Goal: Task Accomplishment & Management: Complete application form

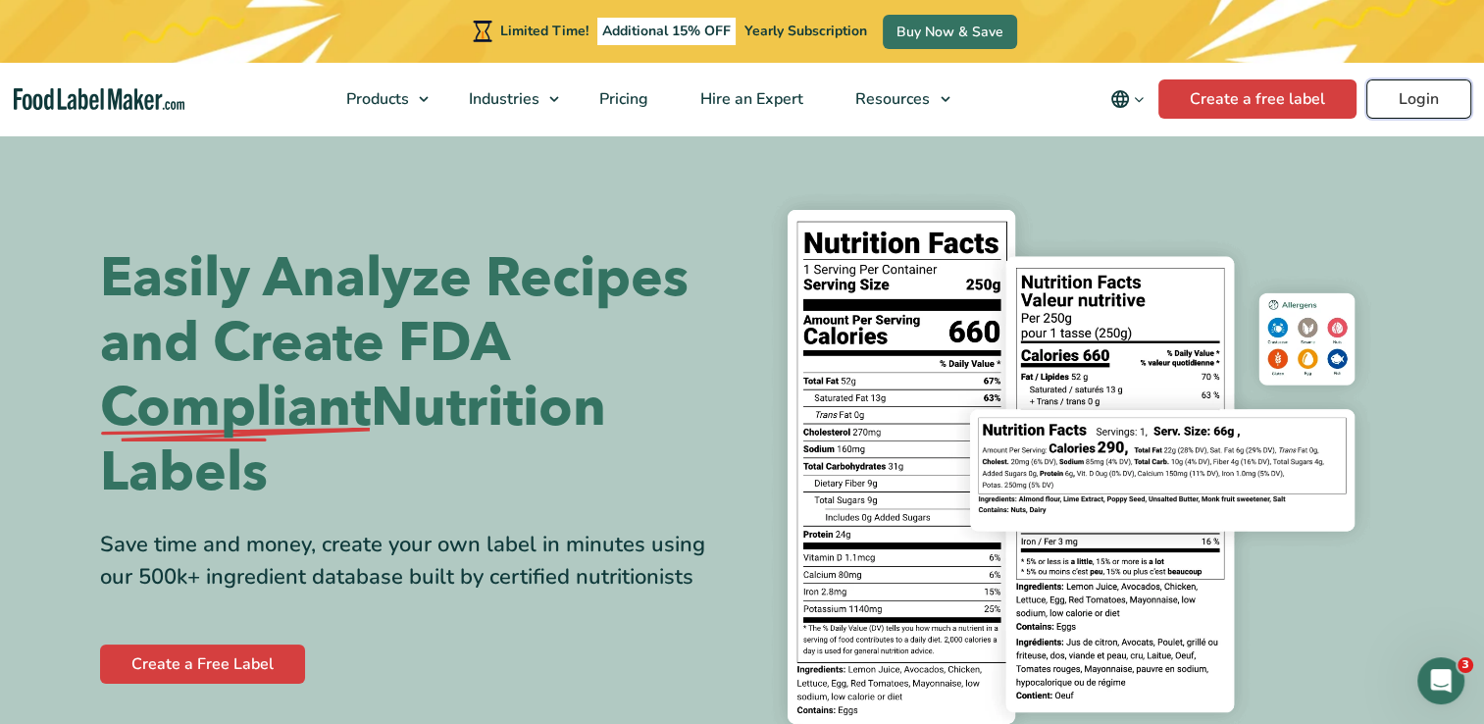
click at [1421, 94] on link "Login" at bounding box center [1418, 98] width 105 height 39
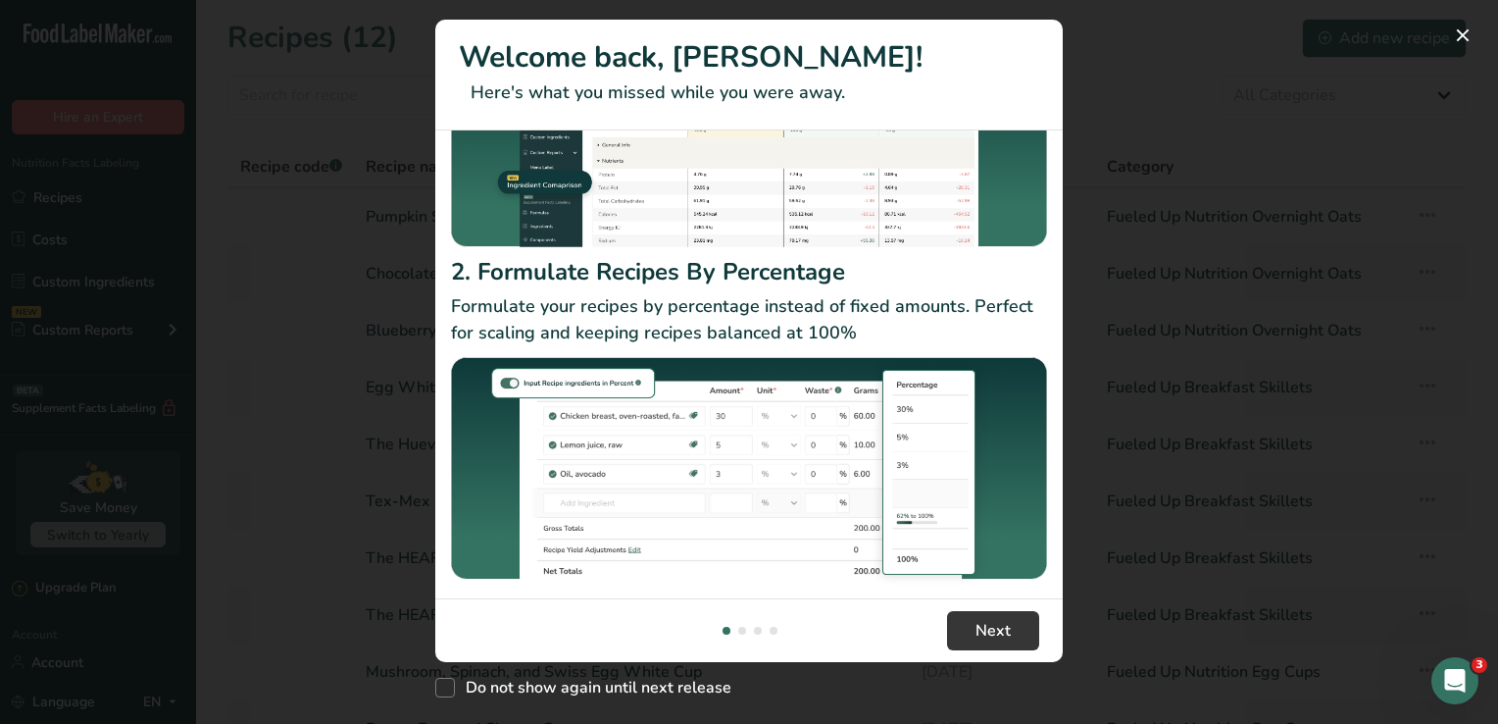
scroll to position [224, 0]
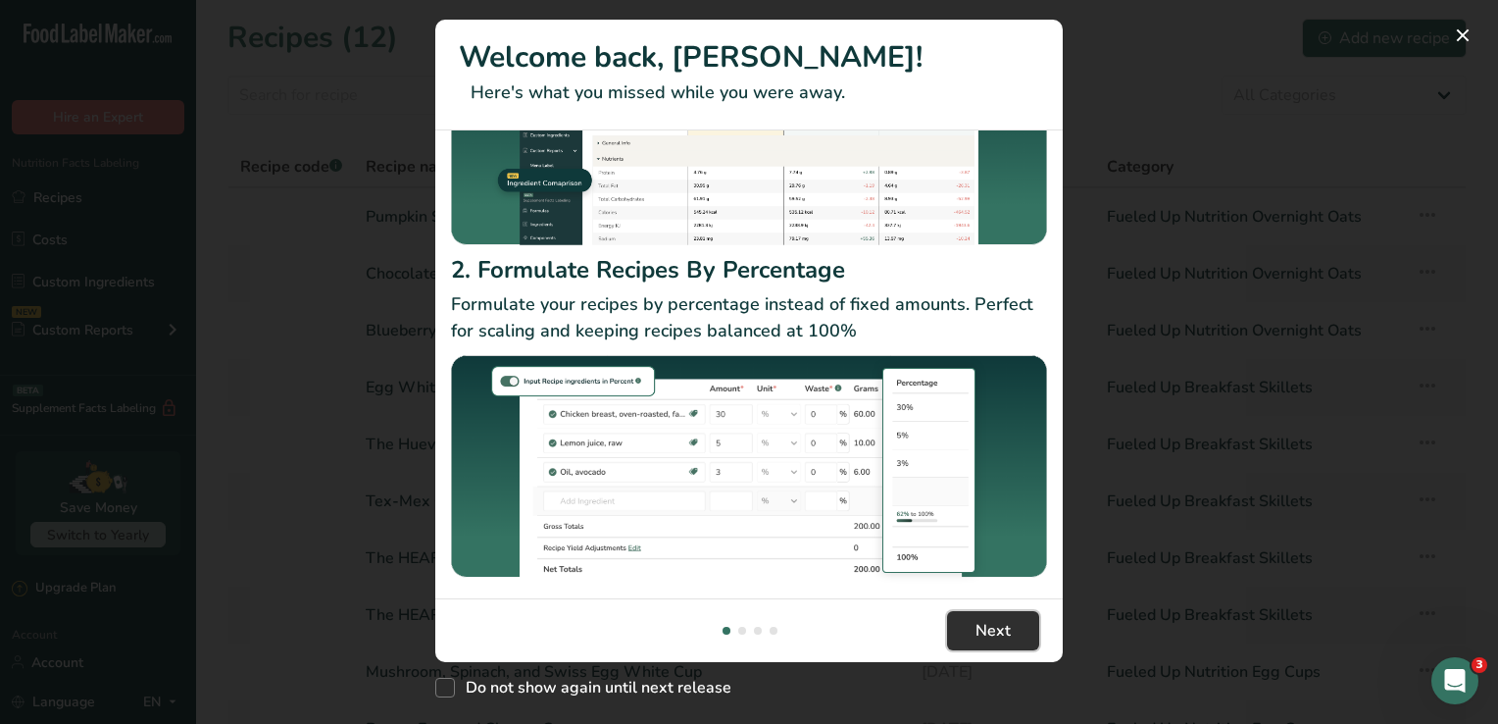
click at [996, 626] on span "Next" at bounding box center [993, 631] width 35 height 24
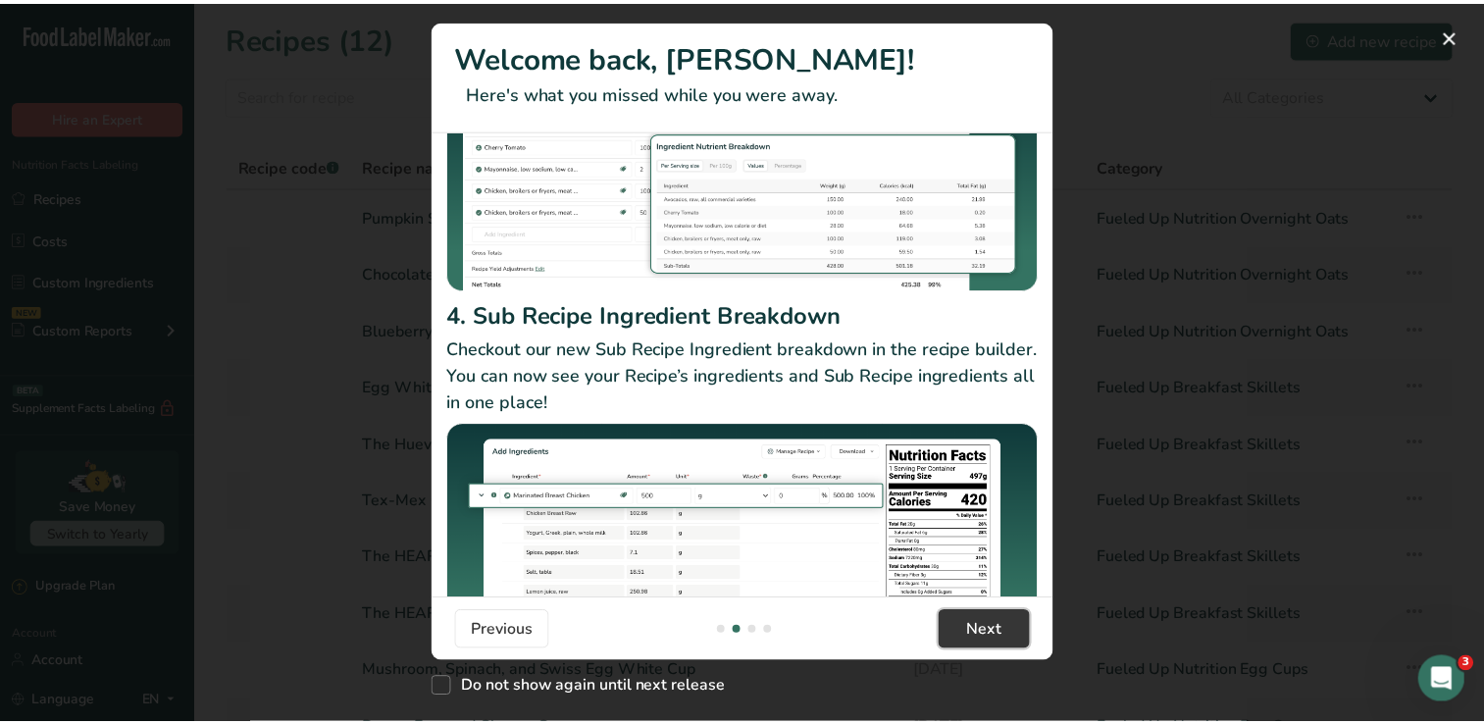
scroll to position [290, 0]
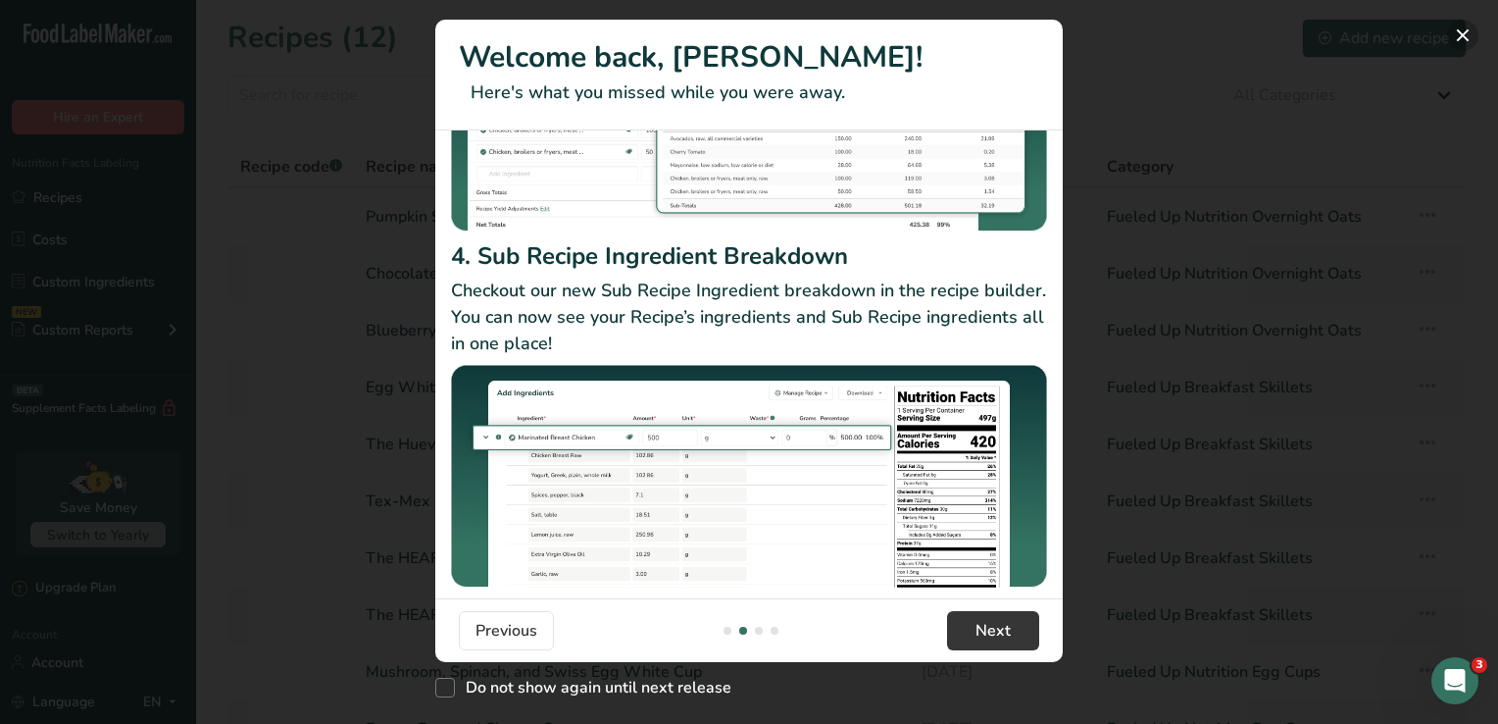
click at [1455, 27] on button "New Features" at bounding box center [1463, 35] width 31 height 31
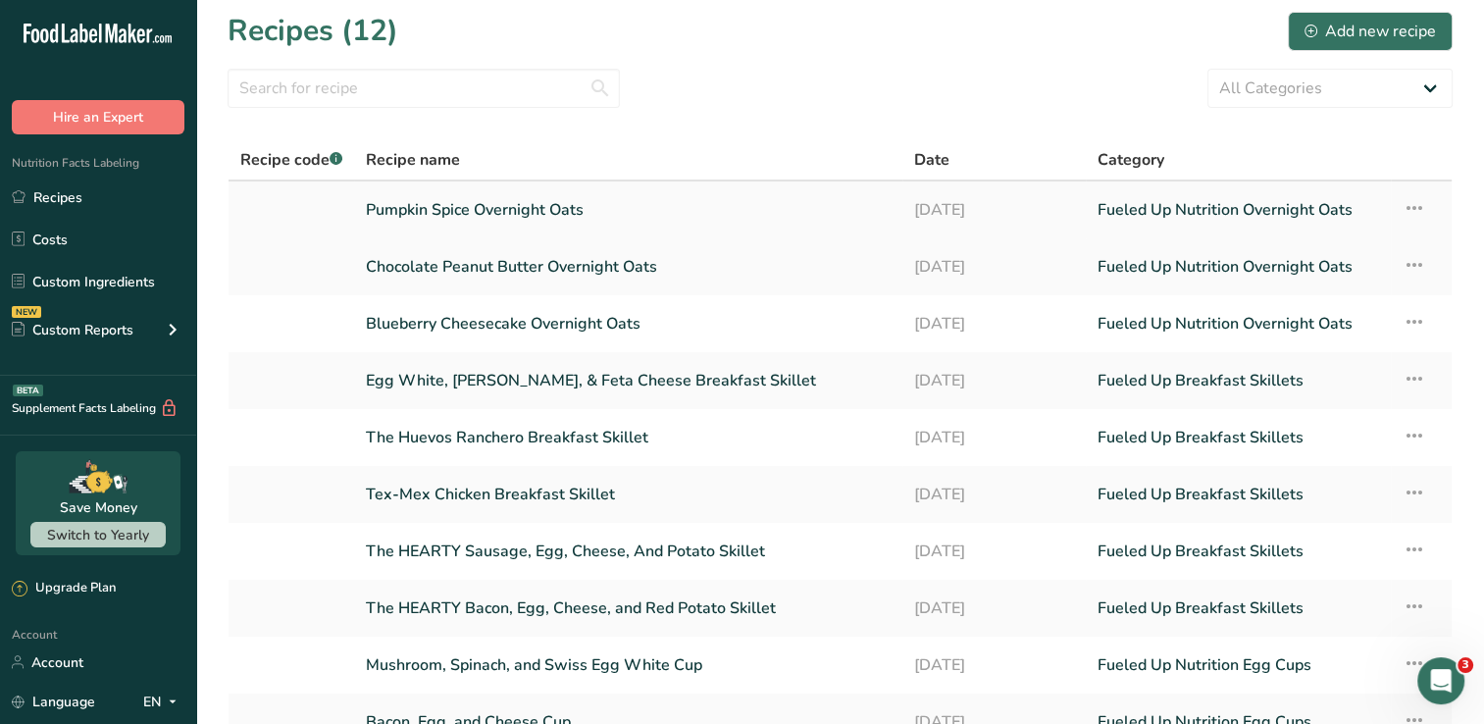
scroll to position [0, 0]
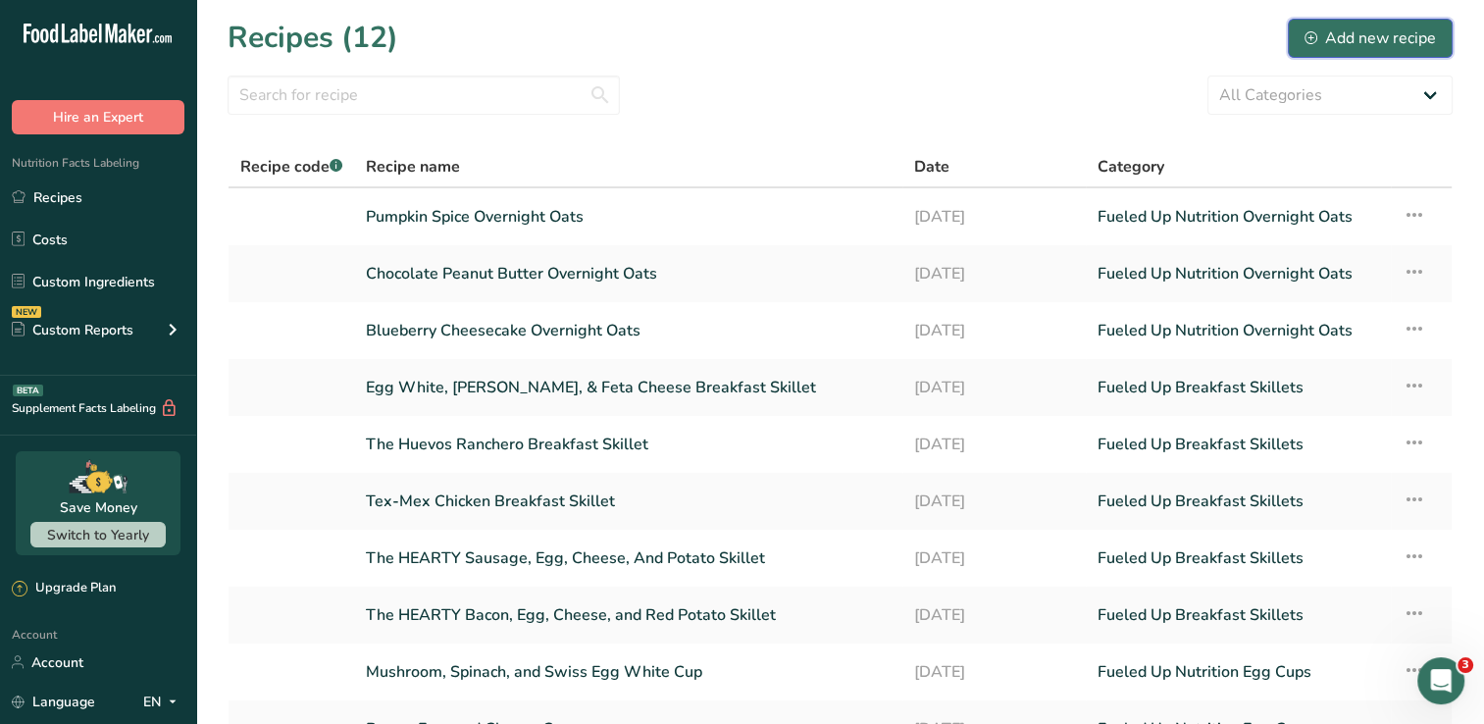
click at [1338, 41] on div "Add new recipe" at bounding box center [1369, 38] width 131 height 24
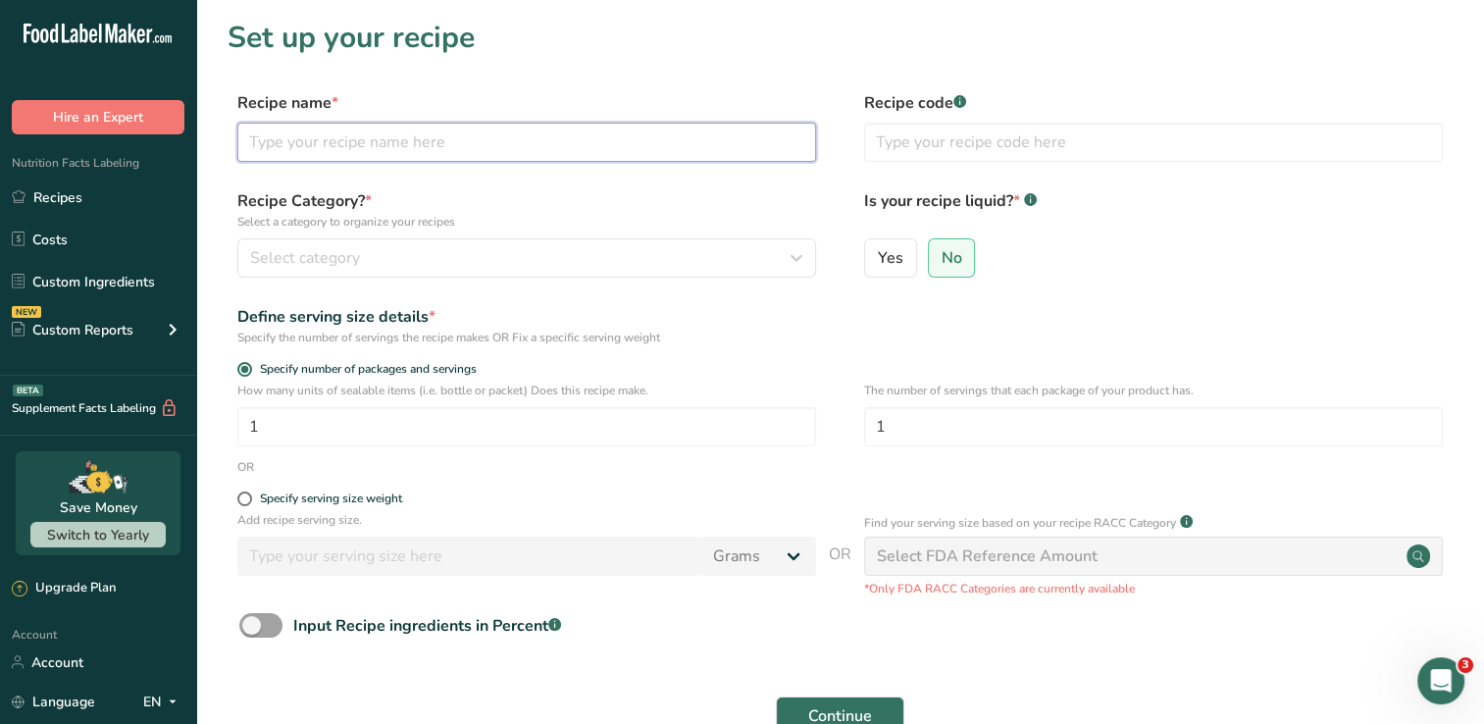
click at [761, 140] on input "text" at bounding box center [526, 142] width 579 height 39
type input "Protein Pancakes"
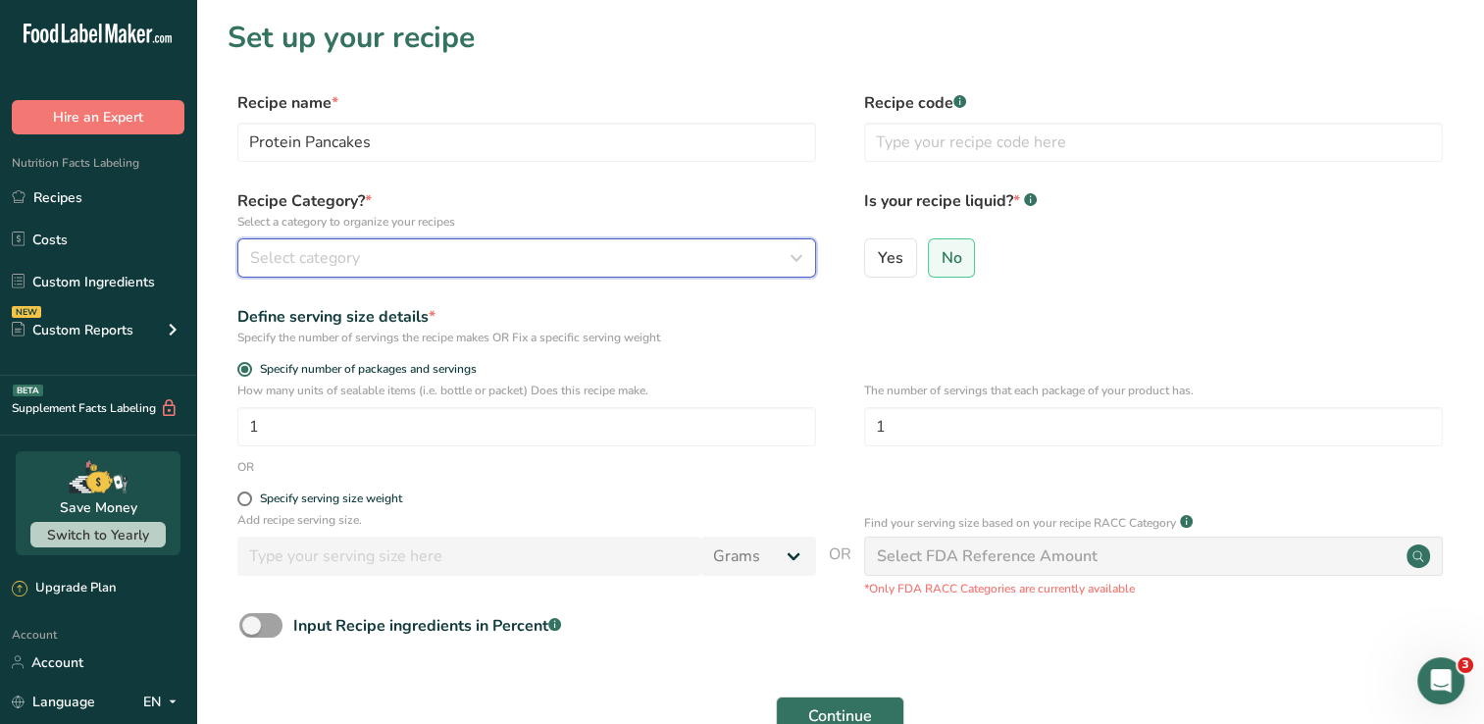
click at [786, 257] on icon "button" at bounding box center [797, 257] width 24 height 35
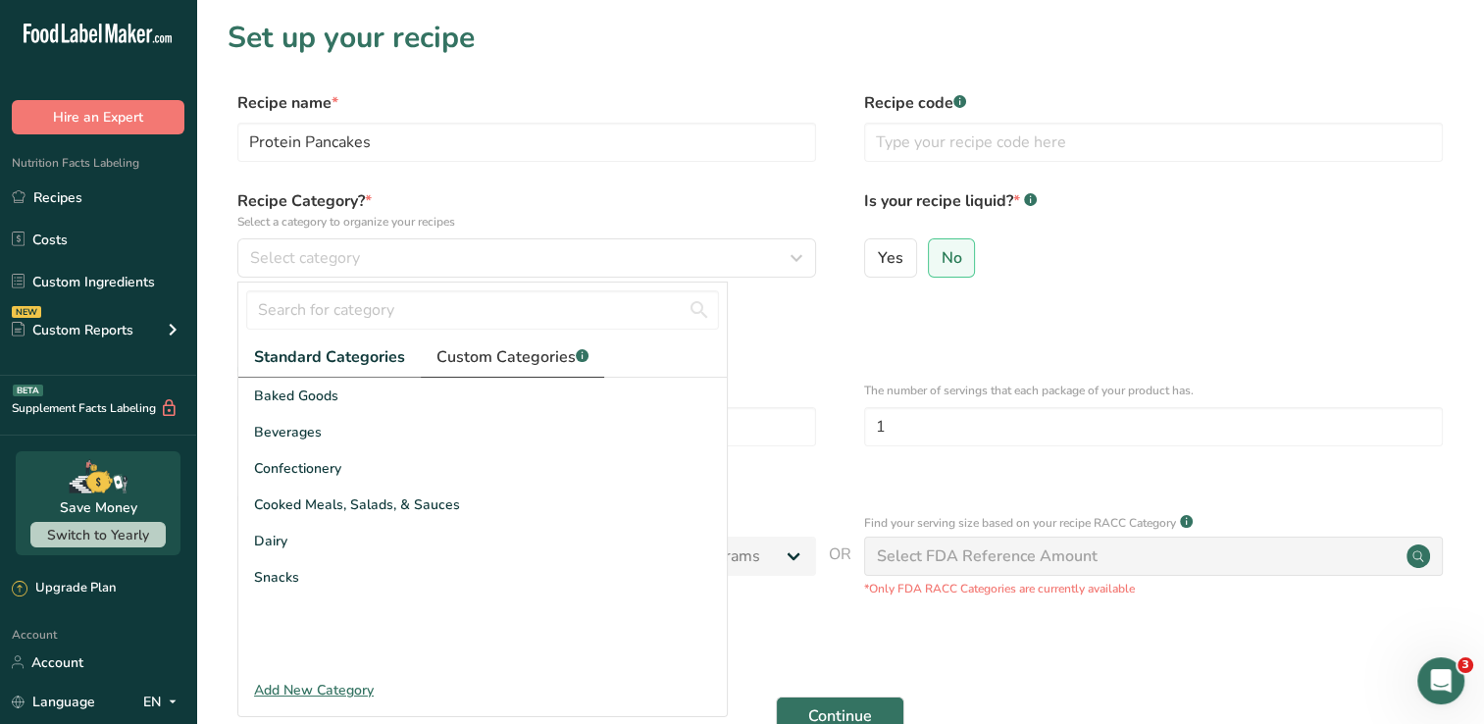
click at [566, 355] on span "Custom Categories .a-a{fill:#347362;}.b-a{fill:#fff;}" at bounding box center [512, 357] width 152 height 24
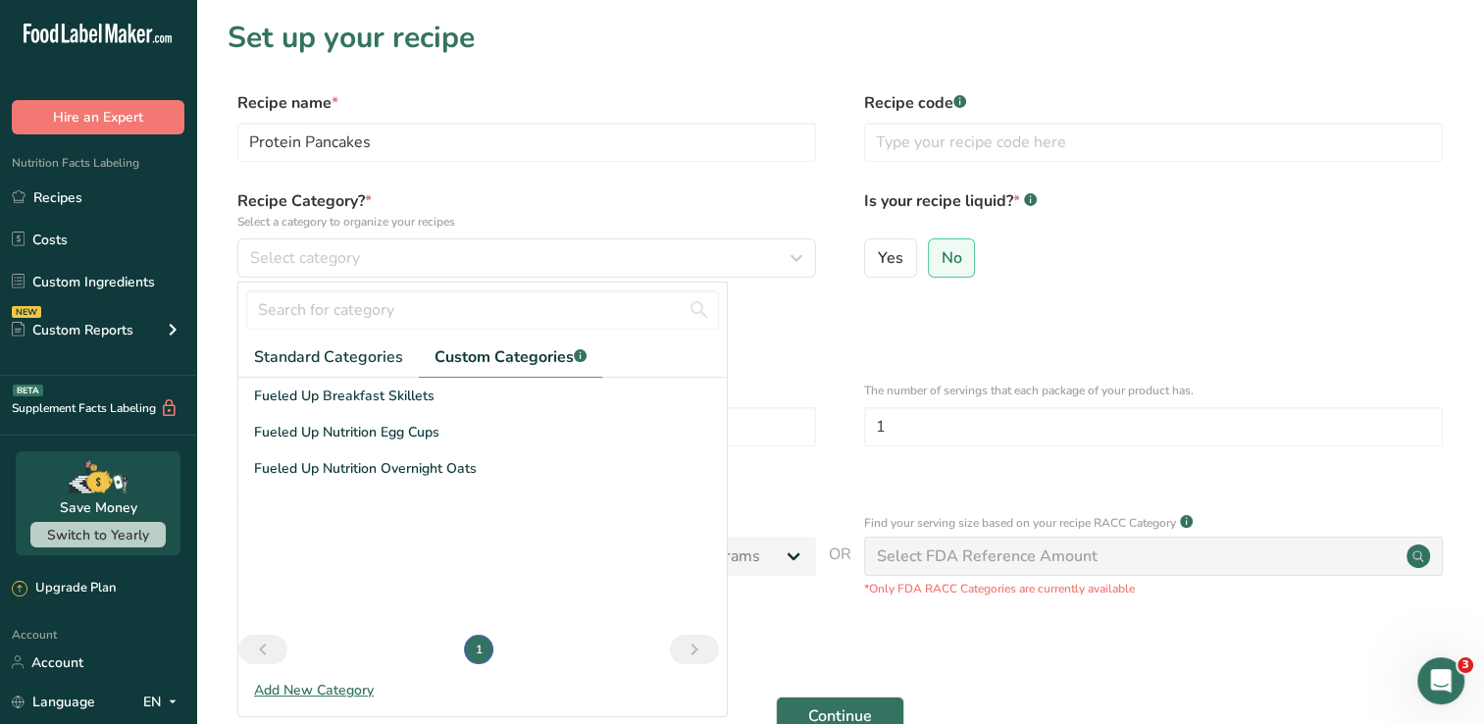
click at [298, 686] on div "Add New Category" at bounding box center [482, 690] width 488 height 21
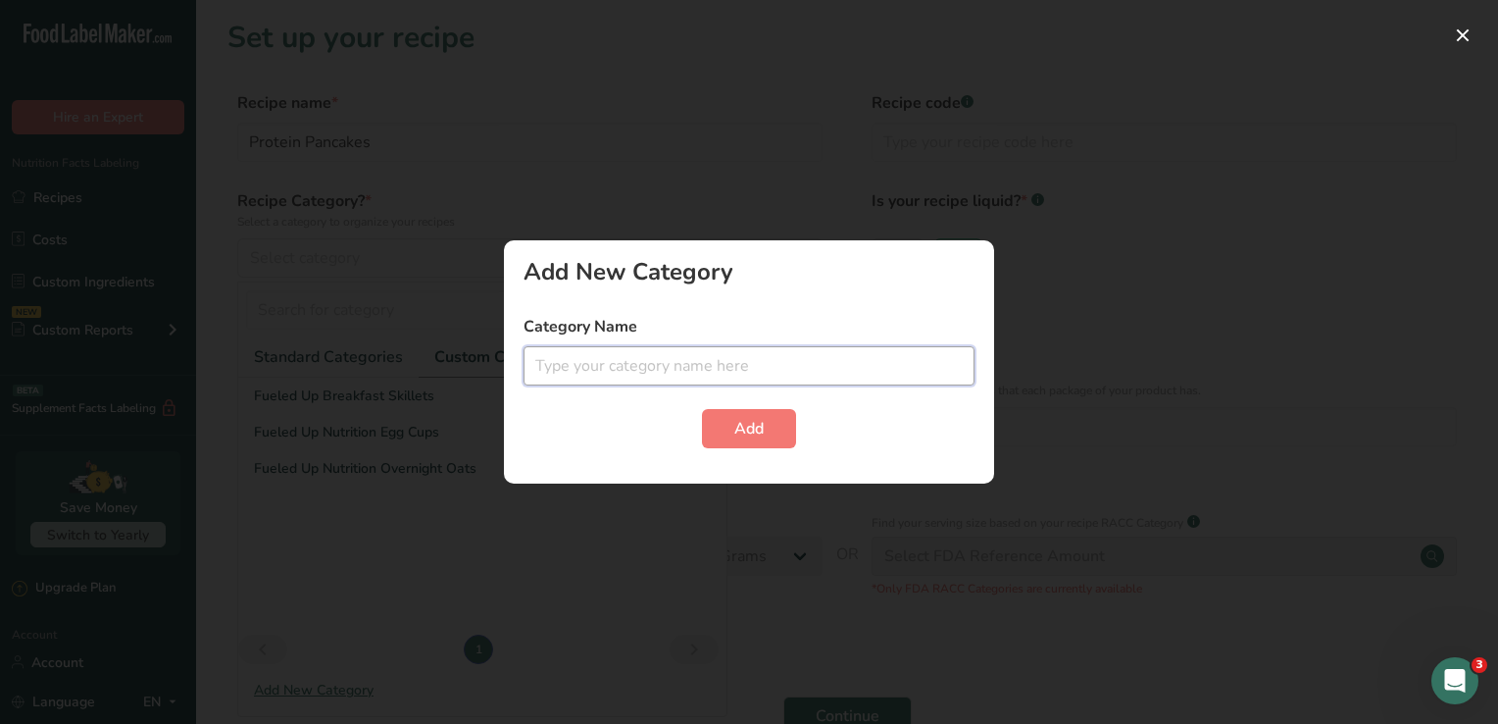
click at [600, 359] on input "text" at bounding box center [749, 365] width 451 height 39
type input "Fueled Up Nutrition Pancakes and Waffles"
click at [772, 418] on button "Add" at bounding box center [749, 428] width 94 height 39
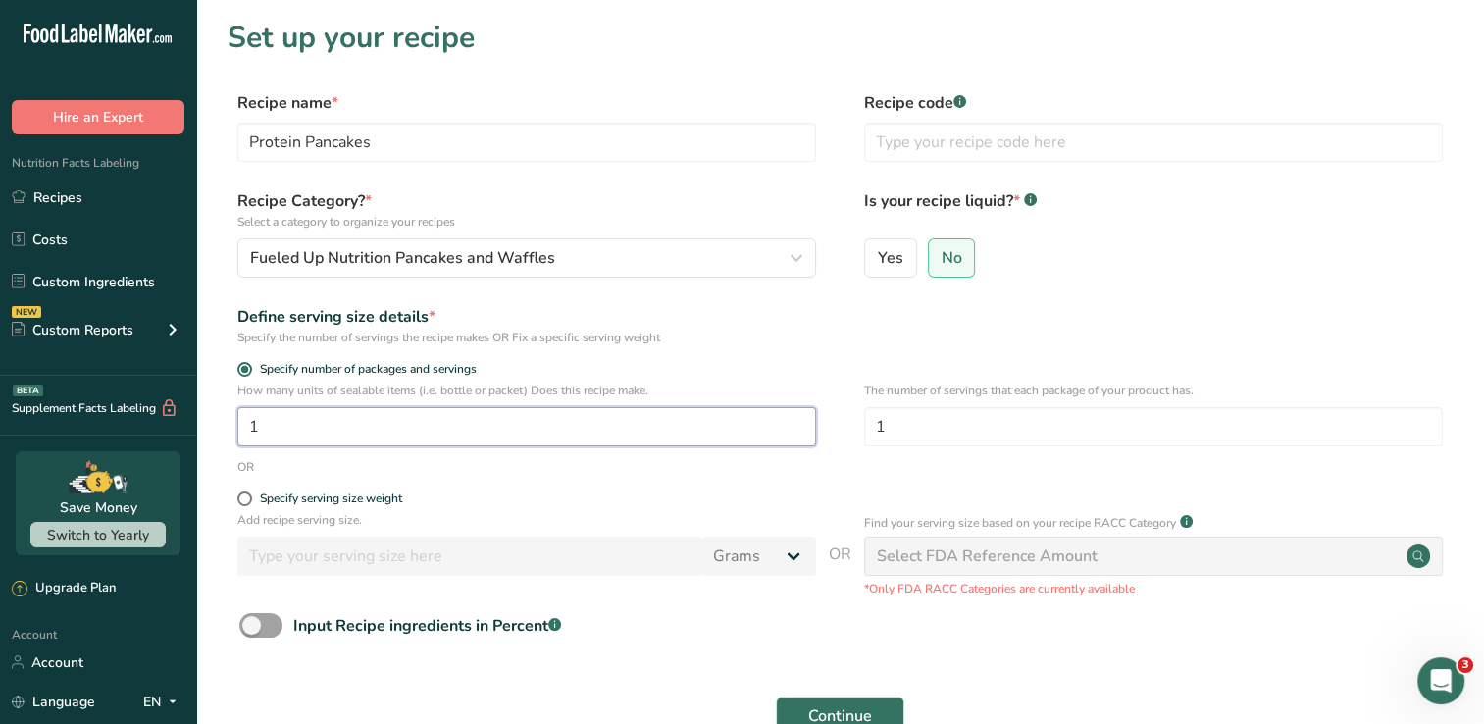
click at [298, 430] on input "1" at bounding box center [526, 426] width 579 height 39
type input "2"
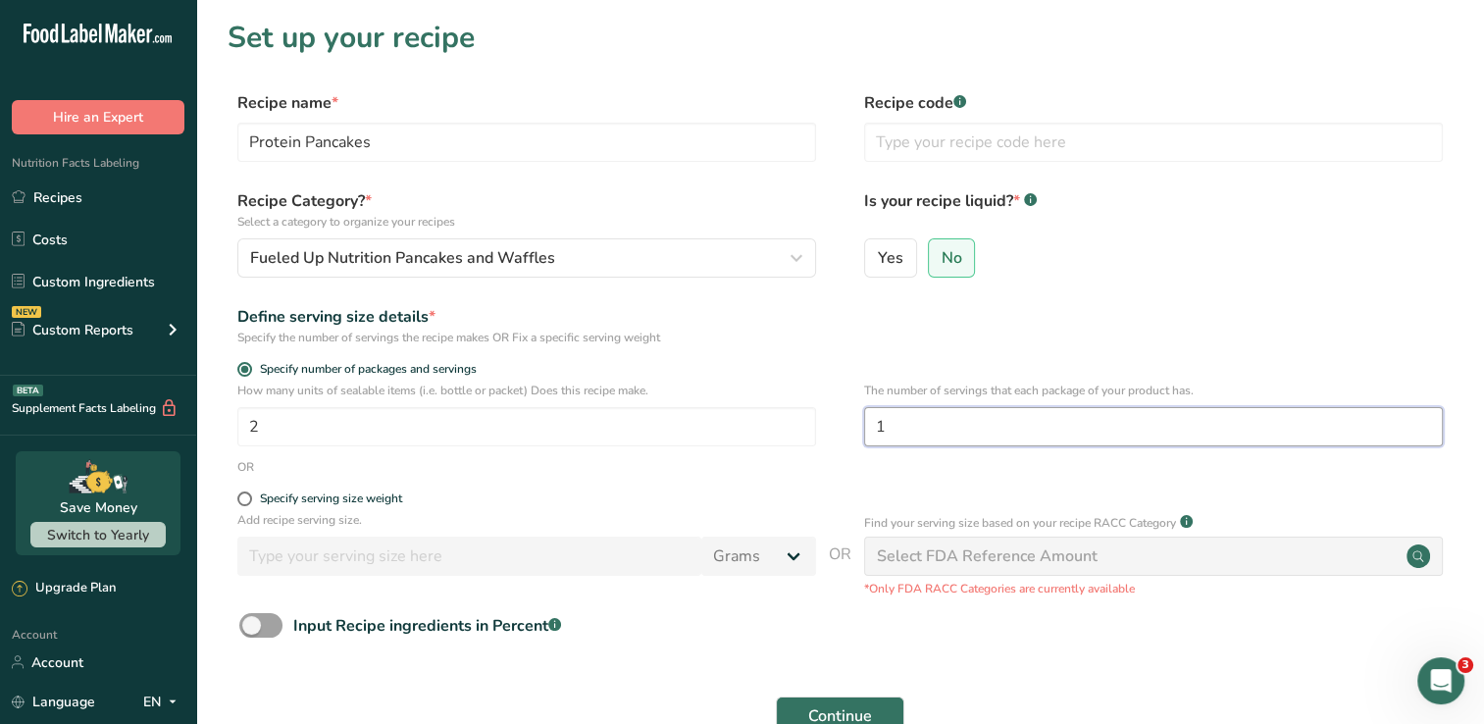
click at [921, 439] on input "1" at bounding box center [1153, 426] width 579 height 39
type input "6"
click at [1224, 313] on div "Define serving size details * Specify the number of servings the recipe makes O…" at bounding box center [840, 325] width 1225 height 41
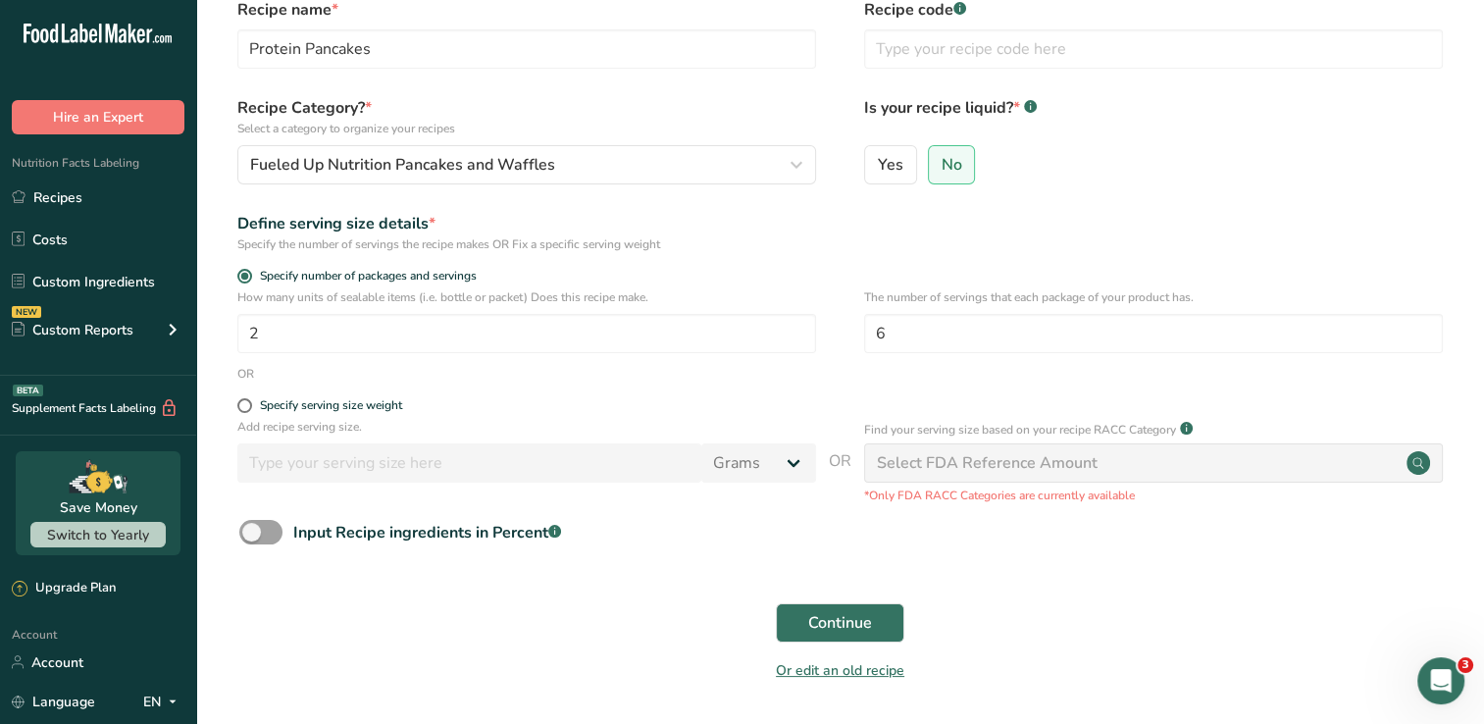
scroll to position [98, 0]
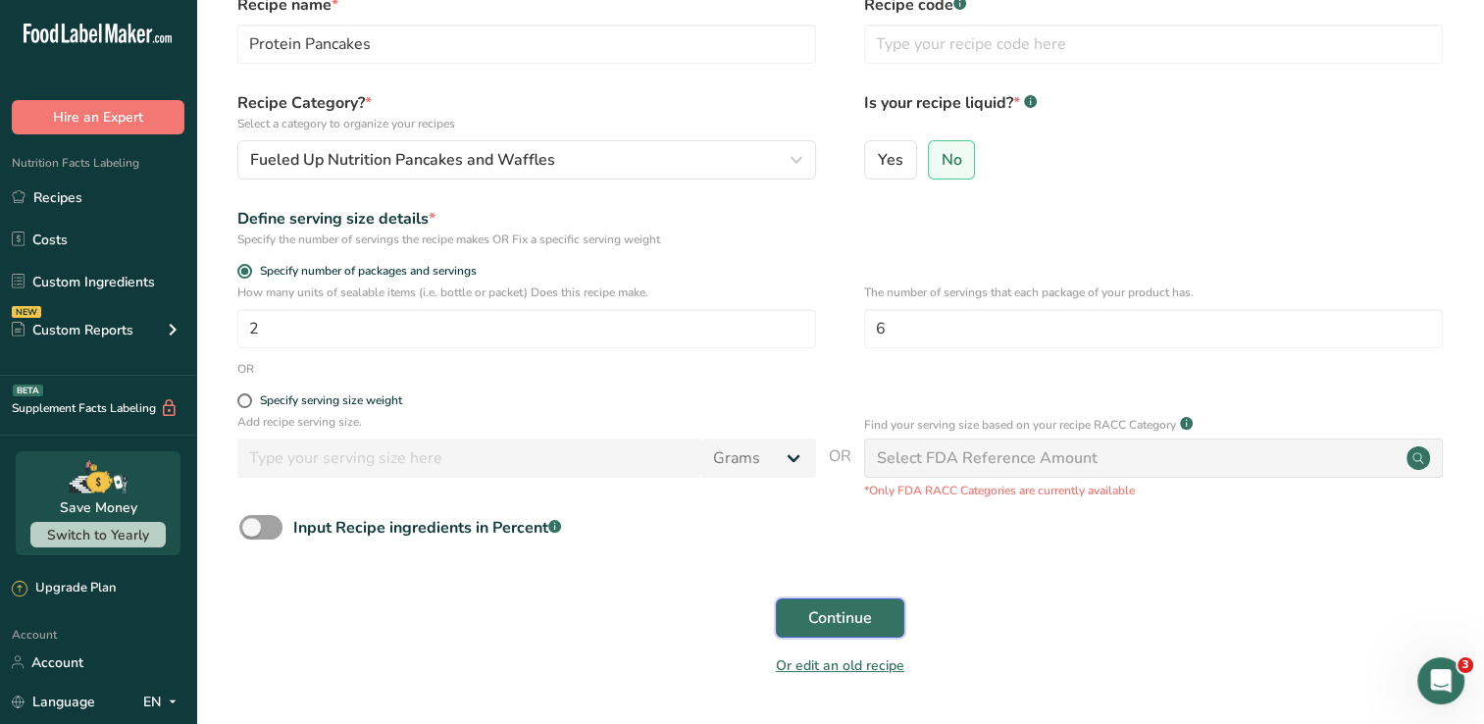
click at [876, 624] on button "Continue" at bounding box center [840, 617] width 128 height 39
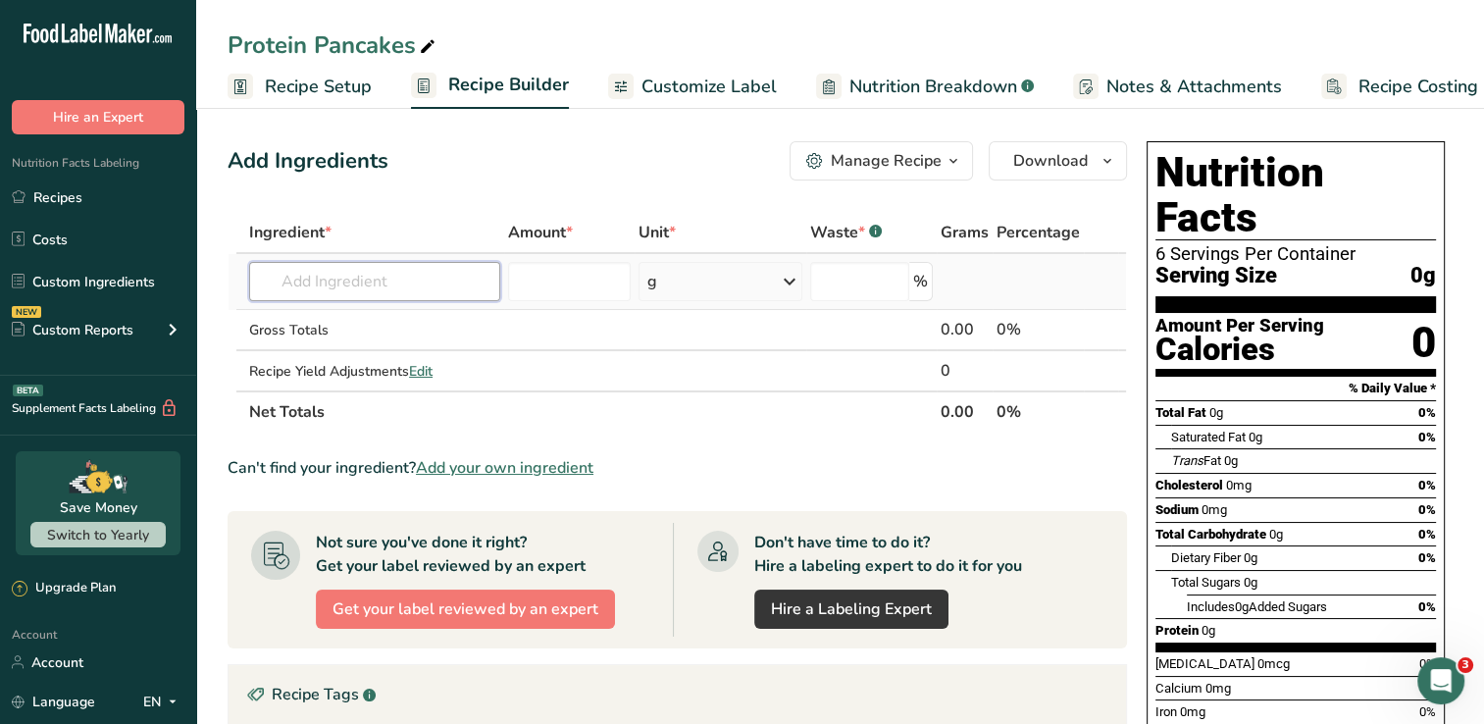
click at [390, 284] on input "text" at bounding box center [374, 281] width 251 height 39
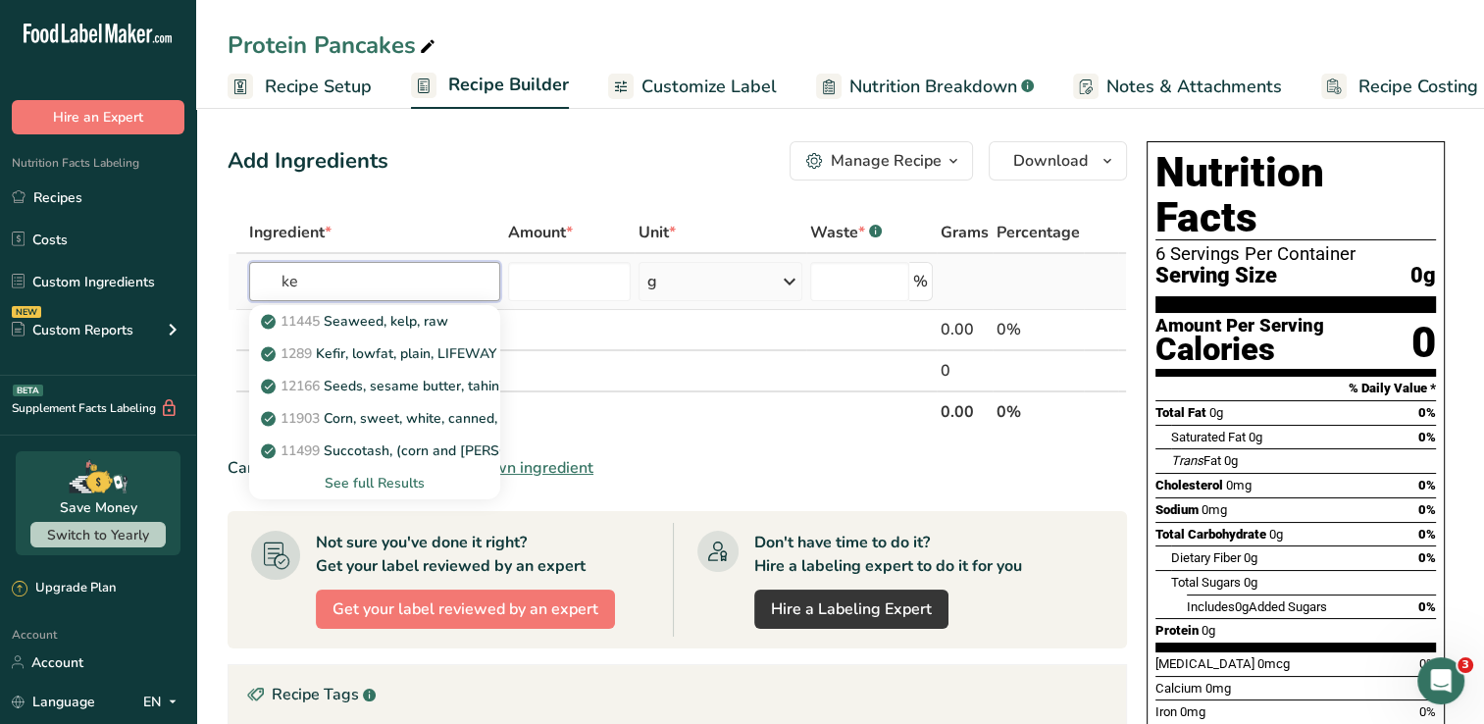
type input "k"
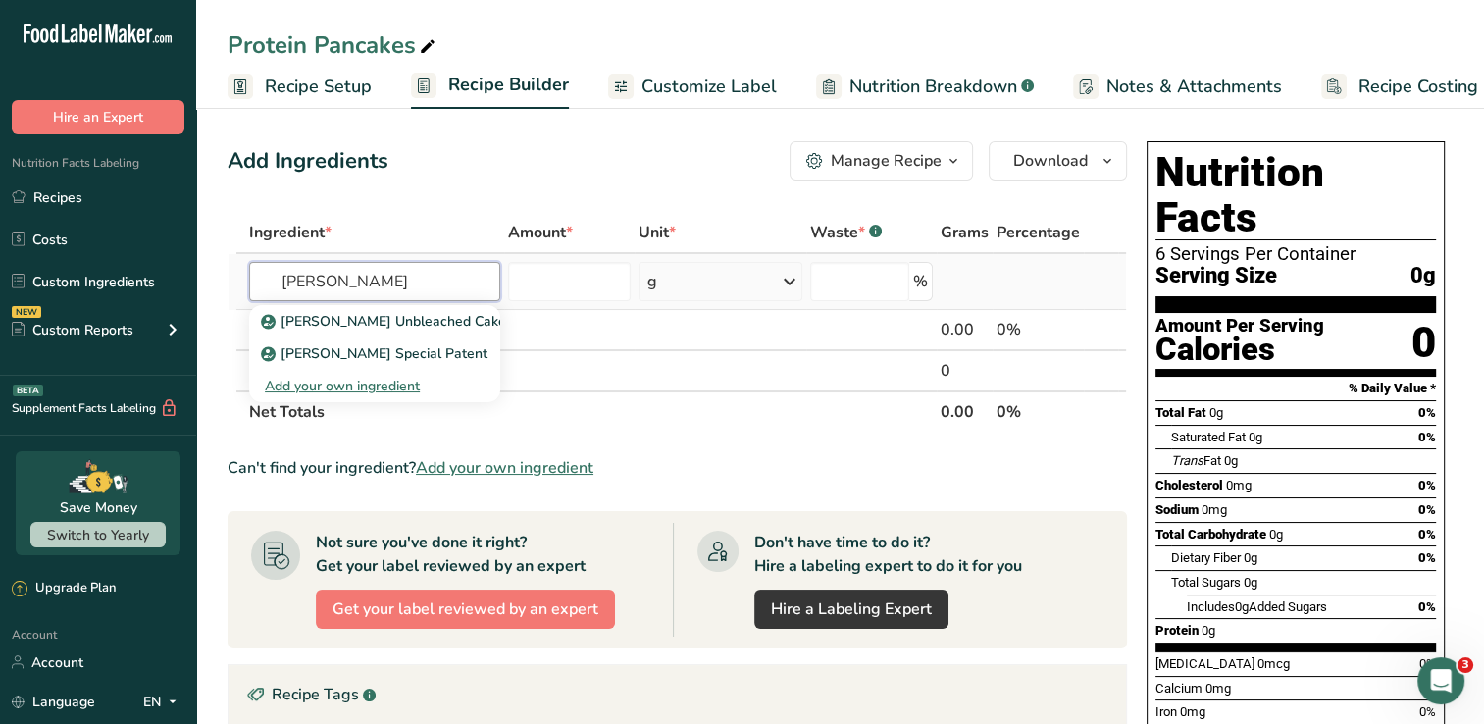
type input "king Arthur"
click at [381, 388] on div "Add your own ingredient" at bounding box center [375, 386] width 220 height 21
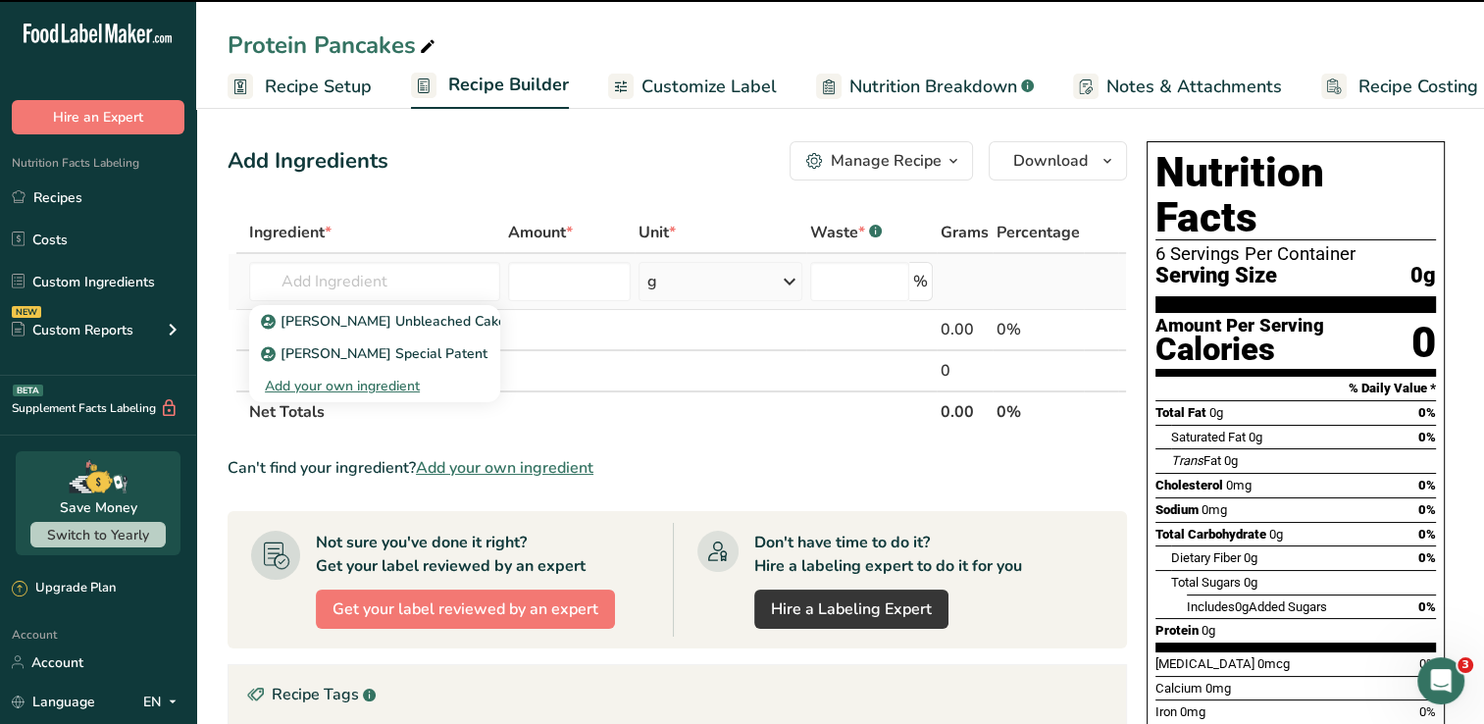
click at [375, 388] on div "Add your own ingredient" at bounding box center [375, 386] width 220 height 21
click at [130, 279] on link "Custom Ingredients" at bounding box center [98, 281] width 196 height 37
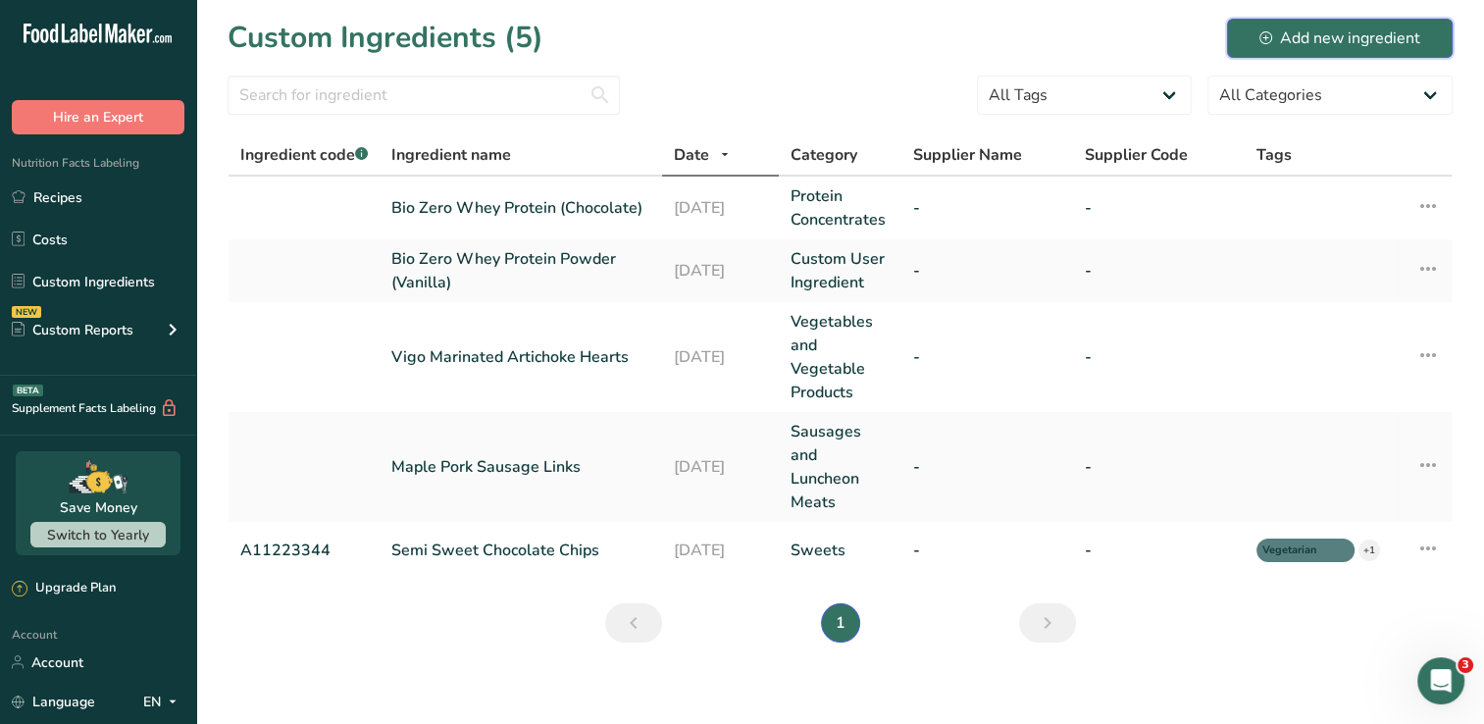
click at [1345, 38] on div "Add new ingredient" at bounding box center [1339, 38] width 161 height 24
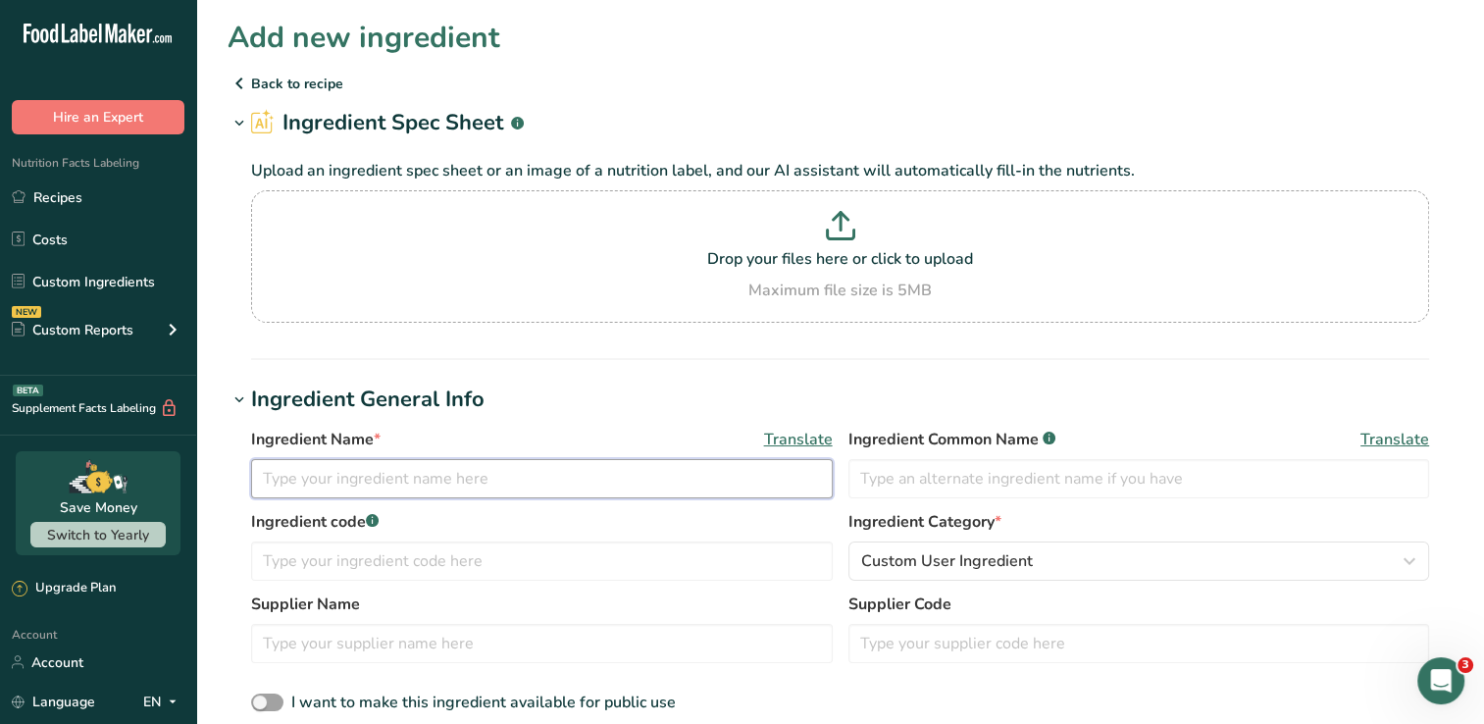
drag, startPoint x: 627, startPoint y: 473, endPoint x: 612, endPoint y: 464, distance: 17.2
click at [626, 472] on input "text" at bounding box center [542, 478] width 582 height 39
type input "King Arthur Keto Wheat Flour"
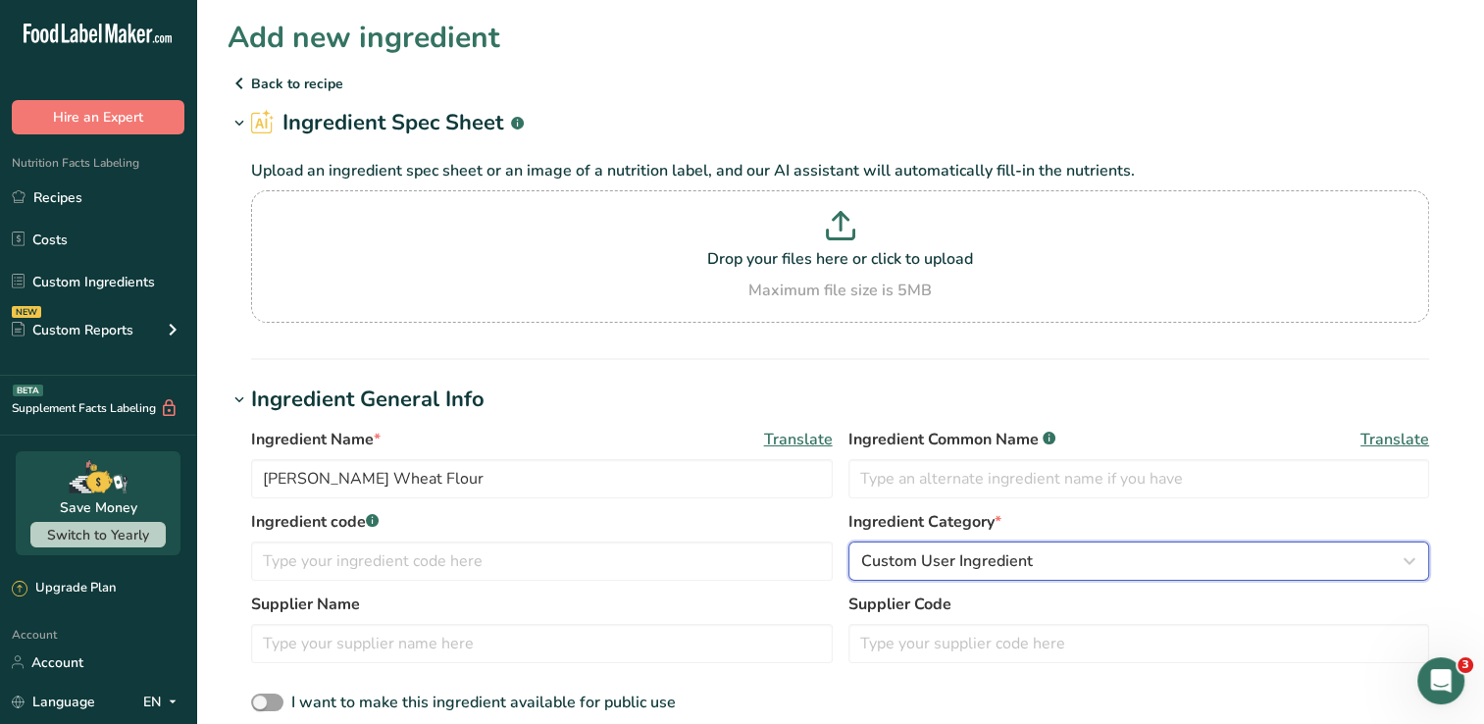
click at [1020, 565] on span "Custom User Ingredient" at bounding box center [947, 561] width 172 height 24
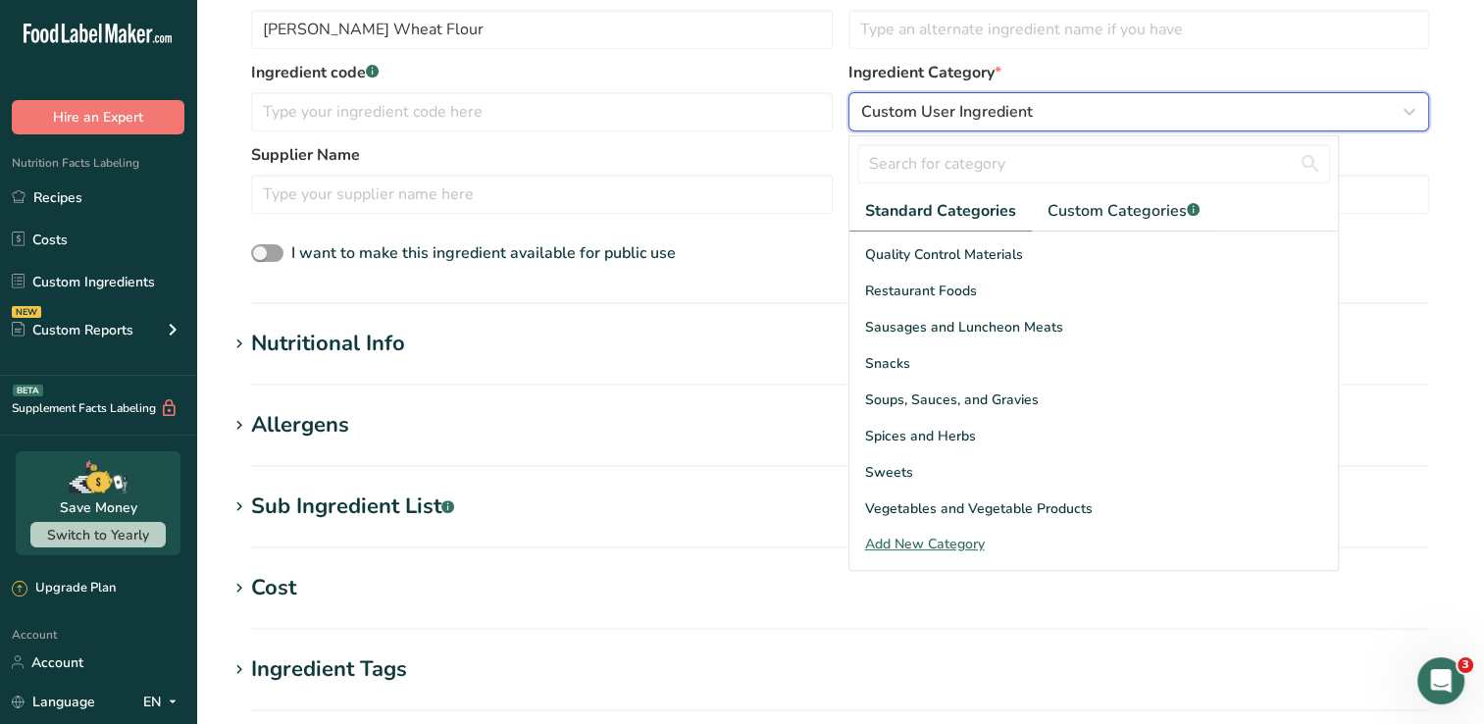
scroll to position [588, 0]
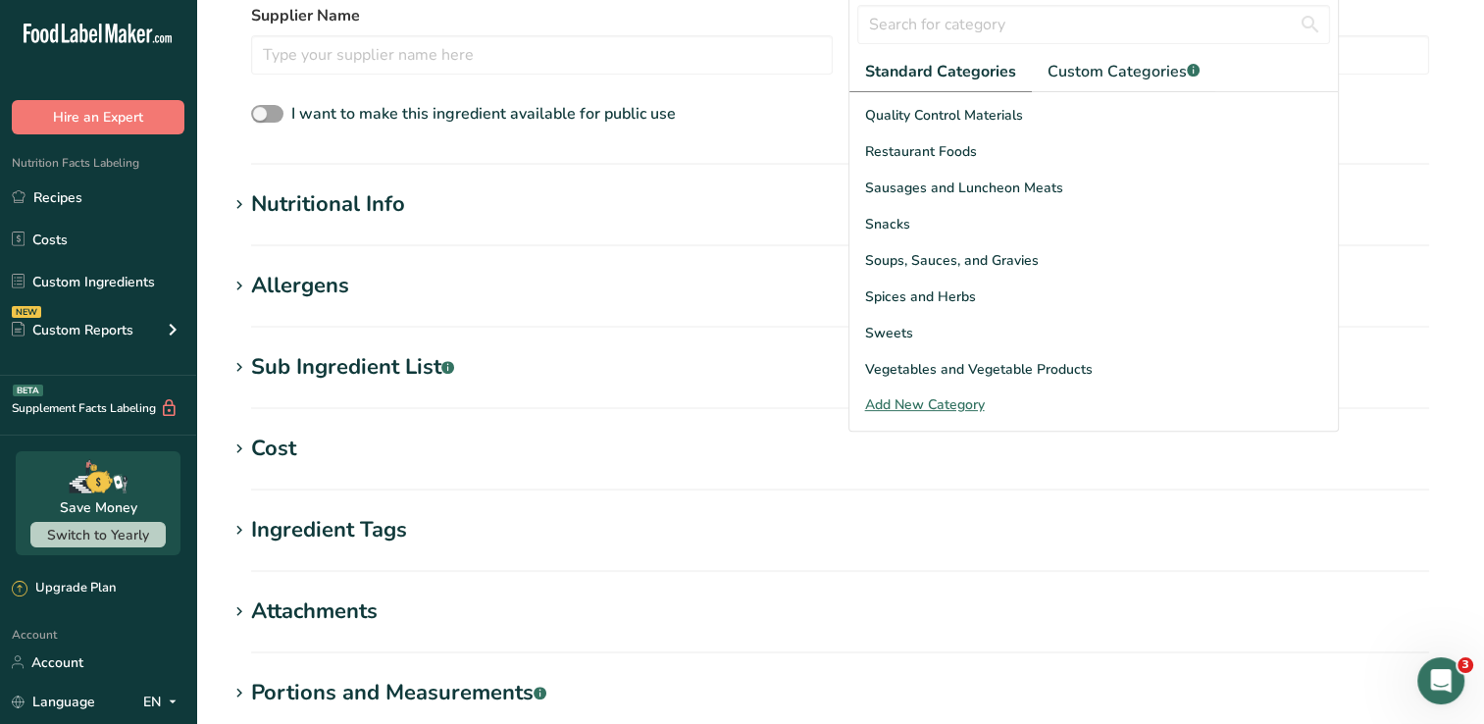
click at [910, 406] on div "Add New Category" at bounding box center [1093, 404] width 488 height 21
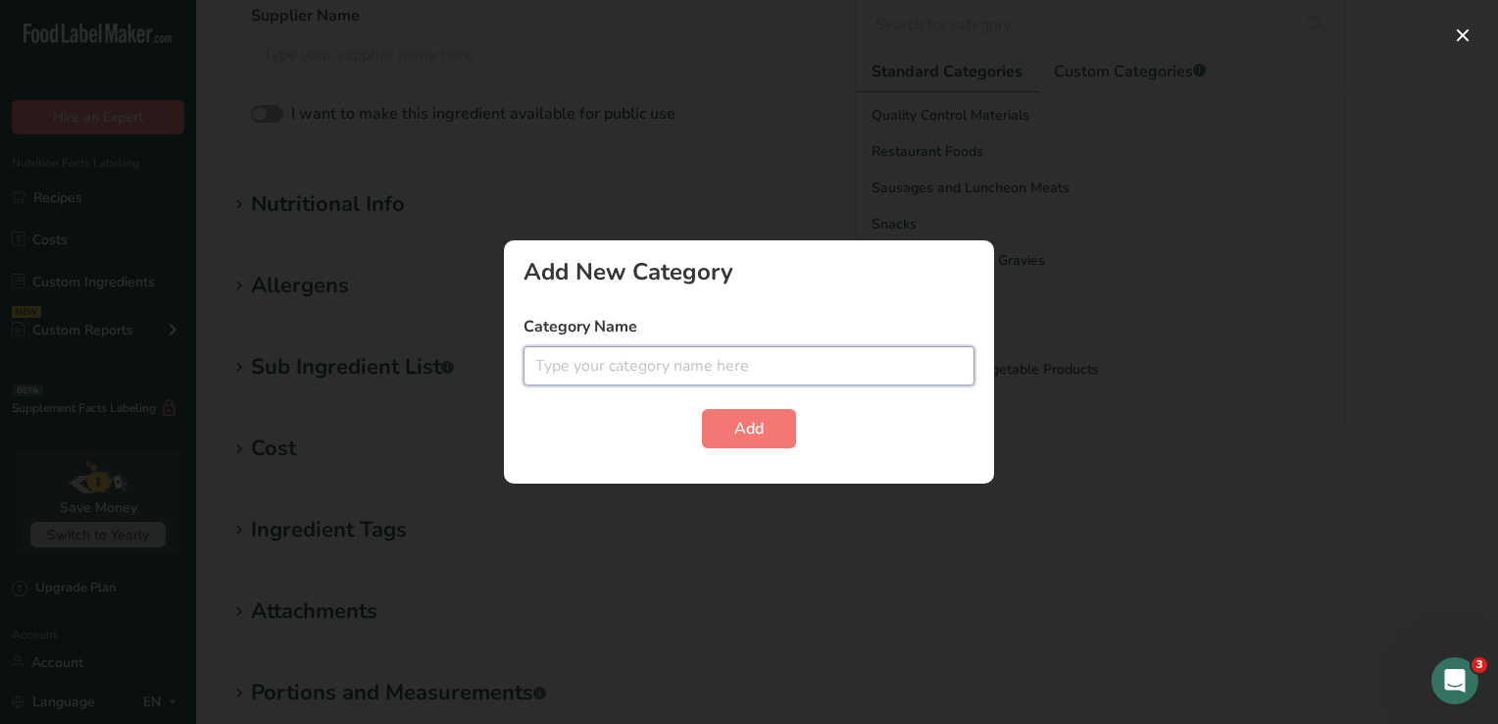
click at [750, 366] on input "text" at bounding box center [749, 365] width 451 height 39
type input "Baking Flours"
click at [745, 413] on button "Add" at bounding box center [749, 428] width 94 height 39
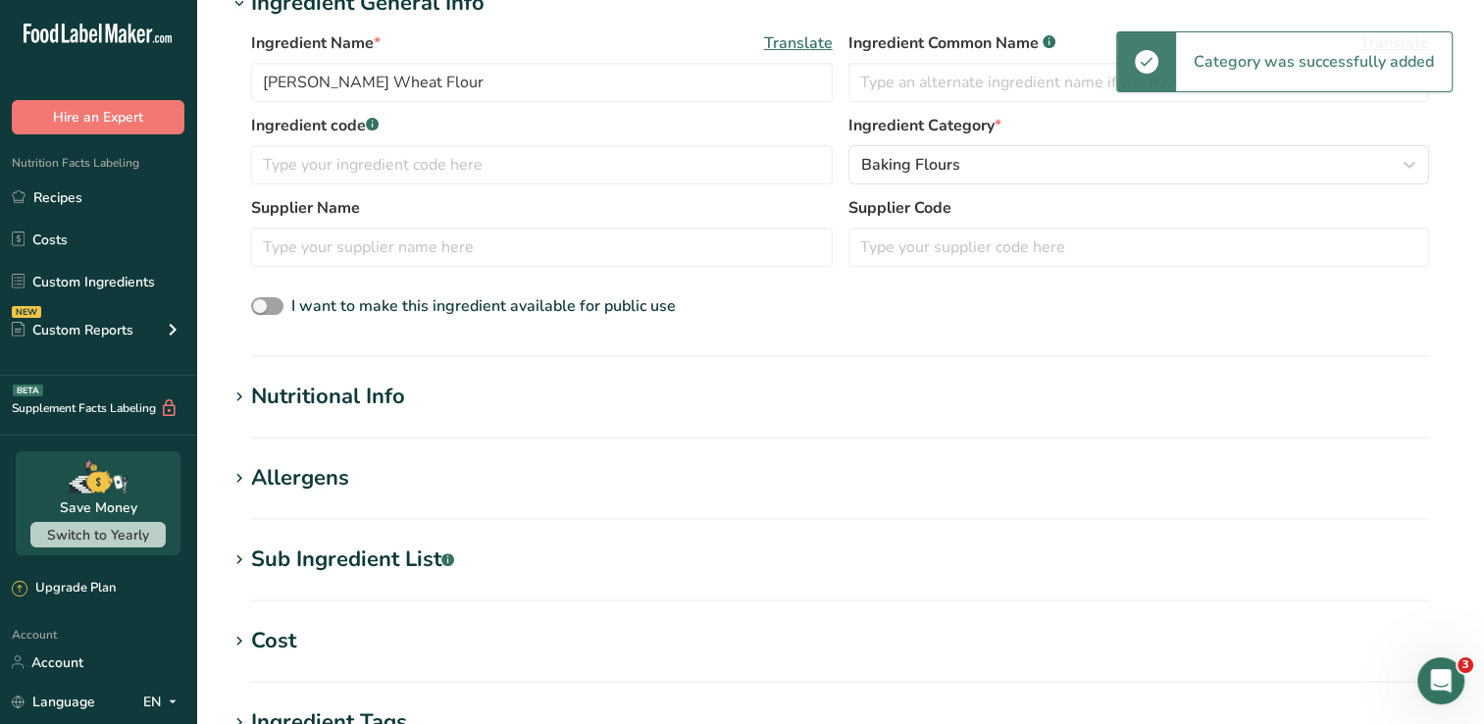
scroll to position [294, 0]
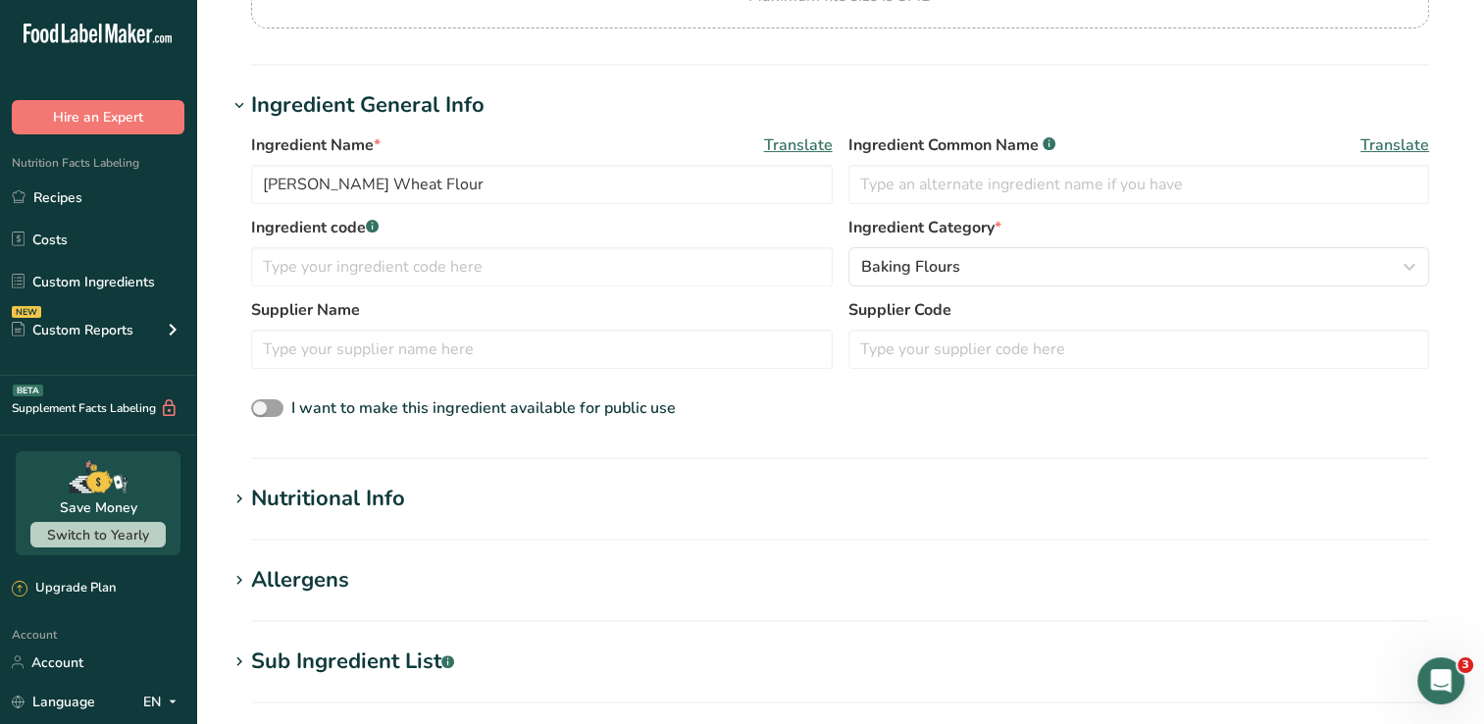
click at [377, 508] on div "Nutritional Info" at bounding box center [328, 499] width 154 height 32
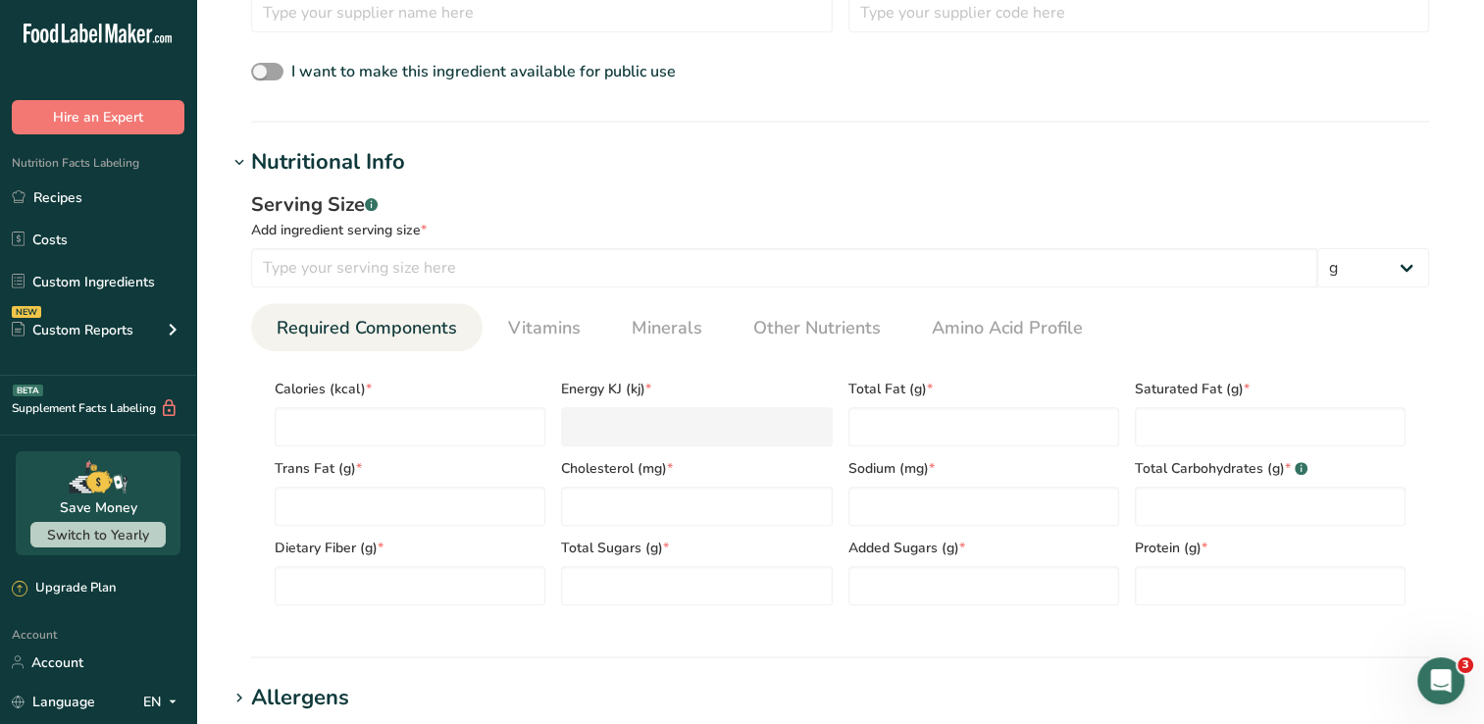
scroll to position [686, 0]
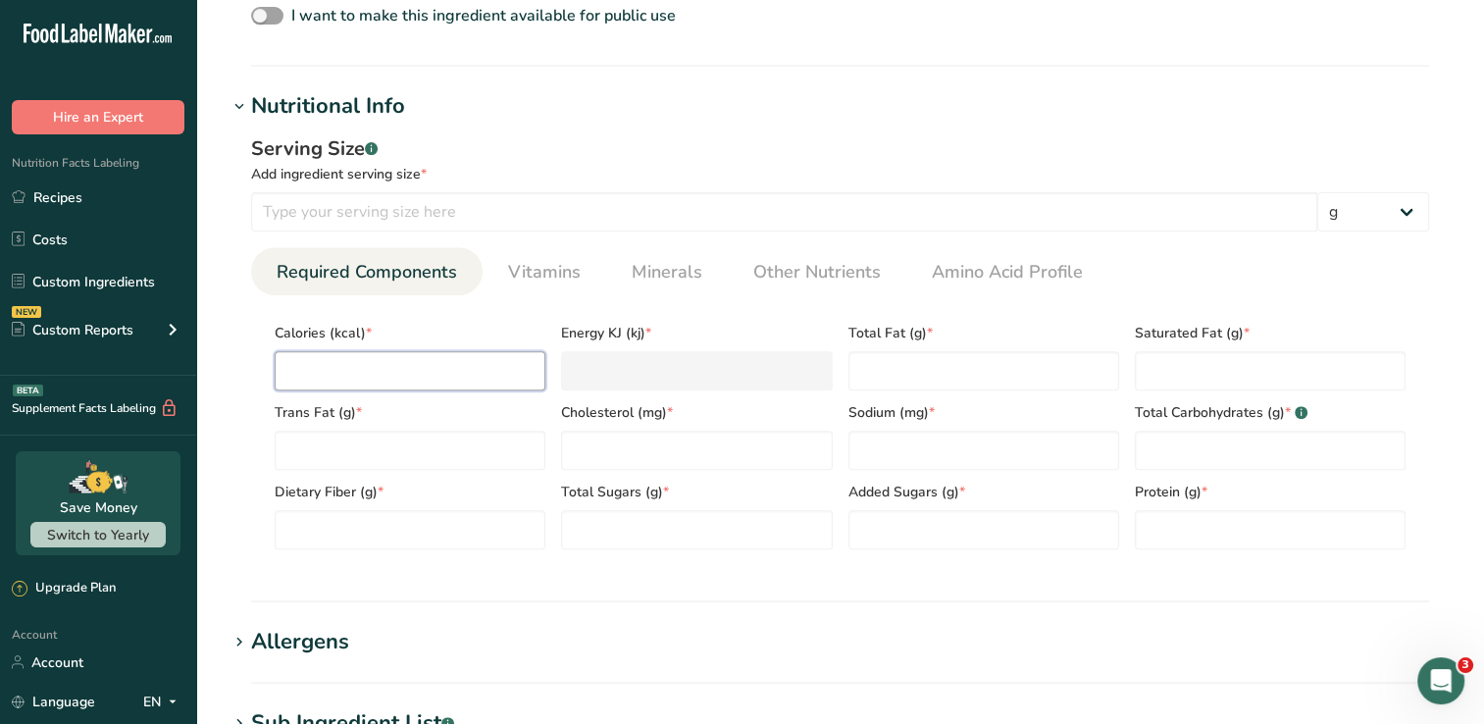
click at [361, 386] on input "number" at bounding box center [410, 370] width 271 height 39
type input "8"
type KJ "33.5"
type input "80"
type KJ "334.7"
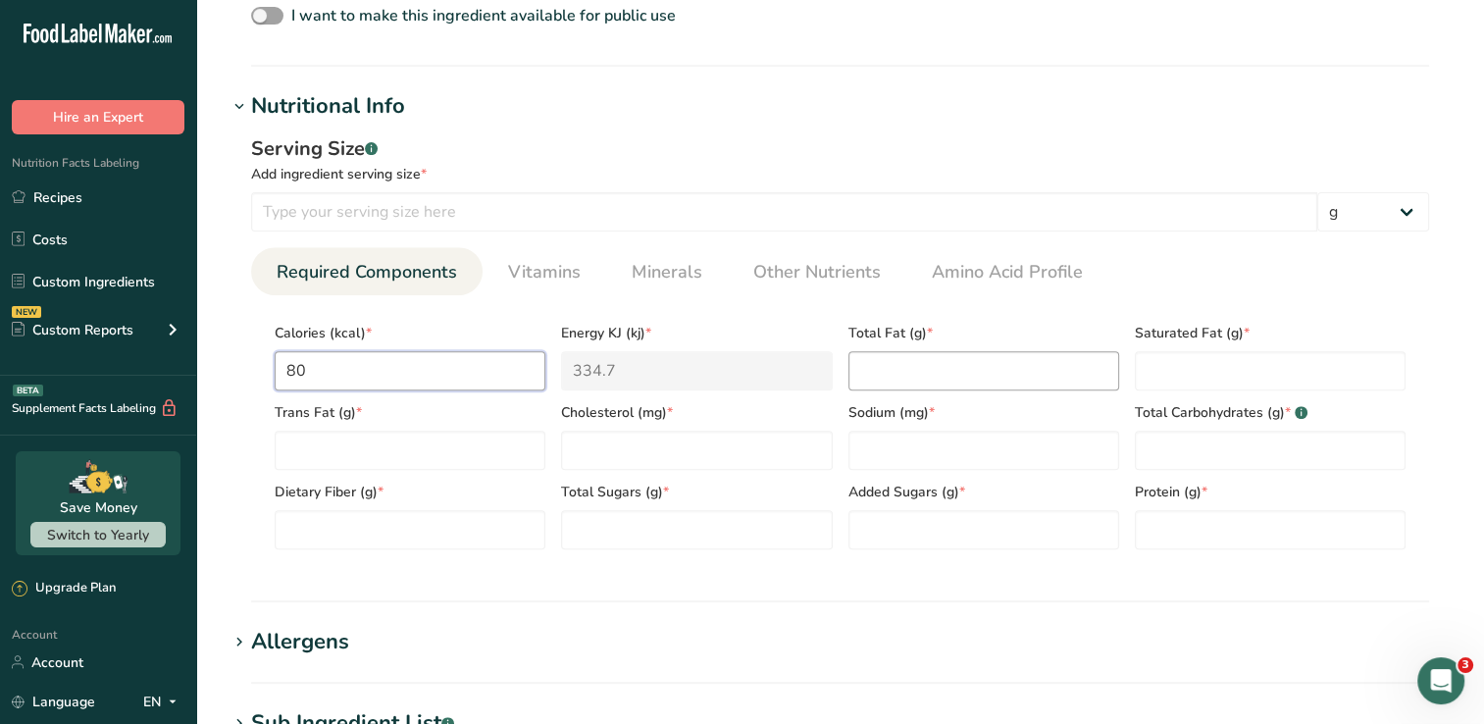
type input "80"
click at [989, 380] on Fat "number" at bounding box center [983, 370] width 271 height 39
type Fat "1"
click at [1193, 366] on Fat "number" at bounding box center [1270, 370] width 271 height 39
type Fat "0"
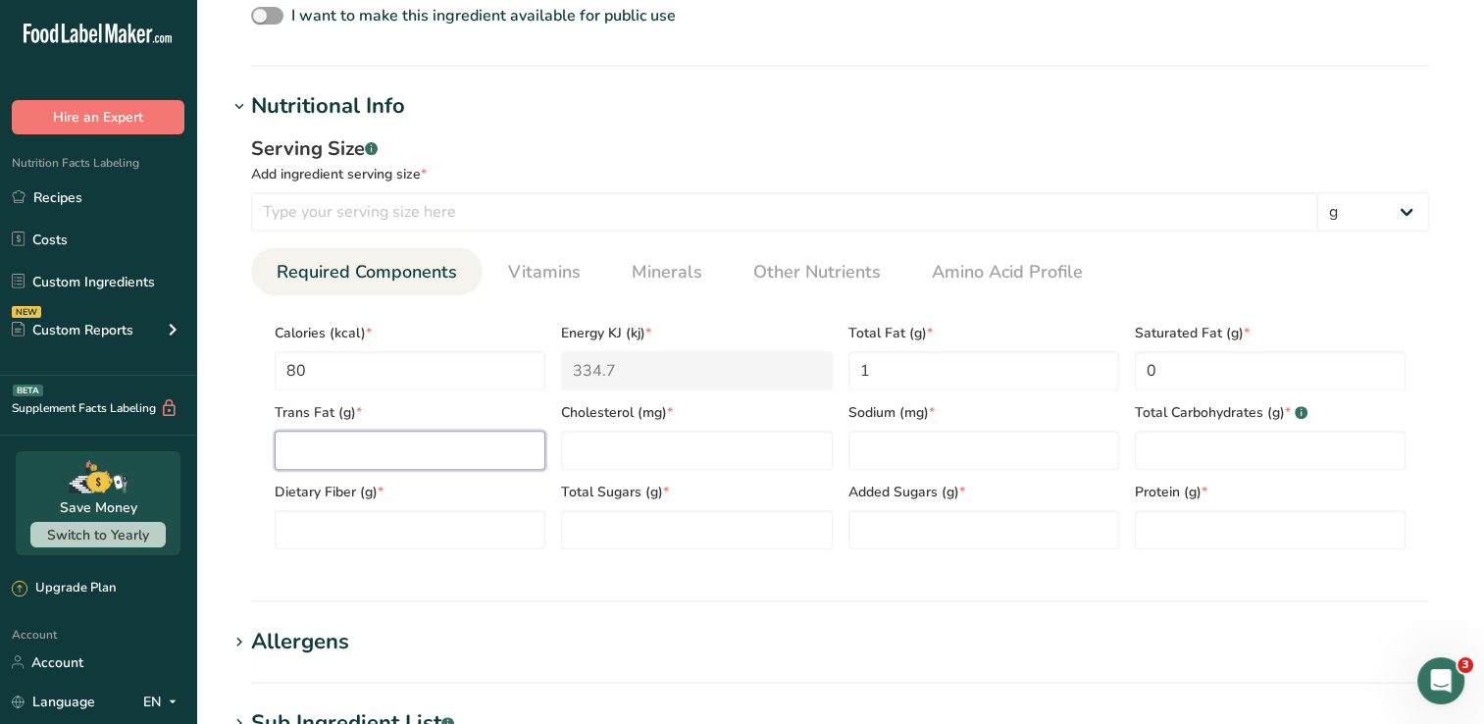
click at [406, 444] on Fat "number" at bounding box center [410, 450] width 271 height 39
type Fat "0"
click at [803, 459] on input "number" at bounding box center [696, 450] width 271 height 39
type input "5"
click at [929, 453] on input "number" at bounding box center [983, 450] width 271 height 39
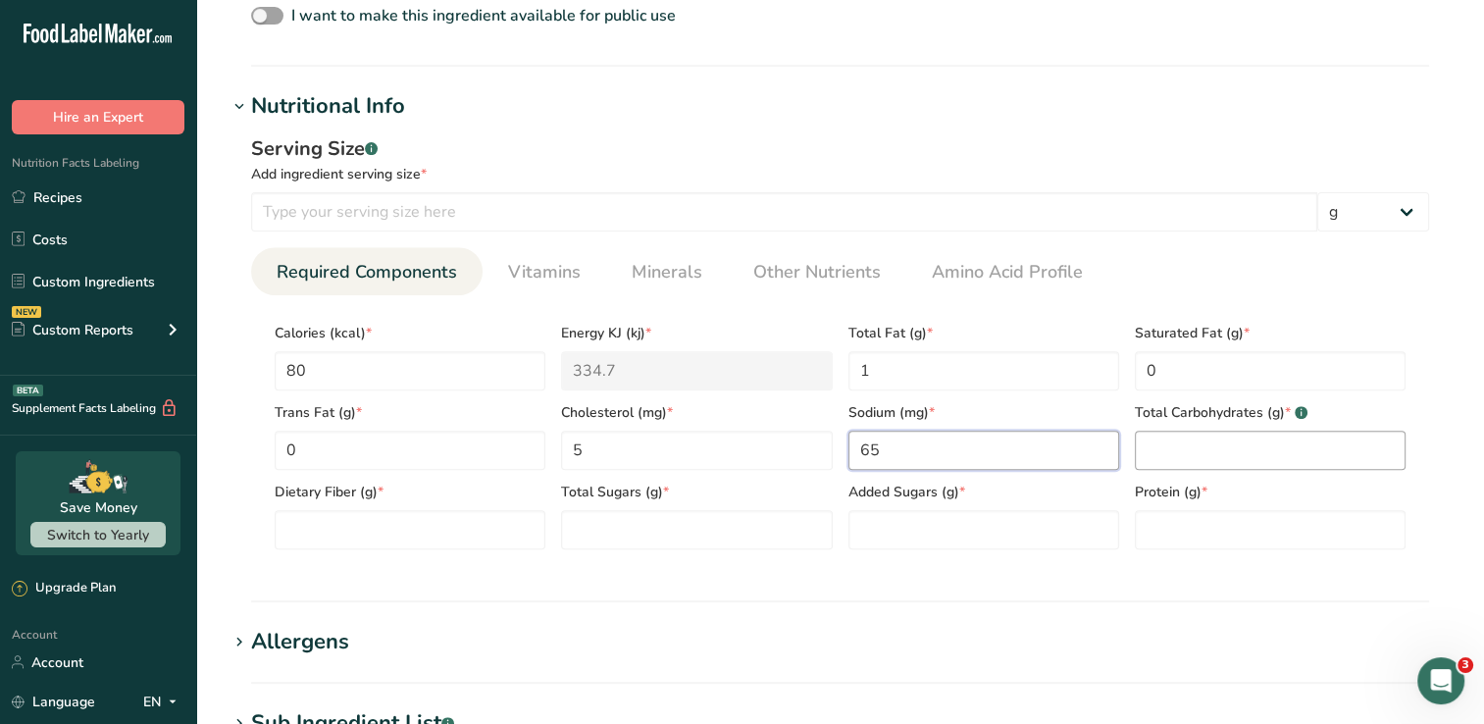
type input "65"
click at [1178, 453] on Carbohydrates "number" at bounding box center [1270, 450] width 271 height 39
type Carbohydrates "14"
click at [345, 526] on Fiber "number" at bounding box center [410, 529] width 271 height 39
type Fiber "10"
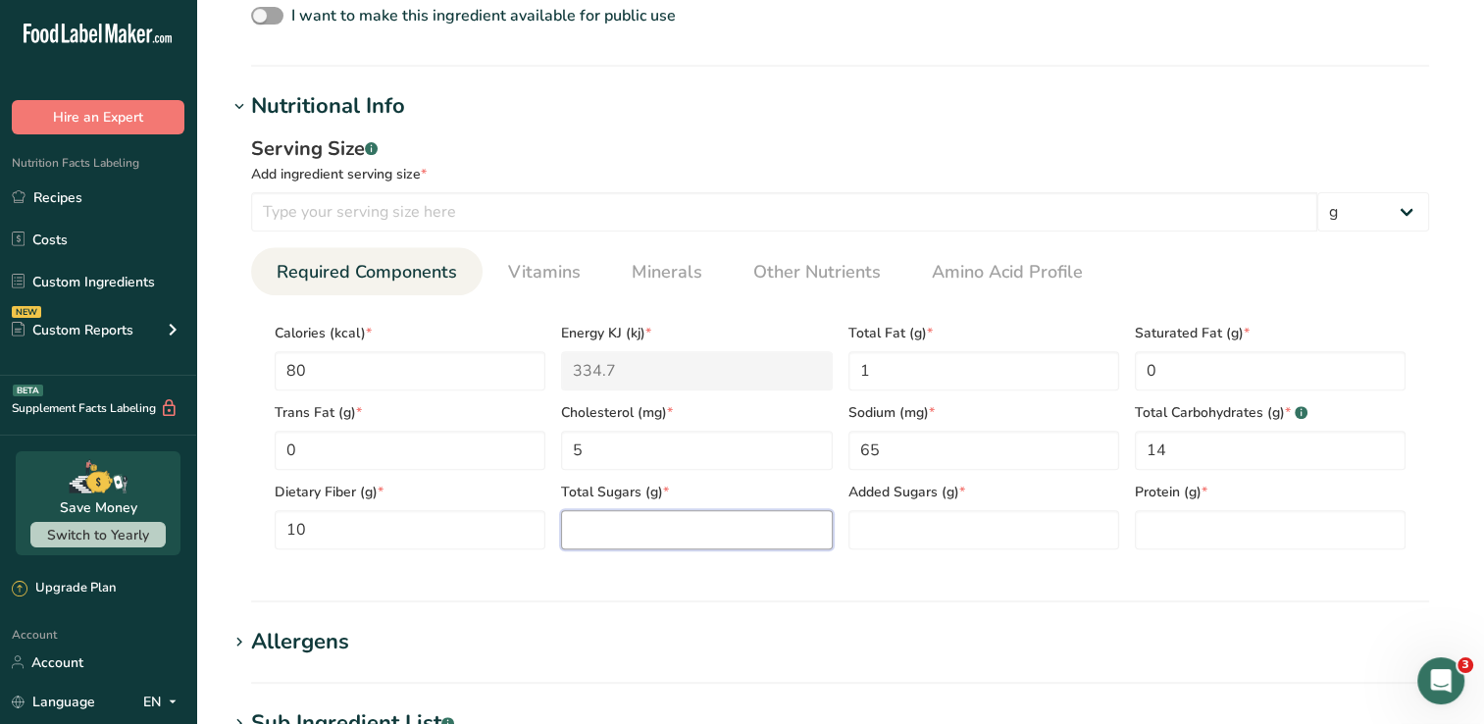
click at [593, 528] on Sugars "number" at bounding box center [696, 529] width 271 height 39
type Sugars "0"
click at [970, 517] on Sugars "number" at bounding box center [983, 529] width 271 height 39
type Sugars "0"
click at [1173, 538] on input "number" at bounding box center [1270, 529] width 271 height 39
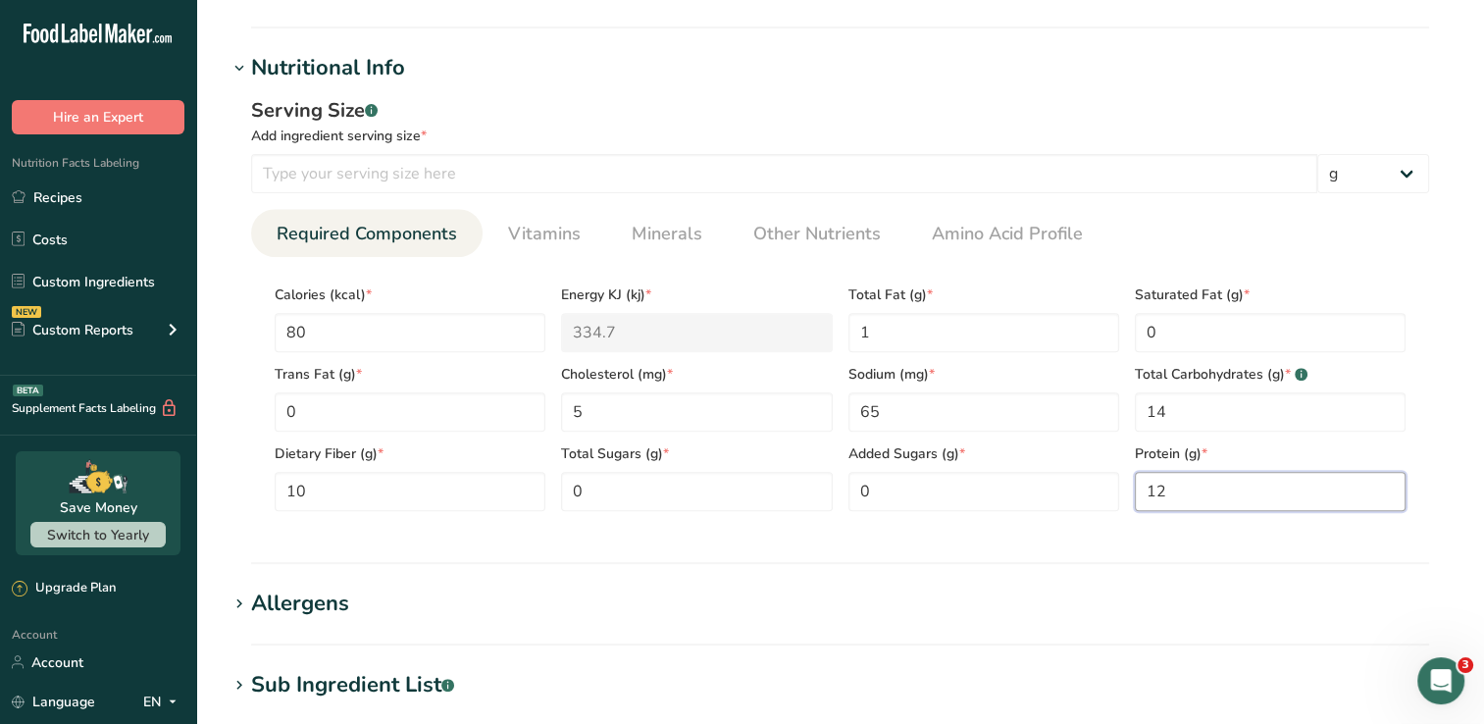
scroll to position [883, 0]
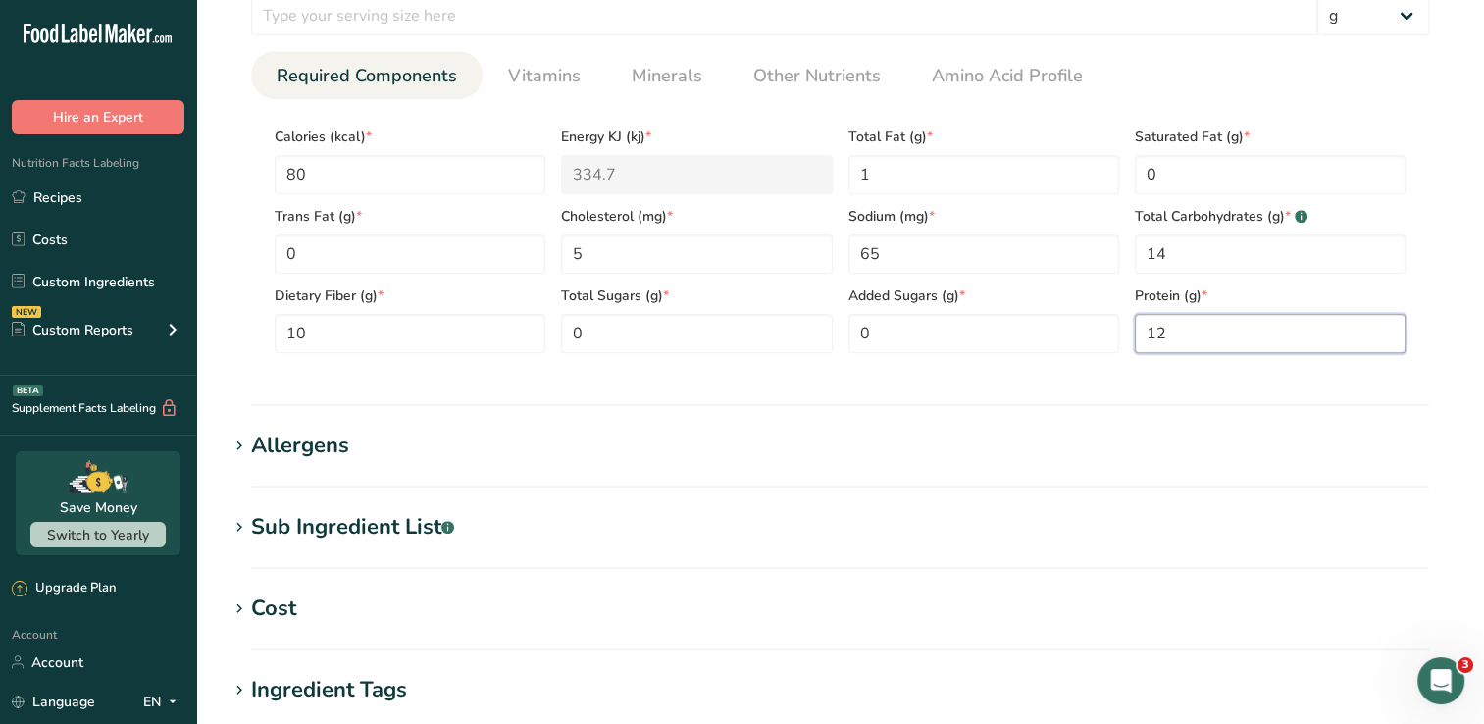
type input "12"
click at [325, 447] on div "Allergens" at bounding box center [300, 446] width 98 height 32
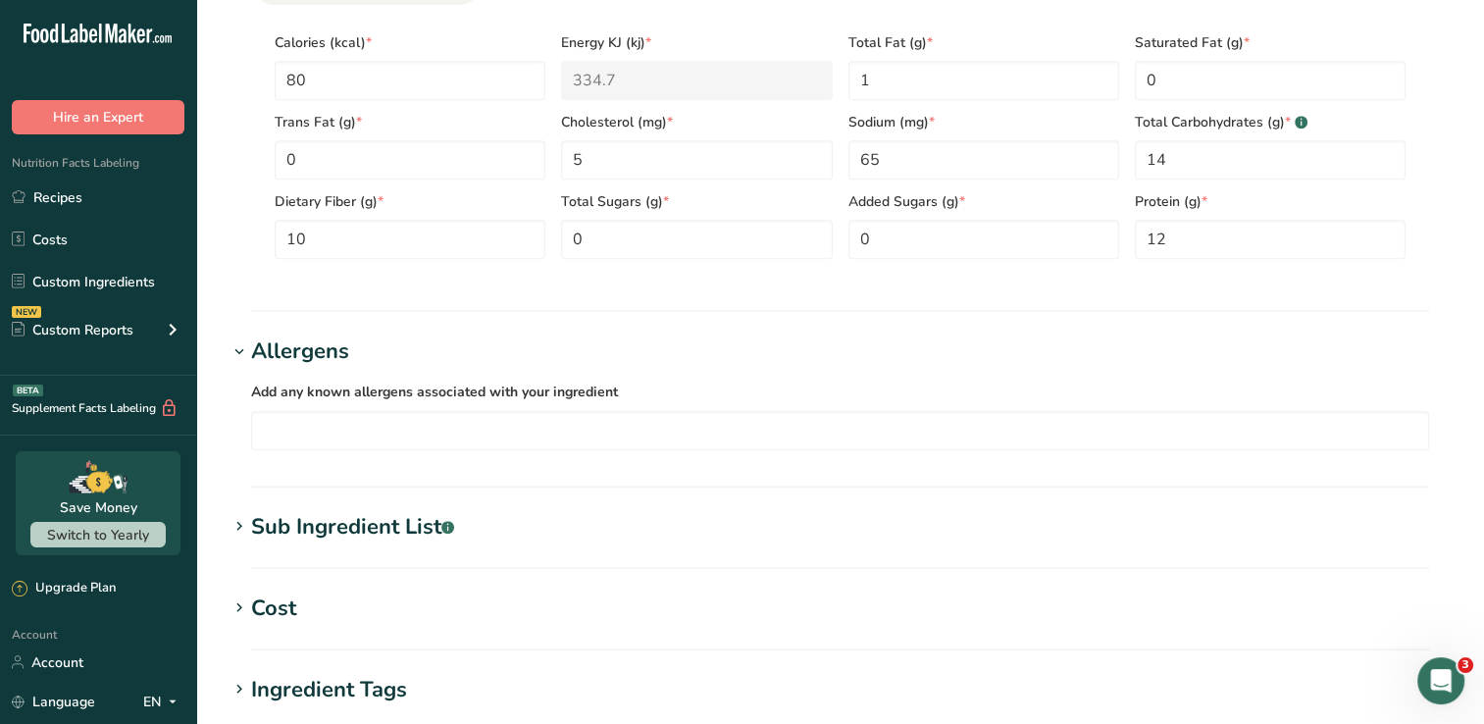
scroll to position [981, 0]
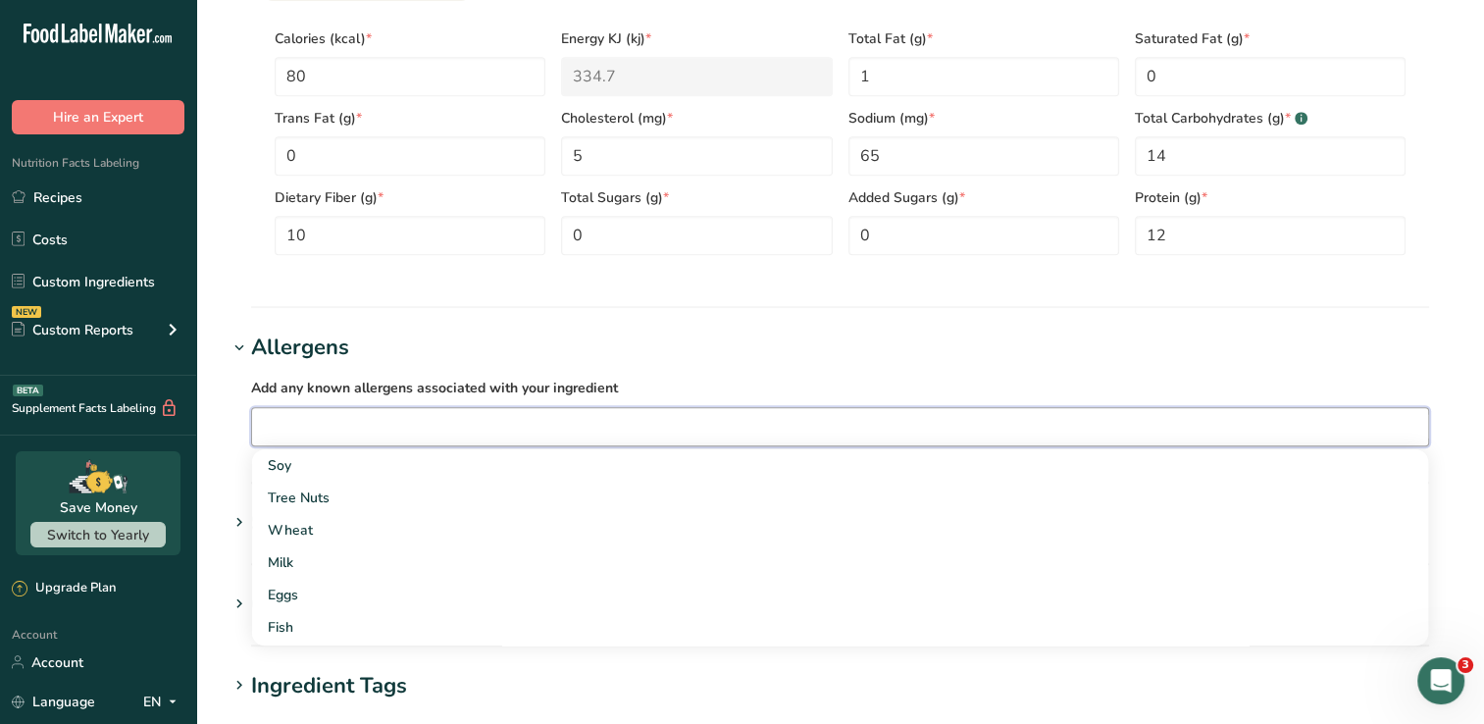
click at [333, 429] on input "text" at bounding box center [840, 426] width 1176 height 30
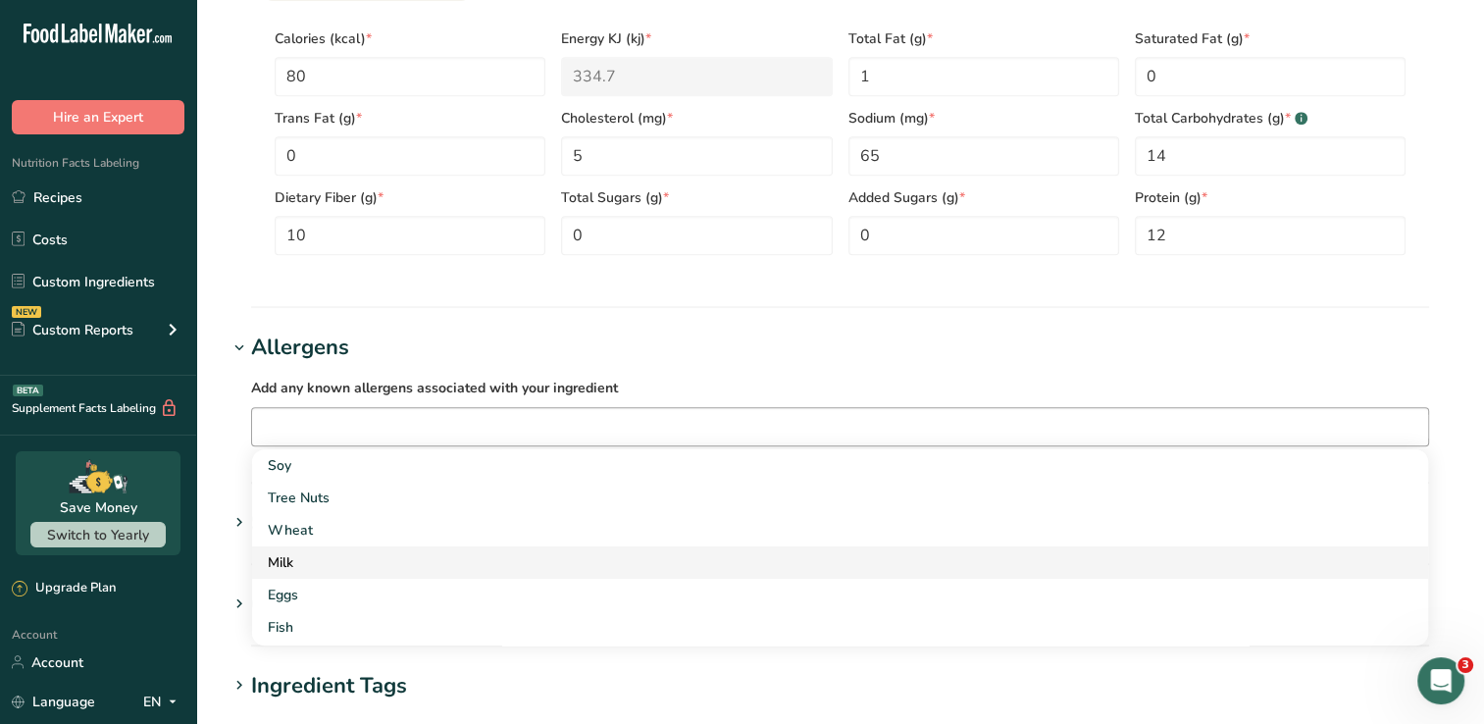
click at [306, 554] on div "Milk" at bounding box center [824, 562] width 1113 height 21
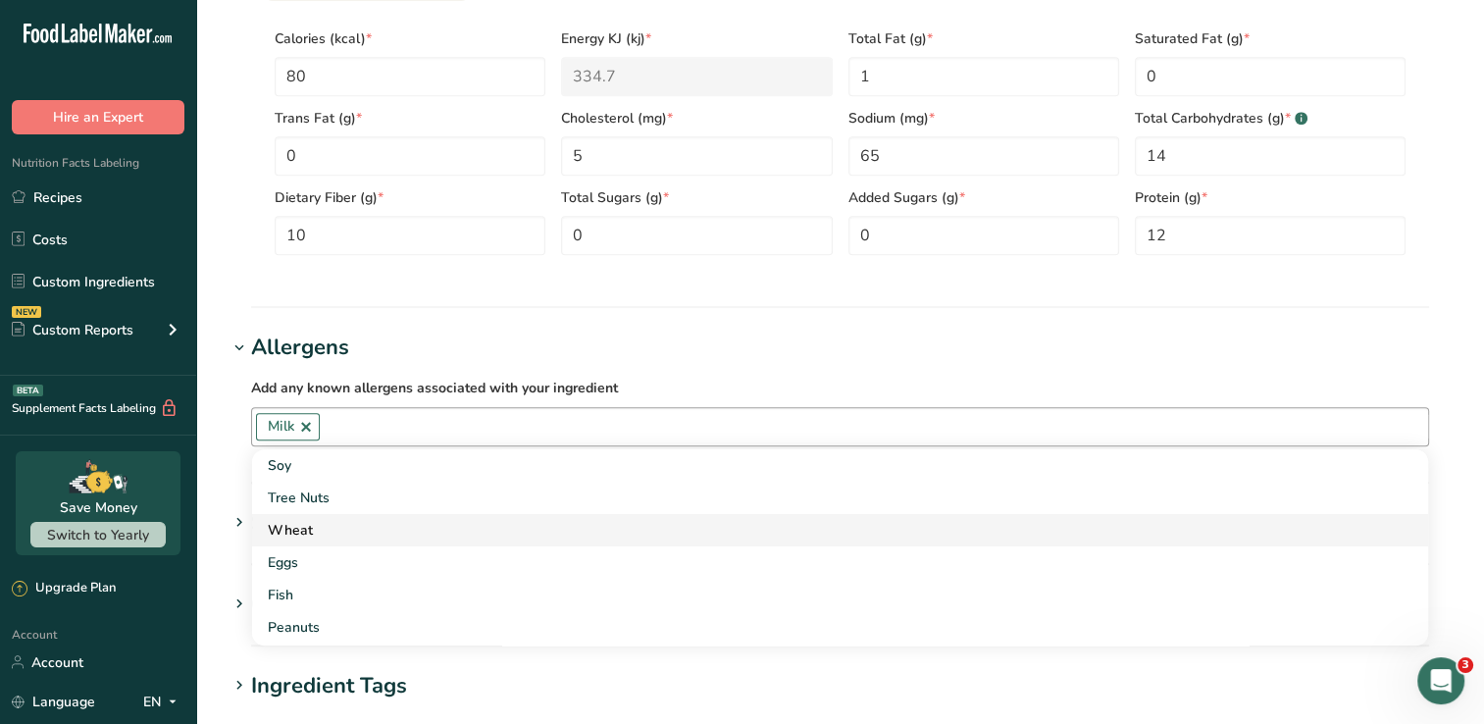
click at [318, 525] on div "Wheat" at bounding box center [824, 530] width 1113 height 21
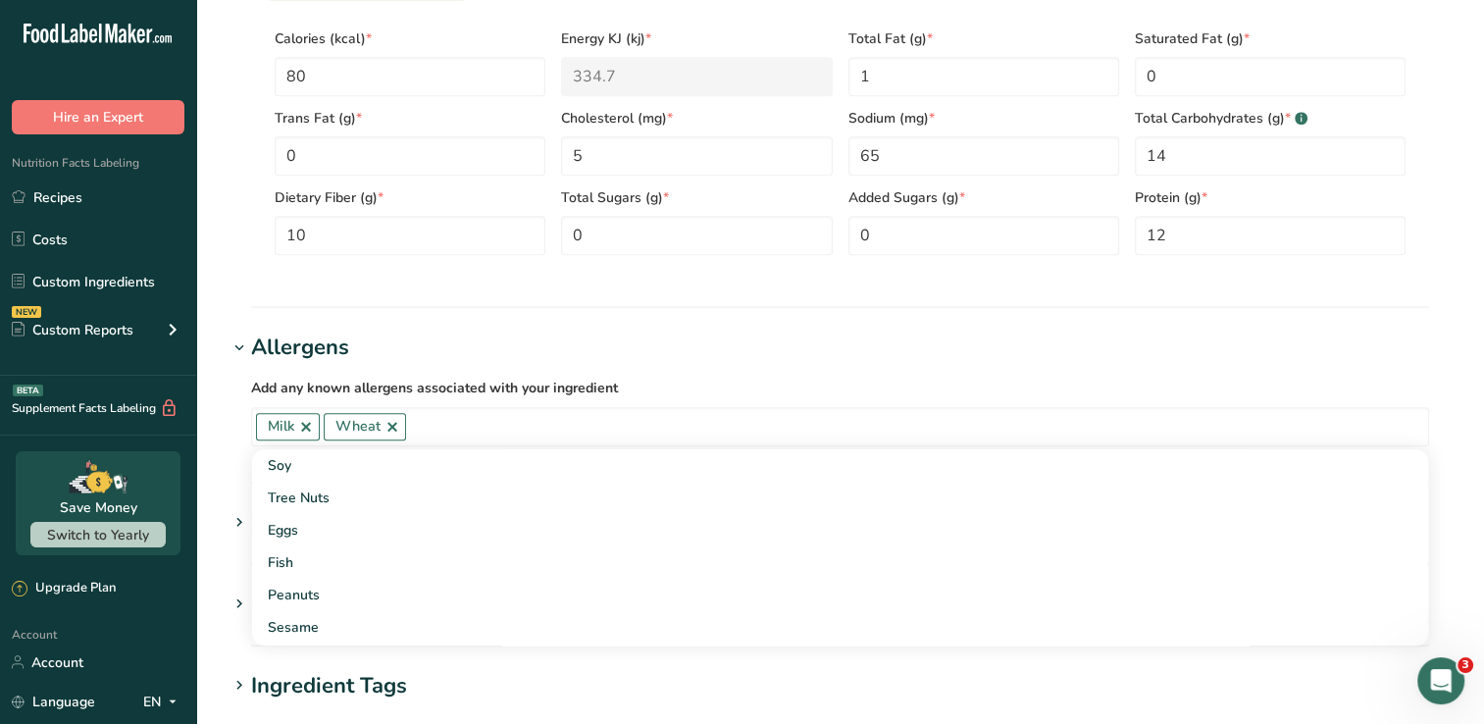
click at [741, 350] on h1 "Allergens" at bounding box center [840, 347] width 1225 height 32
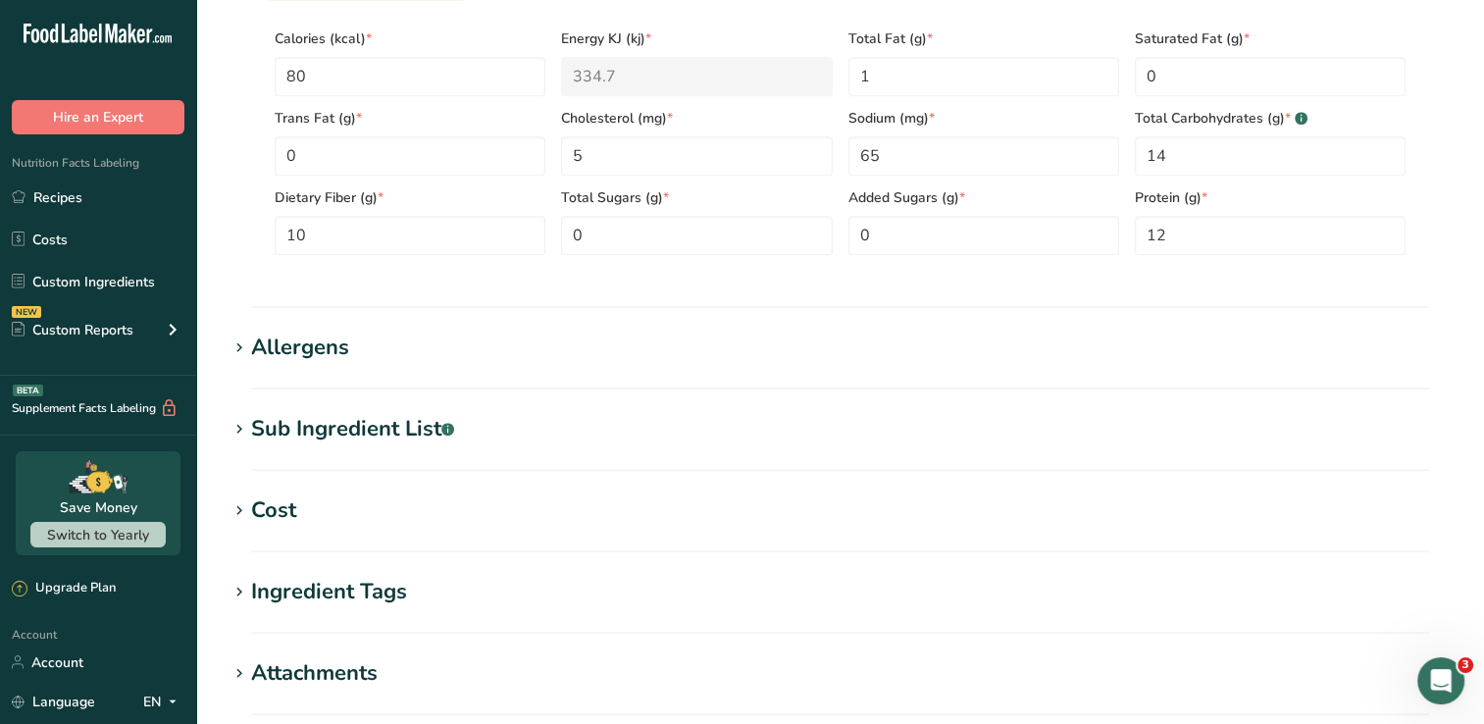
click at [296, 428] on div "Sub Ingredient List .a-a{fill:#347362;}.b-a{fill:#fff;}" at bounding box center [352, 429] width 203 height 32
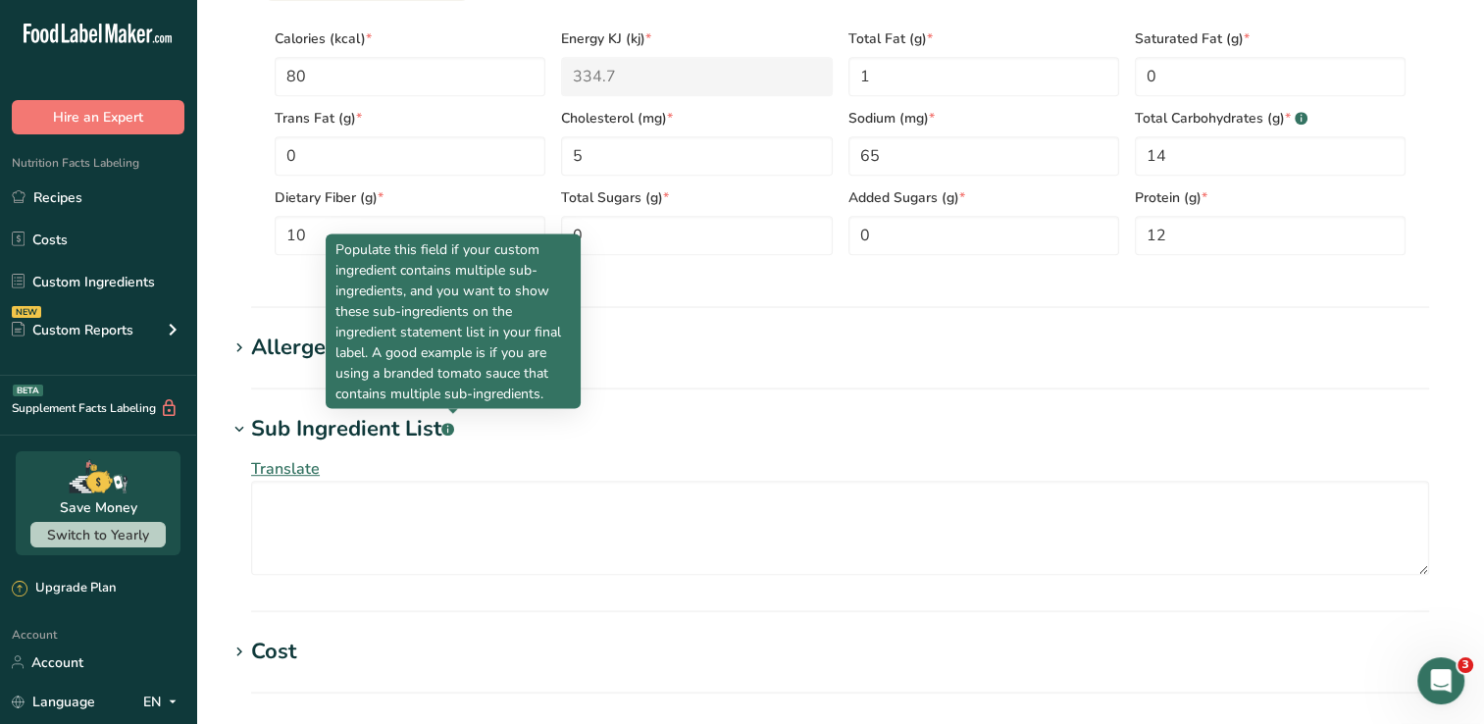
click at [450, 426] on rect at bounding box center [447, 429] width 13 height 13
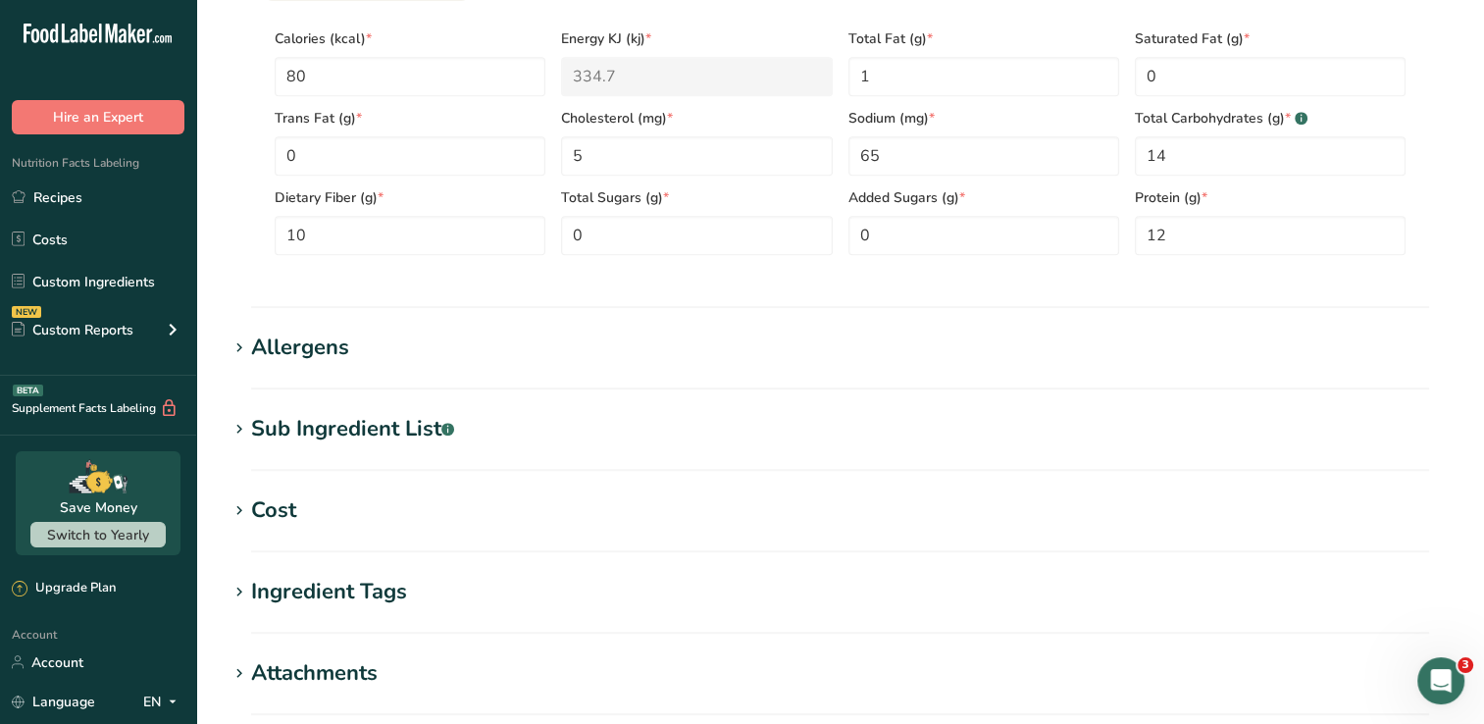
click at [450, 426] on rect at bounding box center [447, 429] width 13 height 13
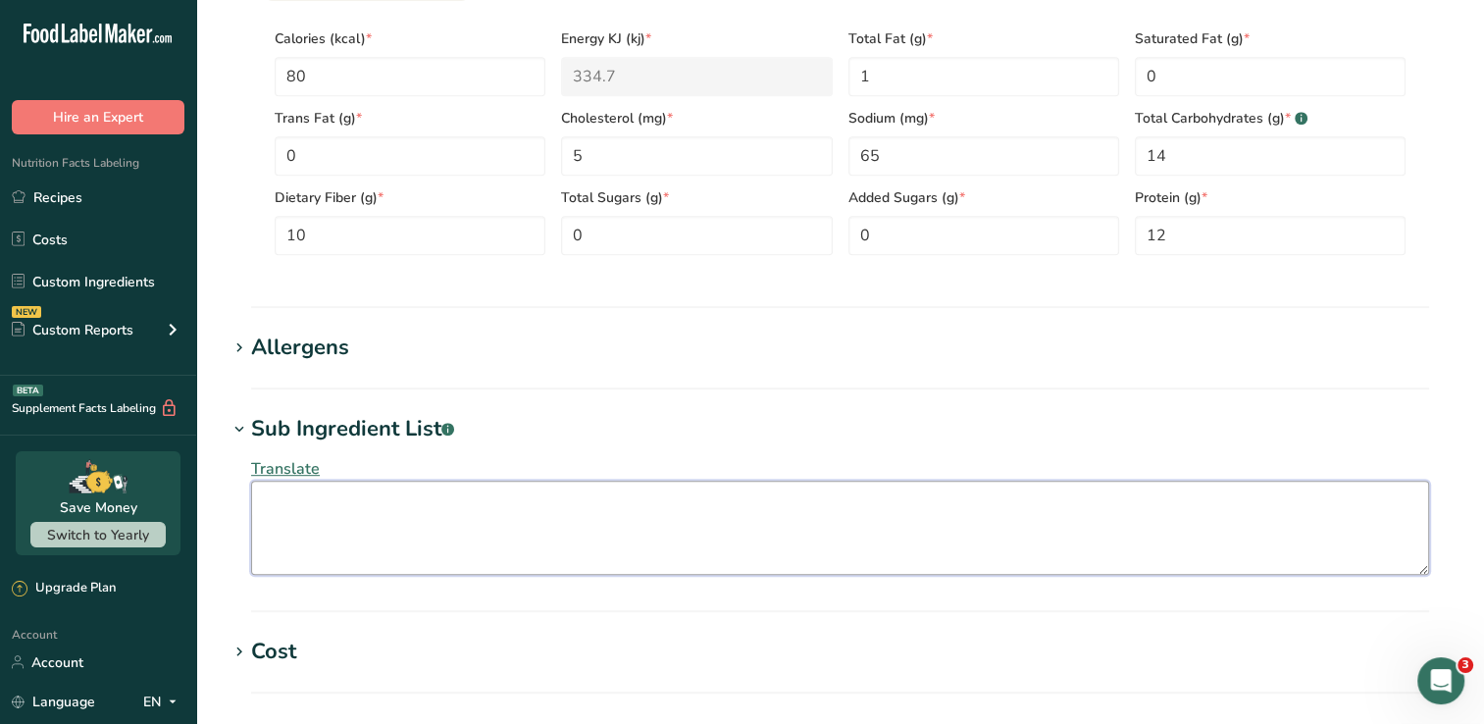
click at [390, 504] on textarea at bounding box center [840, 528] width 1178 height 94
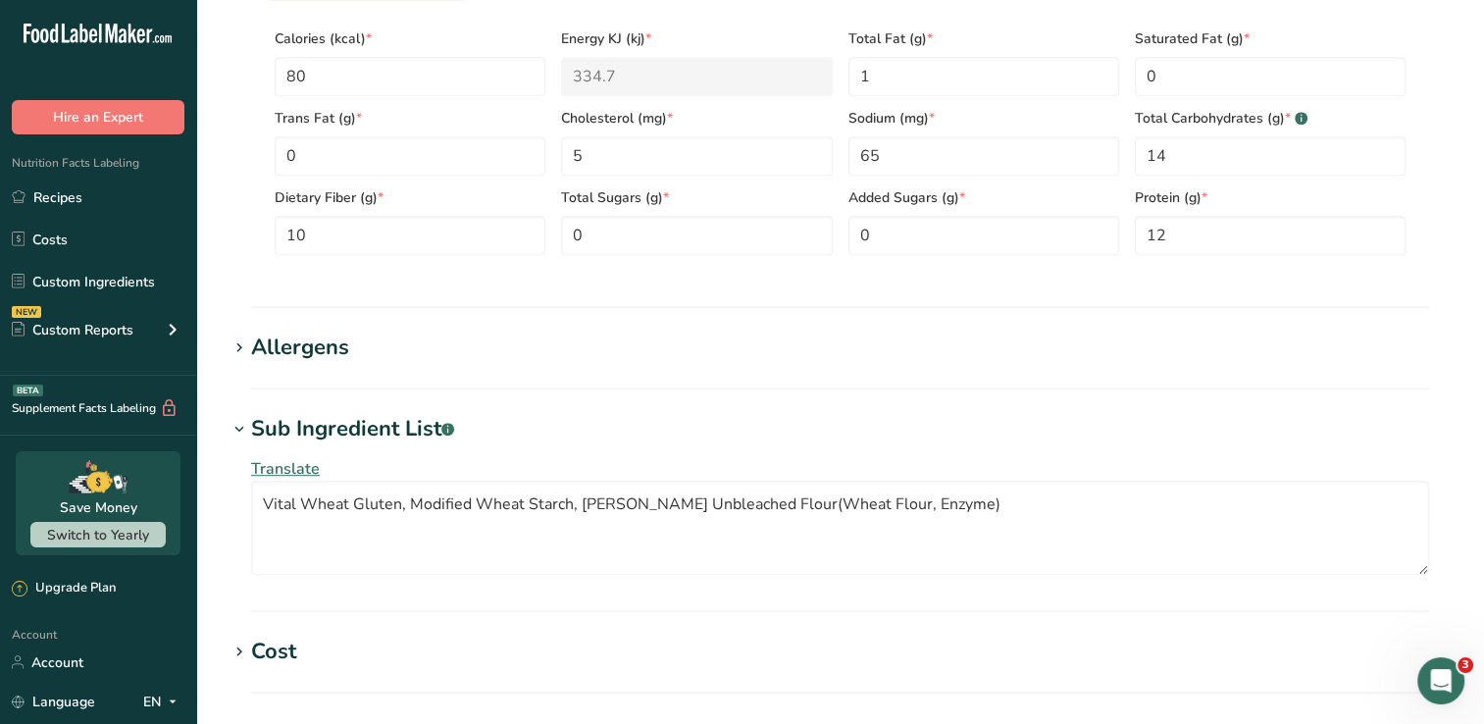
click at [989, 465] on div "Translate Vital Wheat Gluten, Modified Wheat Starch, King Arthur Unbleached Flo…" at bounding box center [840, 515] width 1225 height 141
click at [965, 513] on textarea "Vital Wheat Gluten, Modified Wheat Starch, King Arthur Unbleached Flour(Wheat F…" at bounding box center [840, 528] width 1178 height 94
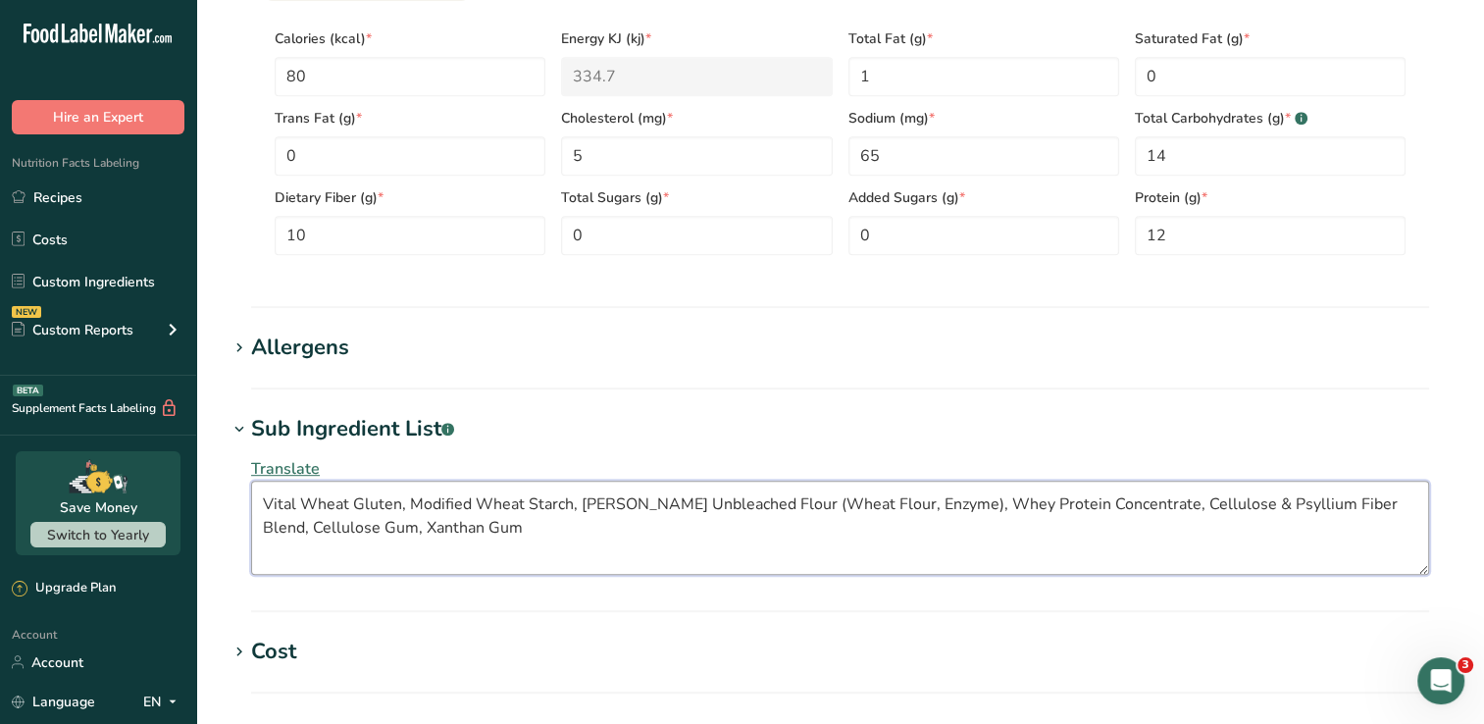
type textarea "Vital Wheat Gluten, Modified Wheat Starch, King Arthur Unbleached Flour (Wheat …"
click at [973, 410] on section "Add new ingredient Back to recipe Ingredient Spec Sheet .a-a{fill:#347362;}.b-a…" at bounding box center [840, 65] width 1288 height 2093
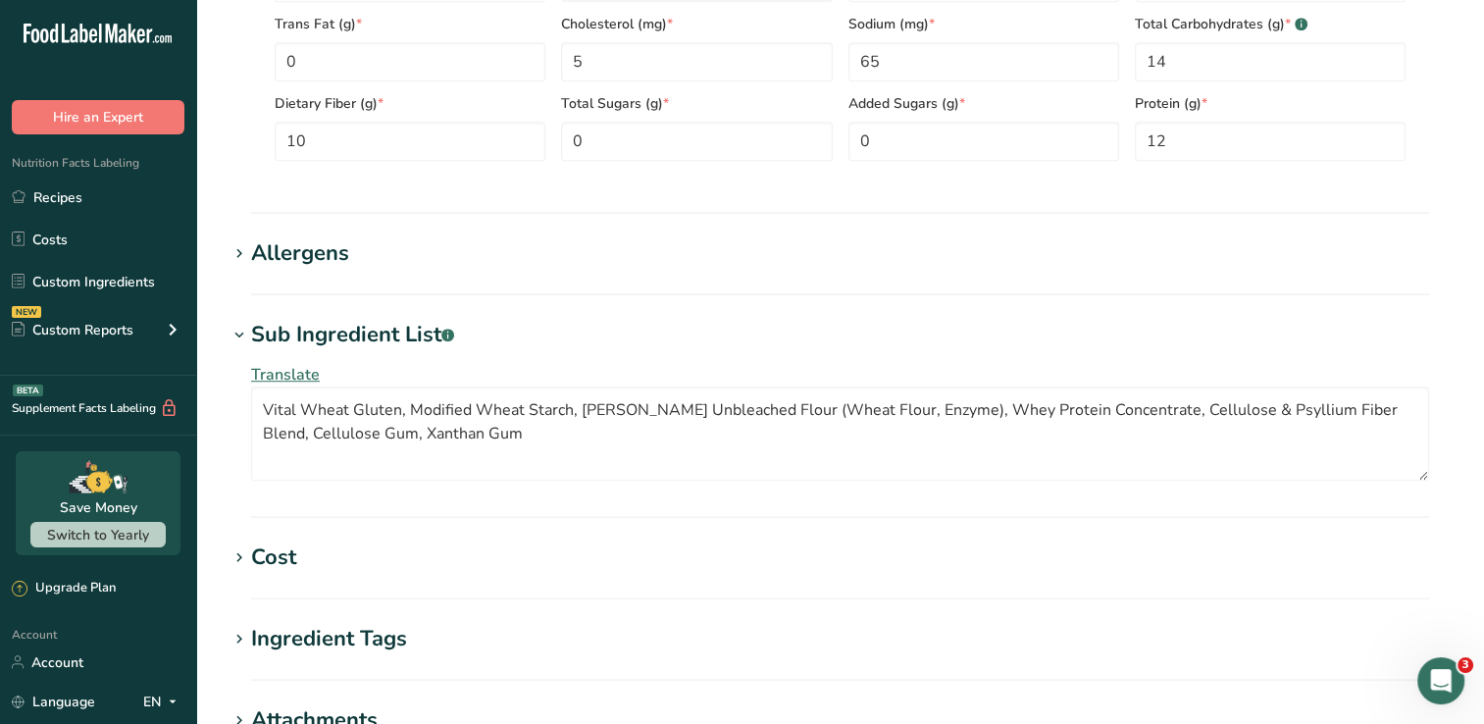
scroll to position [1079, 0]
click at [267, 551] on div "Cost" at bounding box center [273, 553] width 45 height 32
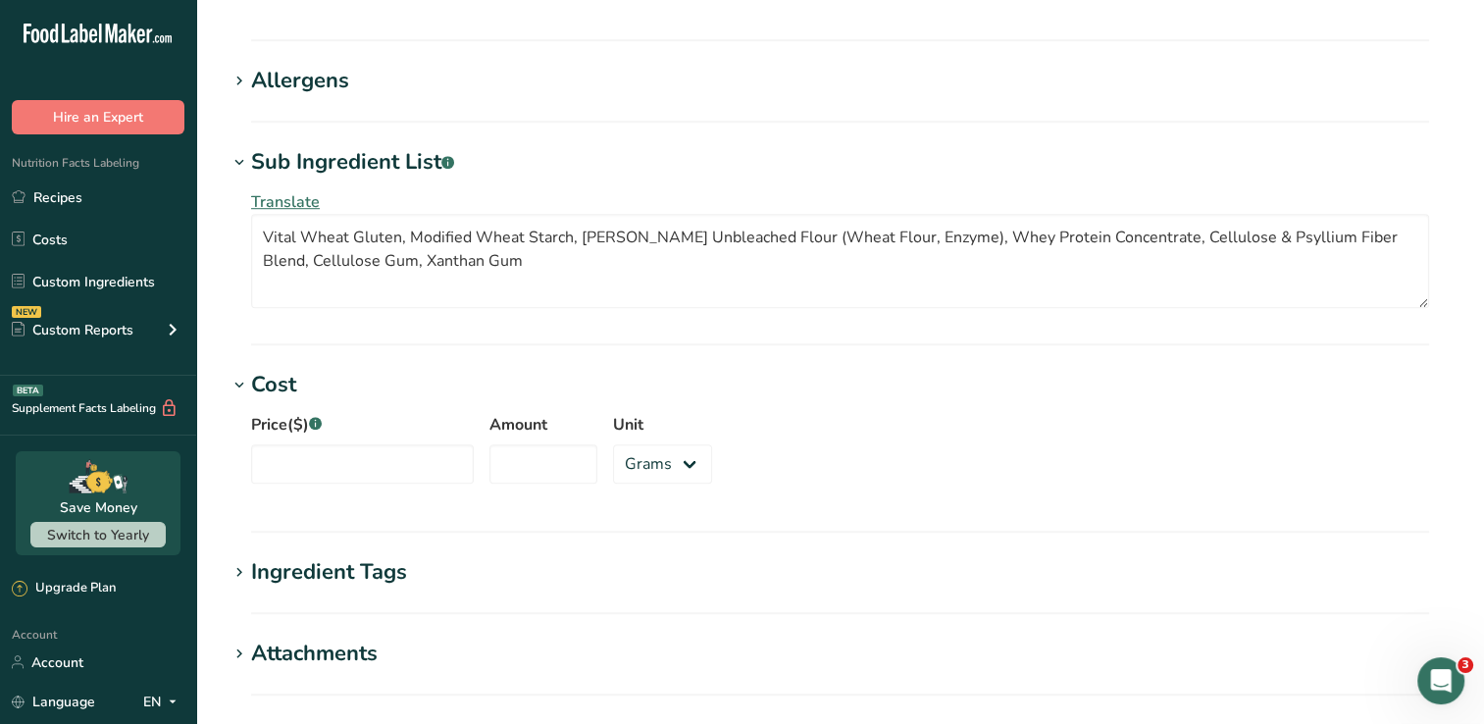
scroll to position [1275, 0]
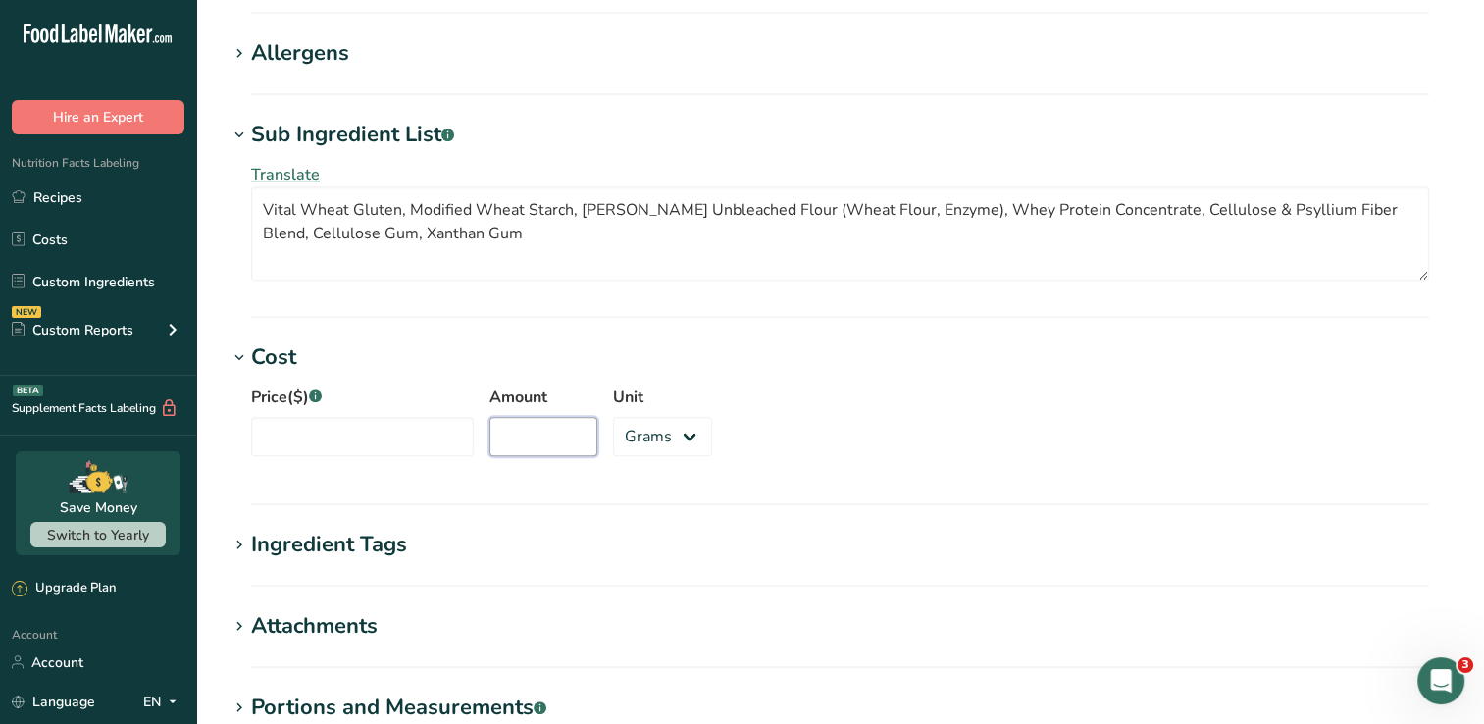
click at [557, 425] on input "Amount" at bounding box center [543, 436] width 108 height 39
type input "454"
click at [340, 438] on input "Price($) .a-a{fill:#347362;}.b-a{fill:#fff;}" at bounding box center [362, 436] width 223 height 39
type input "12.00"
drag, startPoint x: 1051, startPoint y: 332, endPoint x: 256, endPoint y: 536, distance: 821.1
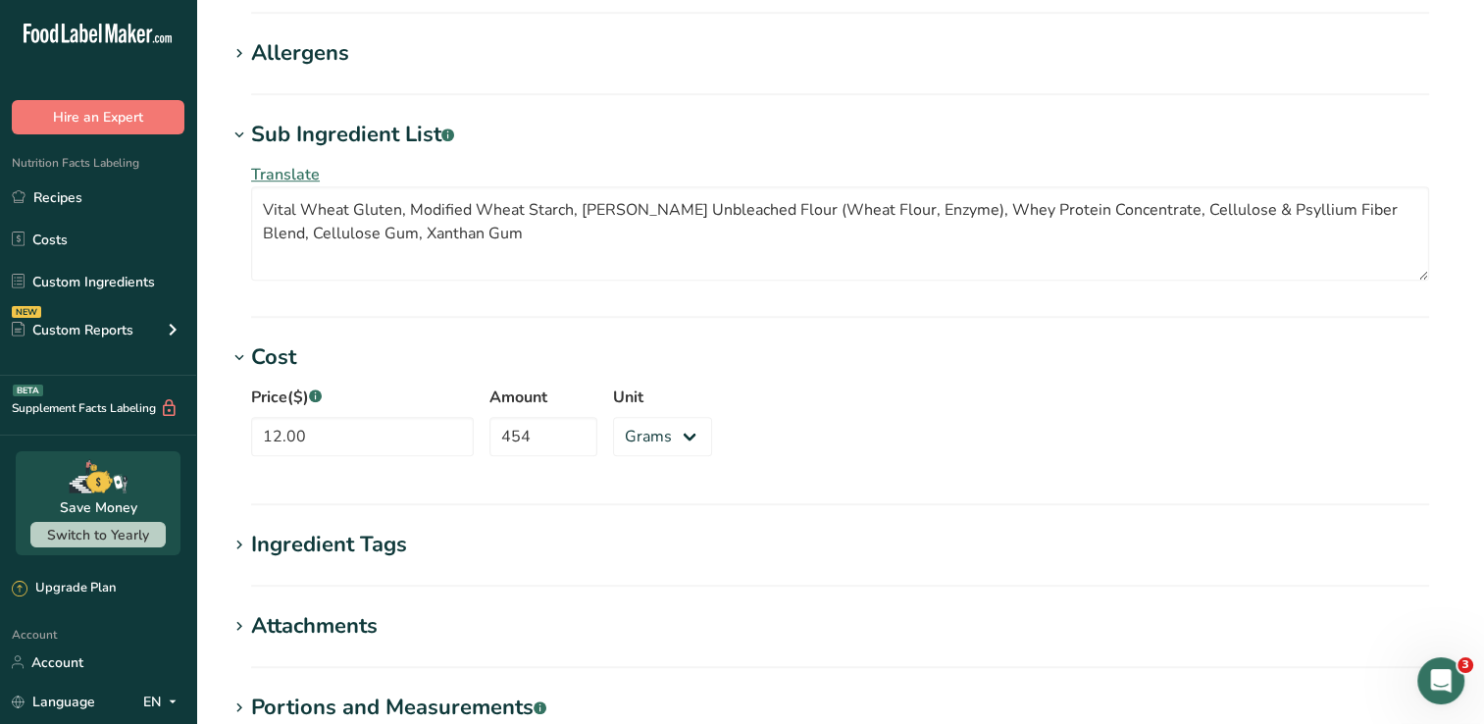
click at [264, 550] on div "Ingredient Tags" at bounding box center [329, 545] width 156 height 32
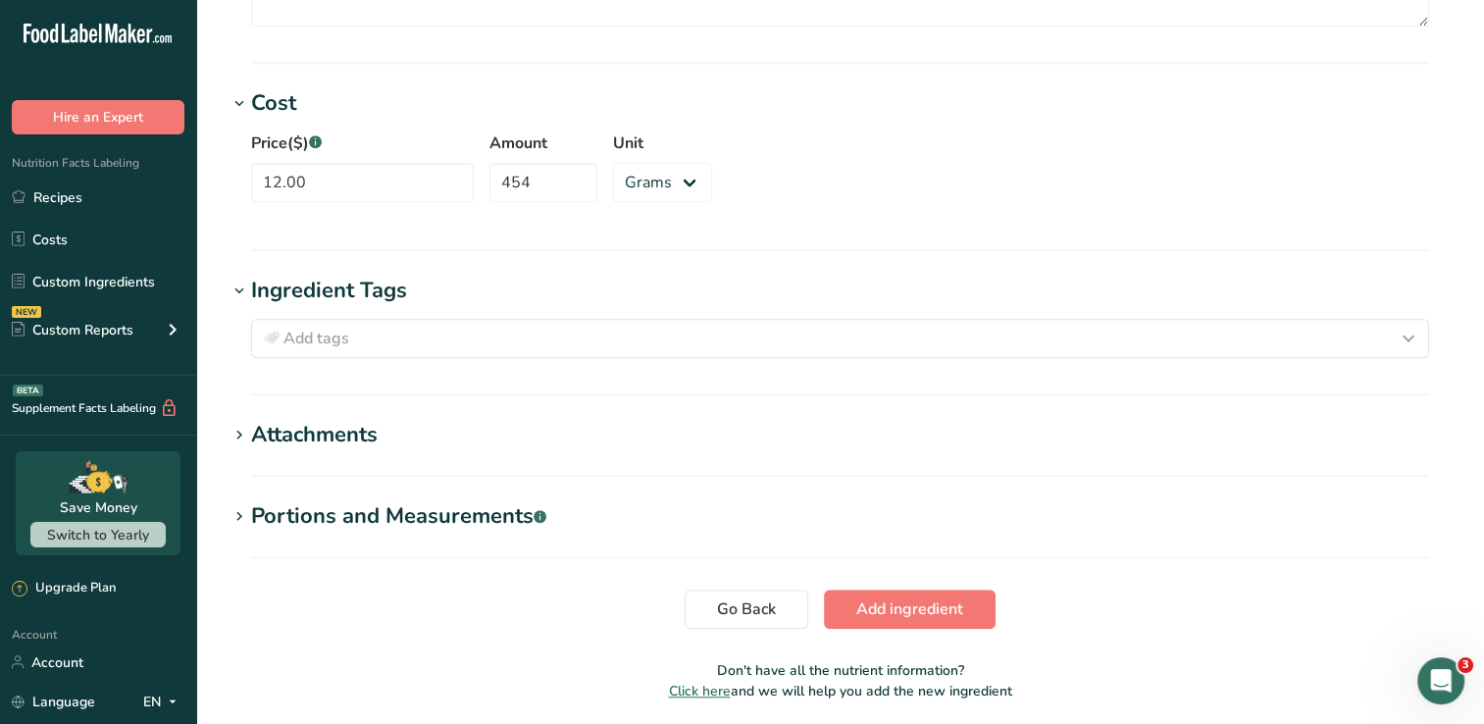
scroll to position [1569, 0]
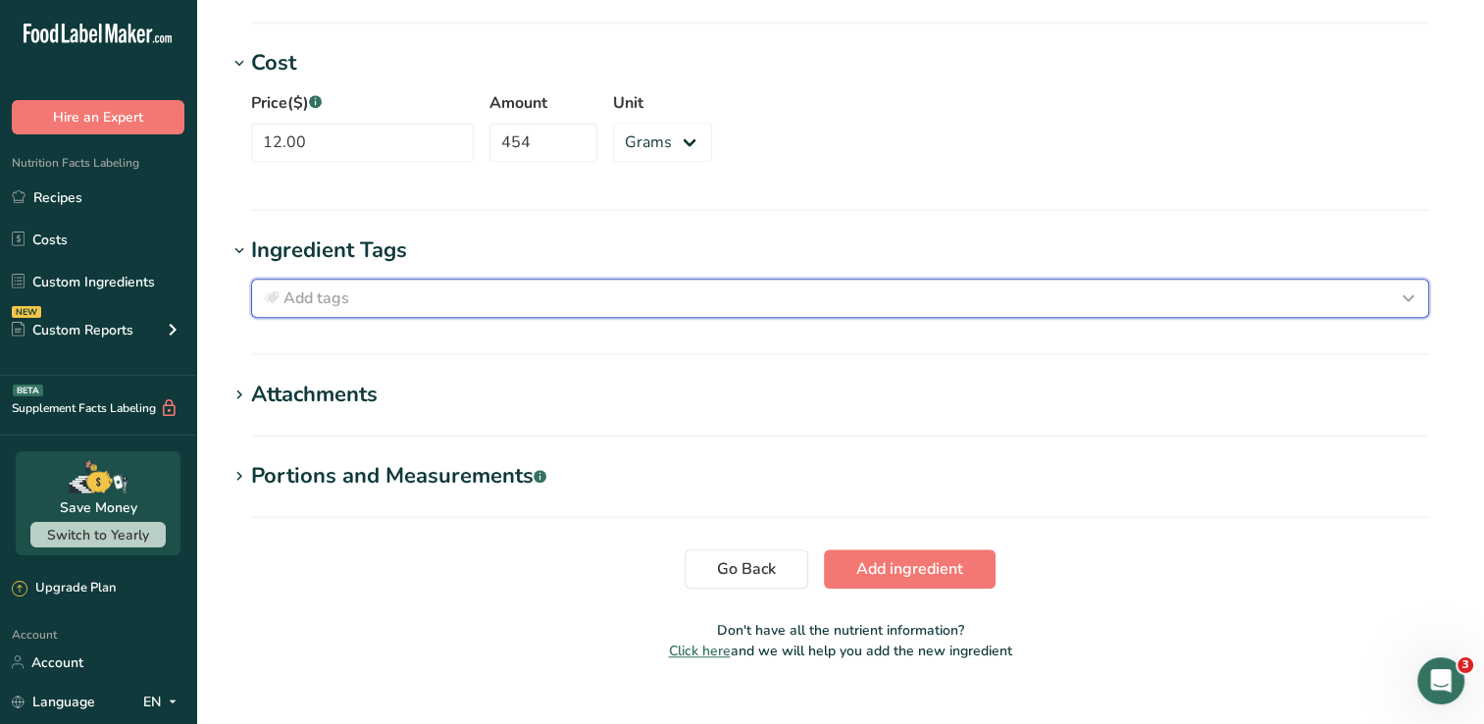
click at [1402, 293] on icon "button" at bounding box center [1409, 297] width 24 height 35
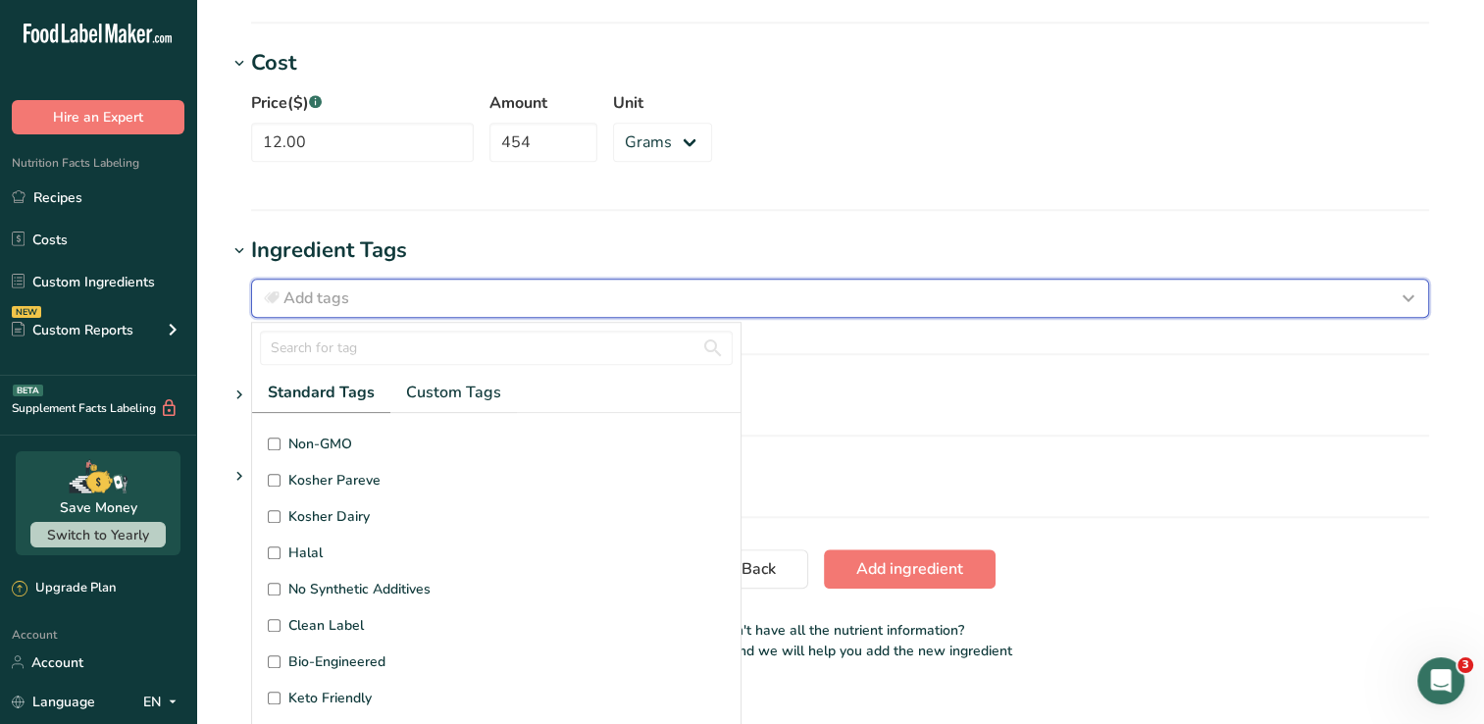
scroll to position [12, 0]
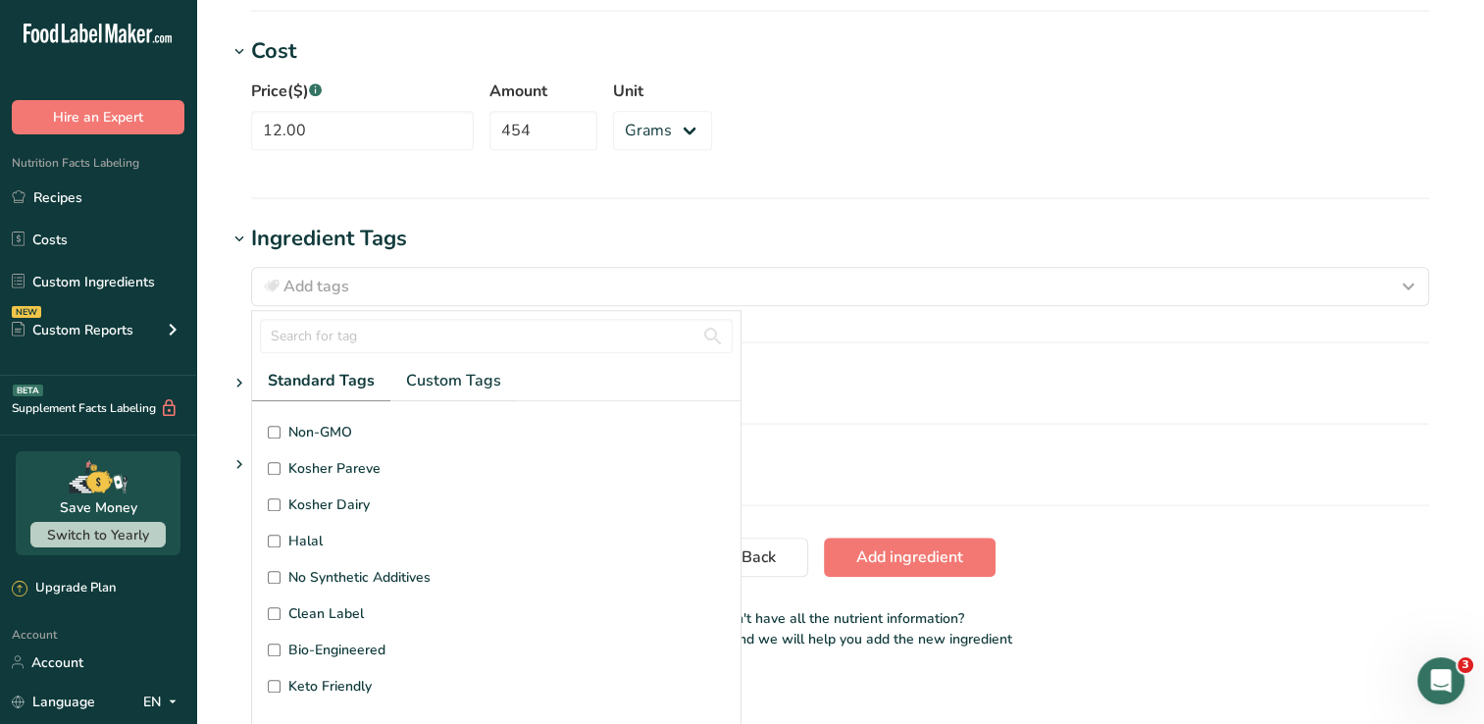
click at [268, 684] on input "Keto Friendly" at bounding box center [274, 686] width 13 height 13
checkbox input "true"
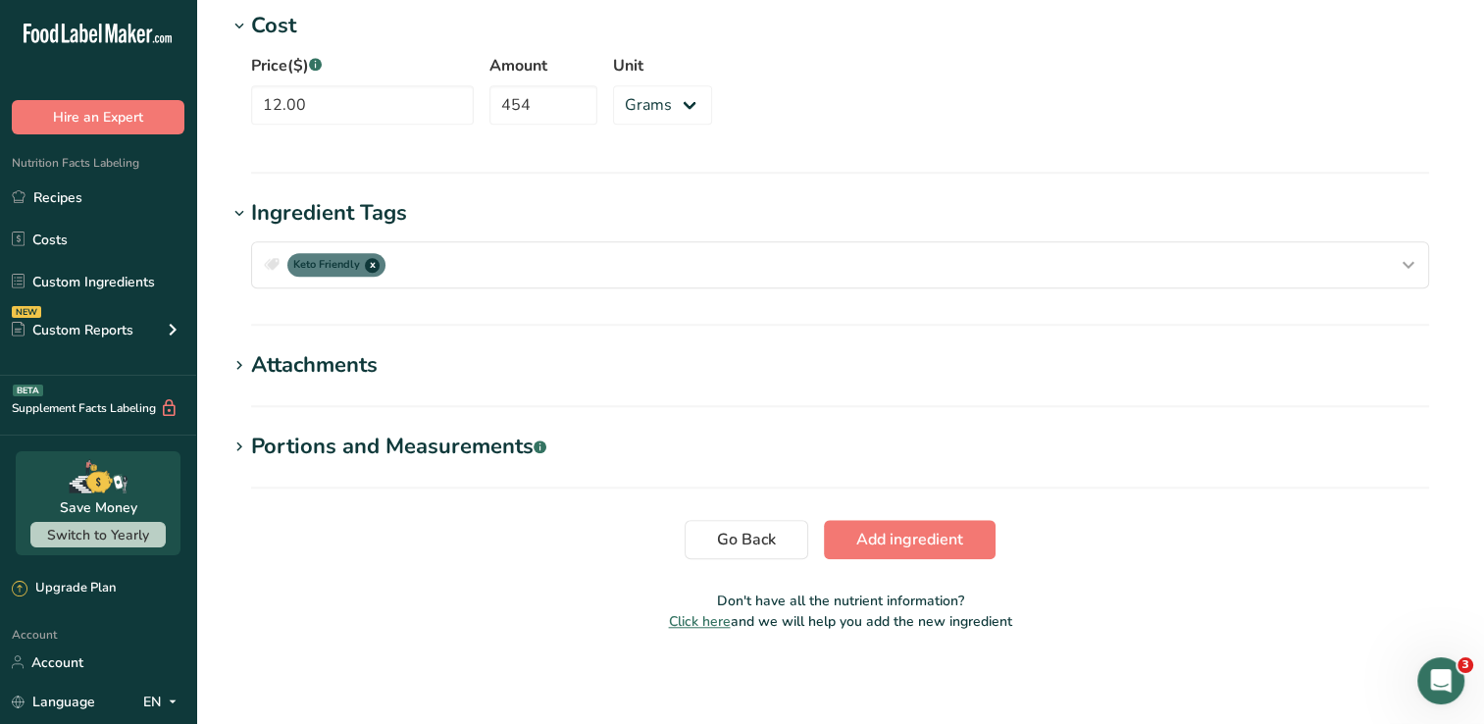
scroll to position [1607, 0]
click at [445, 377] on h1 "Attachments" at bounding box center [840, 364] width 1225 height 32
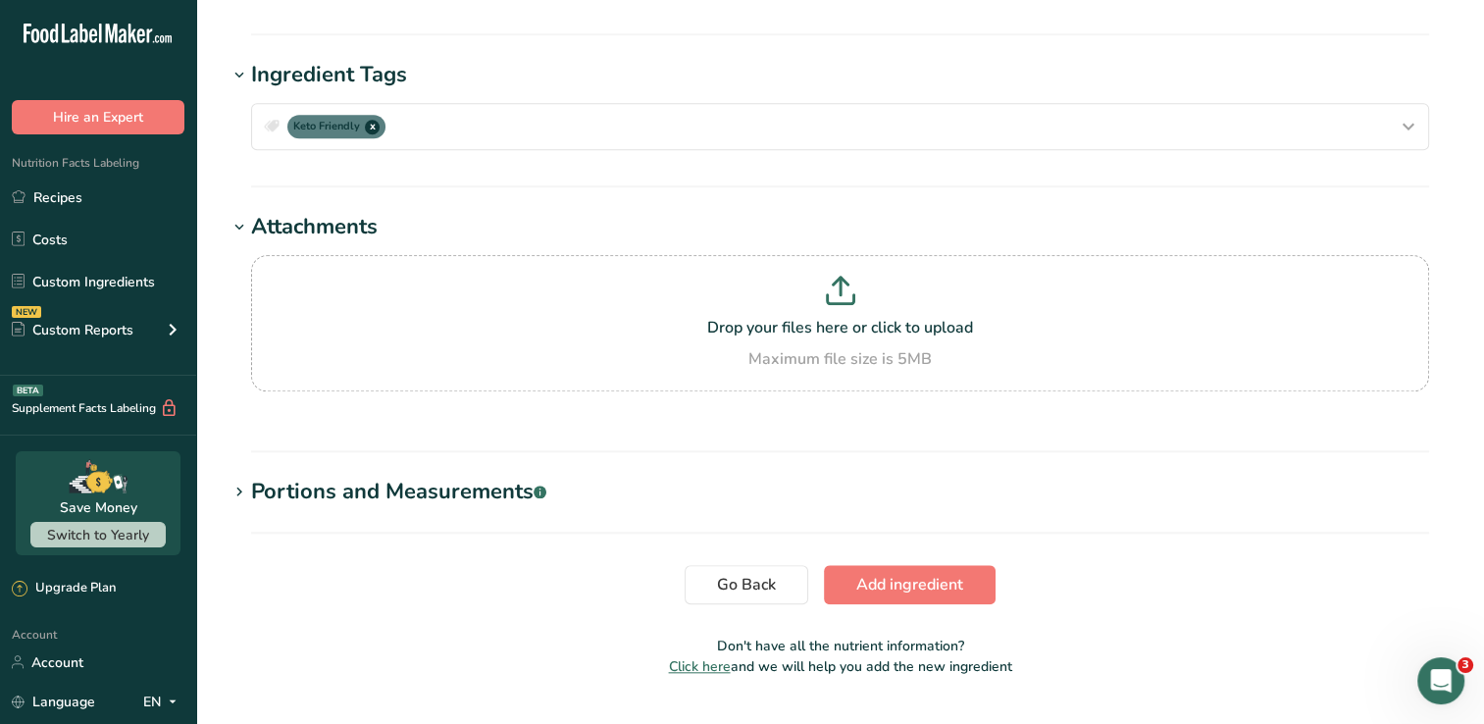
scroll to position [1790, 0]
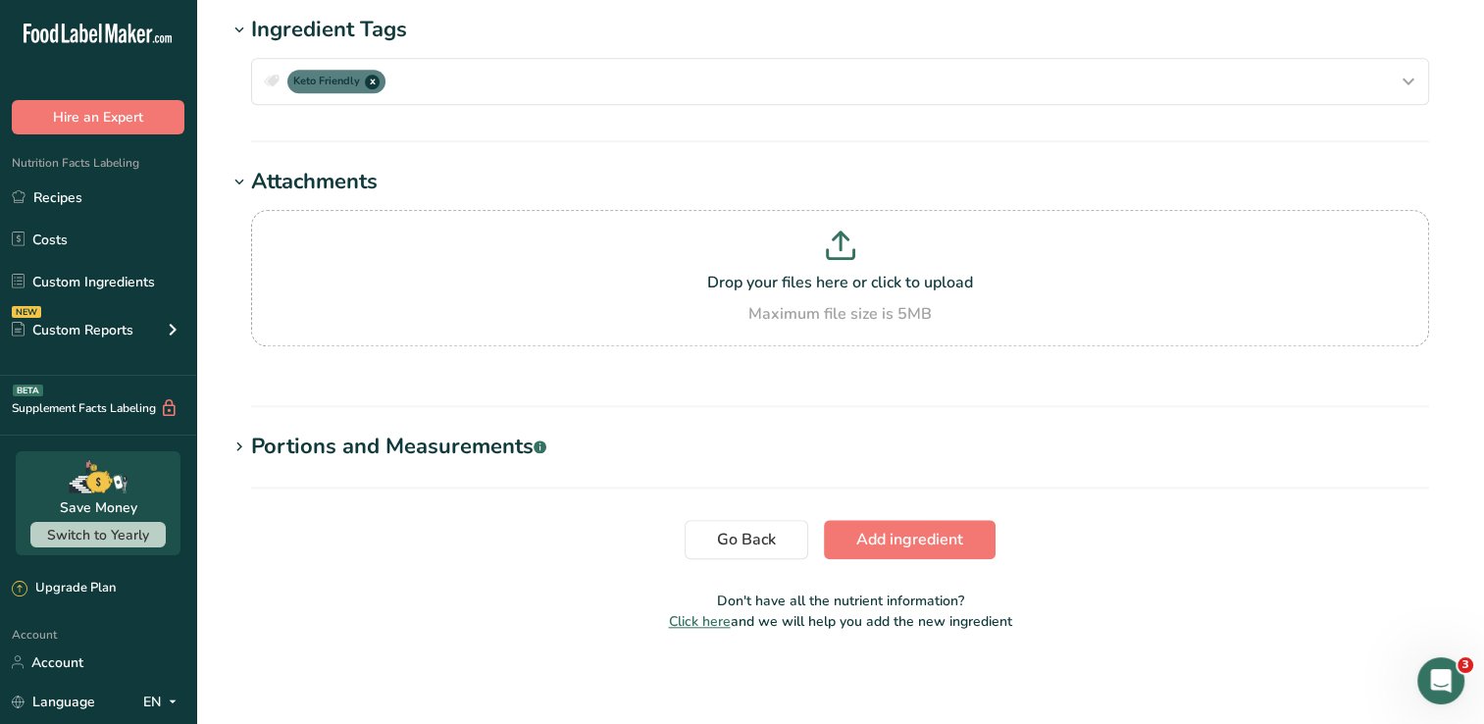
click at [478, 448] on div "Portions and Measurements .a-a{fill:#347362;}.b-a{fill:#fff;}" at bounding box center [398, 447] width 295 height 32
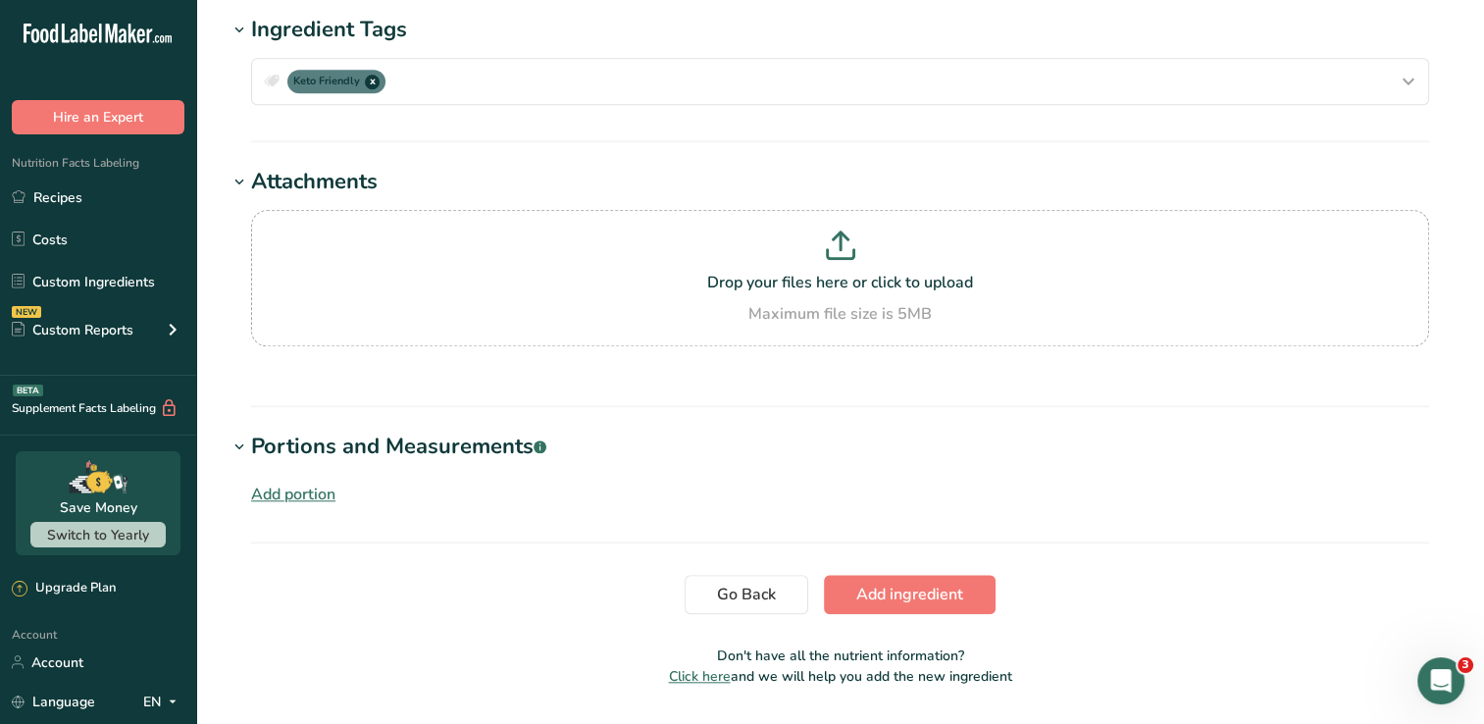
click at [295, 491] on div "Add portion" at bounding box center [293, 495] width 84 height 24
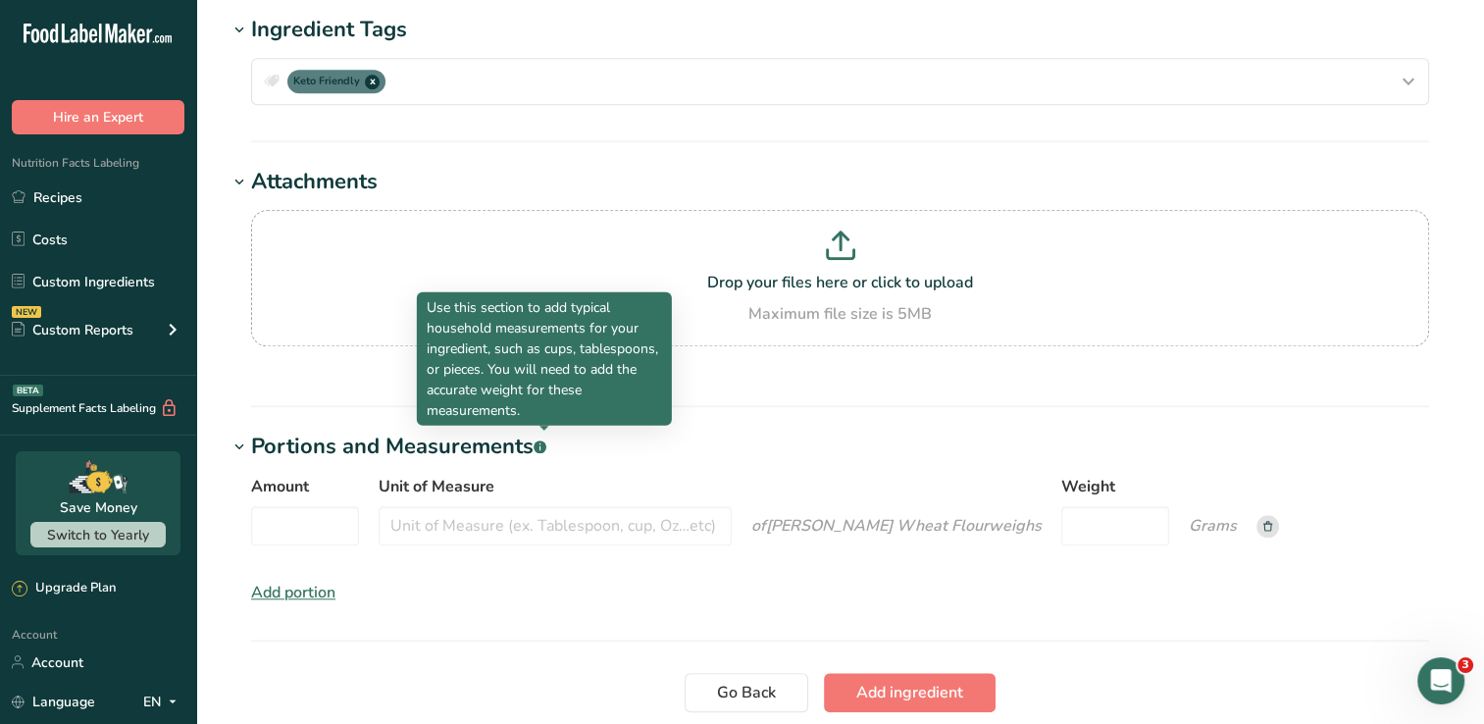
click at [546, 444] on rect at bounding box center [539, 446] width 13 height 13
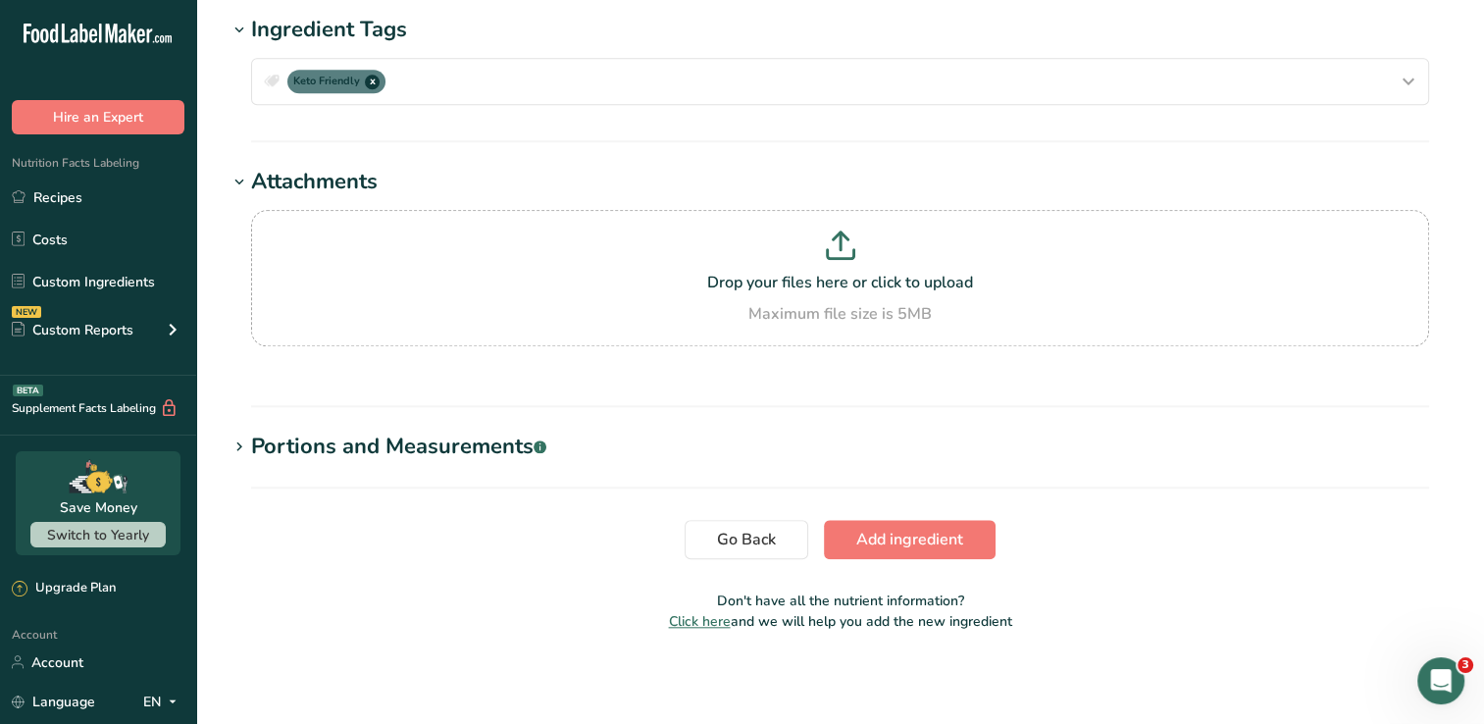
click at [546, 445] on rect at bounding box center [539, 446] width 13 height 13
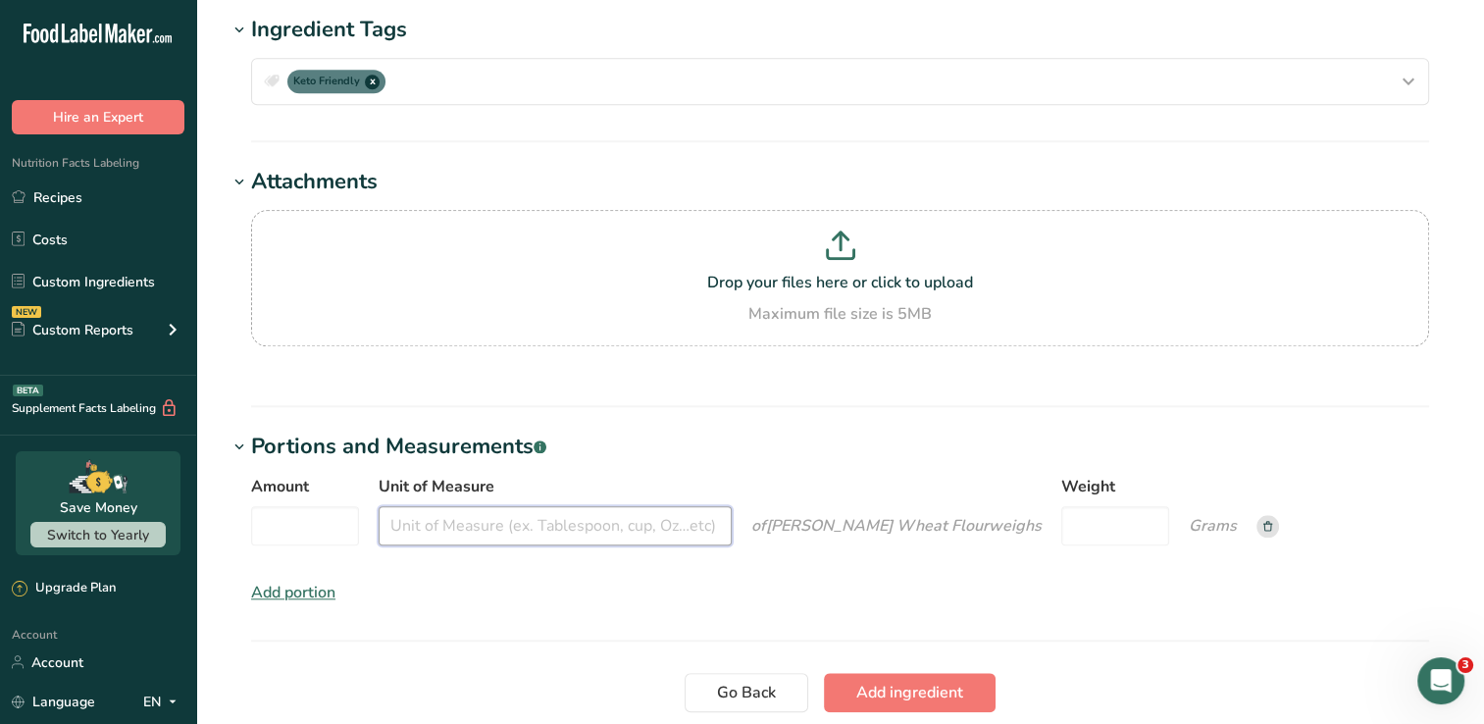
click at [463, 533] on input "Unit of Measure" at bounding box center [555, 525] width 353 height 39
click at [309, 532] on input "Amount" at bounding box center [305, 525] width 108 height 39
click at [271, 528] on input "14" at bounding box center [305, 525] width 108 height 39
type input "4"
type input "0.25"
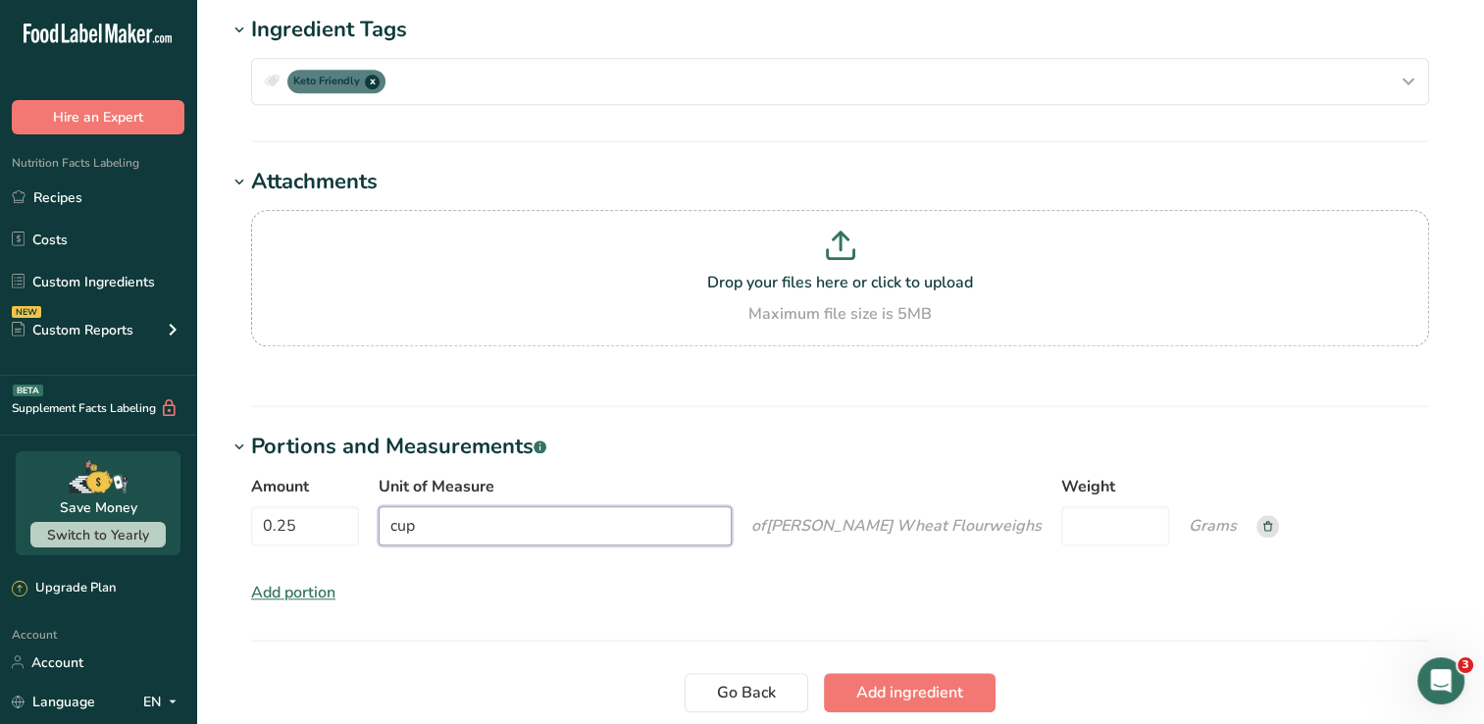
type input "cup"
type input "30"
click at [1358, 385] on section "Attachments Drop your files here or click to upload Maximum file size is 5MB" at bounding box center [840, 286] width 1225 height 241
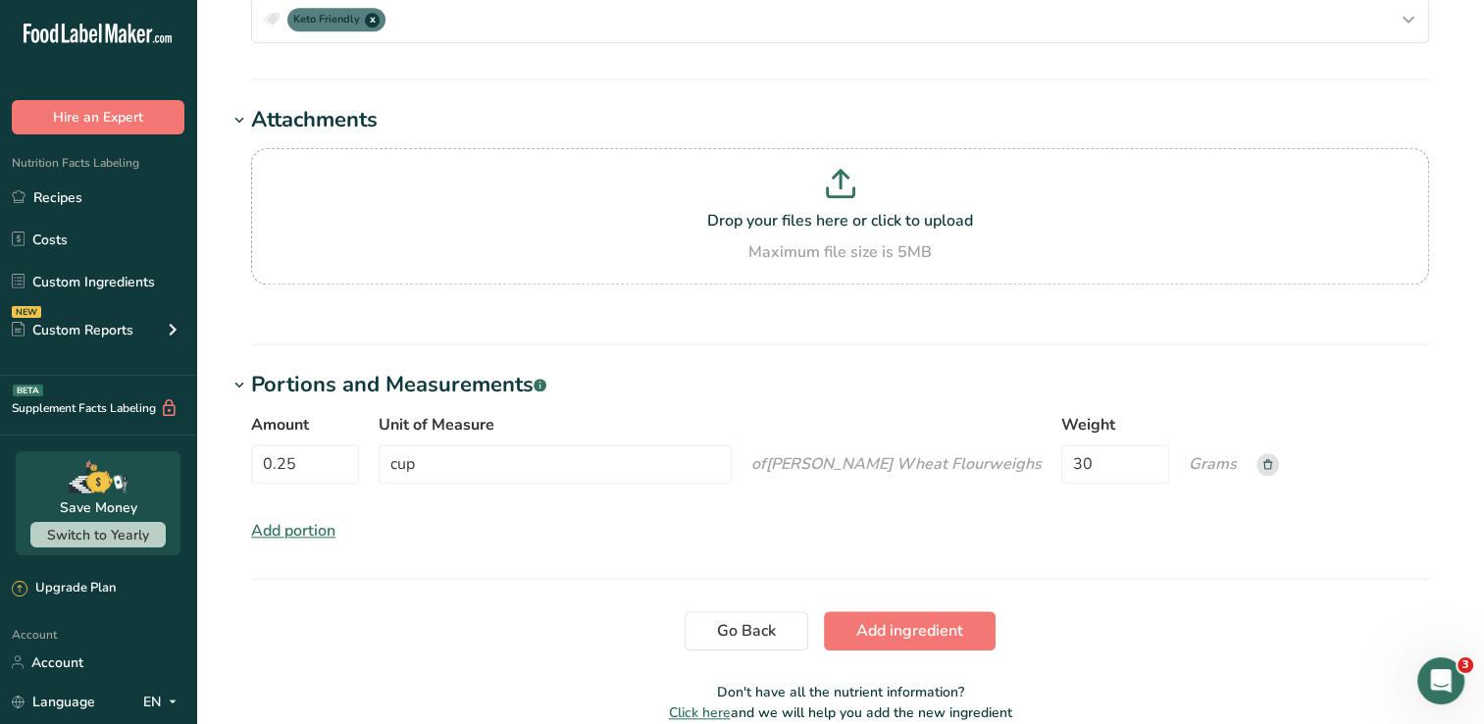
scroll to position [1888, 0]
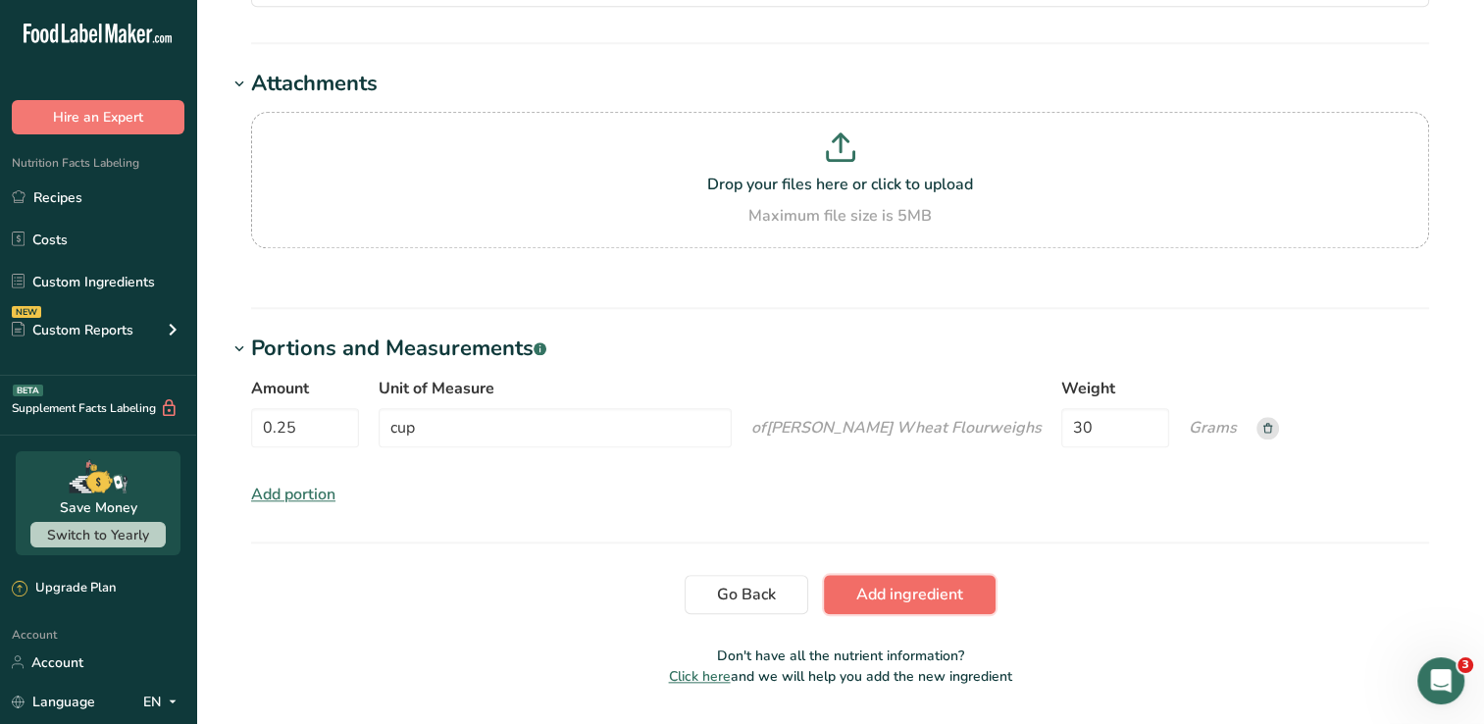
click at [916, 599] on span "Add ingredient" at bounding box center [909, 595] width 107 height 24
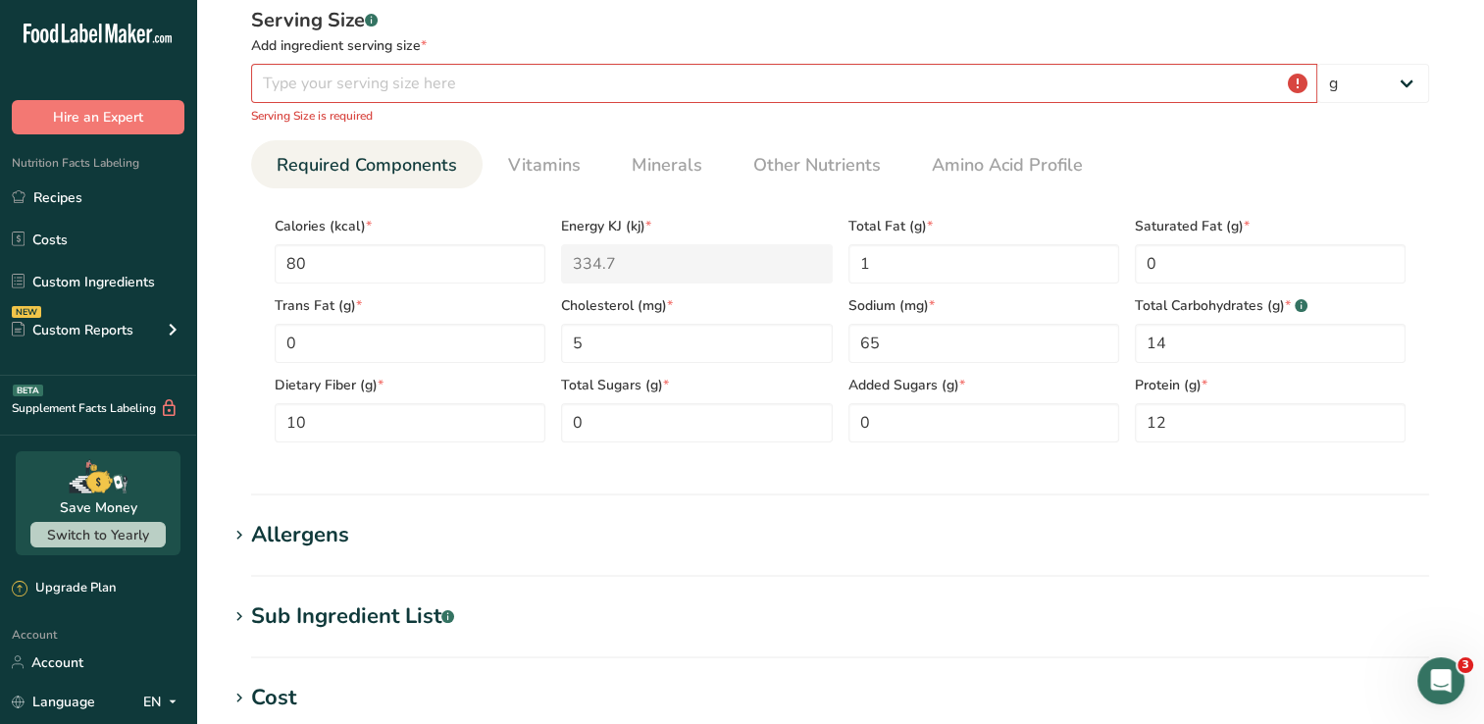
scroll to position [286, 0]
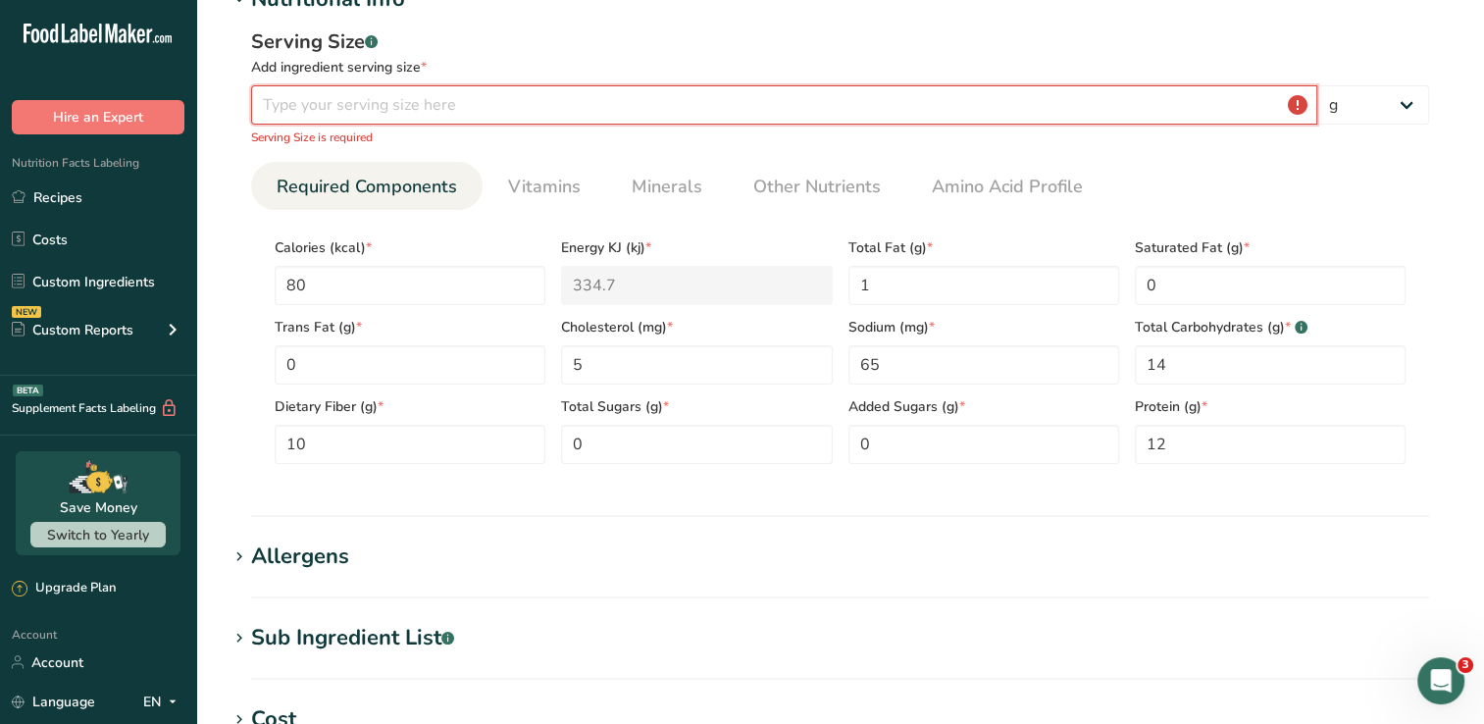
click at [1186, 107] on input "number" at bounding box center [784, 104] width 1066 height 39
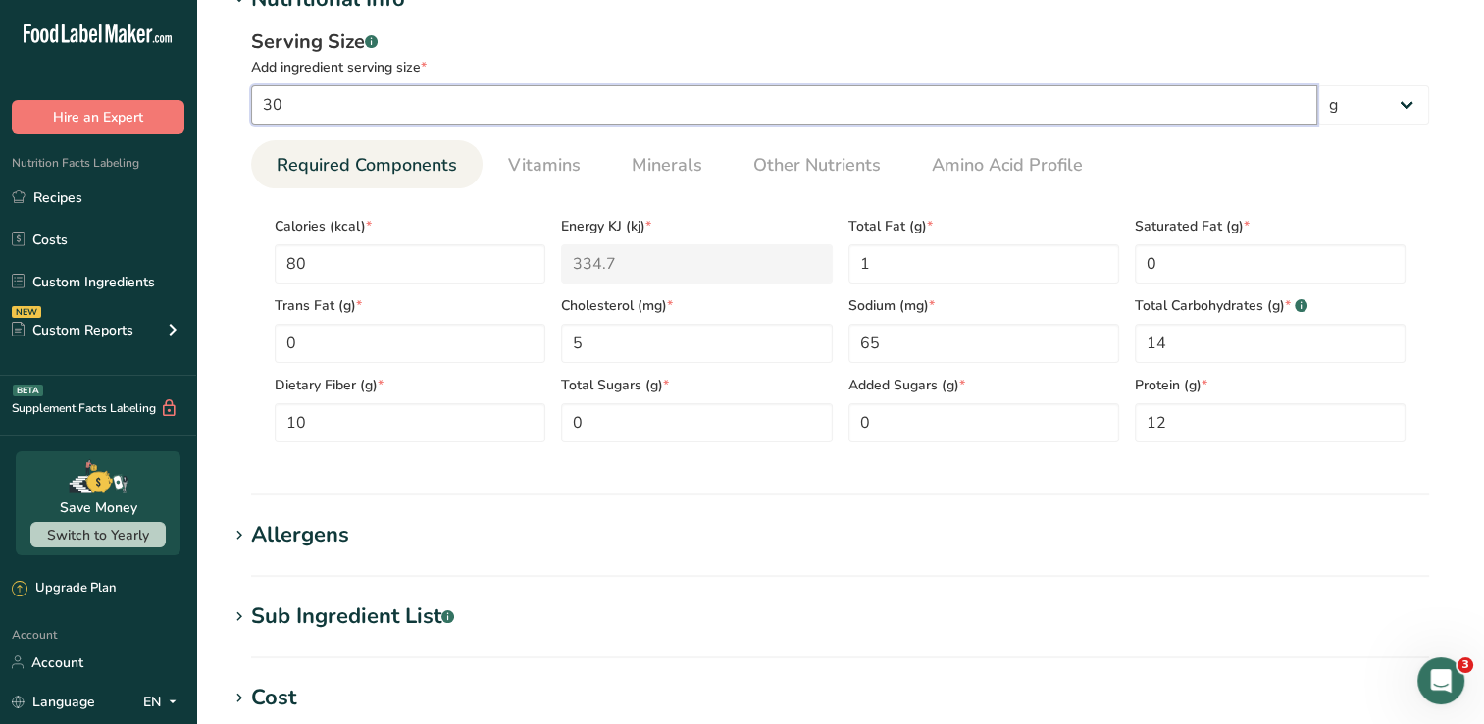
type input "30"
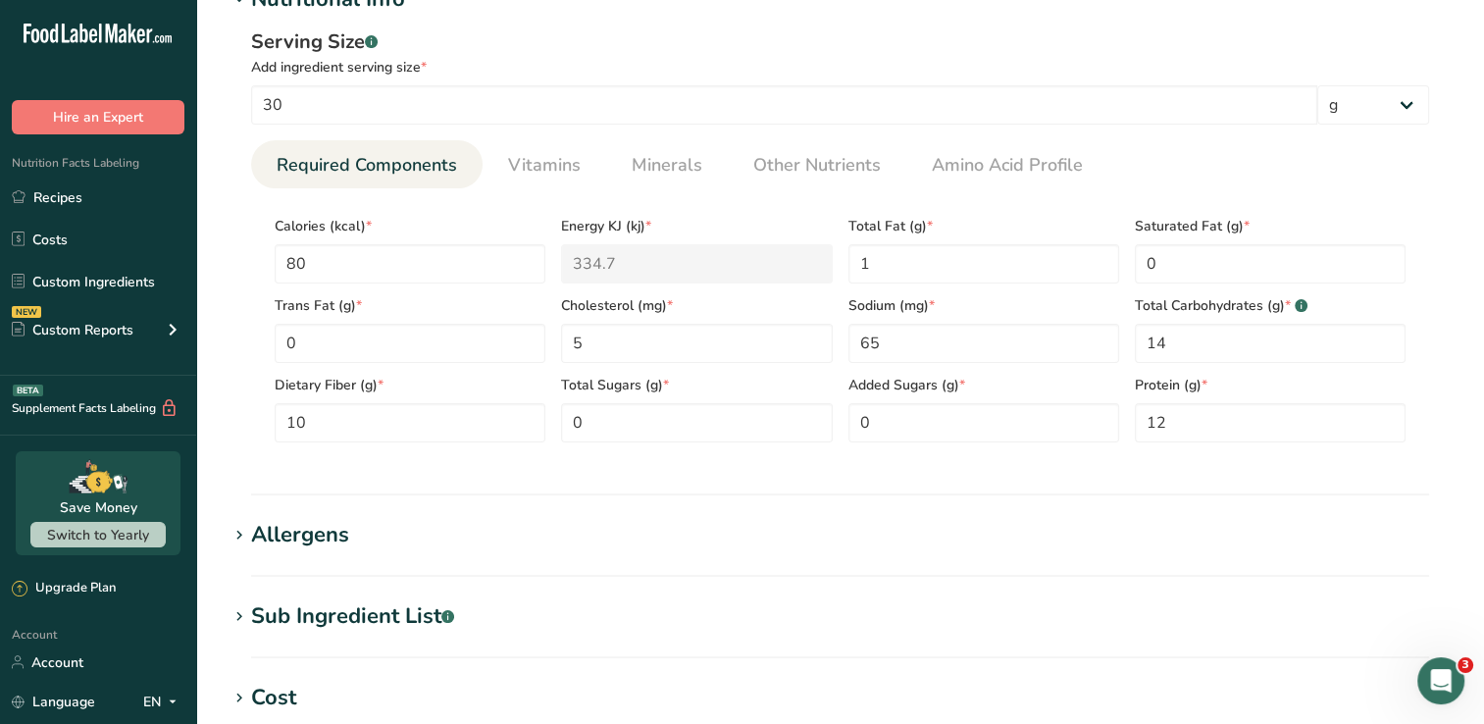
click at [1429, 194] on div "Serving Size .a-a{fill:#347362;}.b-a{fill:#fff;} Add ingredient serving size * …" at bounding box center [840, 243] width 1225 height 454
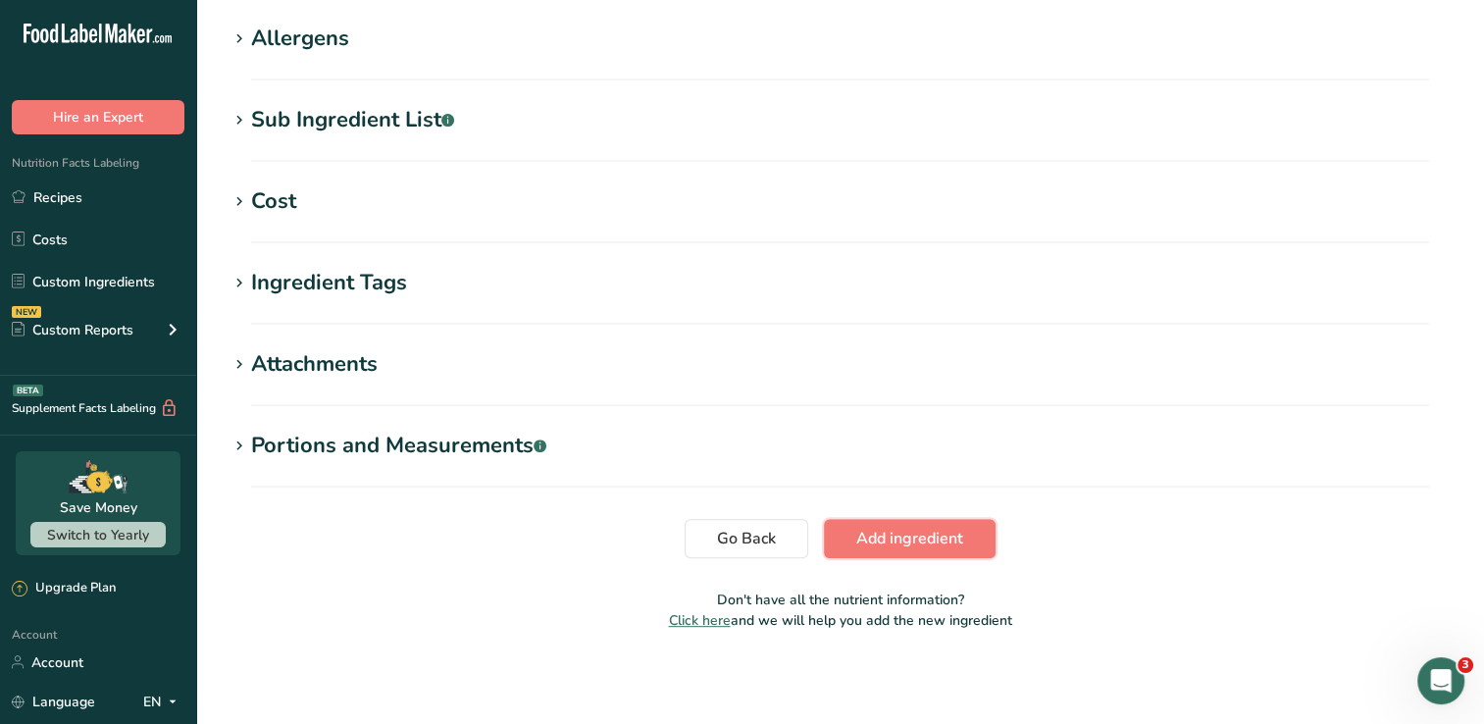
click at [965, 533] on button "Add ingredient" at bounding box center [910, 538] width 172 height 39
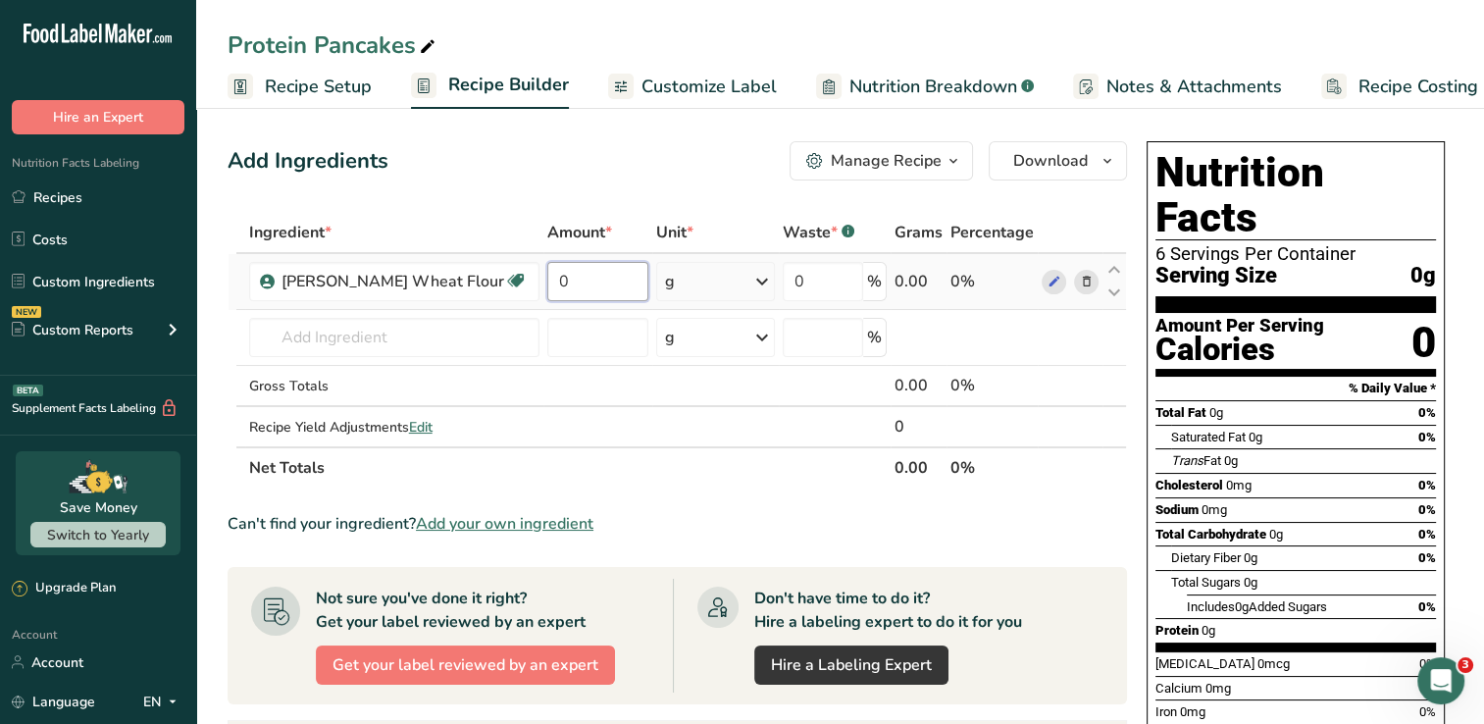
click at [583, 279] on input "0" at bounding box center [597, 281] width 101 height 39
type input "120"
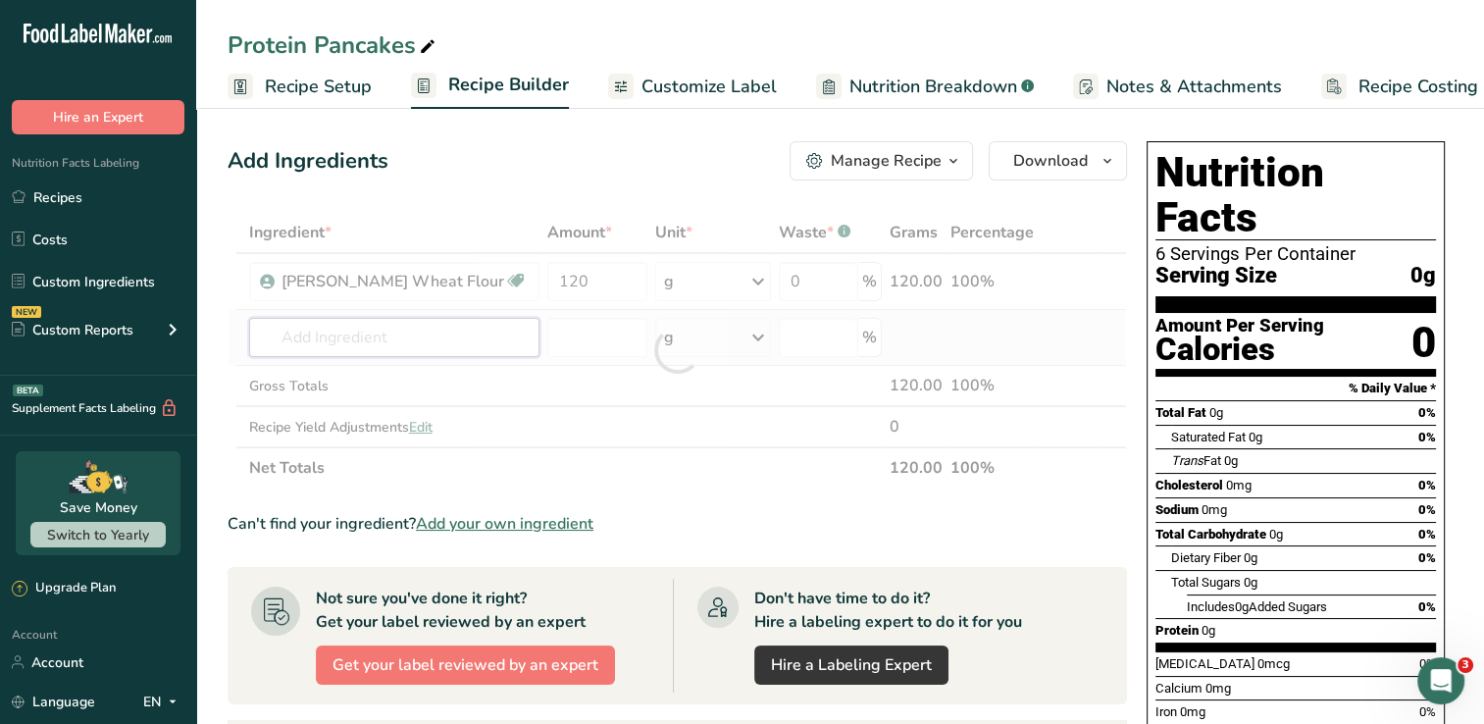
click at [419, 341] on div "Ingredient * Amount * Unit * Waste * .a-a{fill:#347362;}.b-a{fill:#fff;} Grams …" at bounding box center [677, 350] width 899 height 277
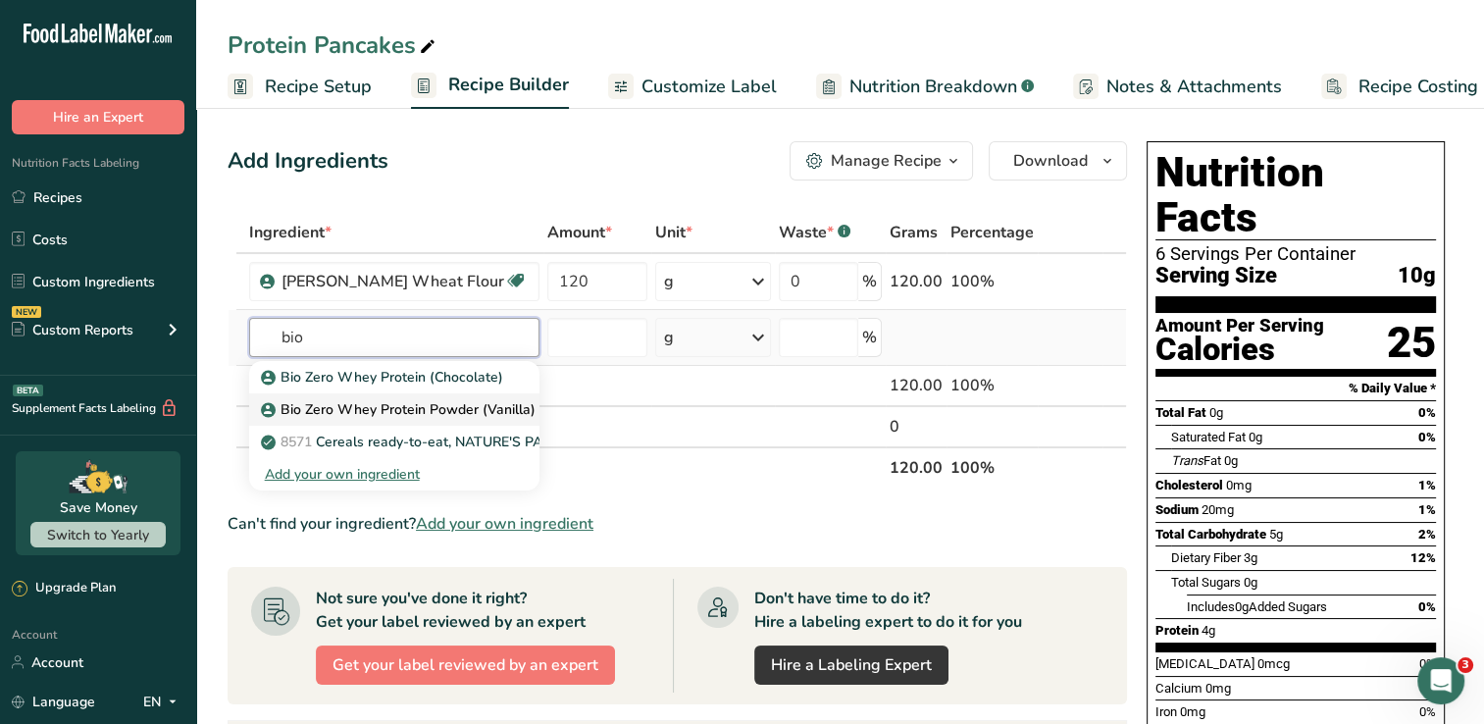
type input "bio"
click at [470, 414] on p "Bio Zero Whey Protein Powder (Vanilla)" at bounding box center [400, 409] width 271 height 21
type input "Bio Zero Whey Protein Powder (Vanilla)"
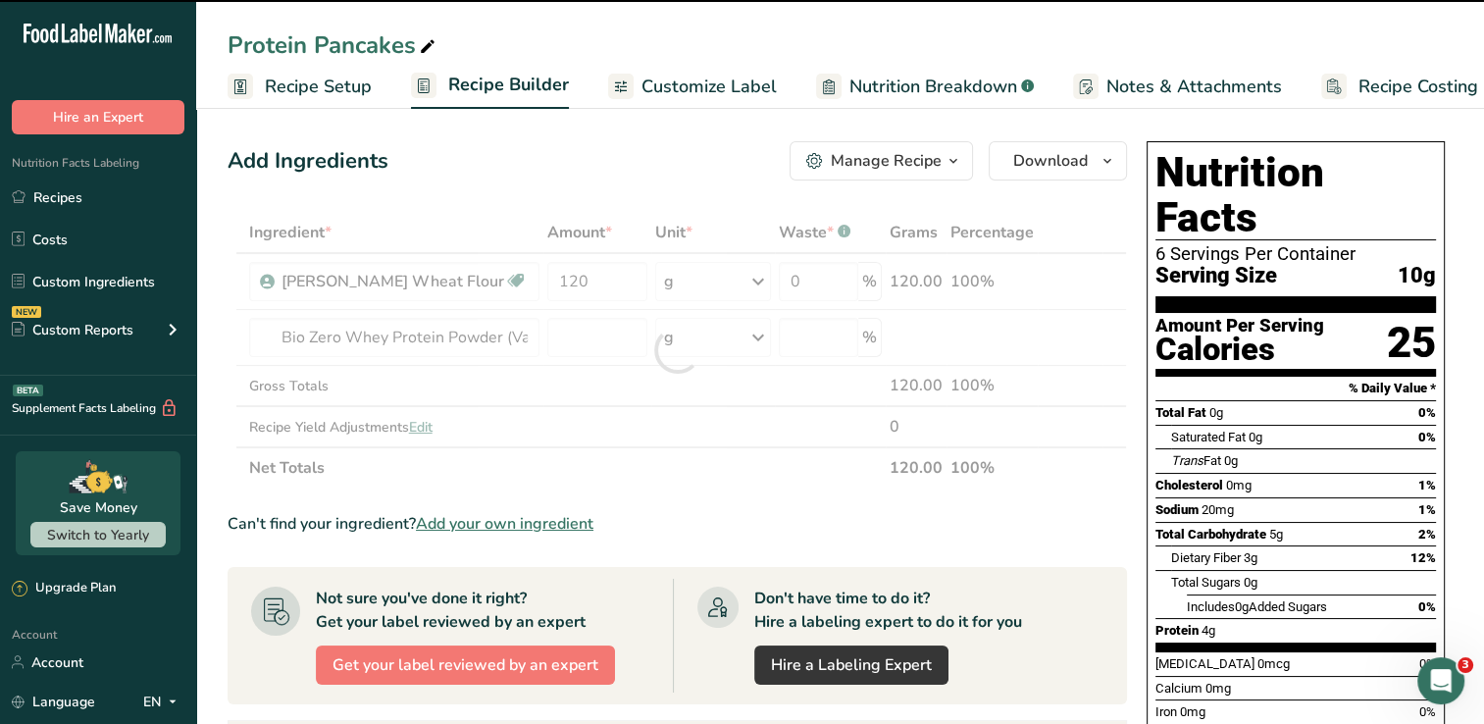
type input "0"
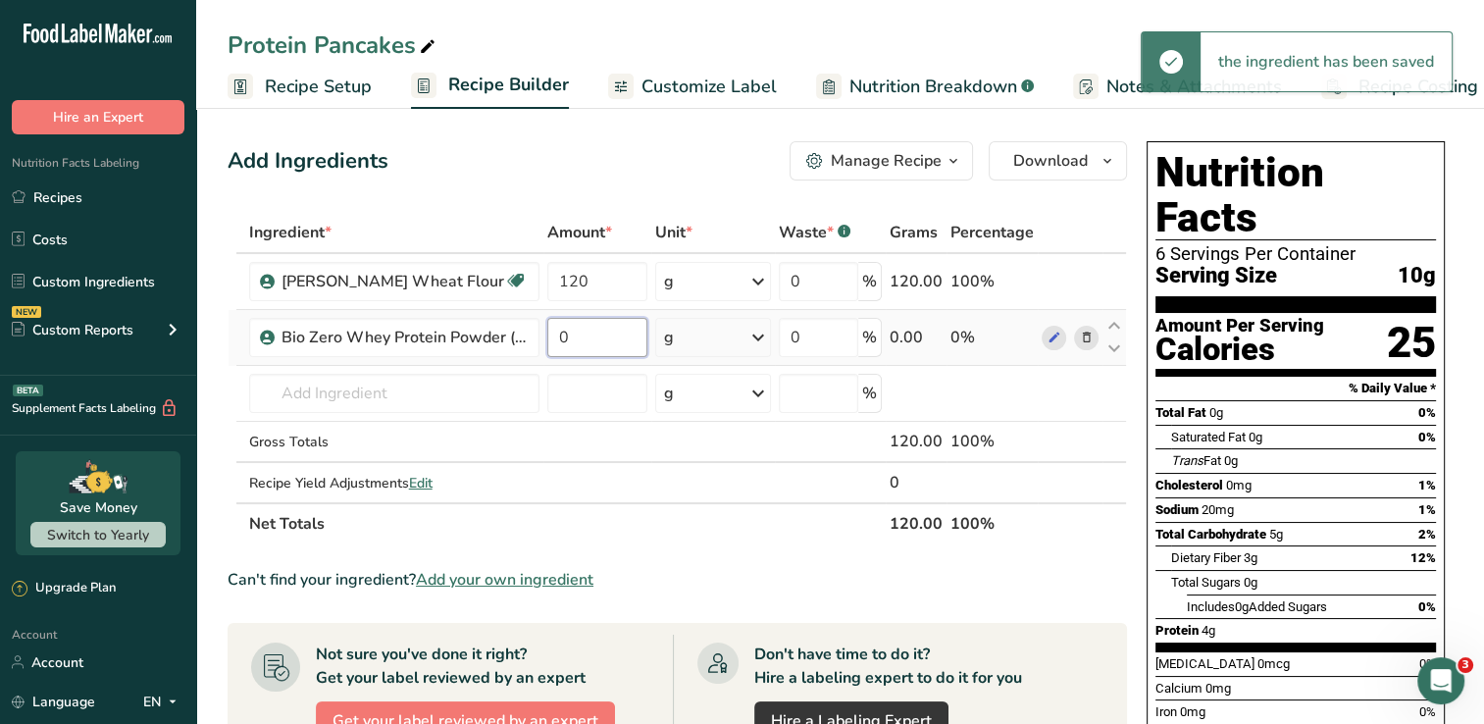
click at [572, 335] on input "0" at bounding box center [597, 337] width 100 height 39
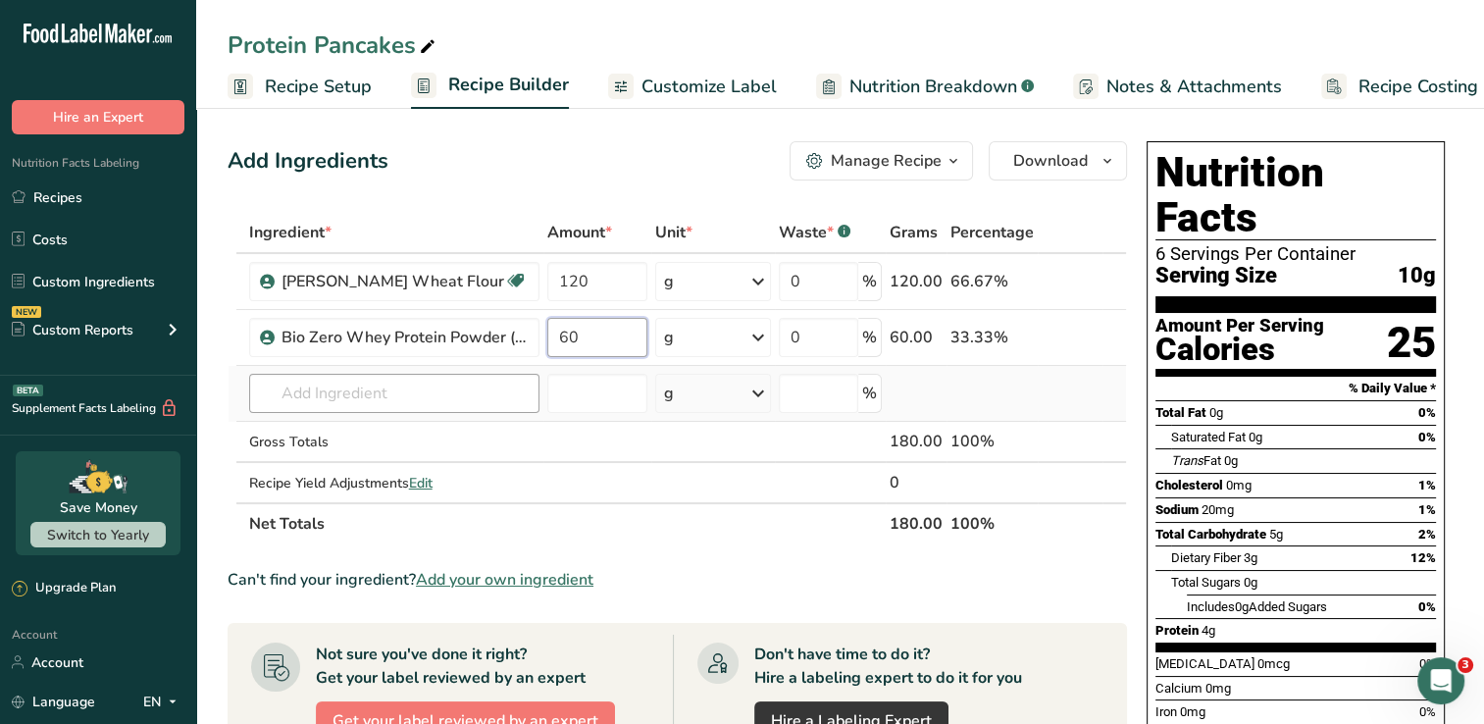
type input "60"
click at [486, 402] on div "Ingredient * Amount * Unit * Waste * .a-a{fill:#347362;}.b-a{fill:#fff;} Grams …" at bounding box center [677, 378] width 899 height 332
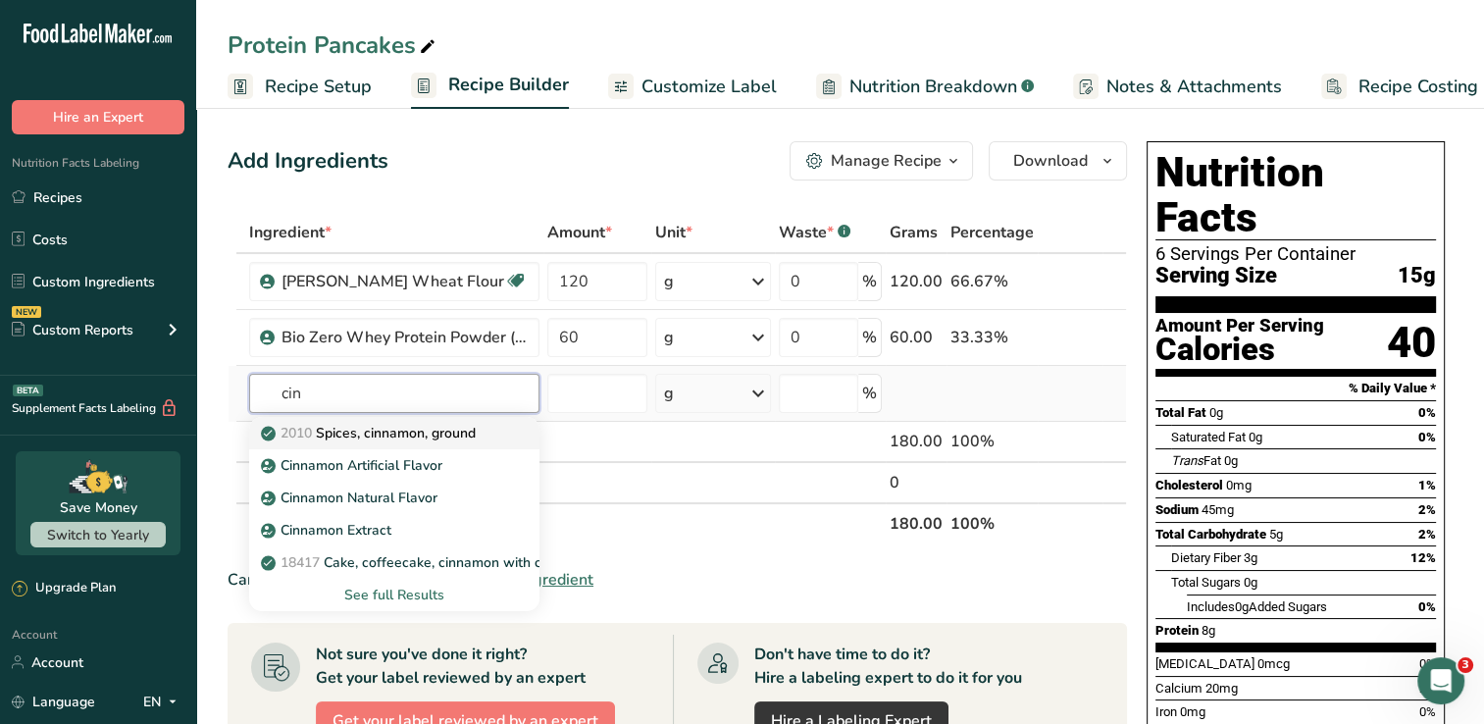
type input "cin"
click at [439, 428] on p "2010 Spices, cinnamon, ground" at bounding box center [370, 433] width 211 height 21
type input "Spices, cinnamon, ground"
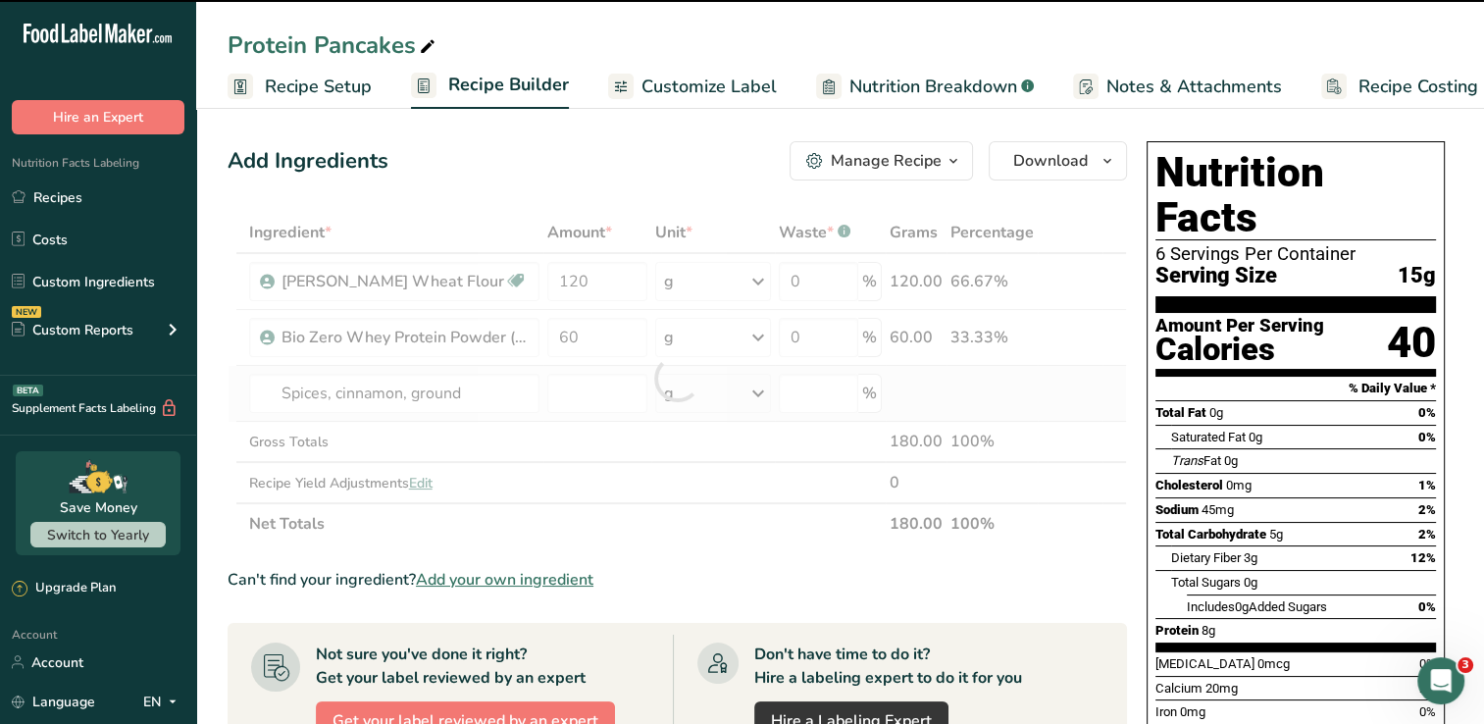
type input "0"
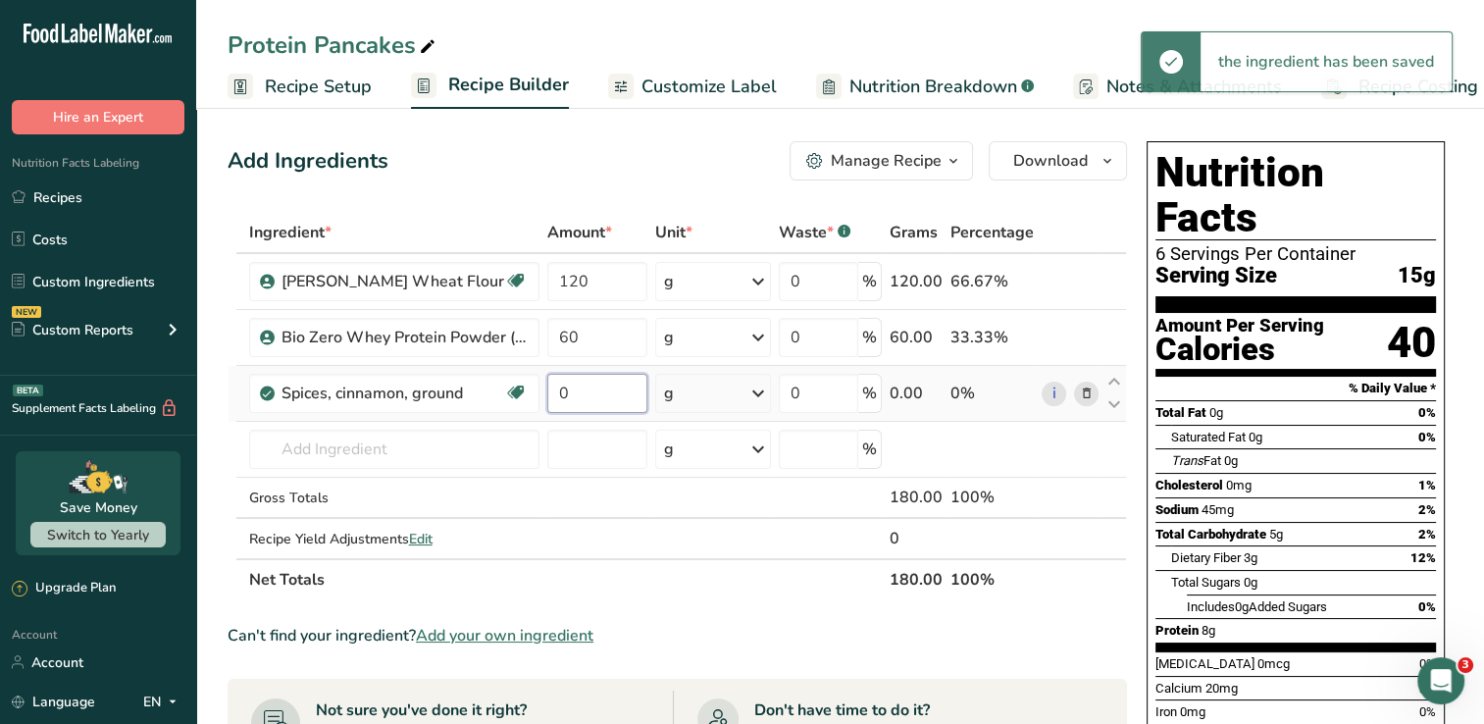
click at [578, 402] on input "0" at bounding box center [597, 393] width 100 height 39
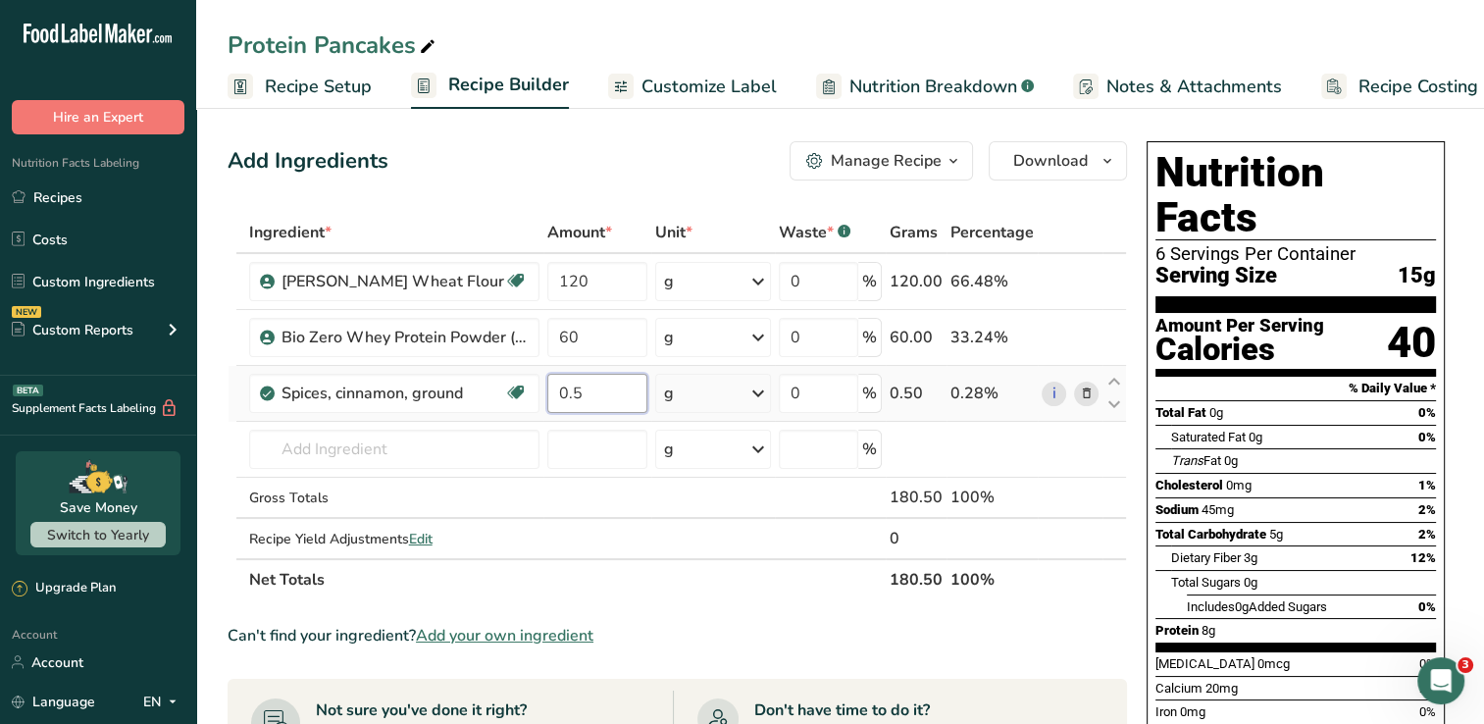
type input "0.5"
click at [748, 399] on div "Ingredient * Amount * Unit * Waste * .a-a{fill:#347362;}.b-a{fill:#fff;} Grams …" at bounding box center [677, 406] width 899 height 388
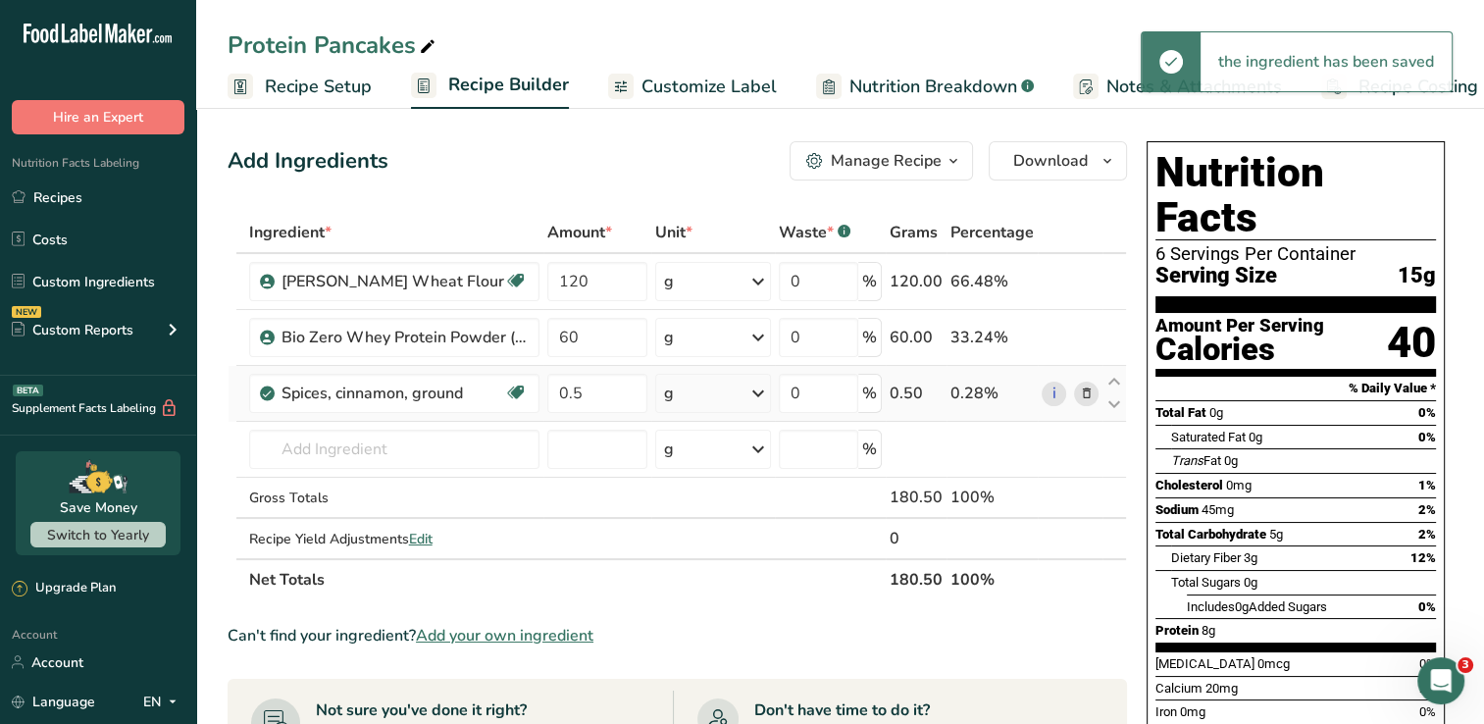
click at [752, 395] on icon at bounding box center [758, 393] width 24 height 35
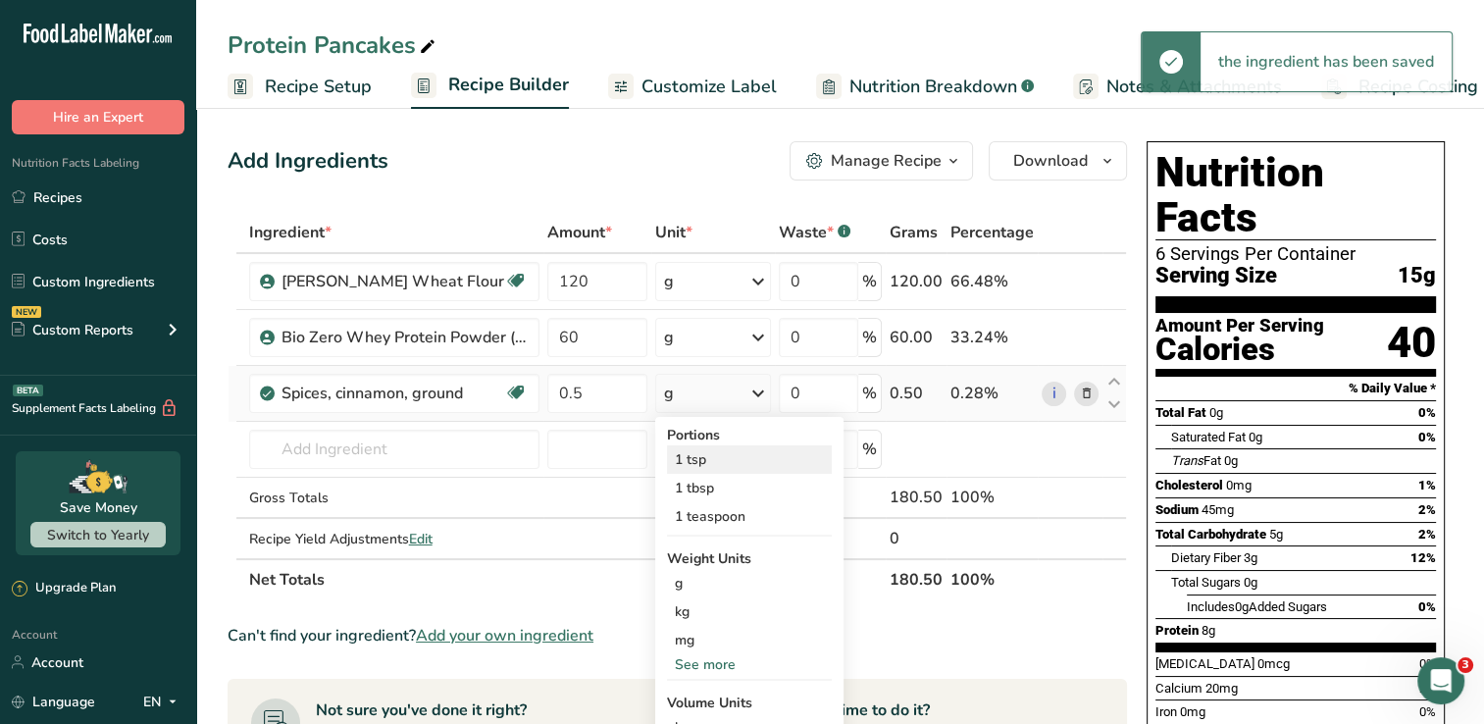
click at [715, 456] on div "1 tsp" at bounding box center [749, 459] width 165 height 28
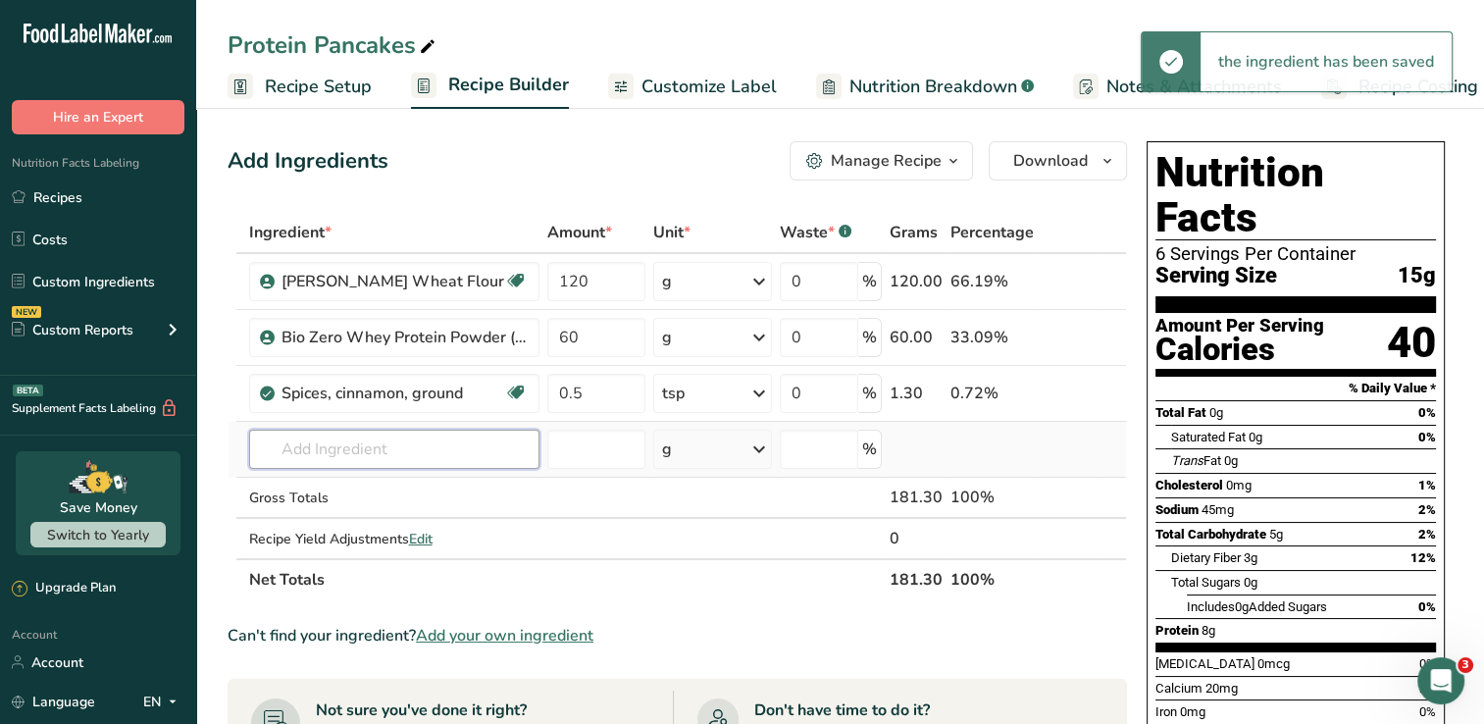
click at [419, 450] on input "text" at bounding box center [394, 449] width 290 height 39
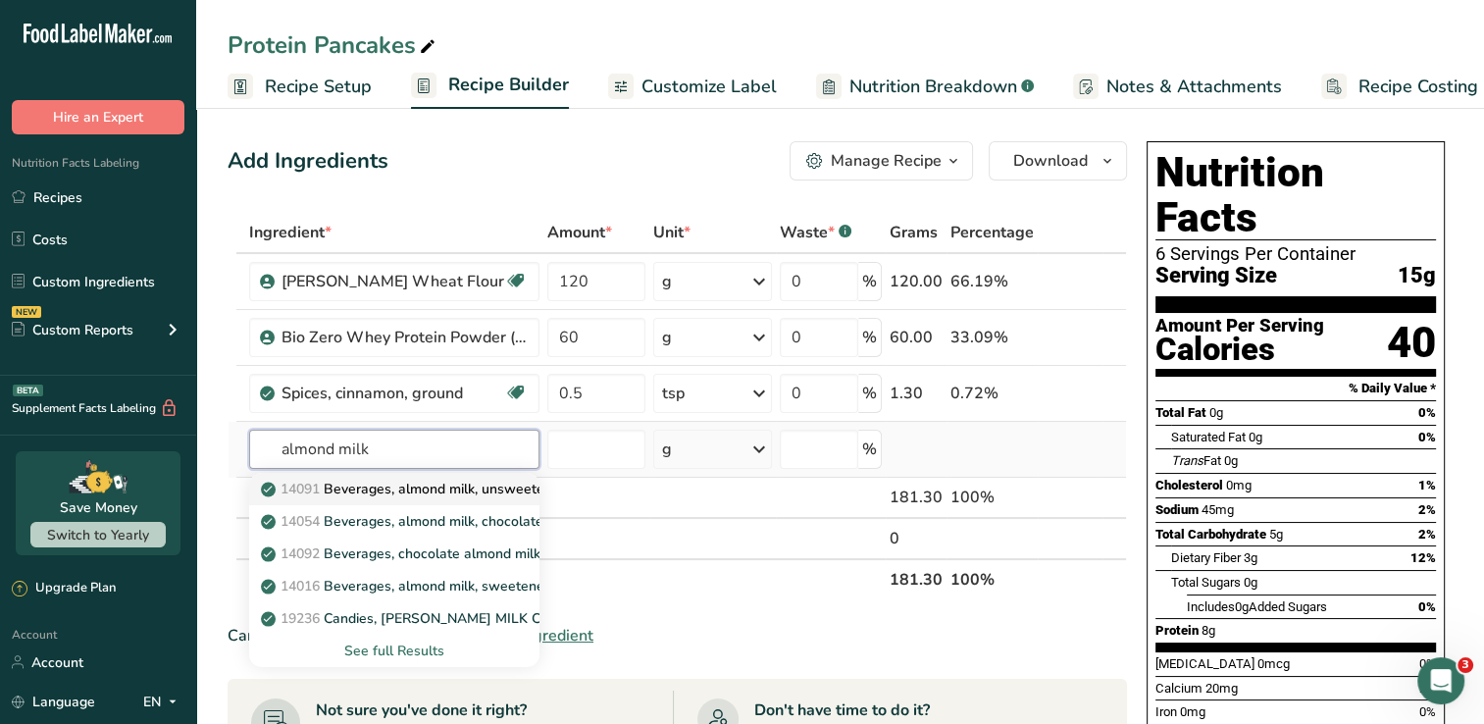
type input "almond milk"
click at [388, 494] on p "14091 Beverages, almond milk, unsweetened, shelf stable" at bounding box center [457, 489] width 384 height 21
type input "Beverages, almond milk, unsweetened, shelf stable"
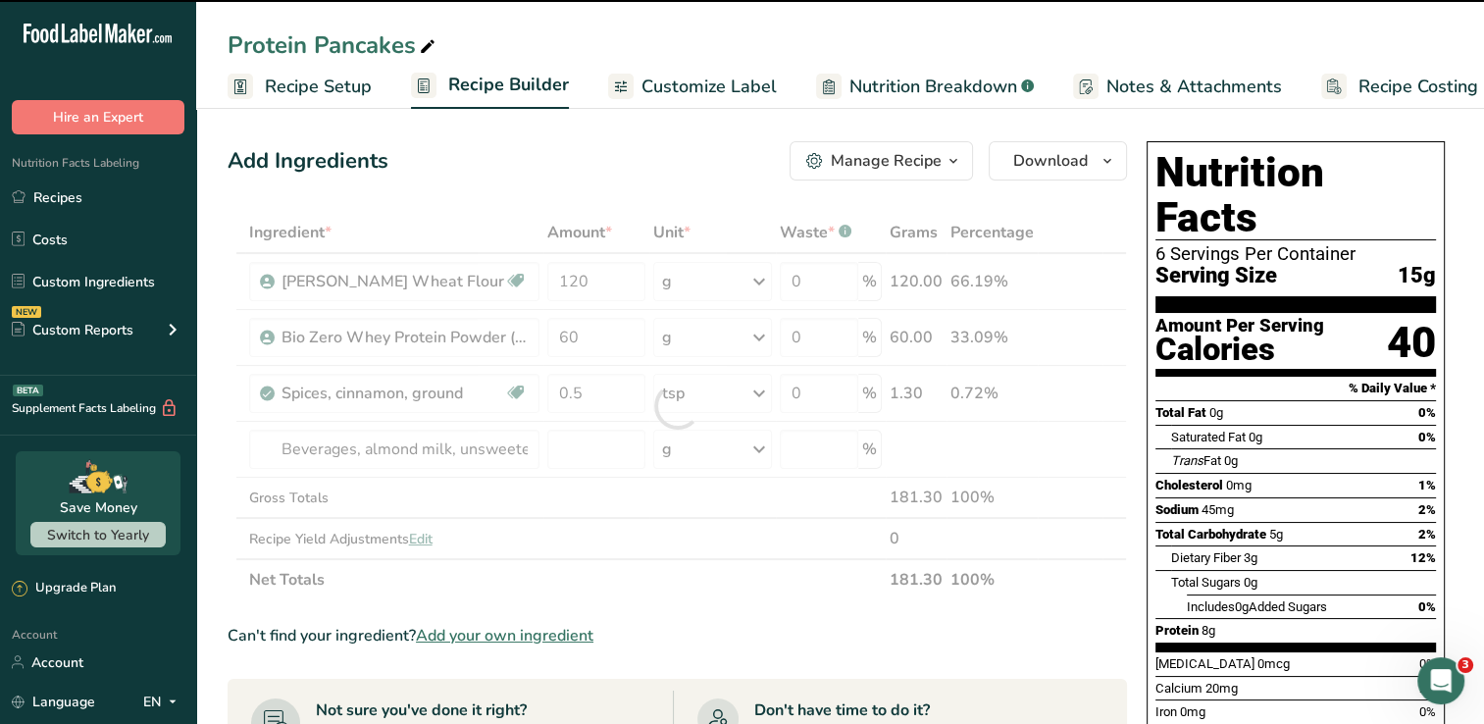
type input "0"
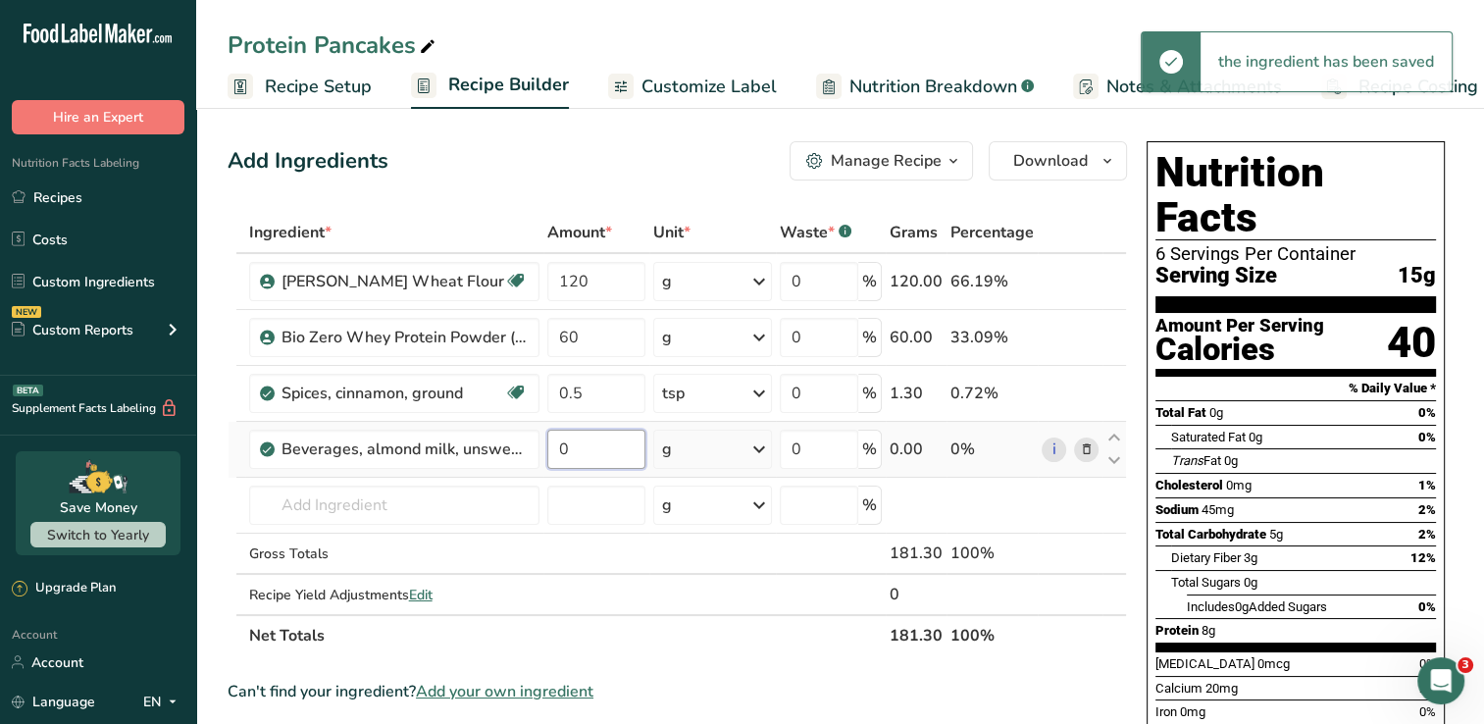
click at [620, 451] on input "0" at bounding box center [596, 449] width 98 height 39
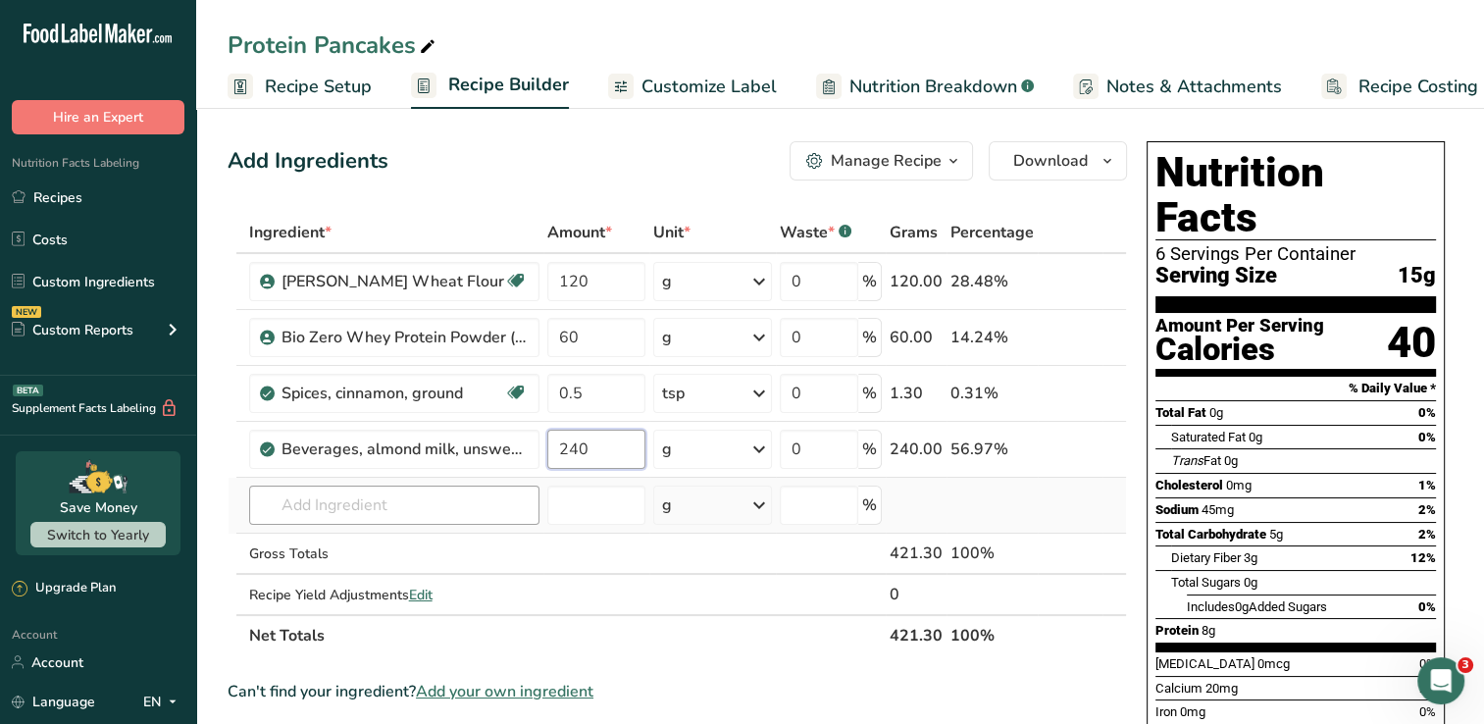
type input "240"
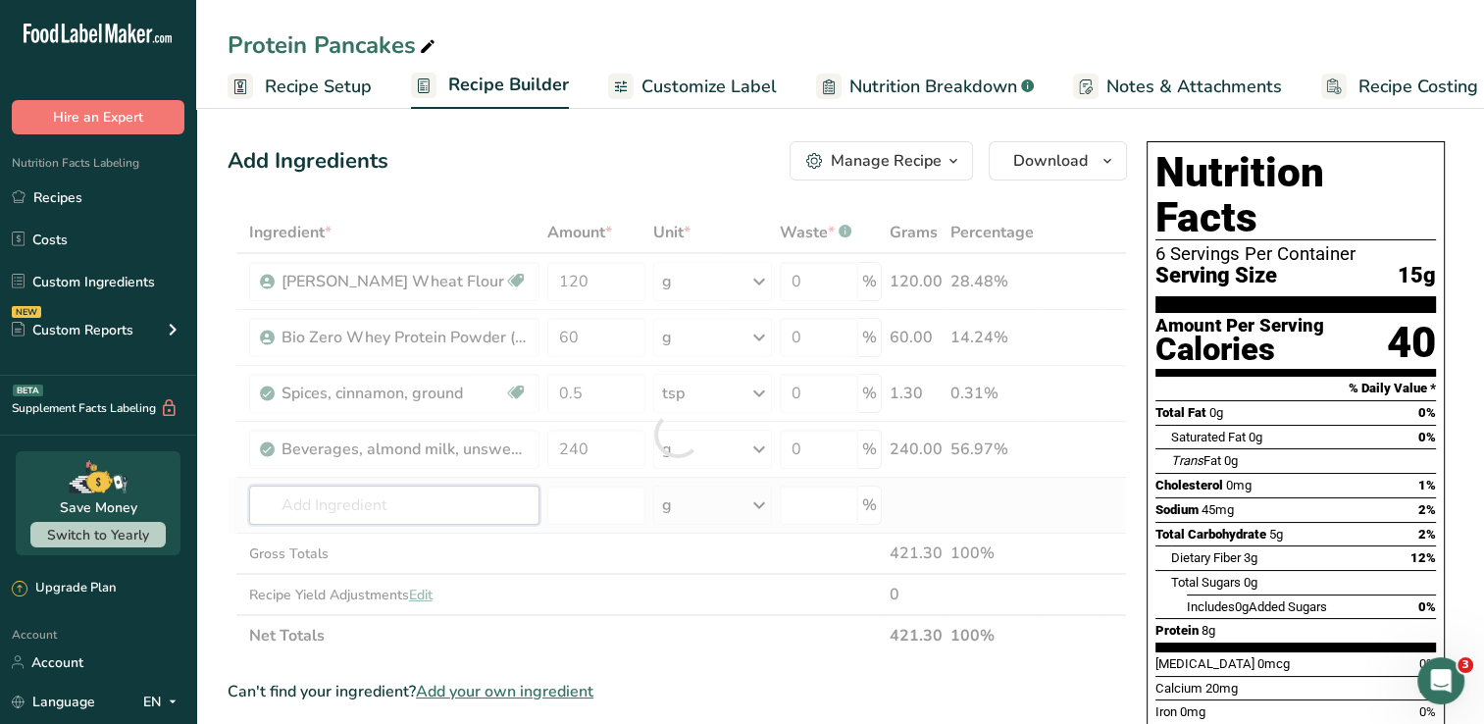
click at [458, 509] on div "Ingredient * Amount * Unit * Waste * .a-a{fill:#347362;}.b-a{fill:#fff;} Grams …" at bounding box center [677, 434] width 899 height 444
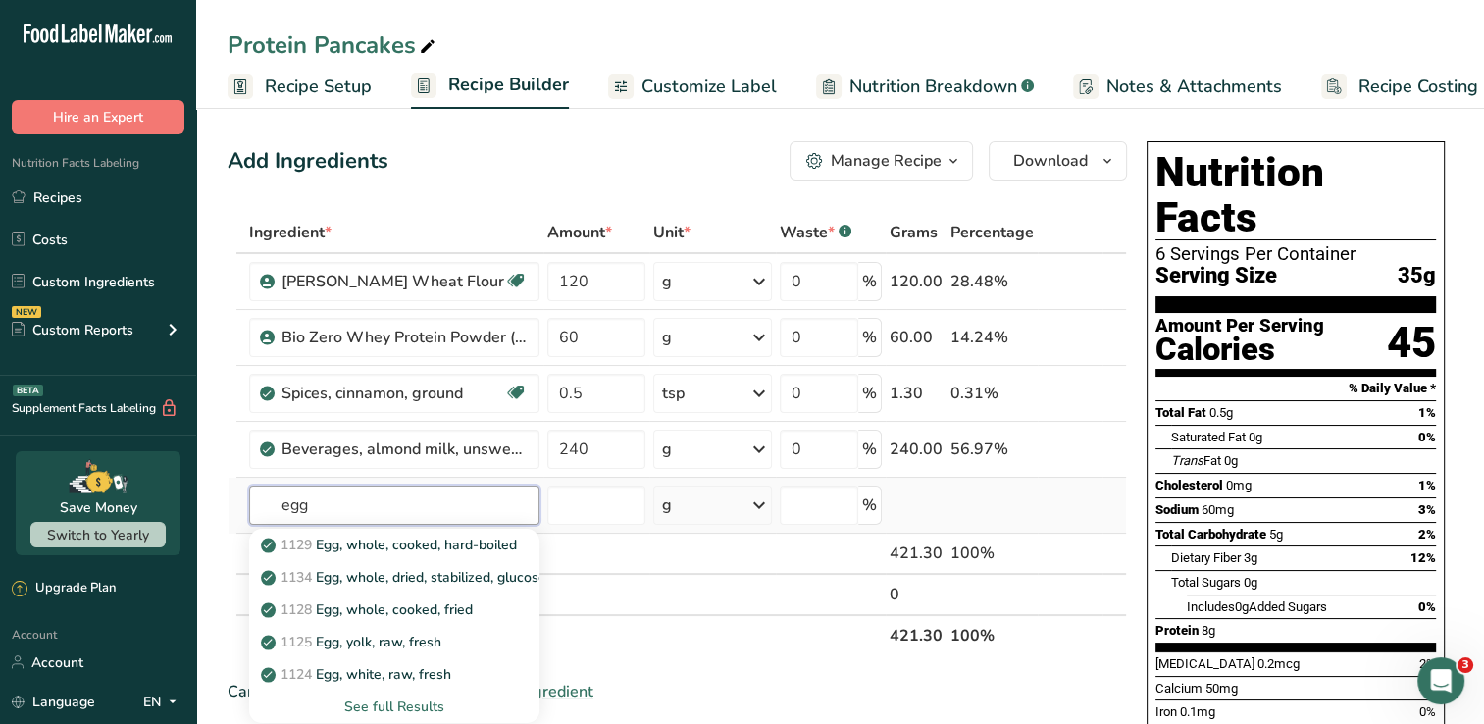
click at [274, 503] on input "egg" at bounding box center [394, 504] width 290 height 39
type input "whole egg"
click at [355, 574] on p "1123 Egg, whole, raw, fresh" at bounding box center [360, 577] width 190 height 21
type input "Egg, whole, raw, fresh"
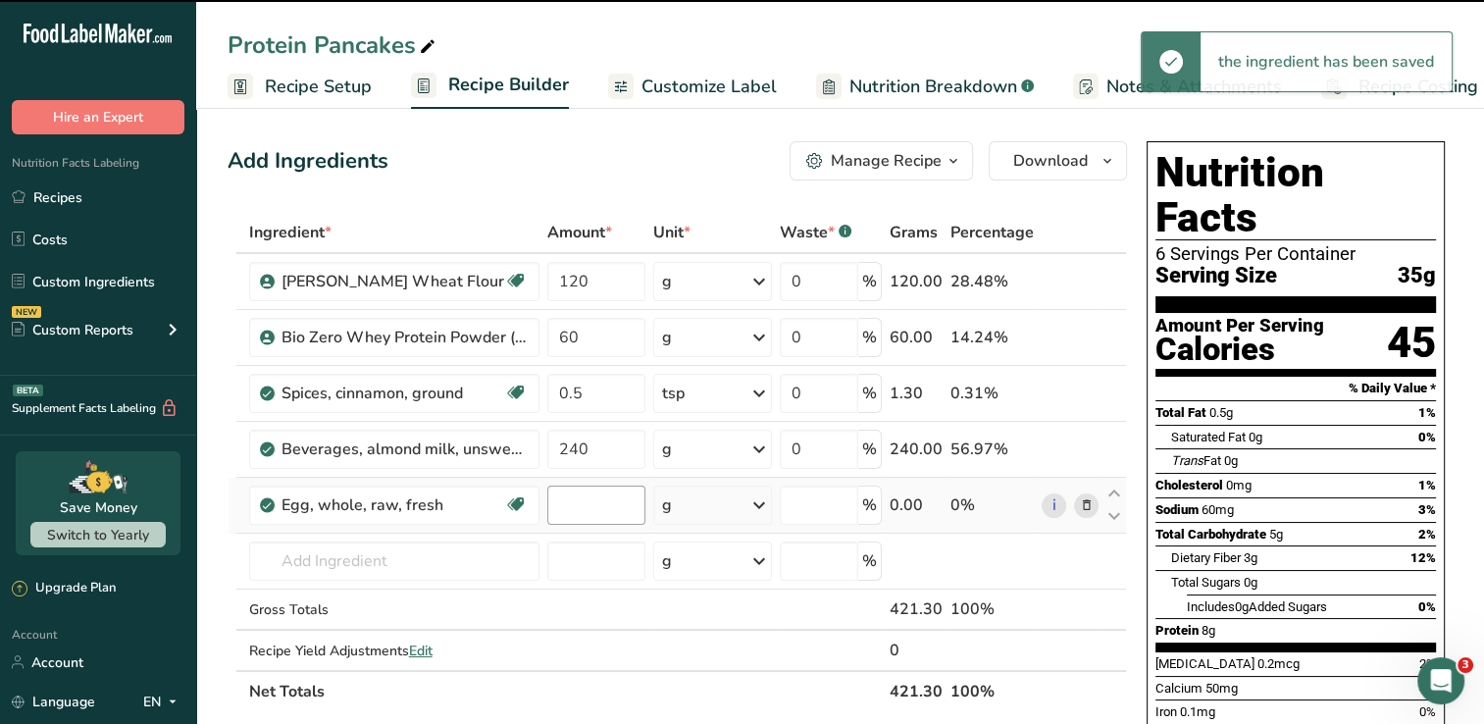
type input "0"
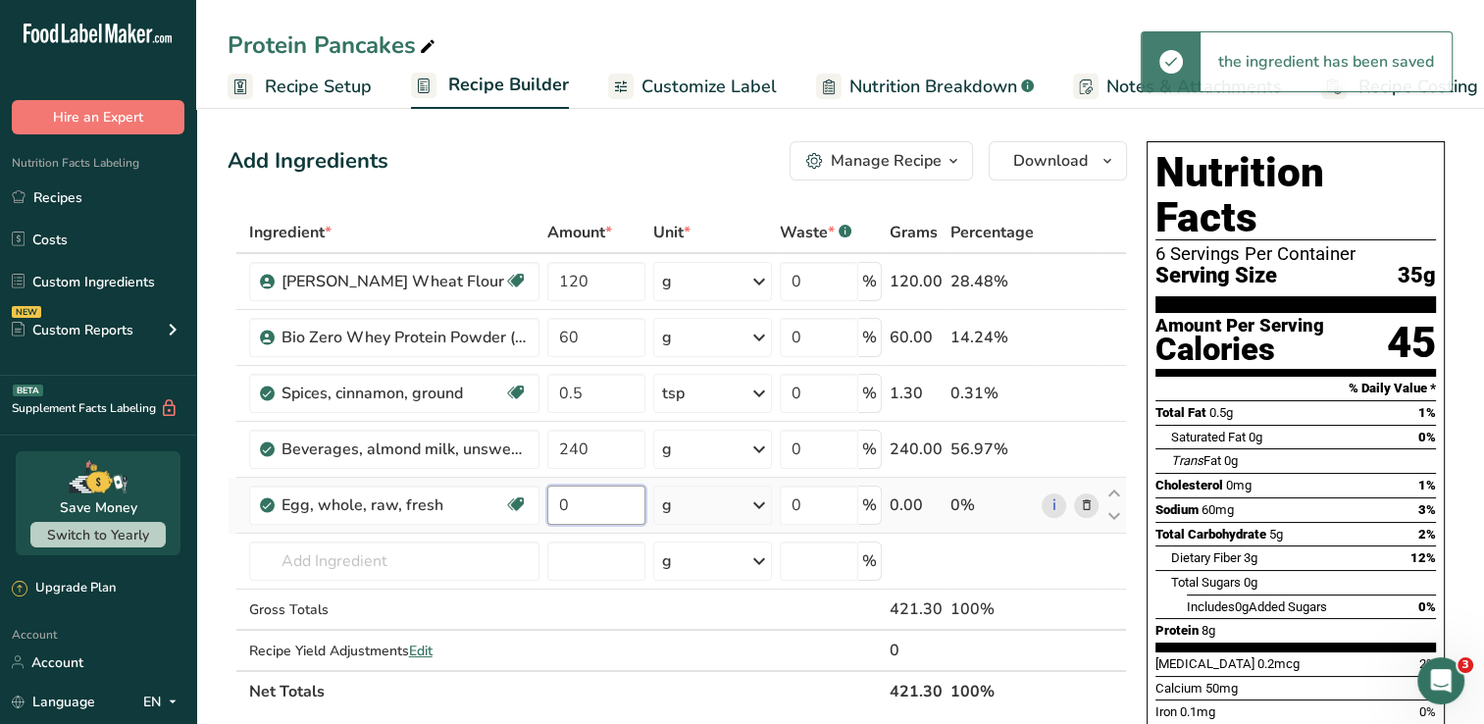
click at [604, 504] on input "0" at bounding box center [596, 504] width 98 height 39
type input "2"
click at [761, 492] on div "Ingredient * Amount * Unit * Waste * .a-a{fill:#347362;}.b-a{fill:#fff;} Grams …" at bounding box center [677, 462] width 899 height 500
click at [752, 500] on icon at bounding box center [759, 504] width 24 height 35
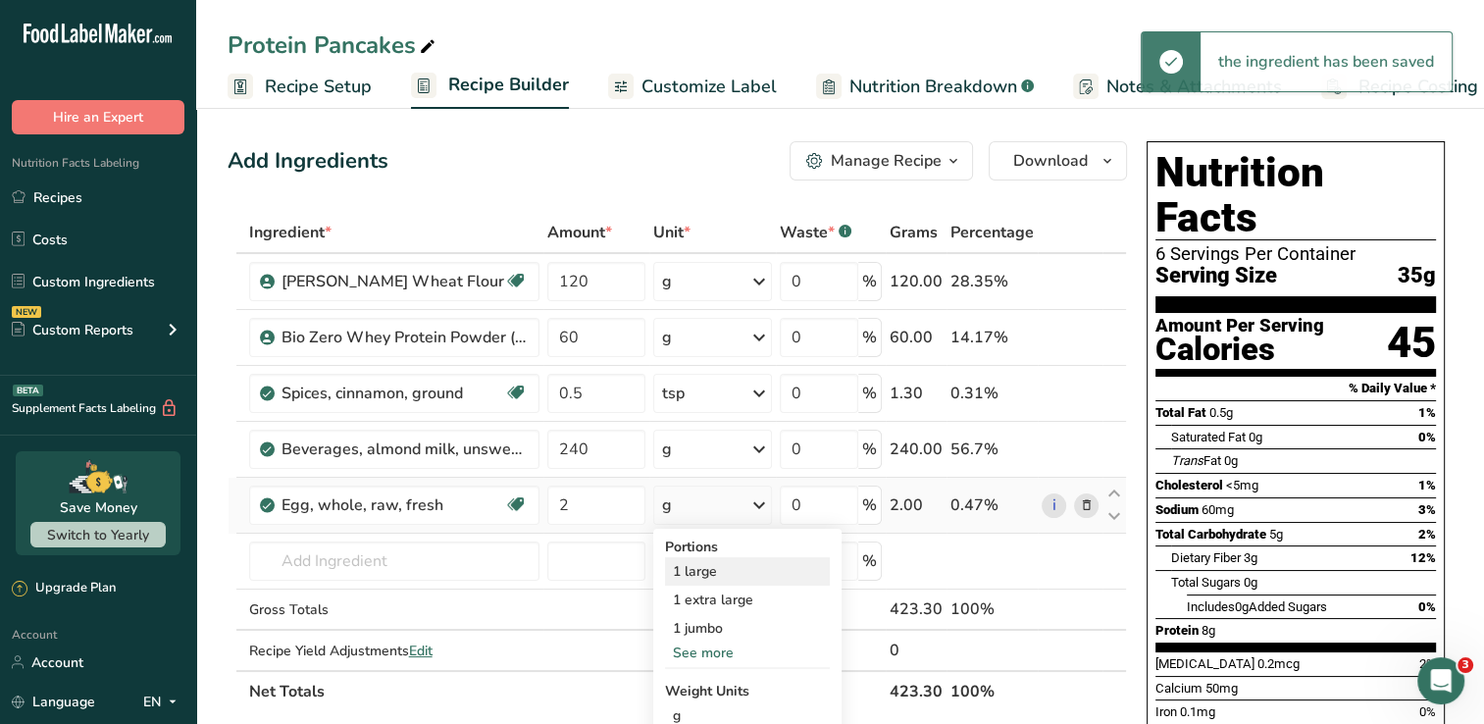
click at [726, 568] on div "1 large" at bounding box center [747, 571] width 165 height 28
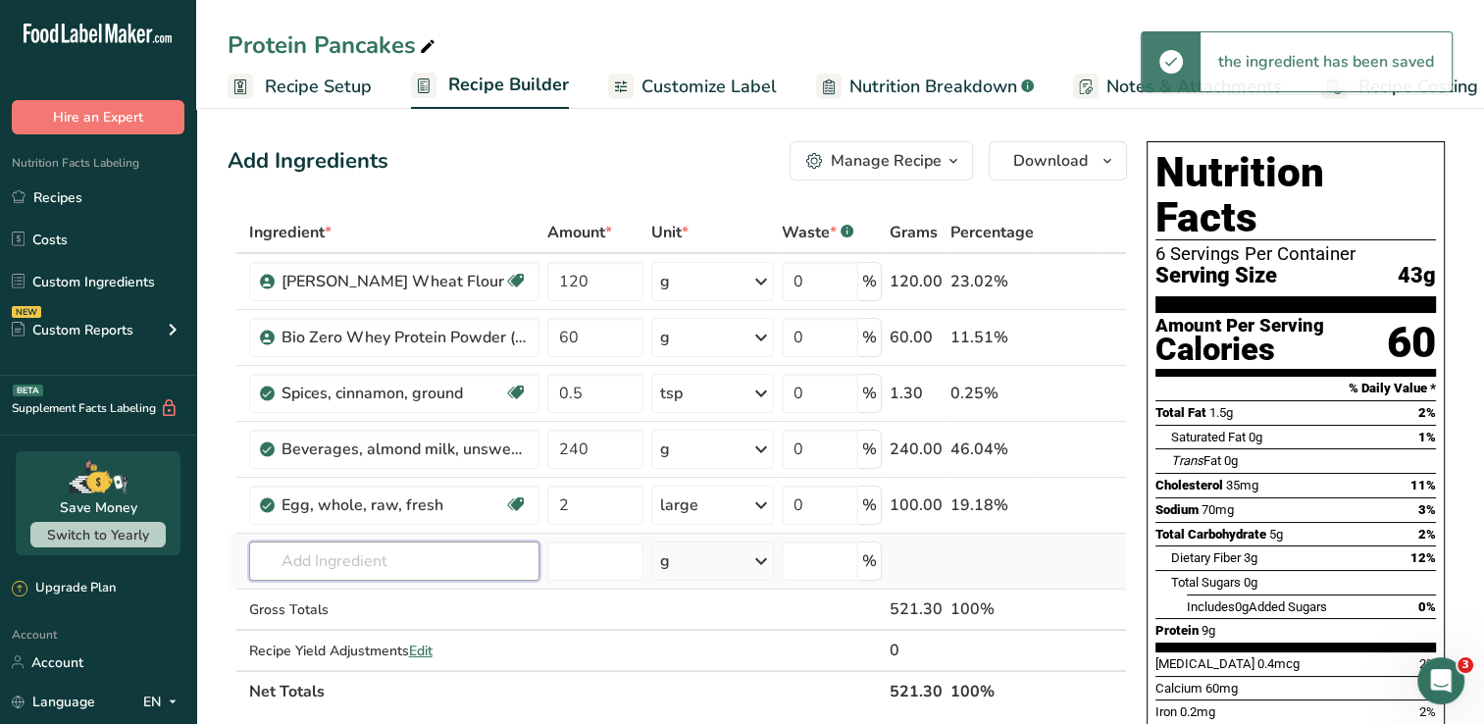
click at [428, 559] on input "text" at bounding box center [394, 560] width 290 height 39
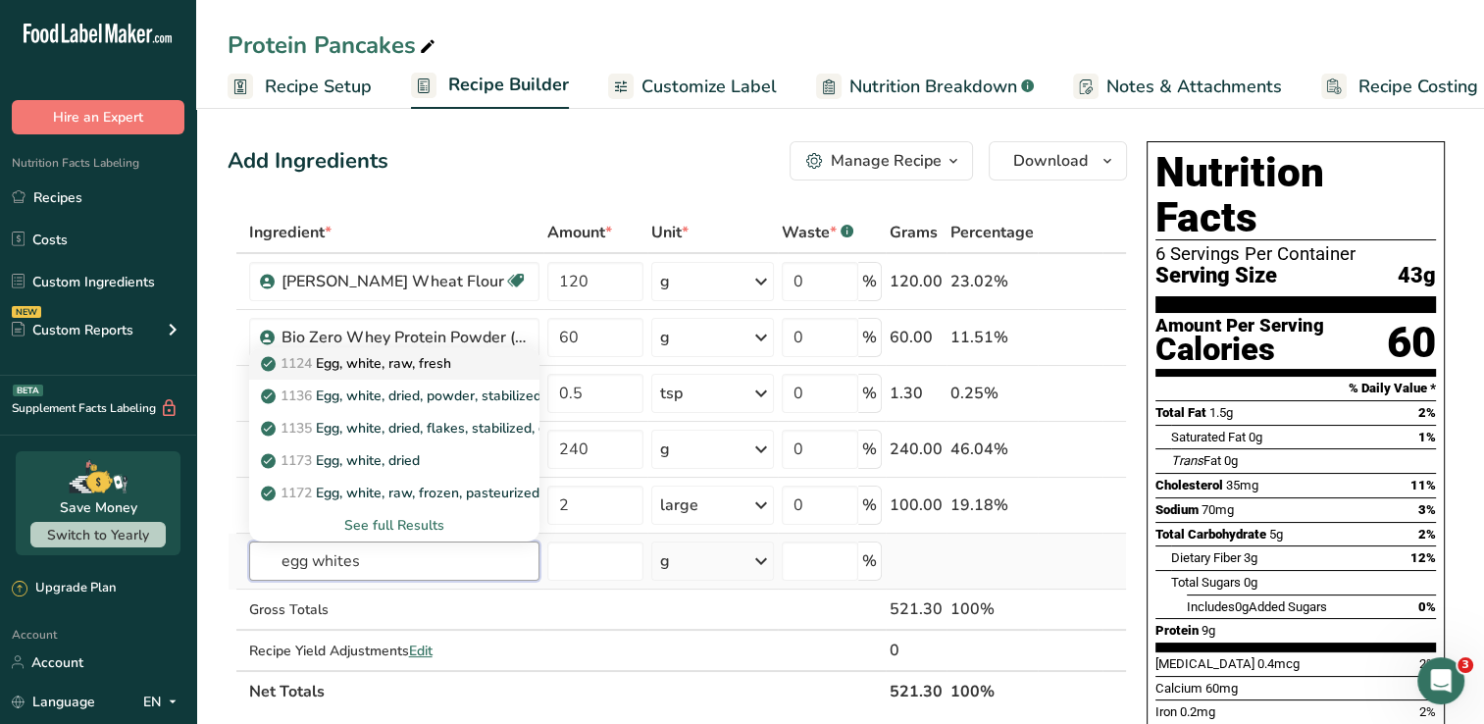
type input "egg whites"
click at [468, 370] on div "1124 Egg, white, raw, fresh" at bounding box center [379, 363] width 228 height 21
type input "Egg, white, raw, fresh"
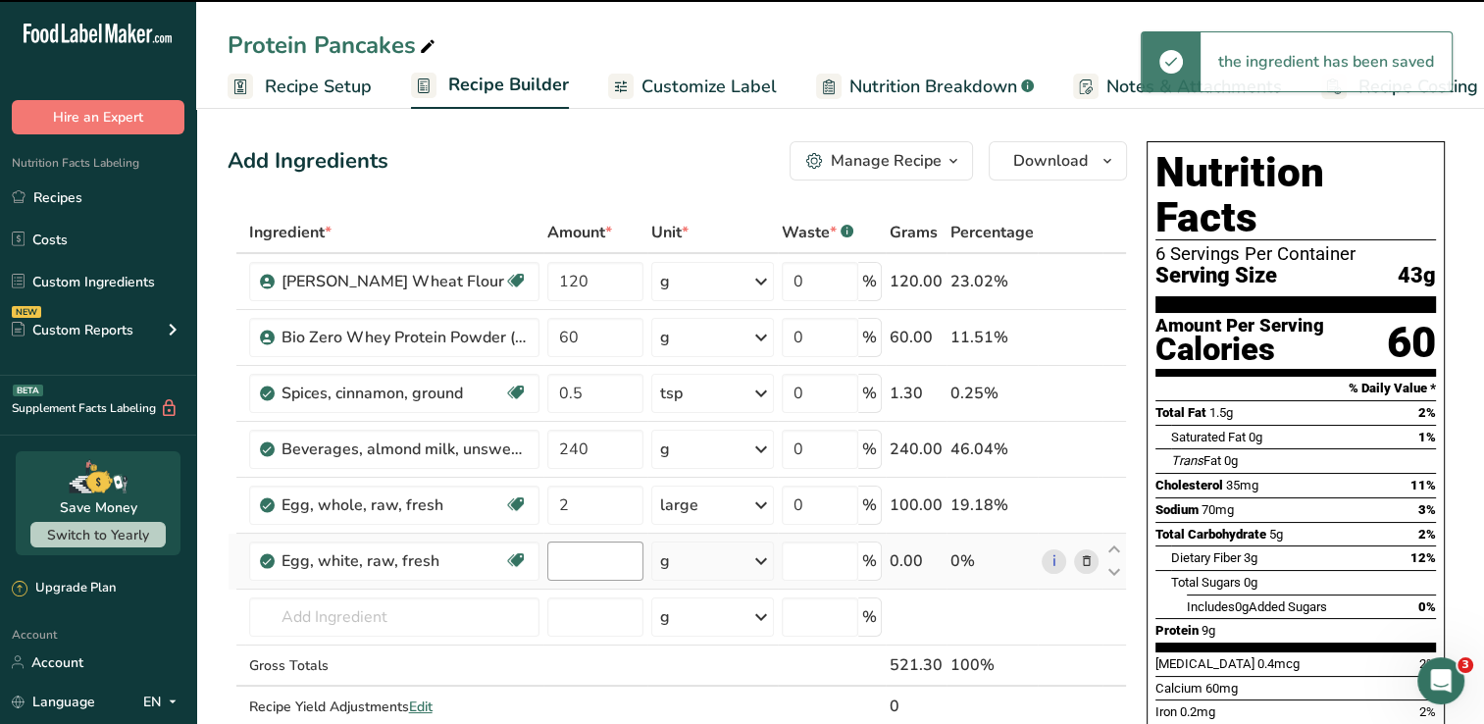
type input "0"
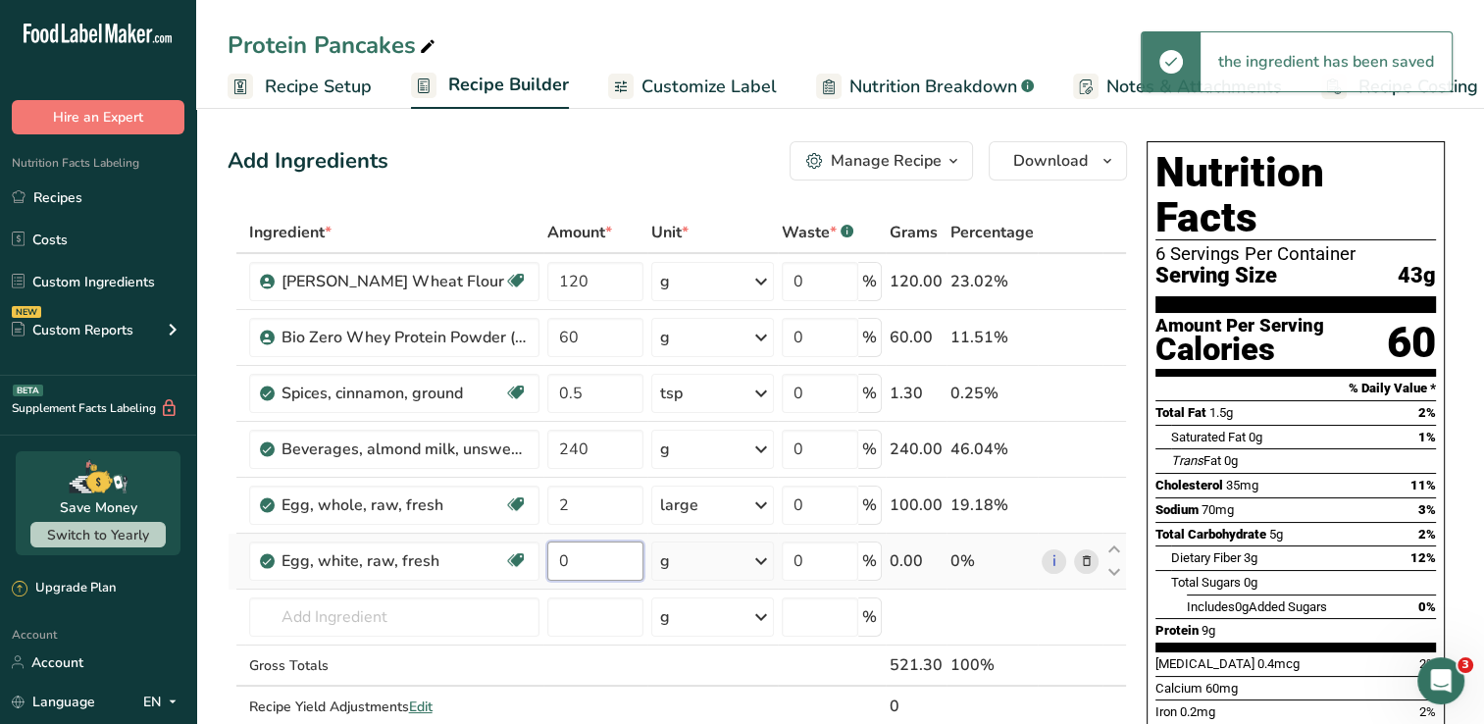
click at [587, 561] on input "0" at bounding box center [595, 560] width 96 height 39
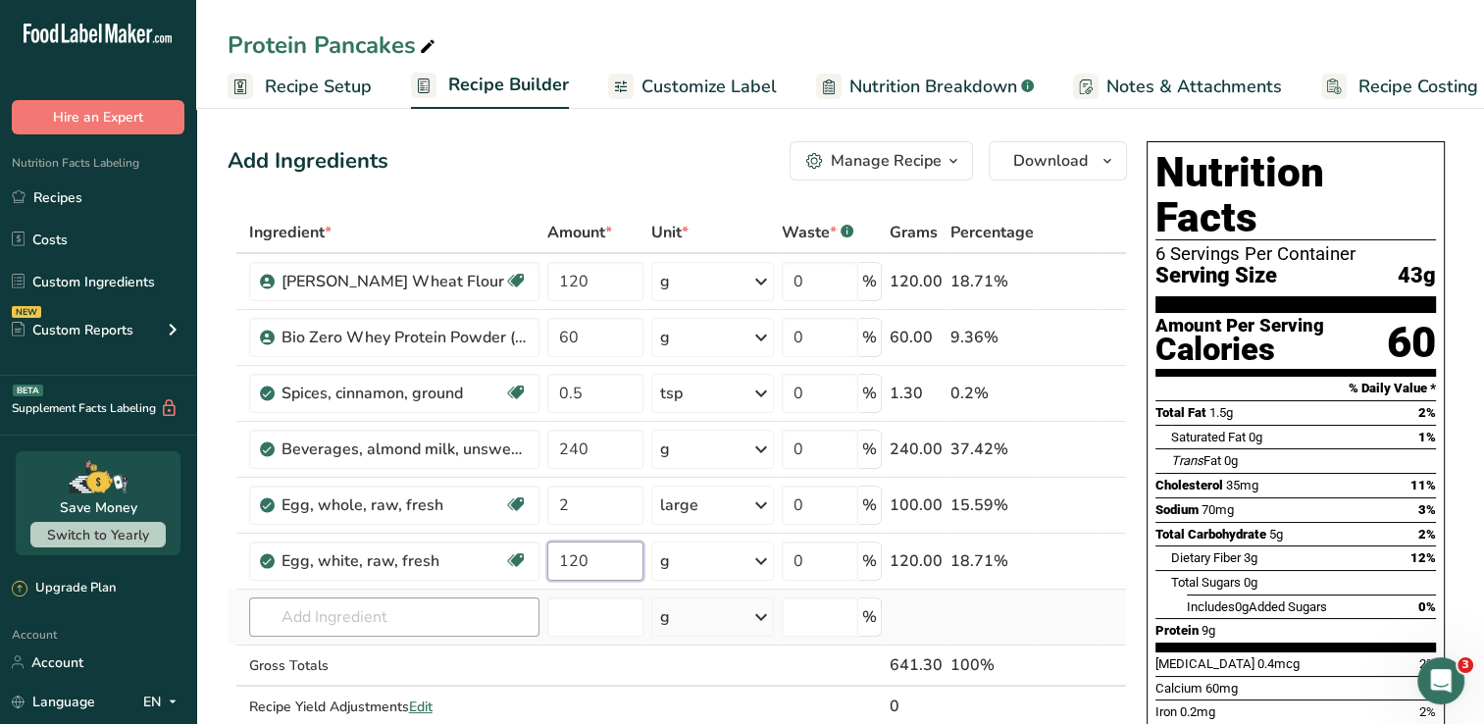
type input "120"
click at [470, 628] on div "Ingredient * Amount * Unit * Waste * .a-a{fill:#347362;}.b-a{fill:#fff;} Grams …" at bounding box center [677, 490] width 899 height 556
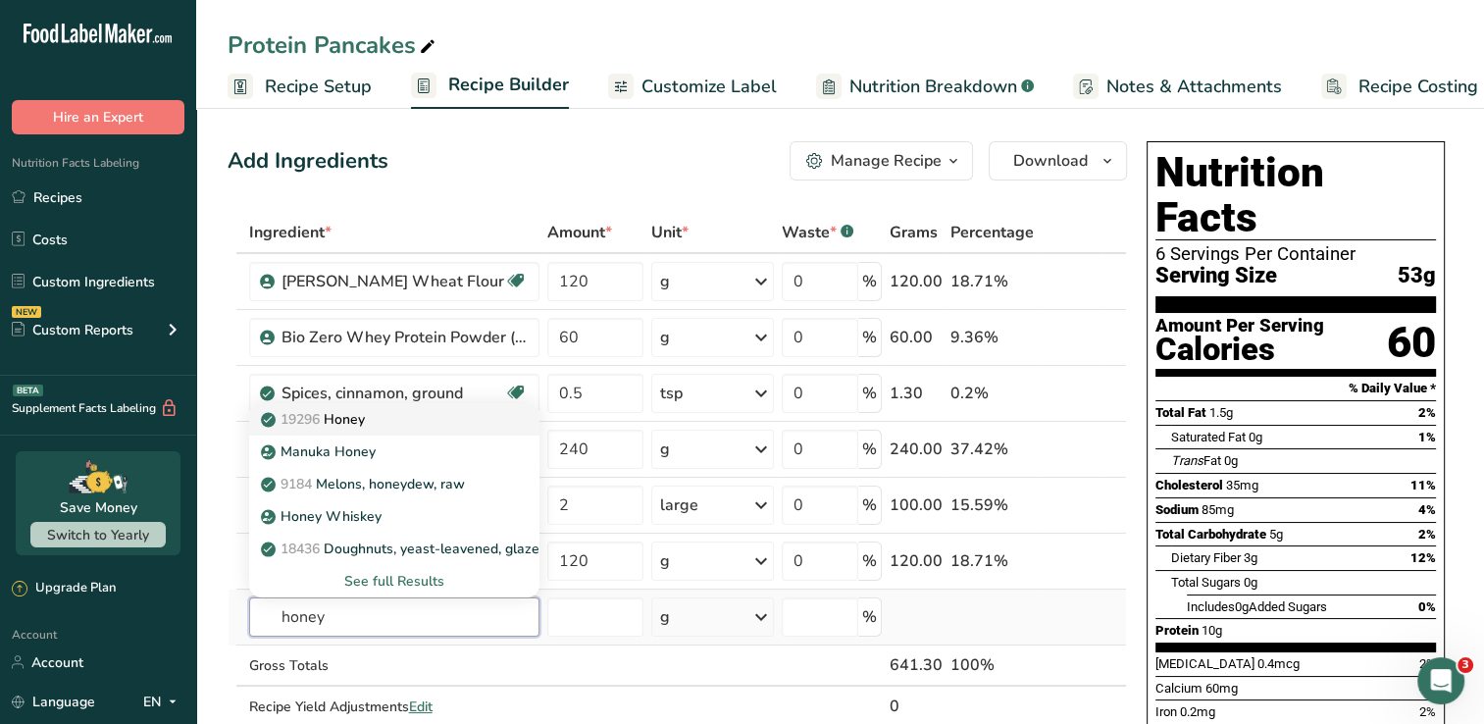
type input "honey"
click at [360, 421] on p "19296 Honey" at bounding box center [315, 419] width 100 height 21
type input "Honey"
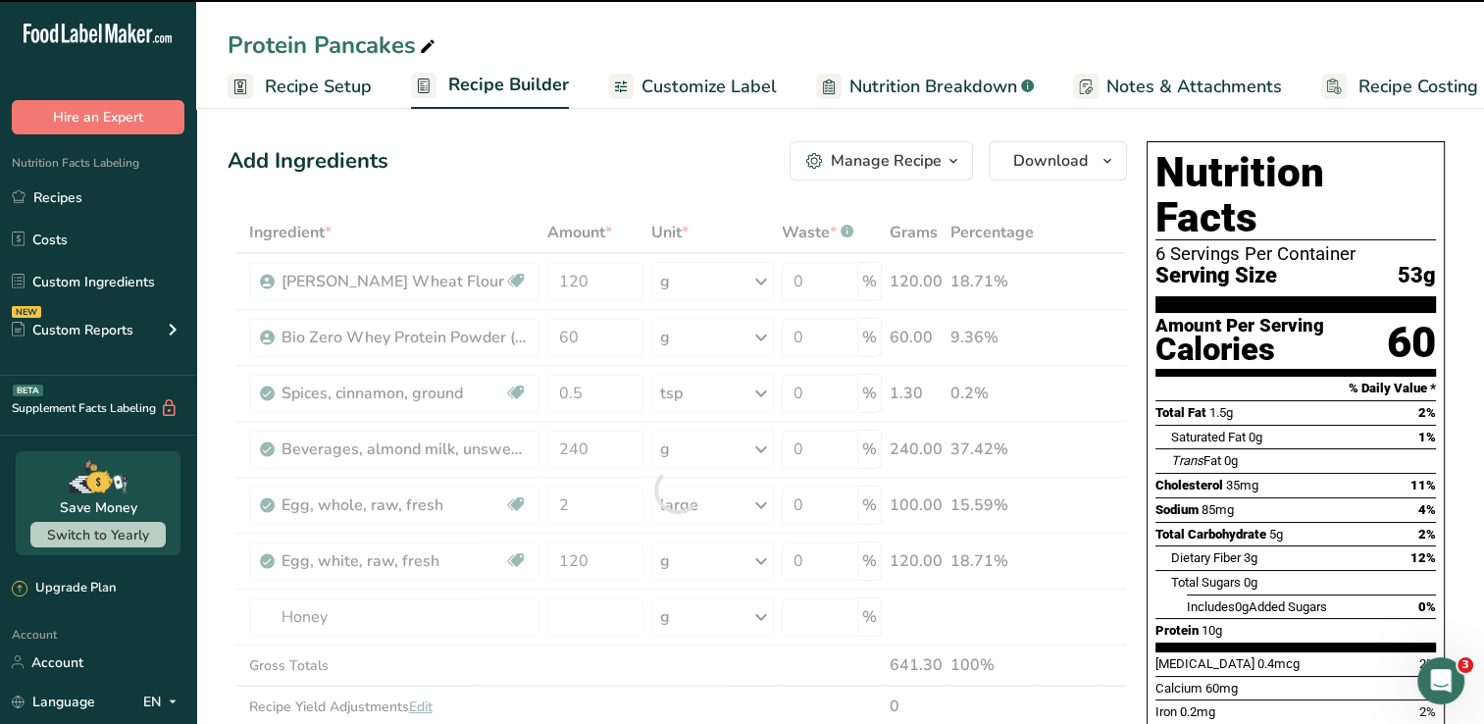
type input "0"
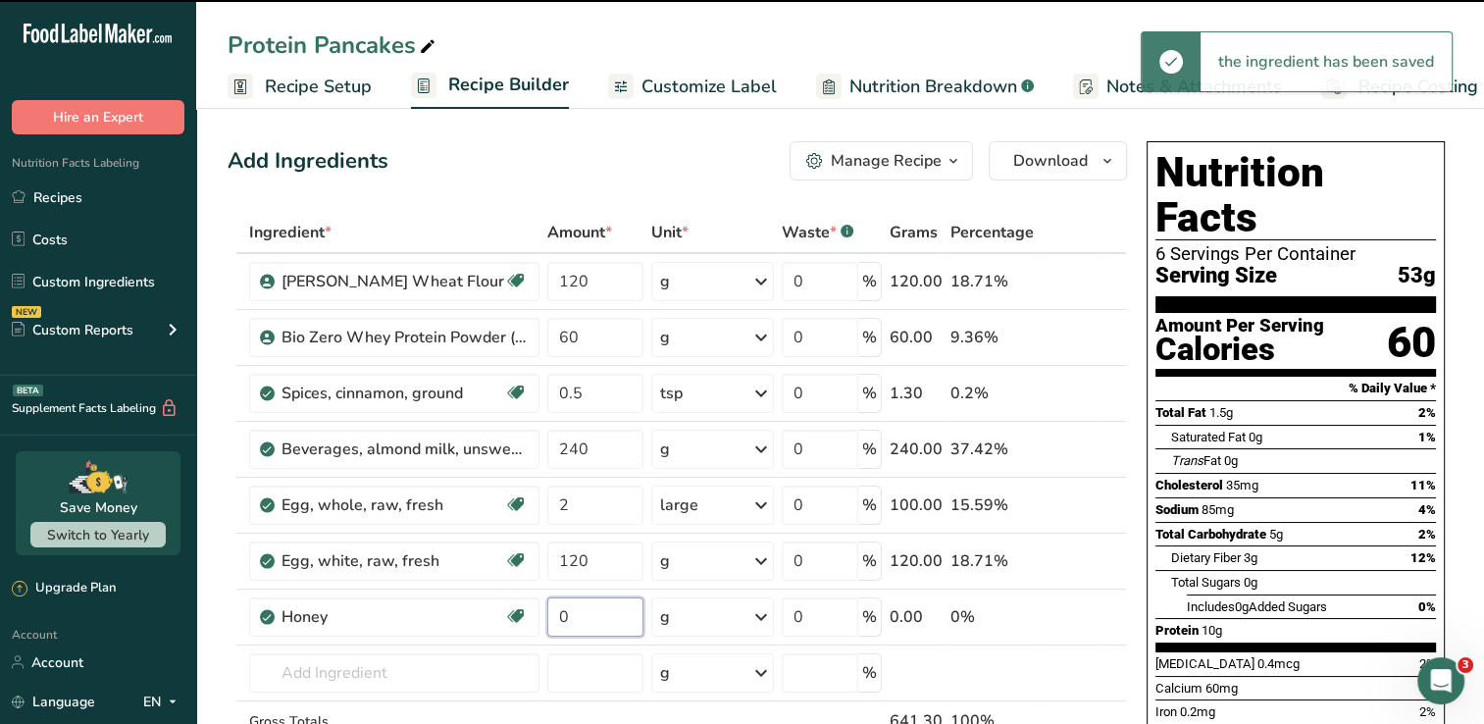
click at [567, 615] on input "0" at bounding box center [595, 616] width 96 height 39
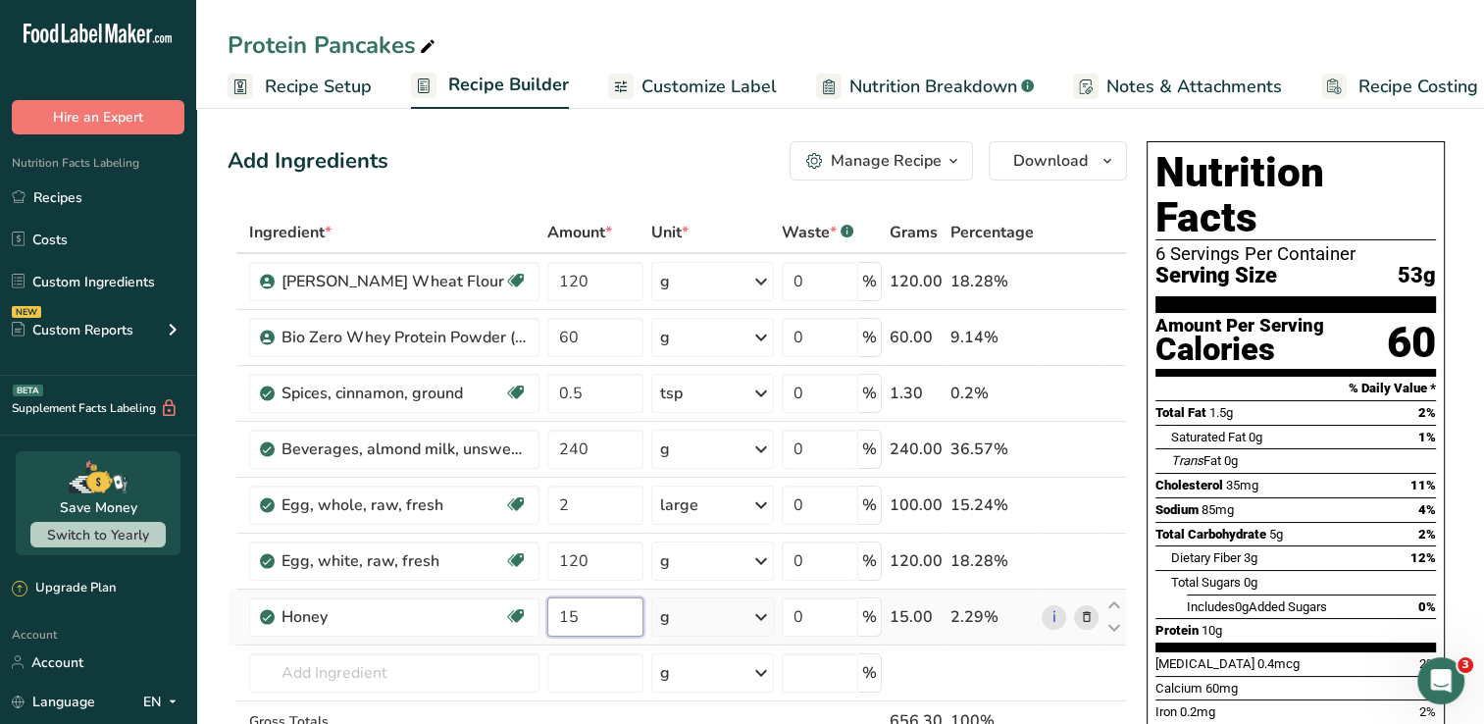
type input "15"
click at [1104, 588] on div "Ingredient * Amount * Unit * Waste * .a-a{fill:#347362;}.b-a{fill:#fff;} Grams …" at bounding box center [677, 518] width 899 height 612
click at [1309, 545] on div "Dietary Fiber 3g 12%" at bounding box center [1303, 557] width 265 height 25
click at [628, 289] on input "120" at bounding box center [595, 281] width 96 height 39
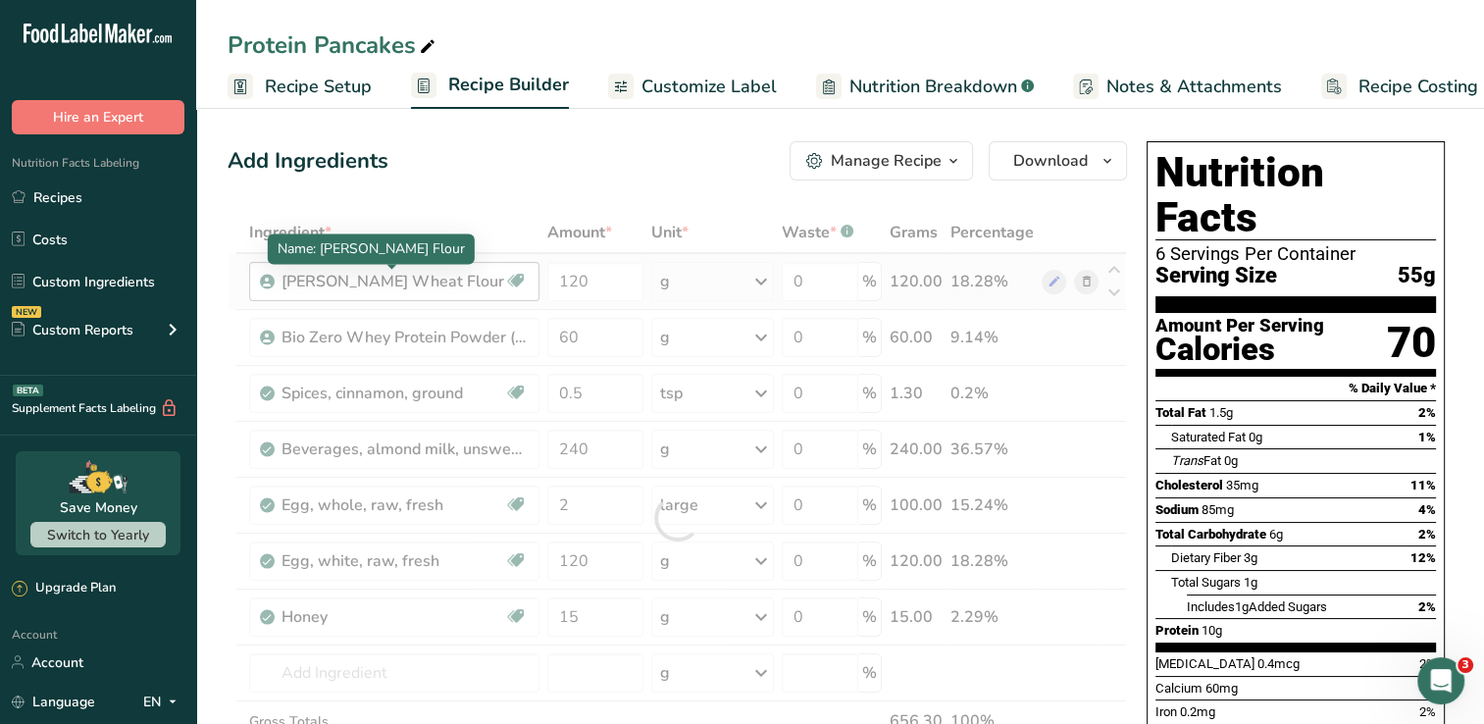
click at [403, 279] on div "Ingredient * Amount * Unit * Waste * .a-a{fill:#347362;}.b-a{fill:#fff;} Grams …" at bounding box center [677, 518] width 899 height 612
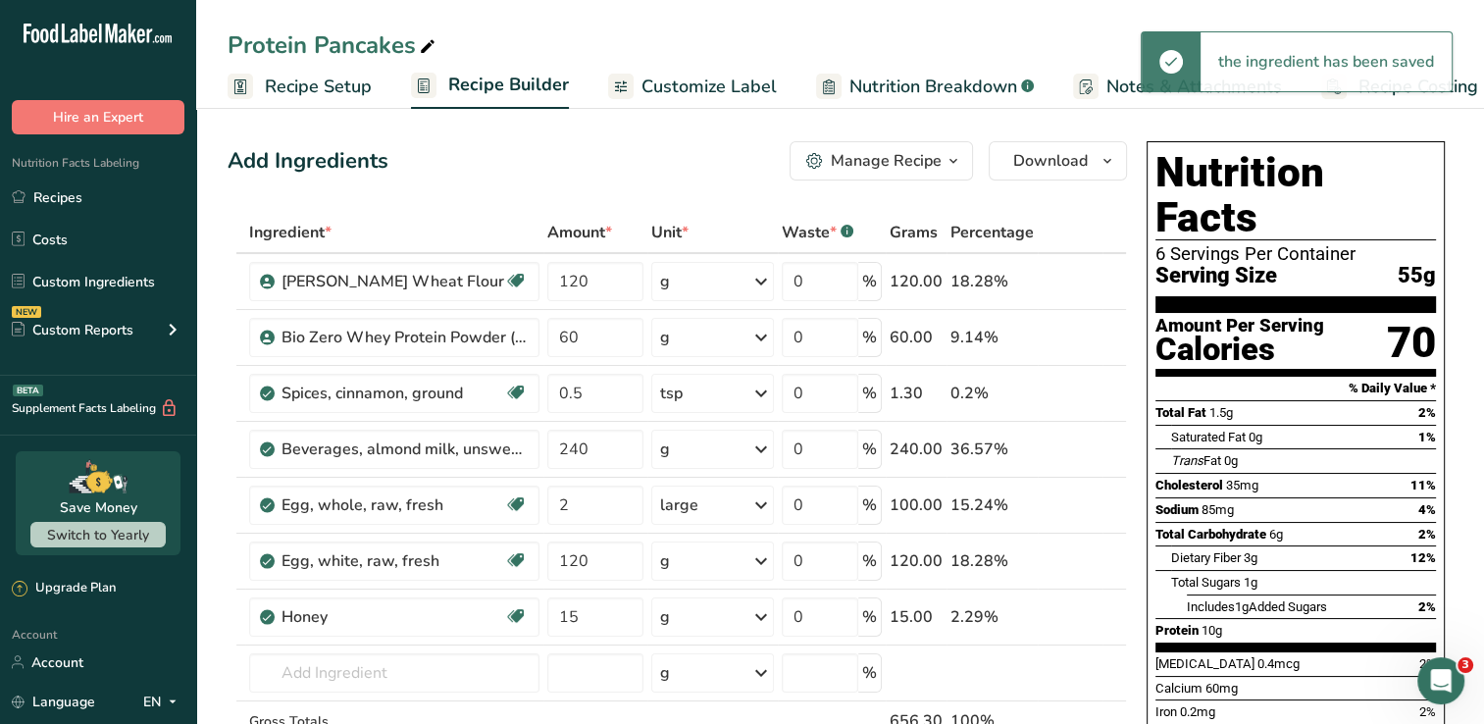
click at [1323, 313] on section "Amount Per Serving Calories 70" at bounding box center [1295, 345] width 280 height 64
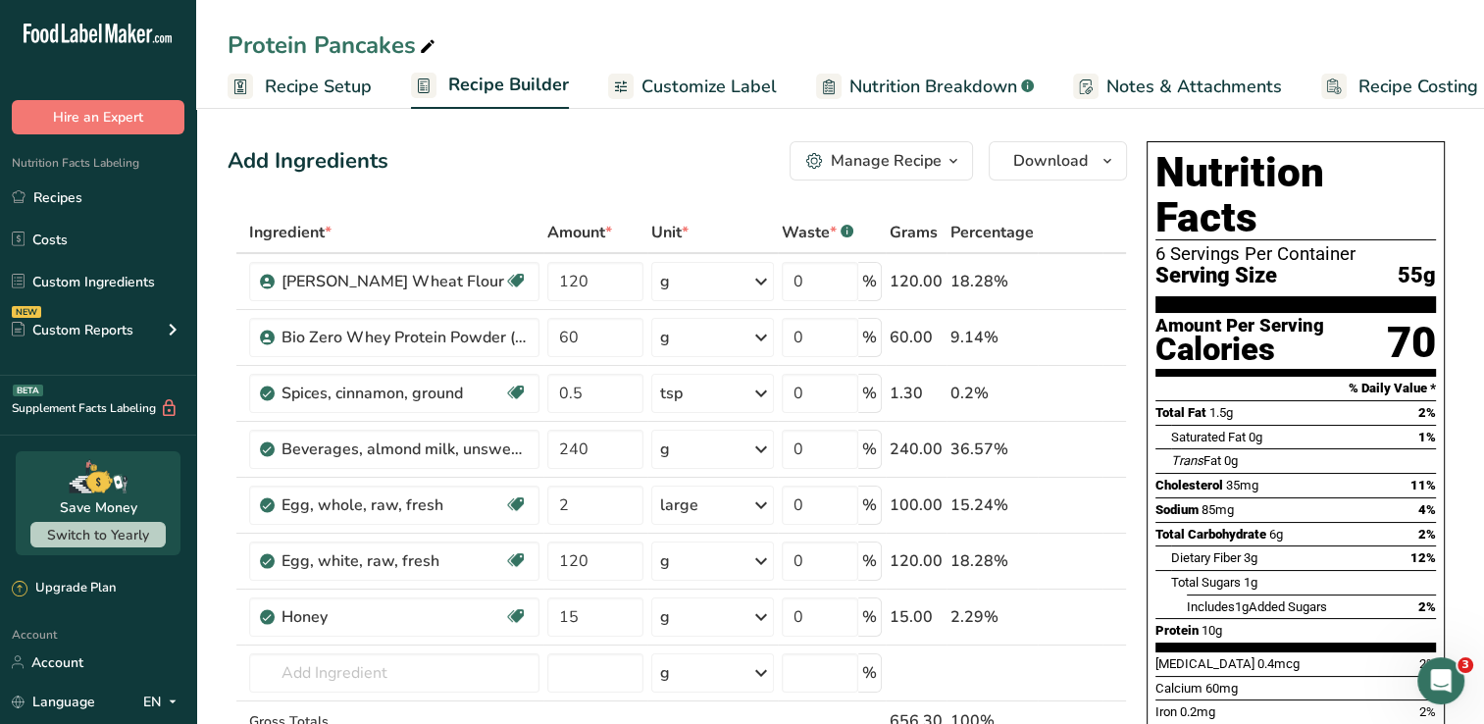
click at [298, 96] on span "Recipe Setup" at bounding box center [318, 87] width 107 height 26
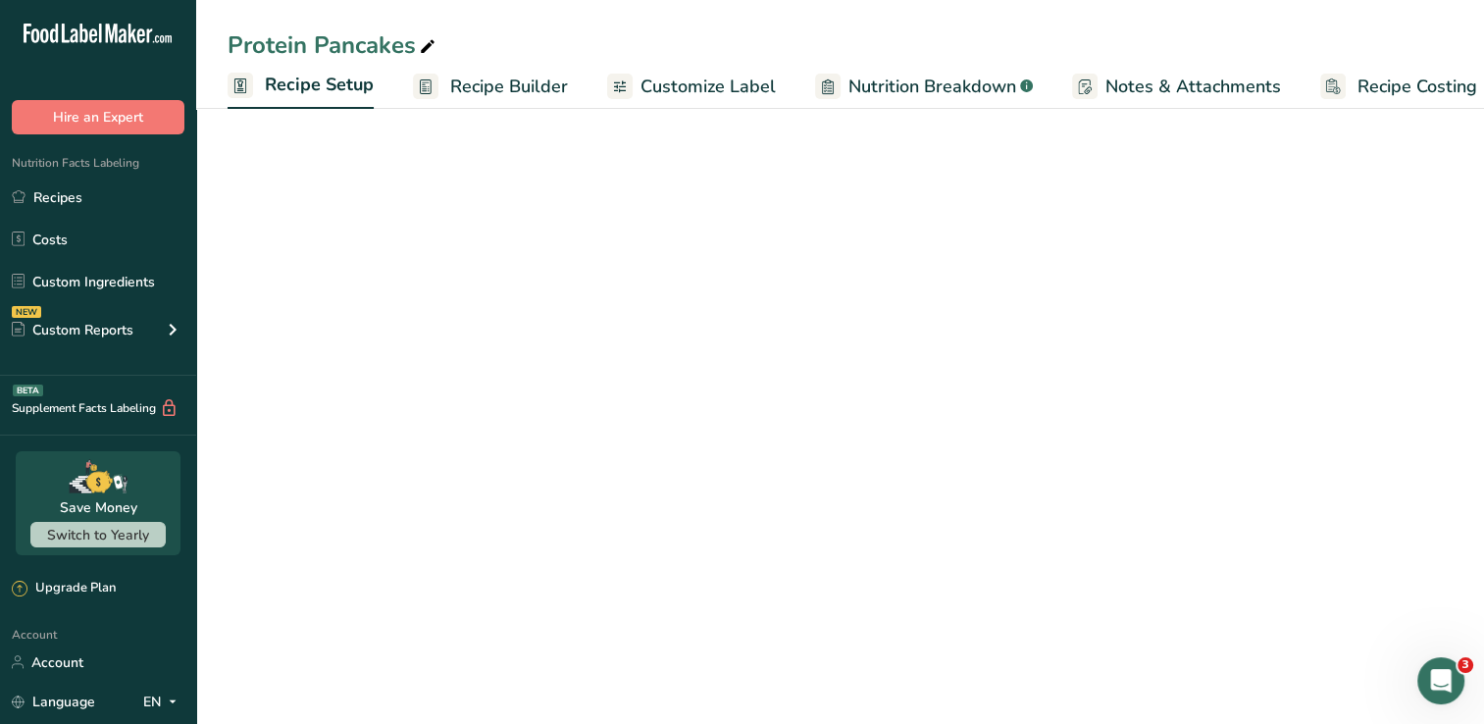
scroll to position [0, 7]
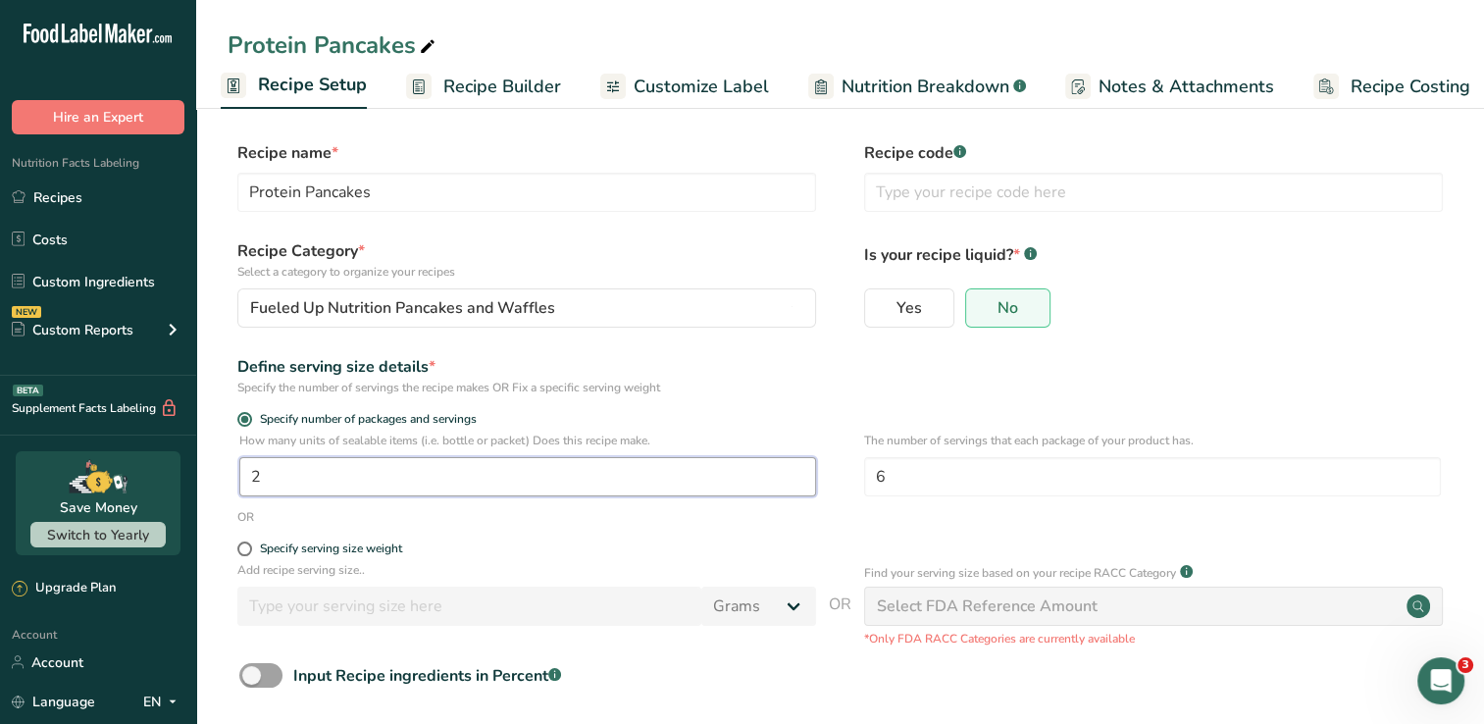
click at [300, 470] on input "2" at bounding box center [527, 476] width 577 height 39
type input "1"
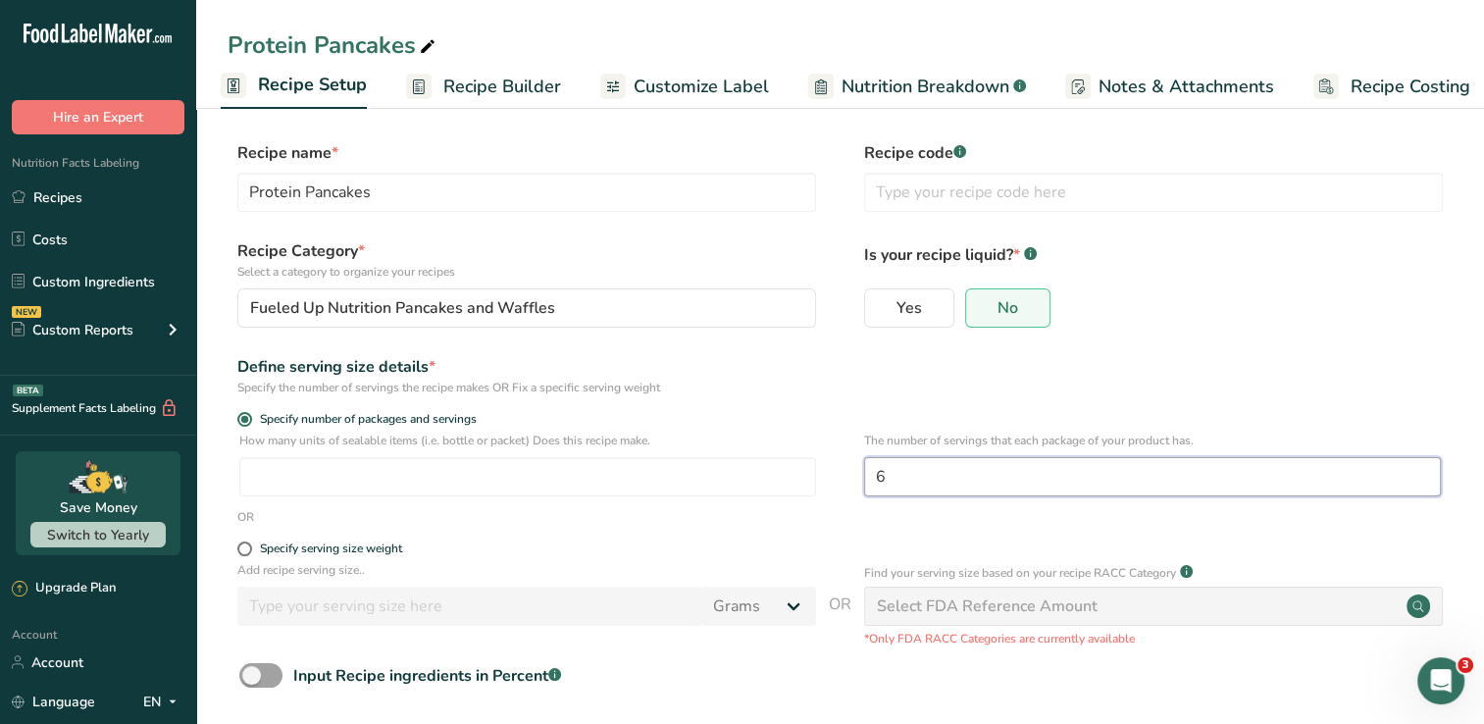
click at [936, 483] on input "6" at bounding box center [1152, 476] width 577 height 39
type input "2"
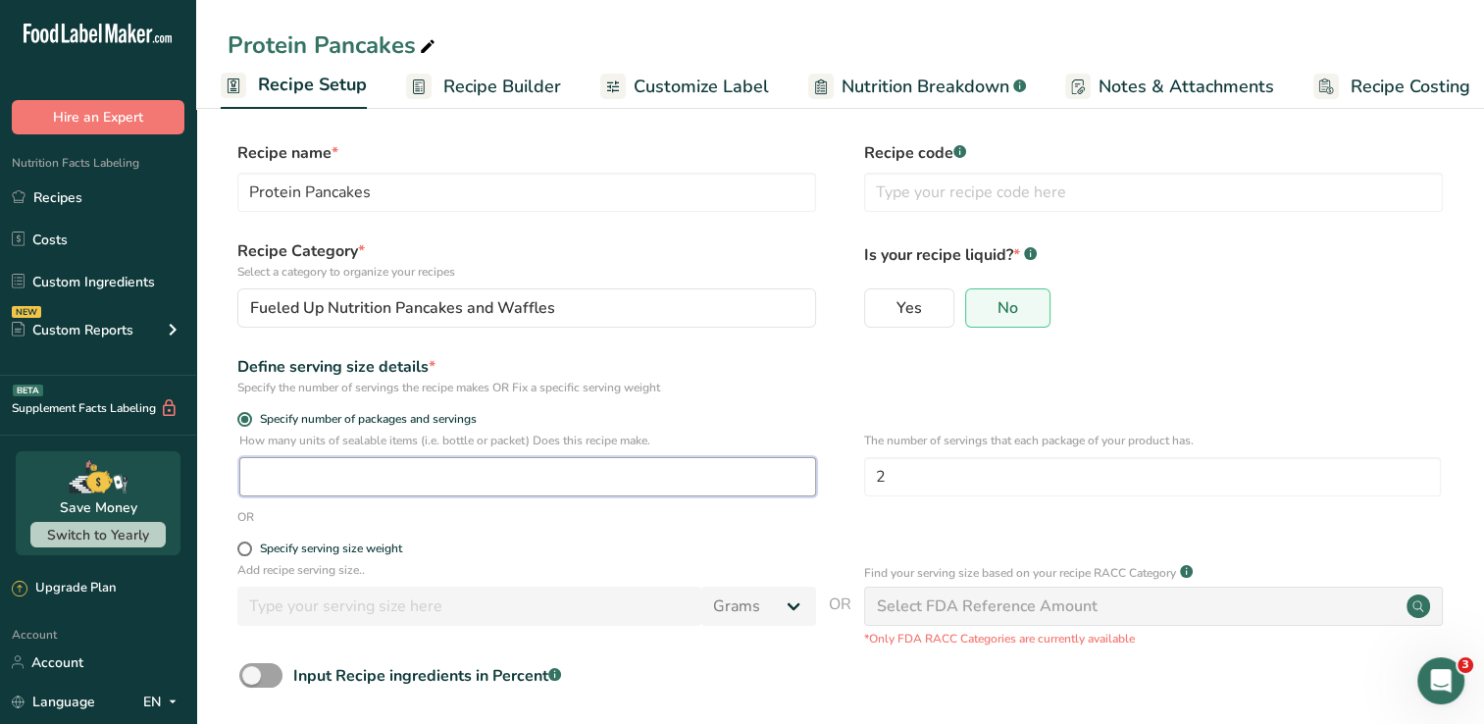
click at [515, 469] on input "number" at bounding box center [527, 476] width 577 height 39
type input "6"
click at [1347, 397] on form "Recipe name * Protein Pancakes Recipe code .a-a{fill:#347362;}.b-a{fill:#fff;} …" at bounding box center [840, 461] width 1225 height 640
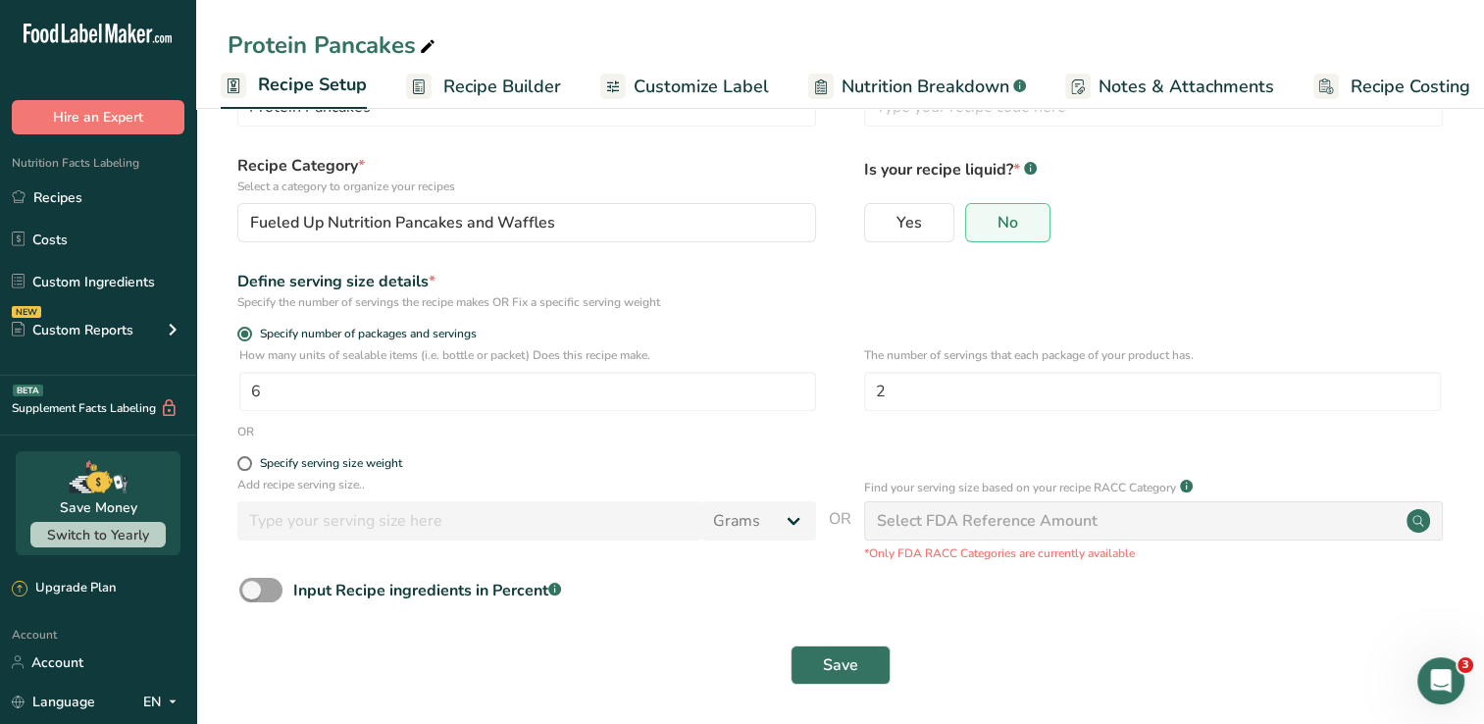
scroll to position [89, 0]
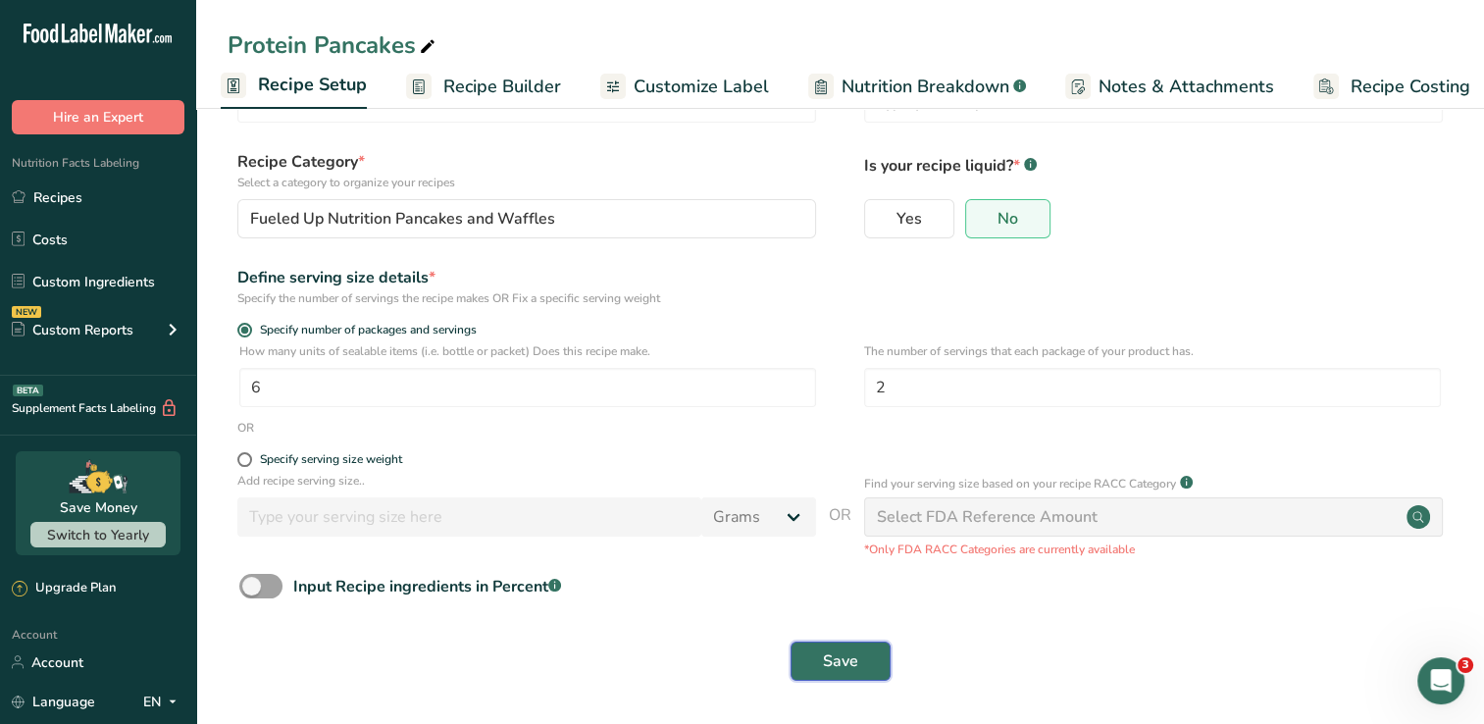
click at [859, 661] on button "Save" at bounding box center [840, 660] width 100 height 39
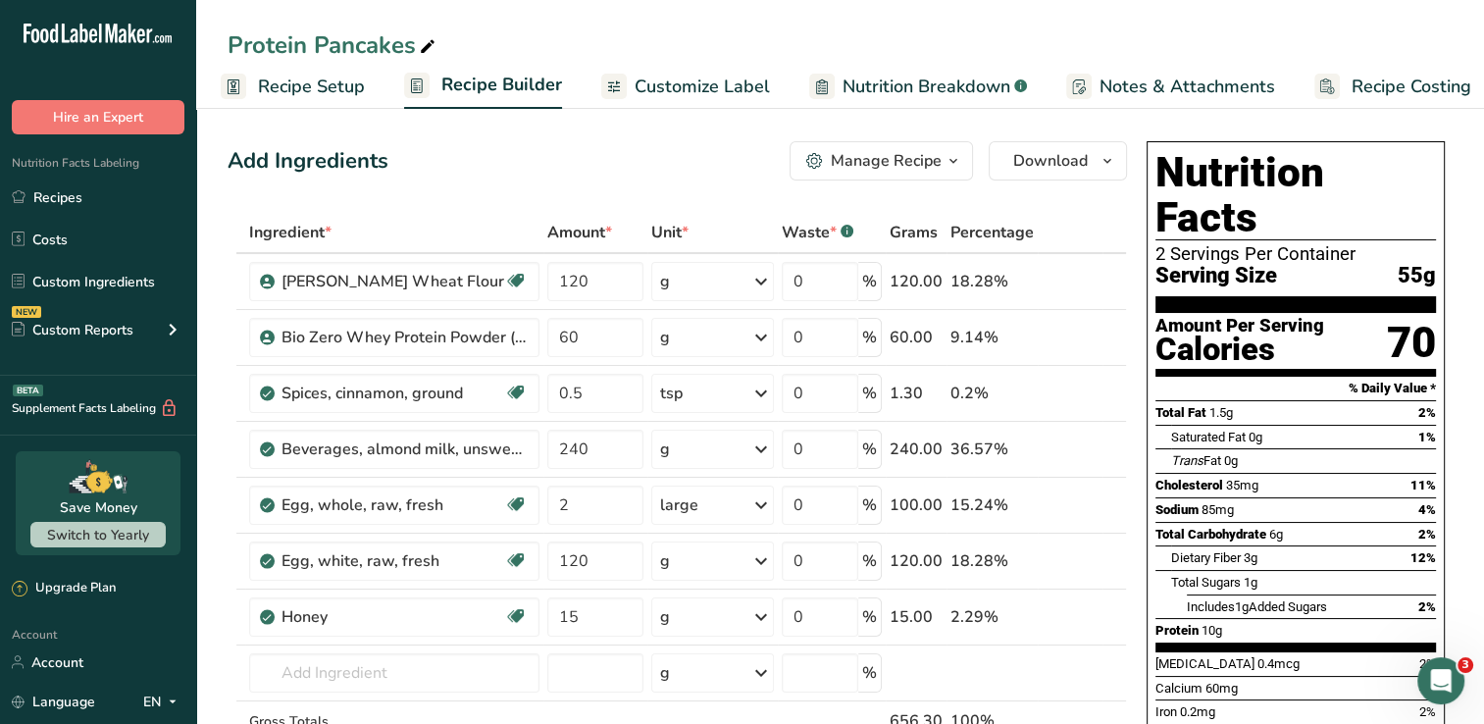
click at [323, 84] on span "Recipe Setup" at bounding box center [311, 87] width 107 height 26
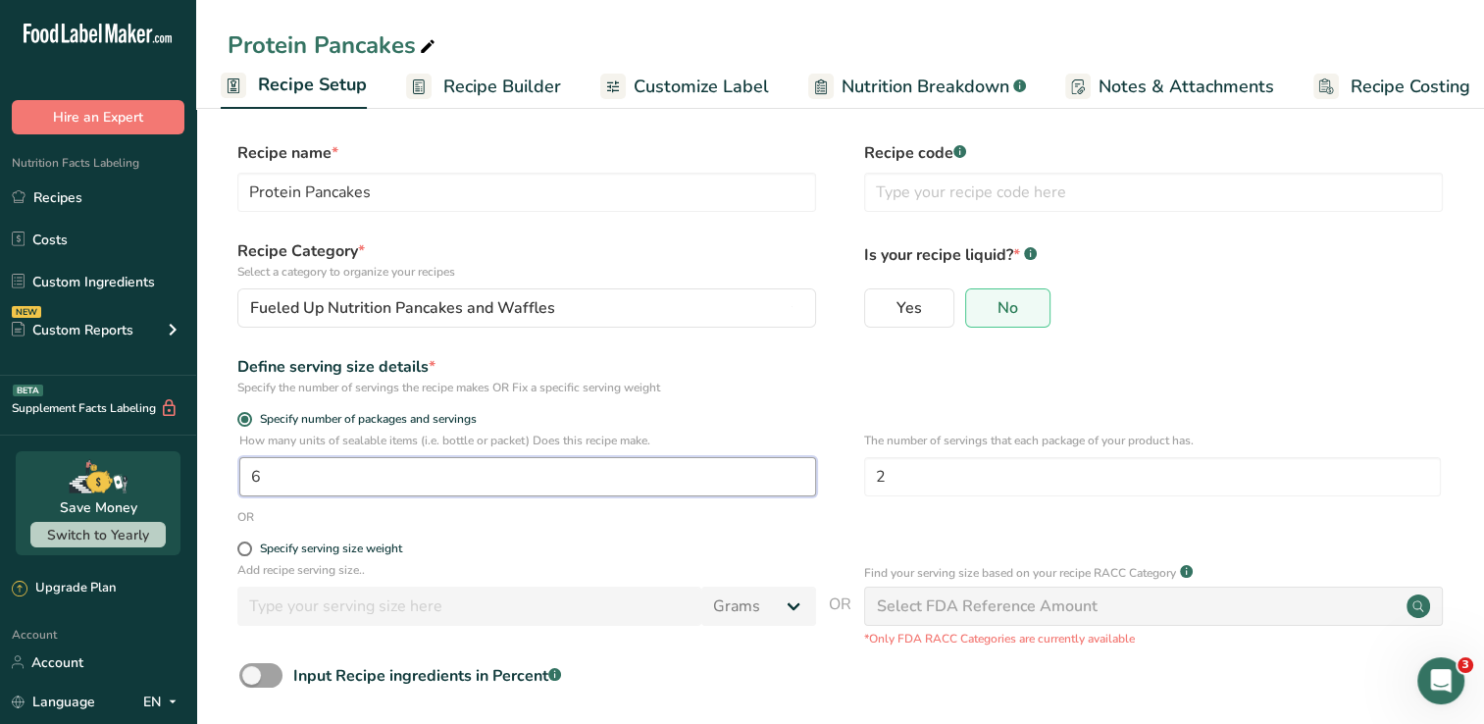
drag, startPoint x: 263, startPoint y: 475, endPoint x: 265, endPoint y: 465, distance: 10.0
click at [263, 467] on input "6" at bounding box center [527, 476] width 577 height 39
type input "1"
click at [297, 475] on input "number" at bounding box center [527, 476] width 577 height 39
type input "1"
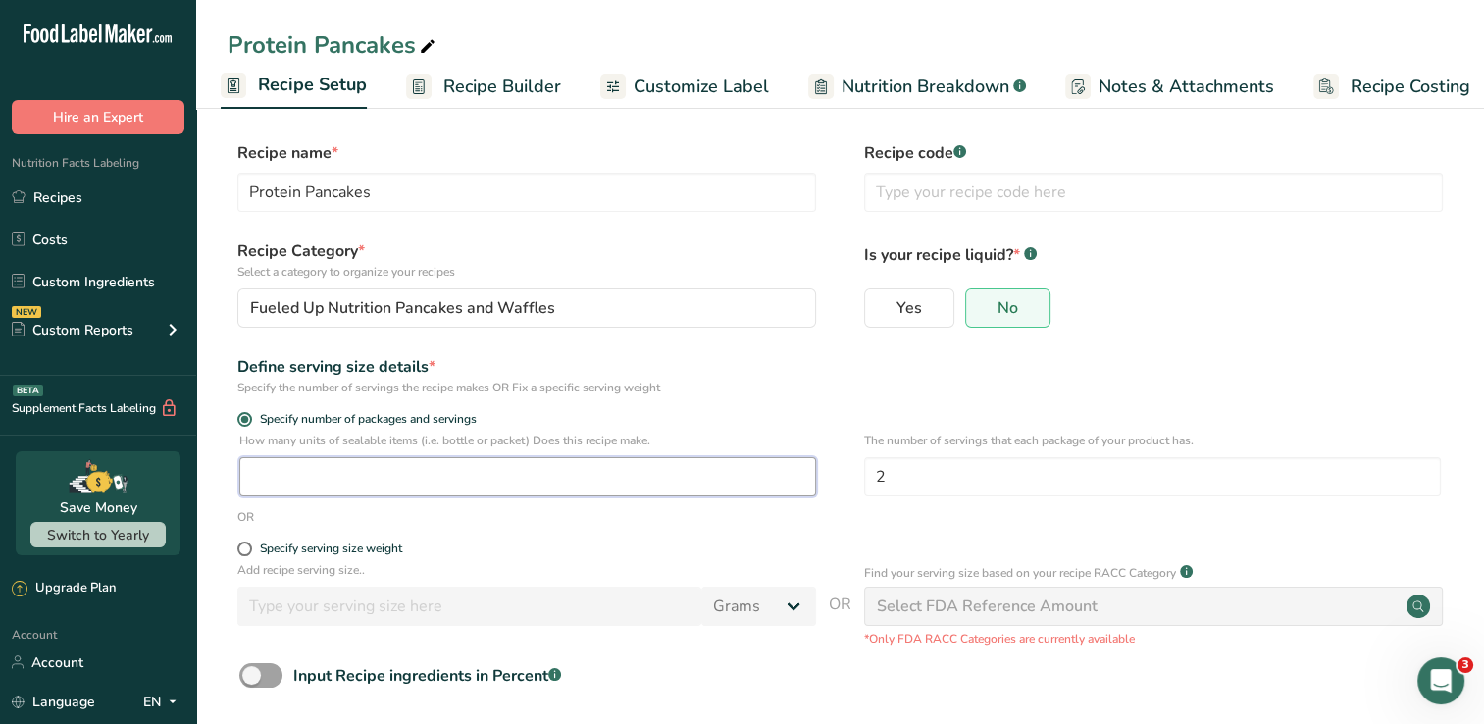
type input "6"
click at [1379, 381] on div "Define serving size details * Specify the number of servings the recipe makes O…" at bounding box center [840, 375] width 1225 height 41
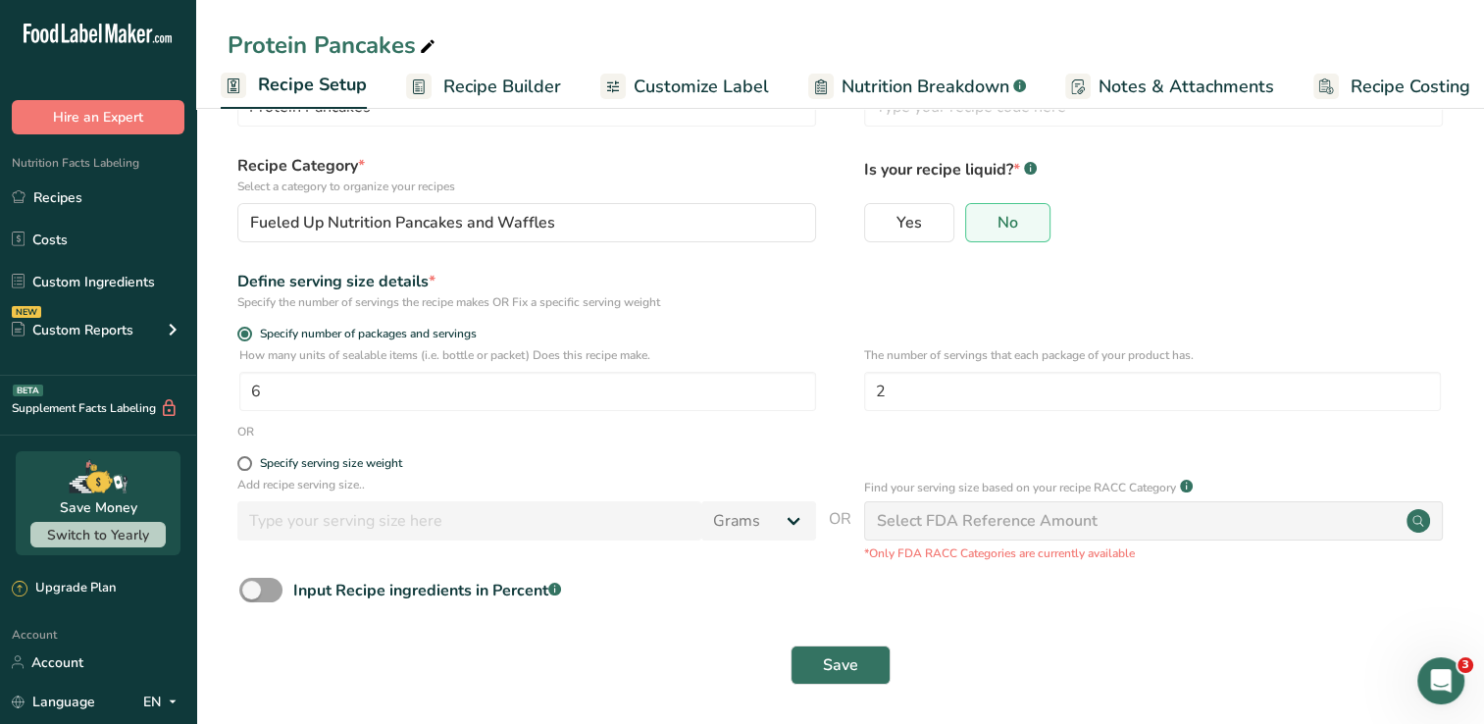
scroll to position [89, 0]
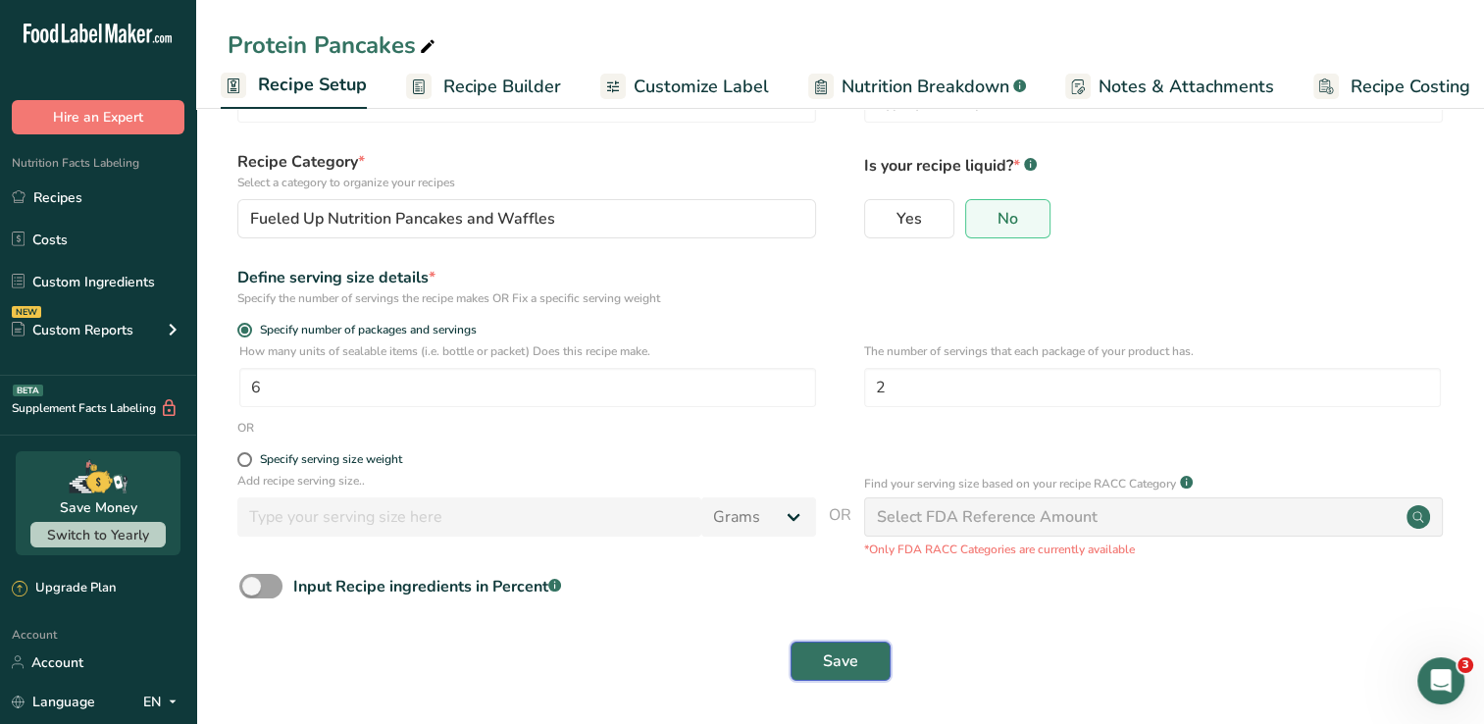
click at [863, 655] on button "Save" at bounding box center [840, 660] width 100 height 39
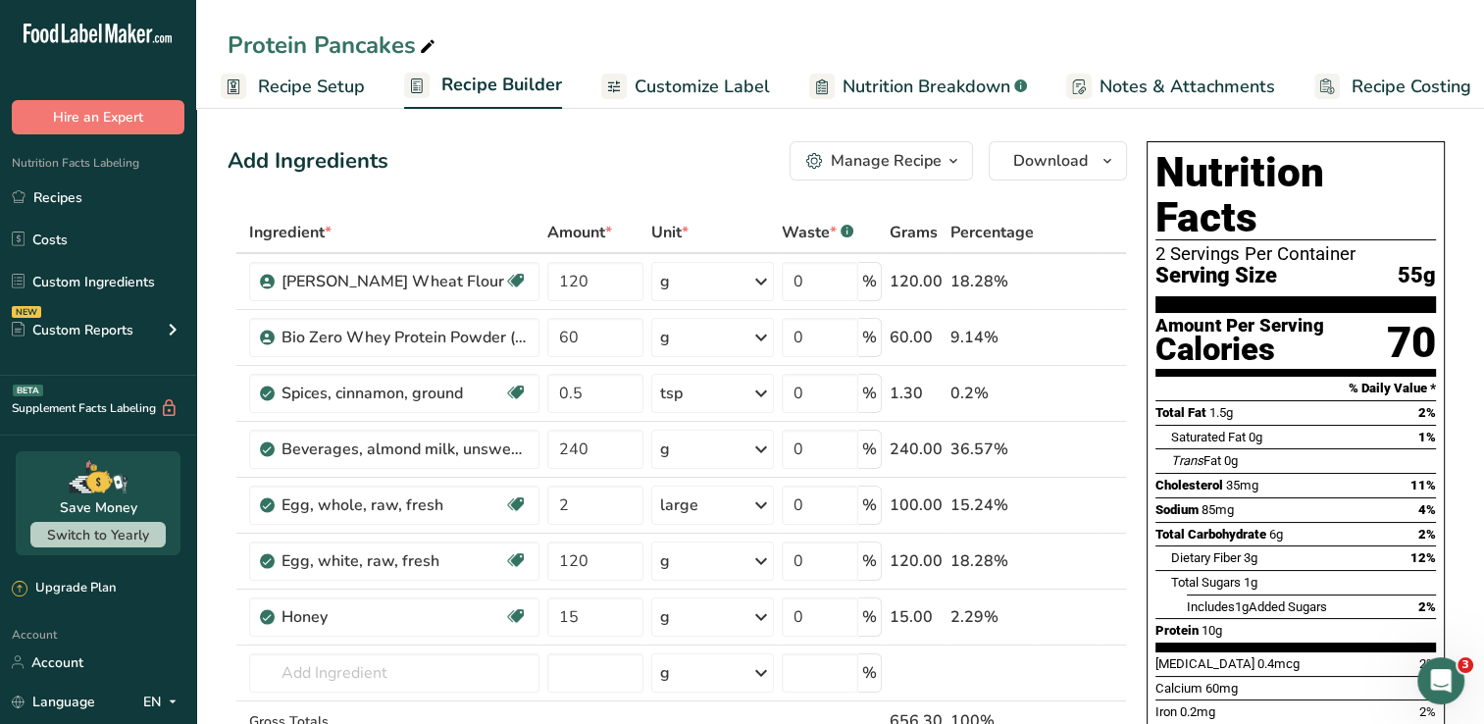
click at [278, 82] on span "Recipe Setup" at bounding box center [311, 87] width 107 height 26
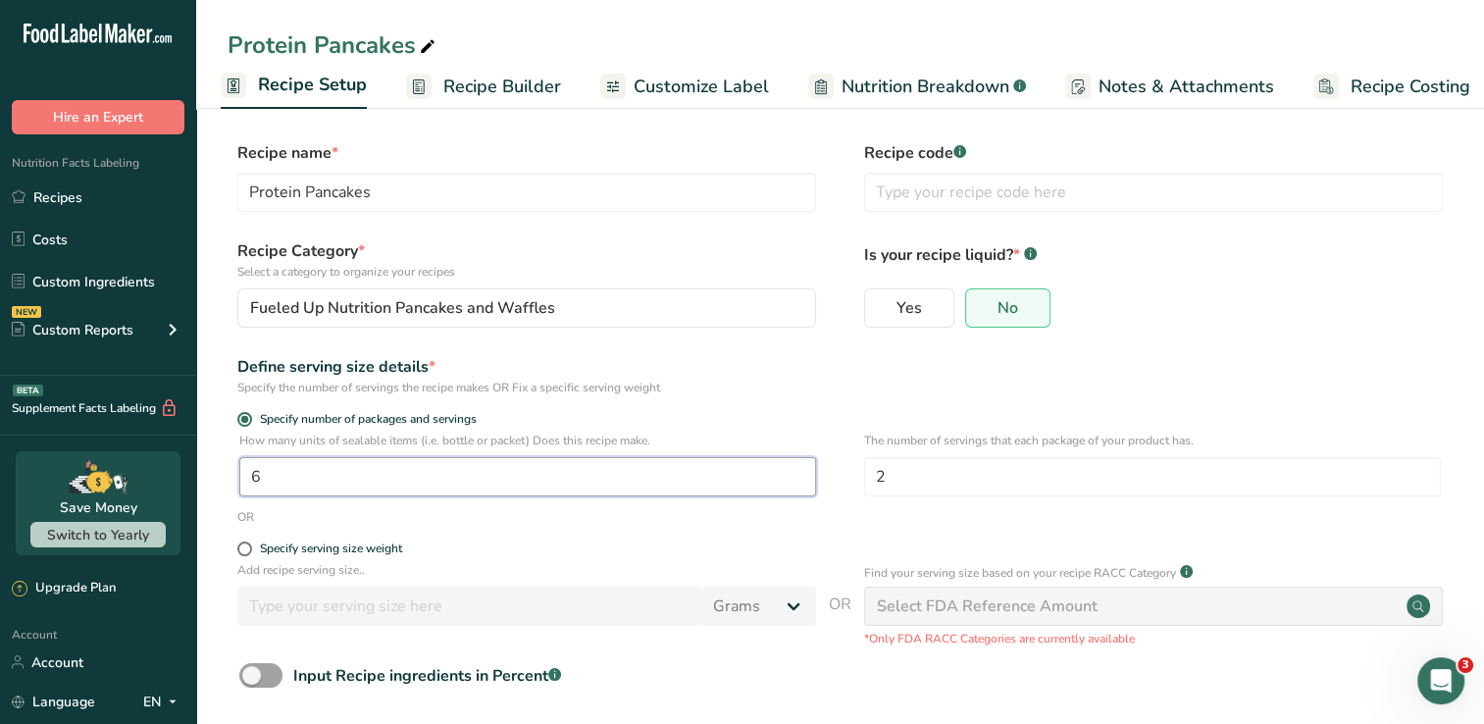
click at [270, 472] on input "6" at bounding box center [527, 476] width 577 height 39
type input "1"
click at [836, 394] on div "Define serving size details * Specify the number of servings the recipe makes O…" at bounding box center [840, 375] width 1225 height 41
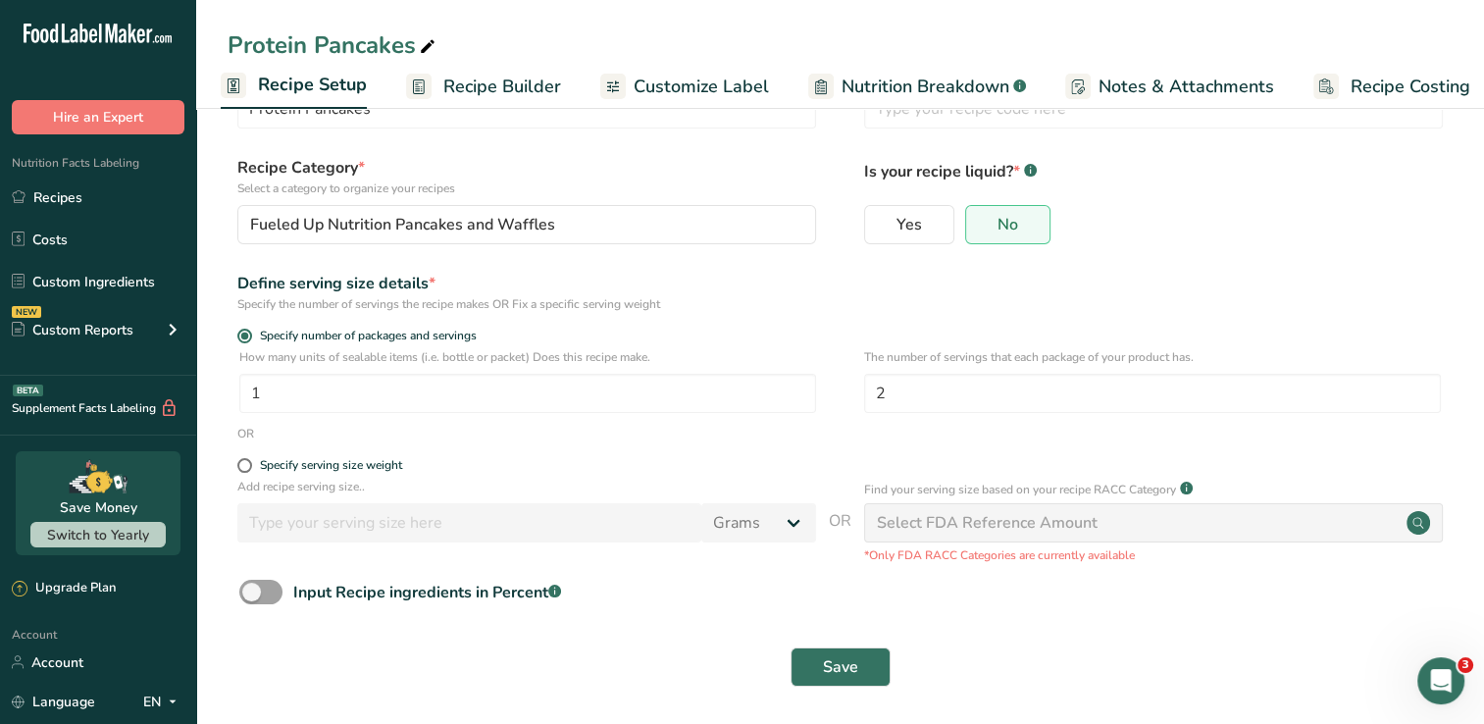
scroll to position [89, 0]
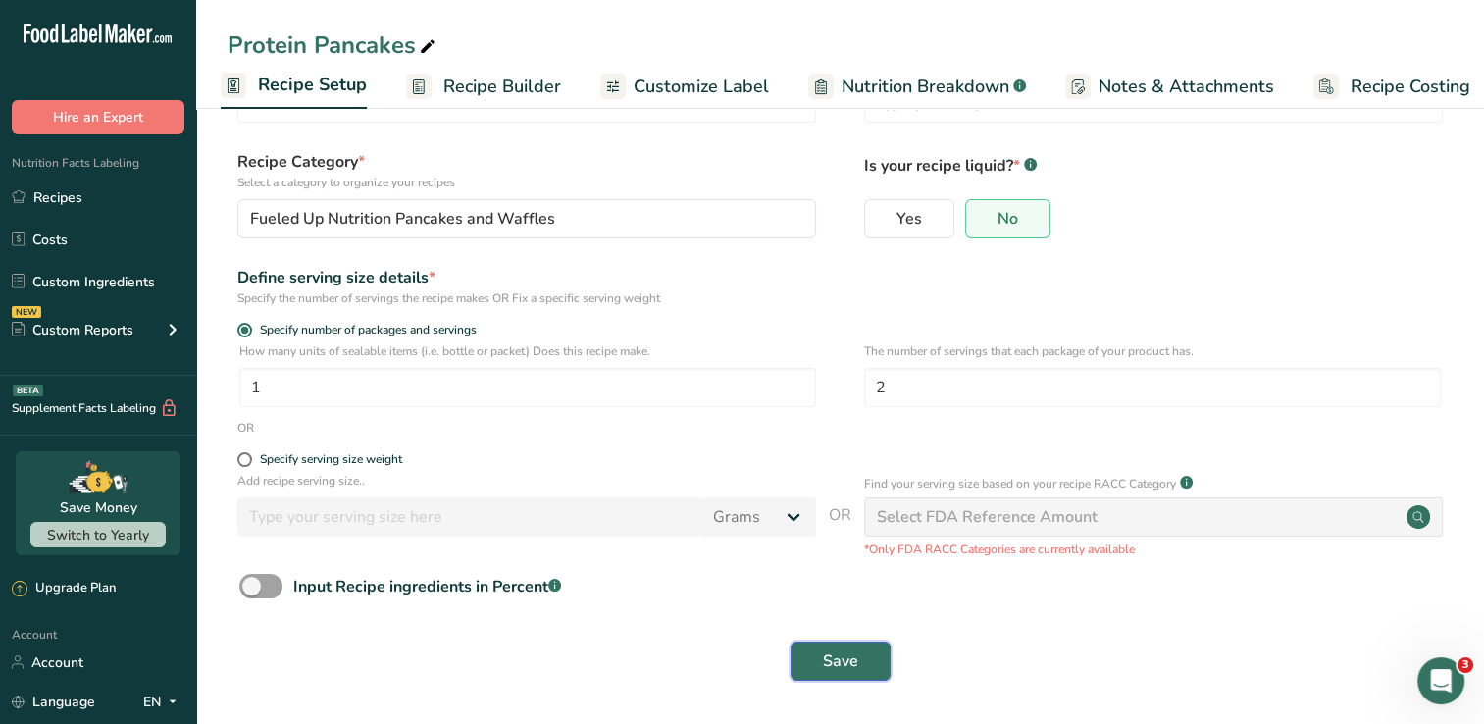
click at [872, 653] on button "Save" at bounding box center [840, 660] width 100 height 39
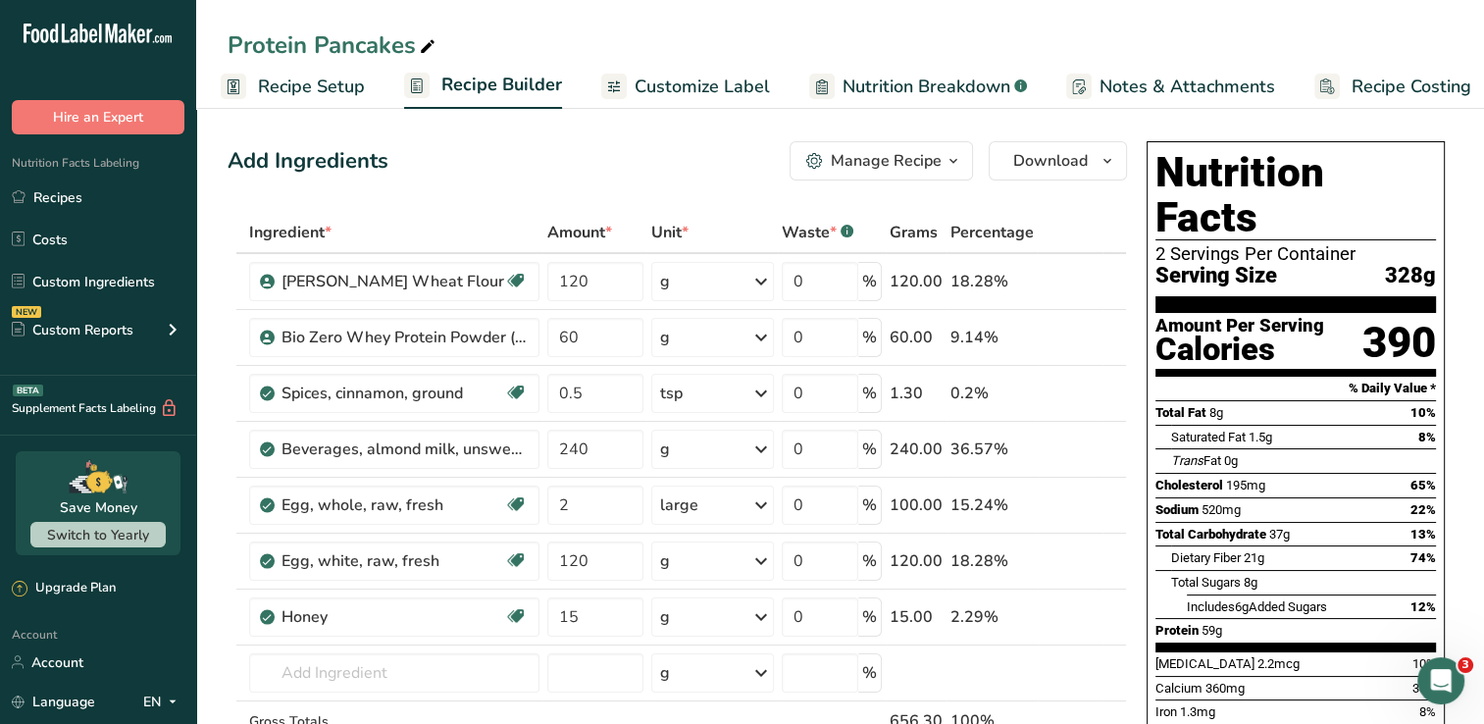
click at [323, 96] on span "Recipe Setup" at bounding box center [311, 87] width 107 height 26
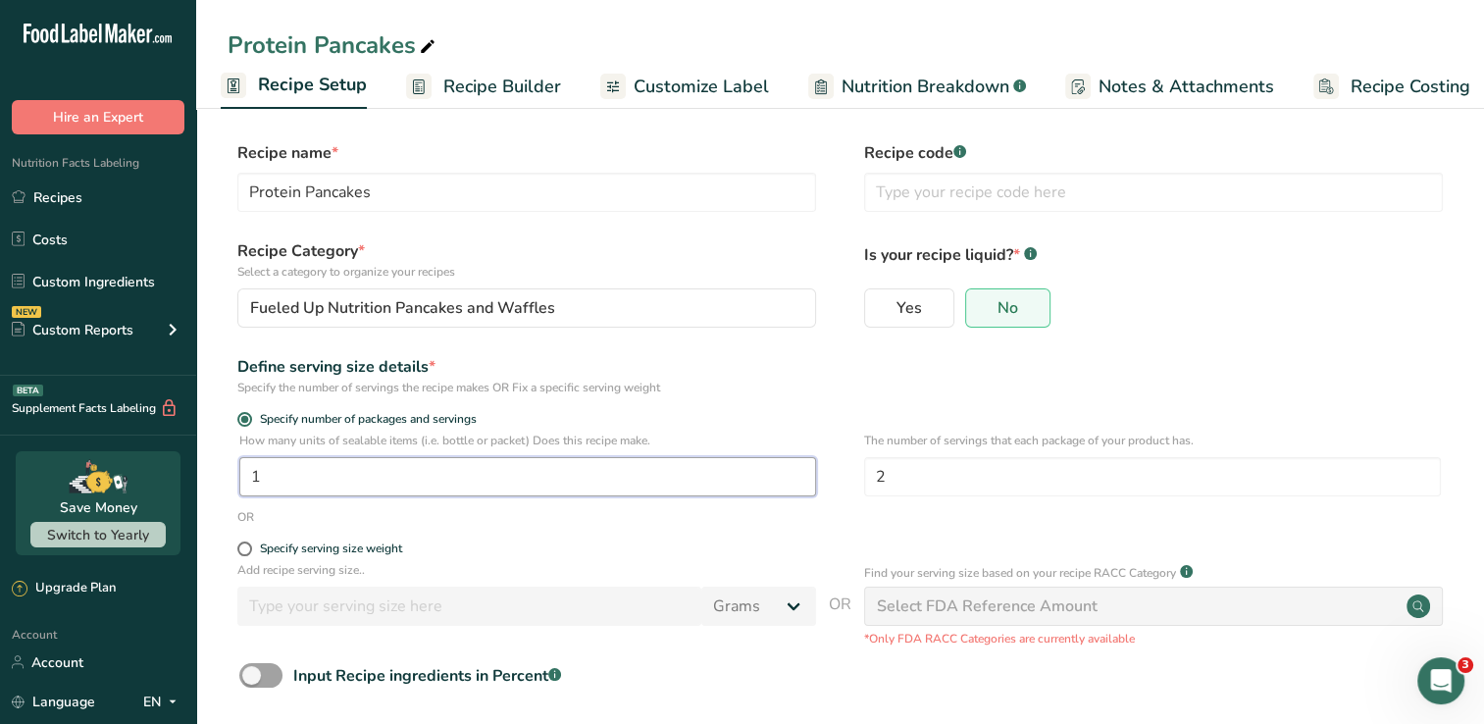
click at [560, 480] on input "1" at bounding box center [527, 476] width 577 height 39
type input "2"
click at [1110, 388] on div "Define serving size details * Specify the number of servings the recipe makes O…" at bounding box center [840, 375] width 1225 height 41
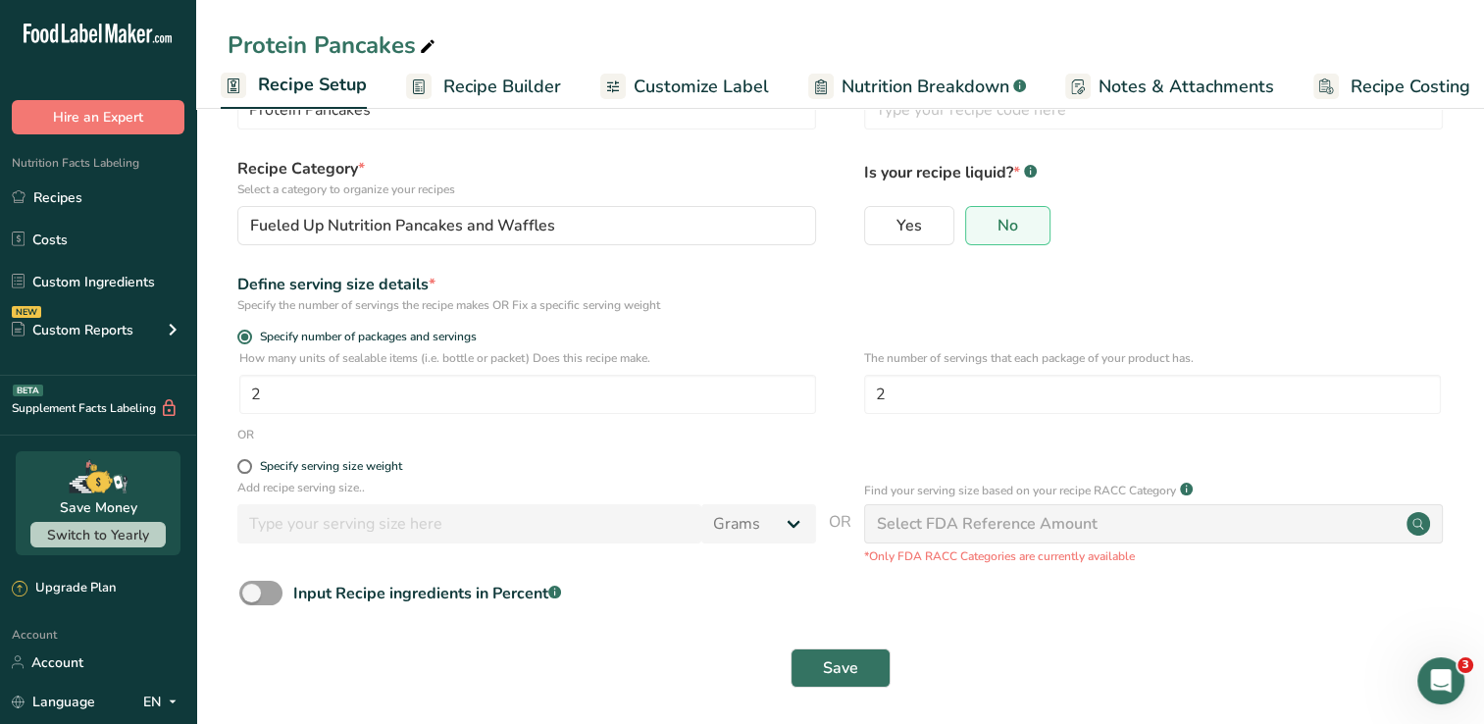
scroll to position [89, 0]
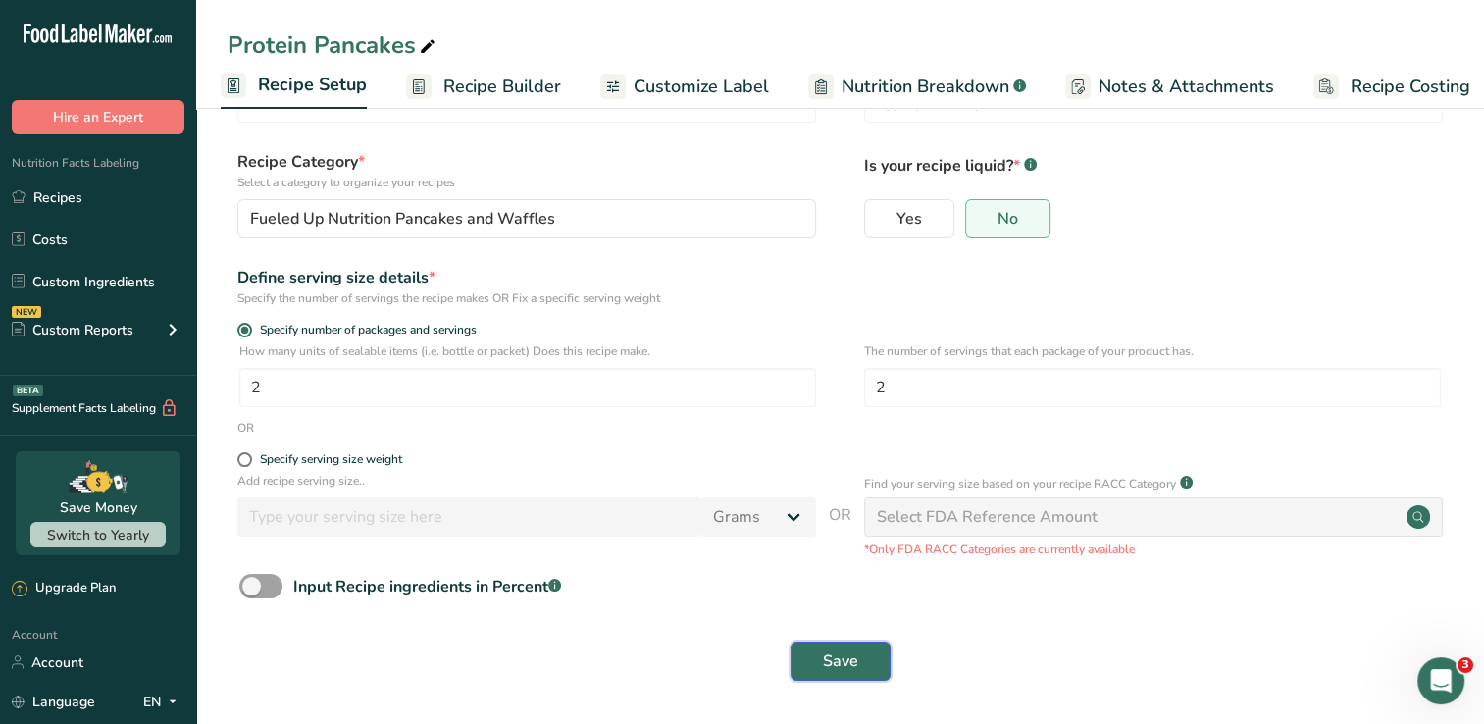
click at [875, 659] on button "Save" at bounding box center [840, 660] width 100 height 39
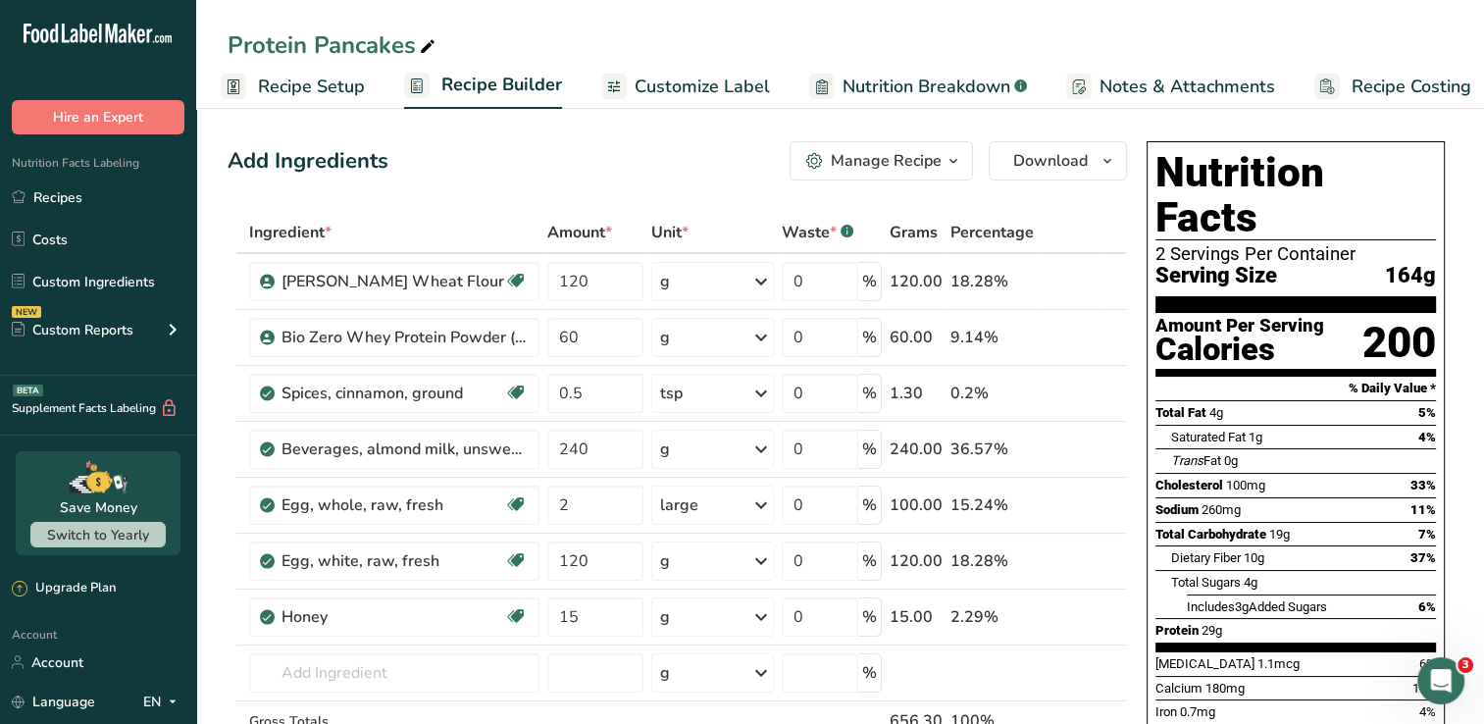
click at [293, 94] on span "Recipe Setup" at bounding box center [311, 87] width 107 height 26
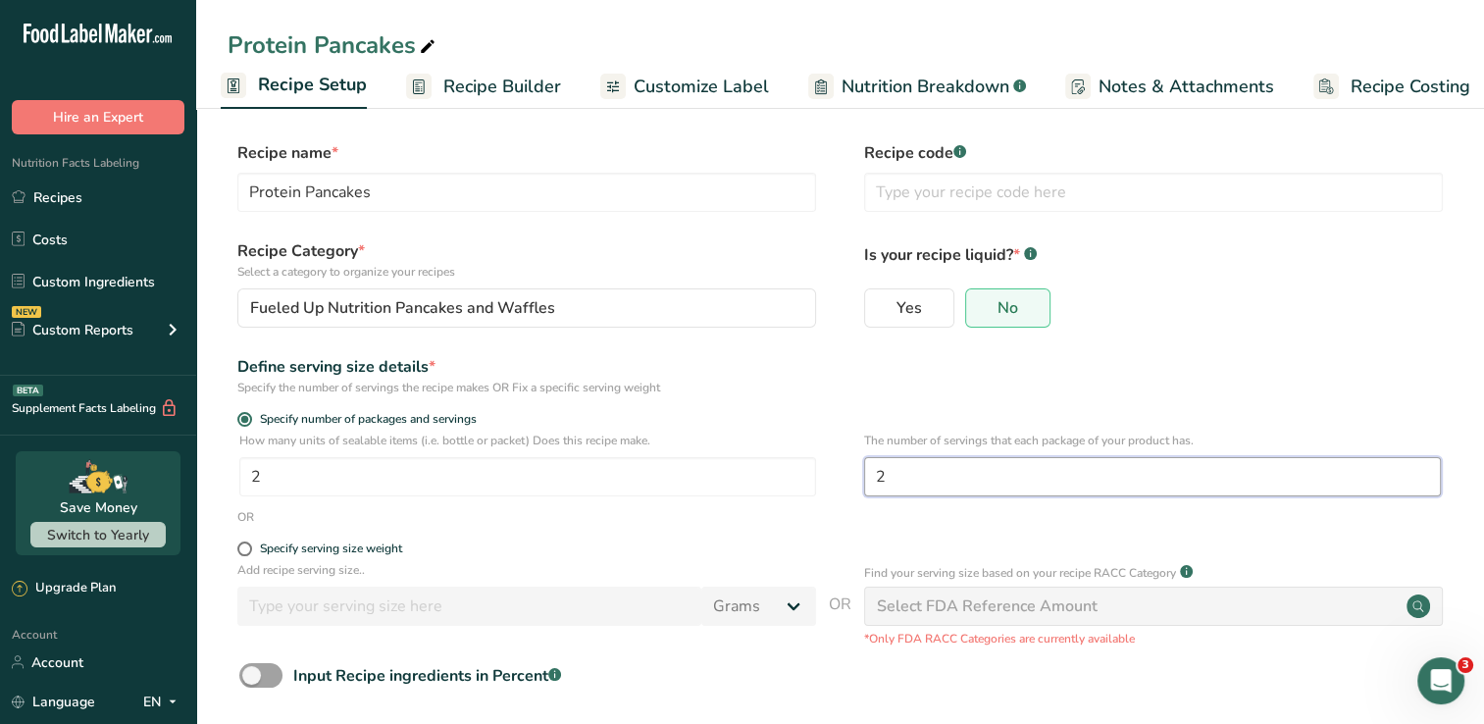
click at [898, 477] on input "2" at bounding box center [1152, 476] width 577 height 39
type input "1"
click at [771, 408] on form "Recipe name * Protein Pancakes Recipe code .a-a{fill:#347362;}.b-a{fill:#fff;} …" at bounding box center [840, 461] width 1225 height 640
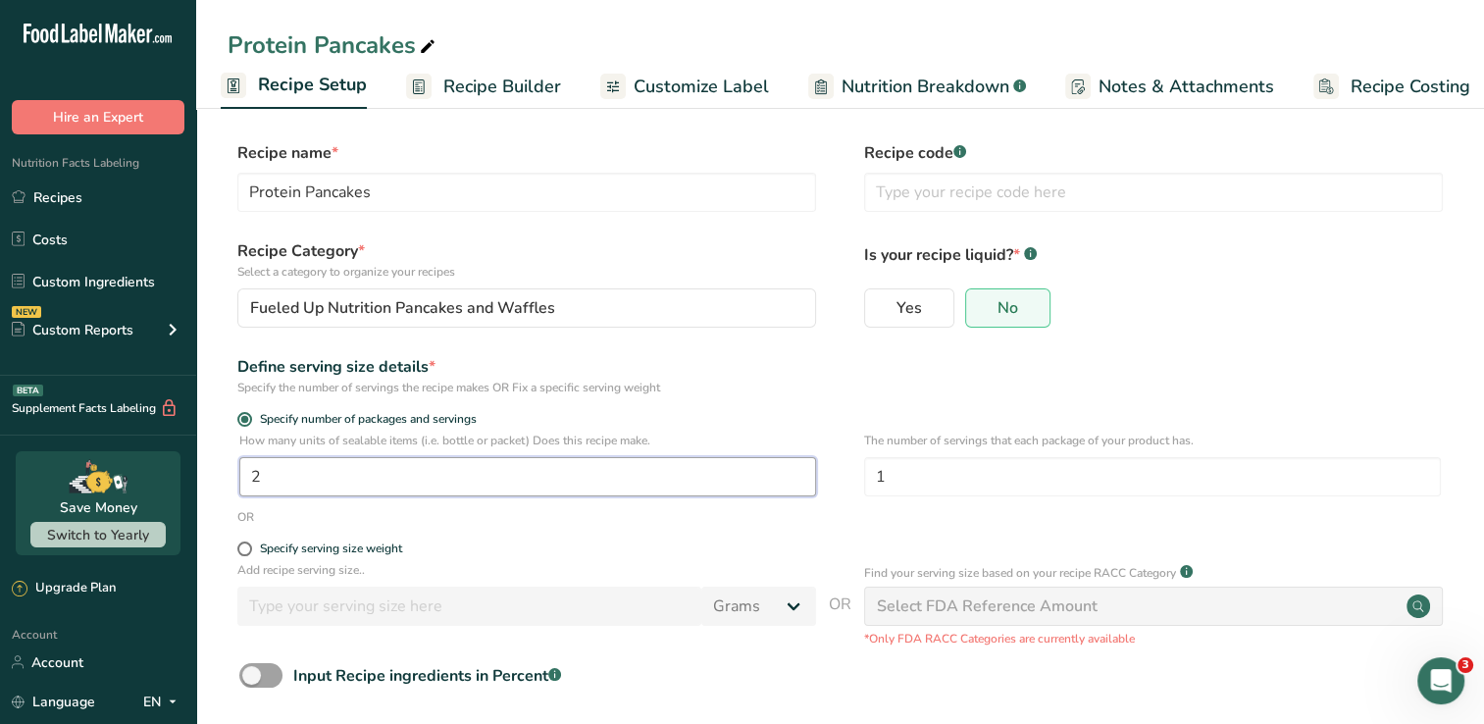
click at [284, 477] on input "2" at bounding box center [527, 476] width 577 height 39
type input "1"
click at [1329, 353] on form "Recipe name * Protein Pancakes Recipe code .a-a{fill:#347362;}.b-a{fill:#fff;} …" at bounding box center [840, 461] width 1225 height 640
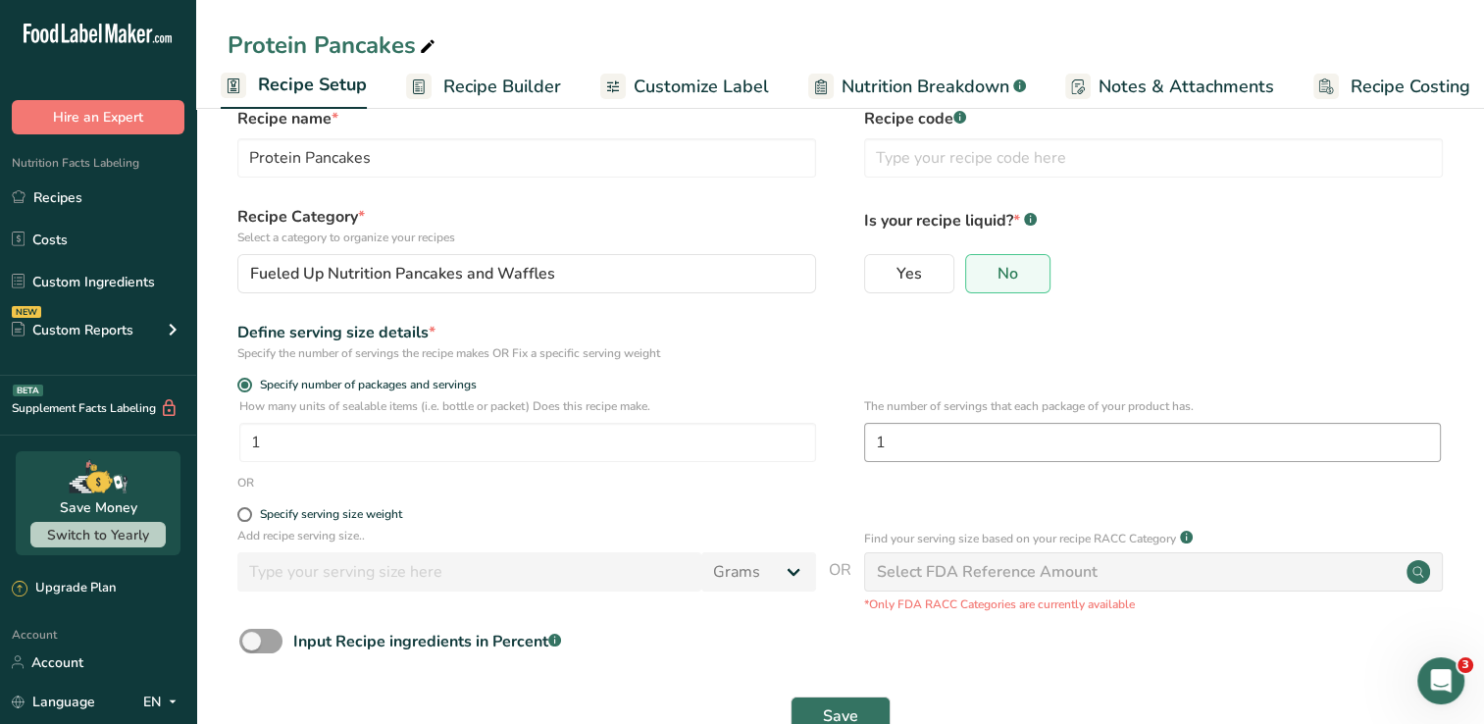
scroll to position [89, 0]
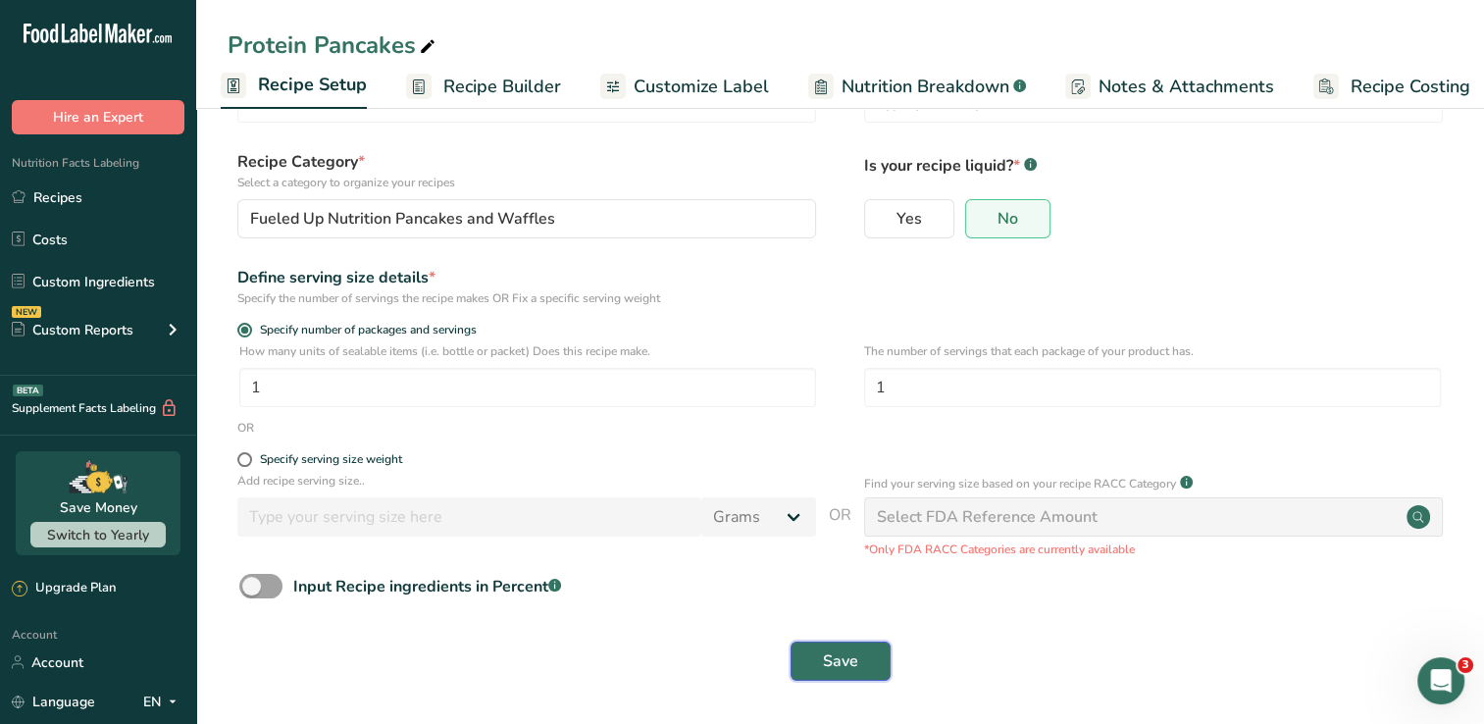
click at [851, 649] on span "Save" at bounding box center [840, 661] width 35 height 24
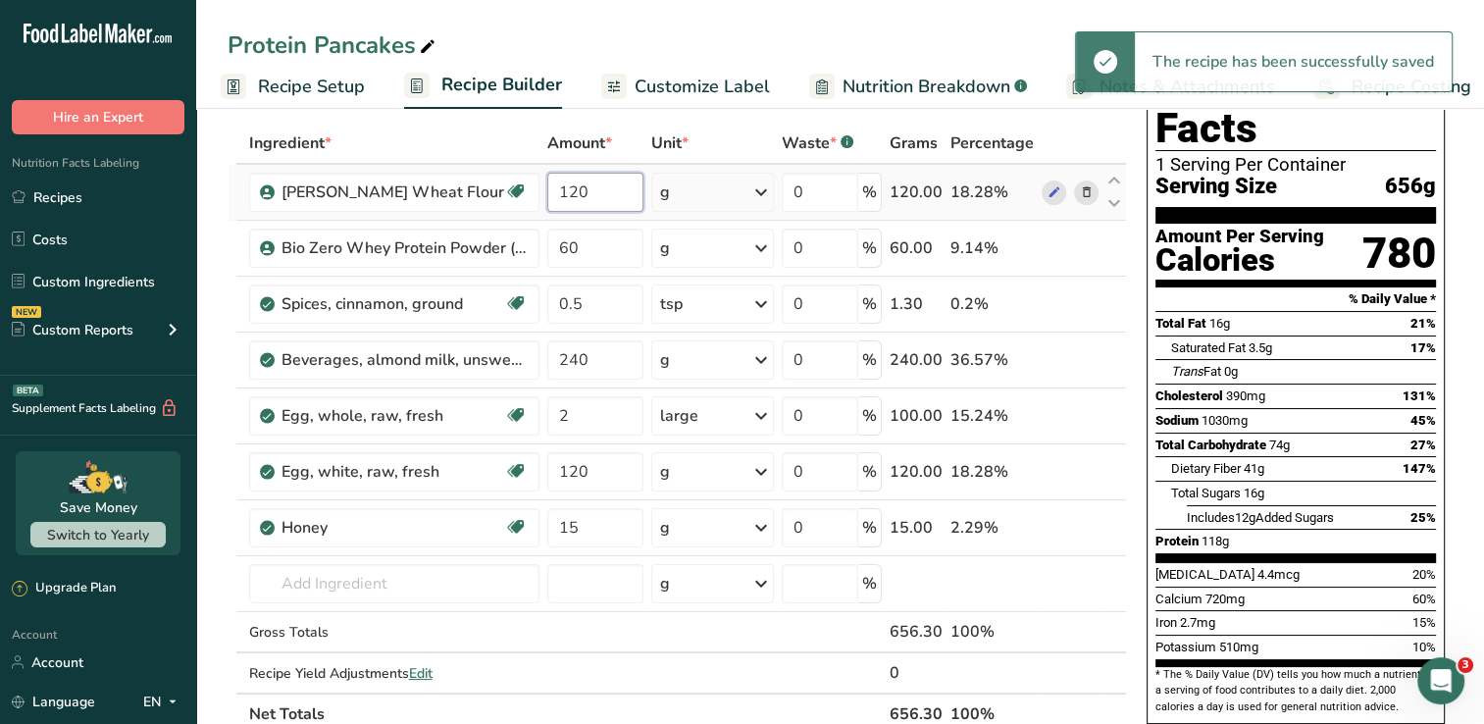
click at [580, 196] on input "120" at bounding box center [595, 192] width 96 height 39
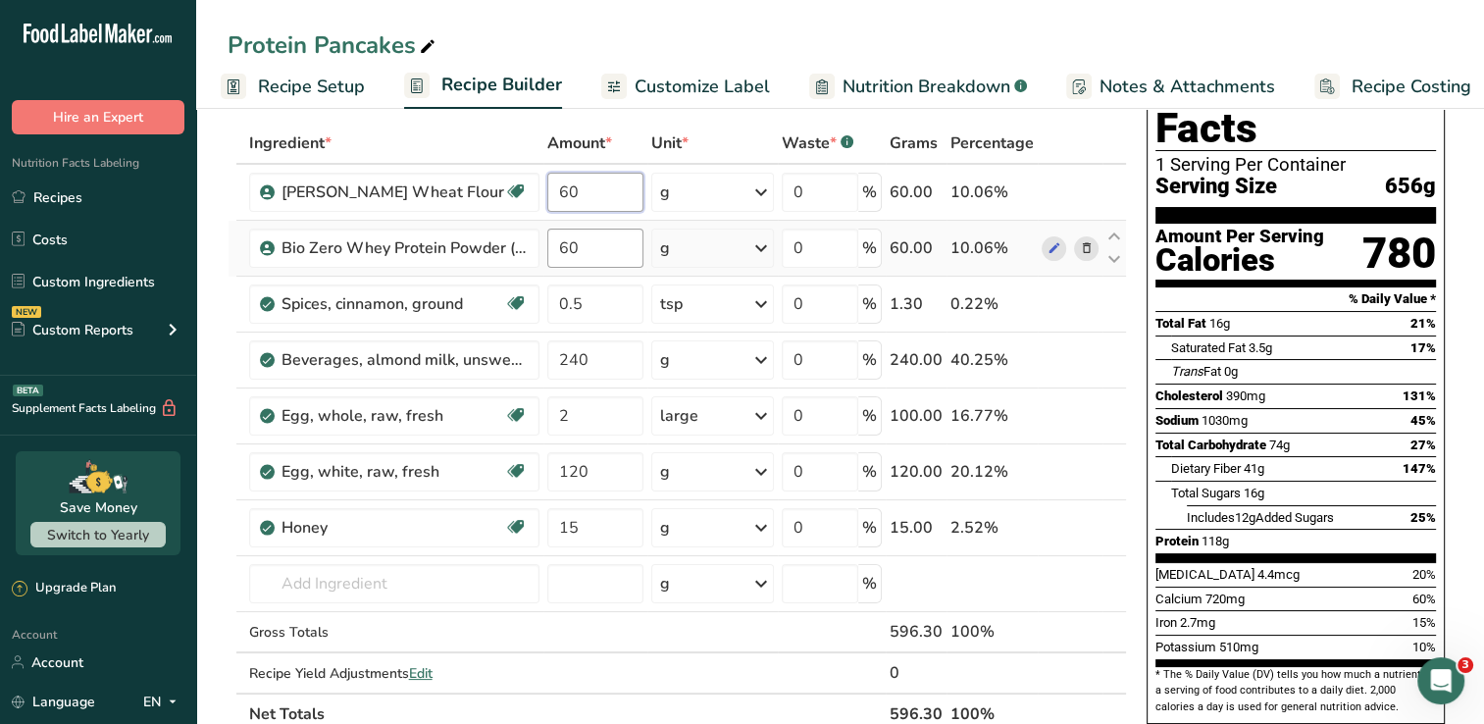
type input "60"
click at [565, 246] on div "Ingredient * Amount * Unit * Waste * .a-a{fill:#347362;}.b-a{fill:#fff;} Grams …" at bounding box center [677, 429] width 899 height 612
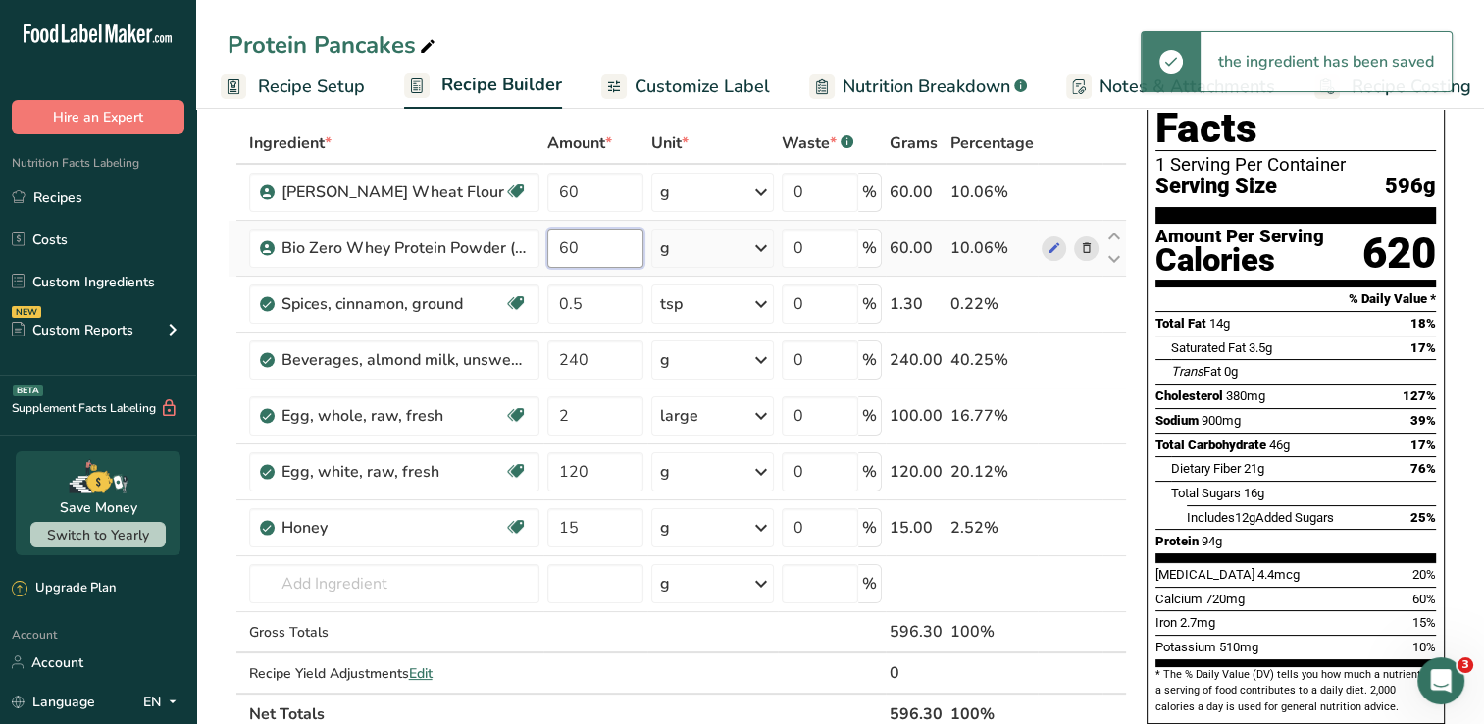
type input "6"
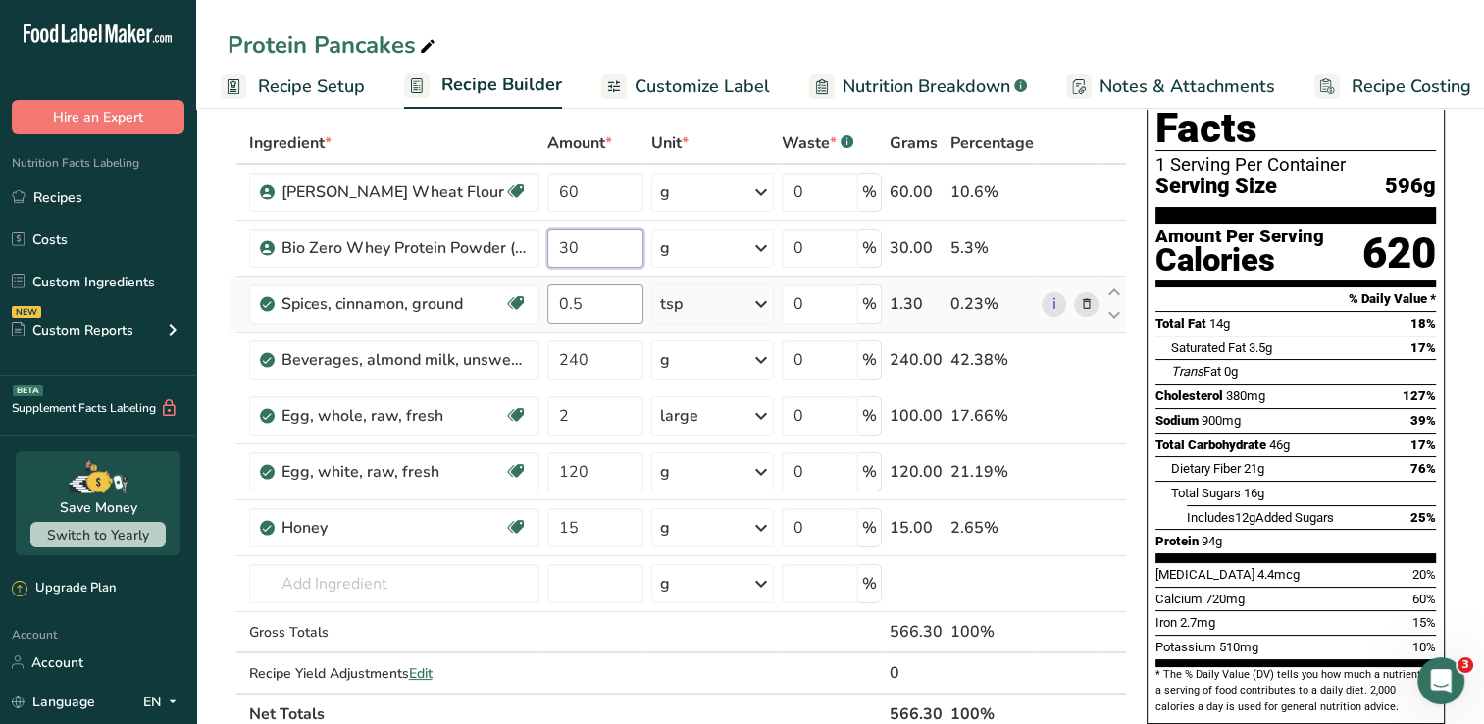
type input "30"
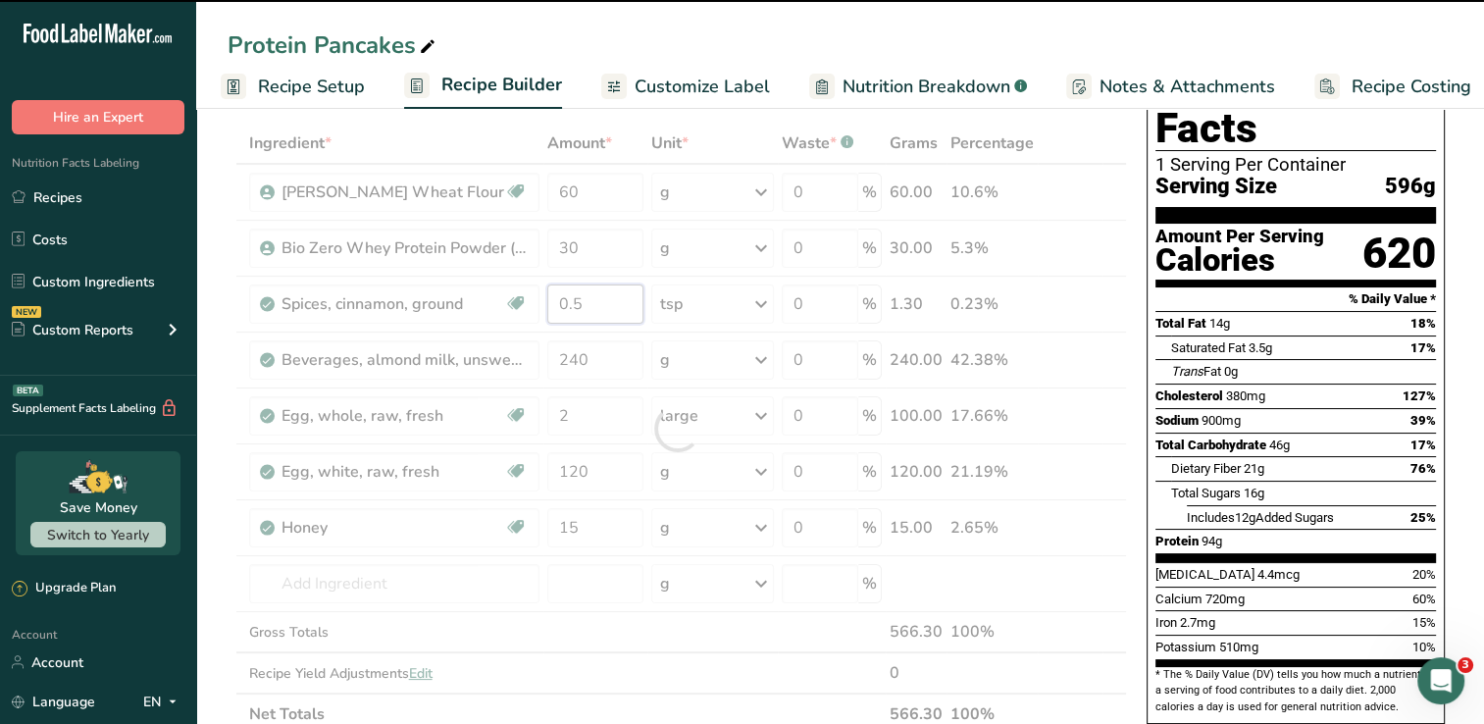
click at [579, 301] on div "Ingredient * Amount * Unit * Waste * .a-a{fill:#347362;}.b-a{fill:#fff;} Grams …" at bounding box center [677, 429] width 899 height 612
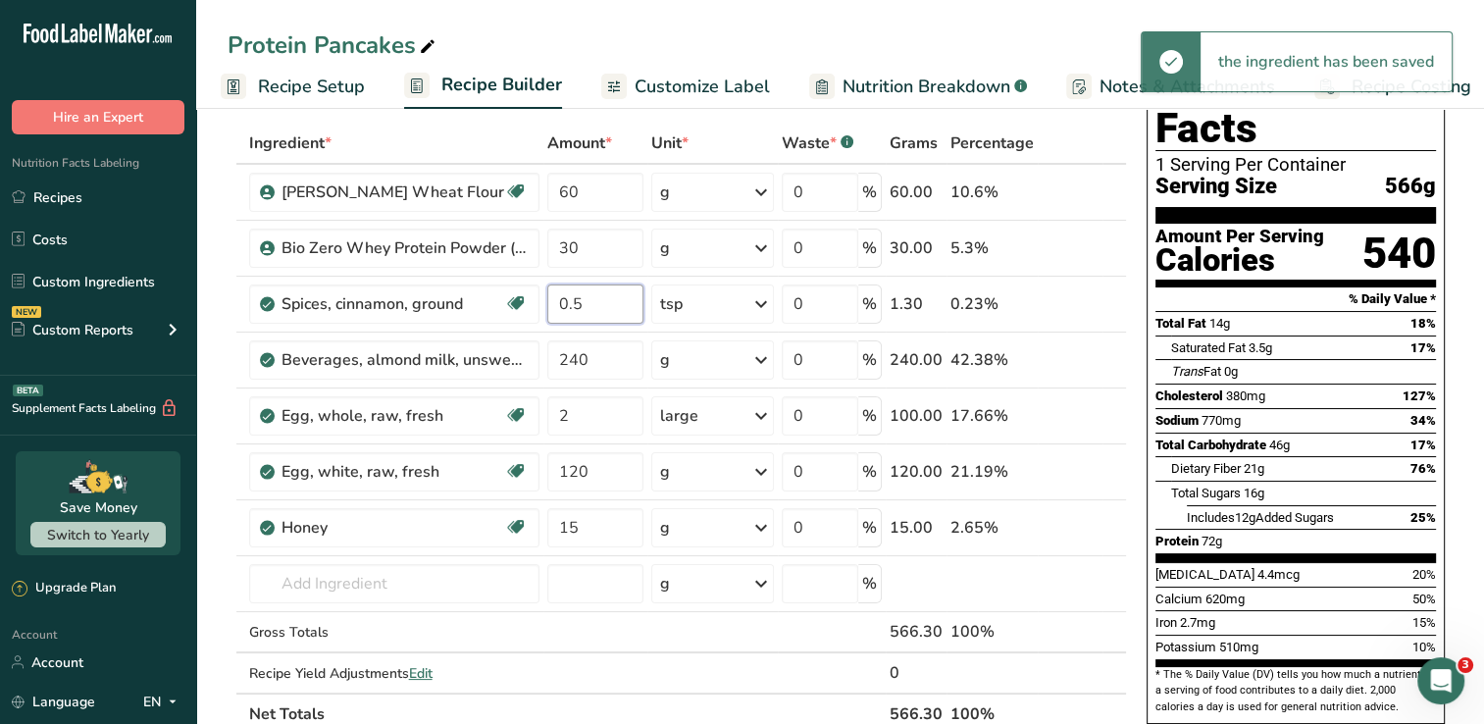
click at [584, 303] on input "0.5" at bounding box center [595, 303] width 96 height 39
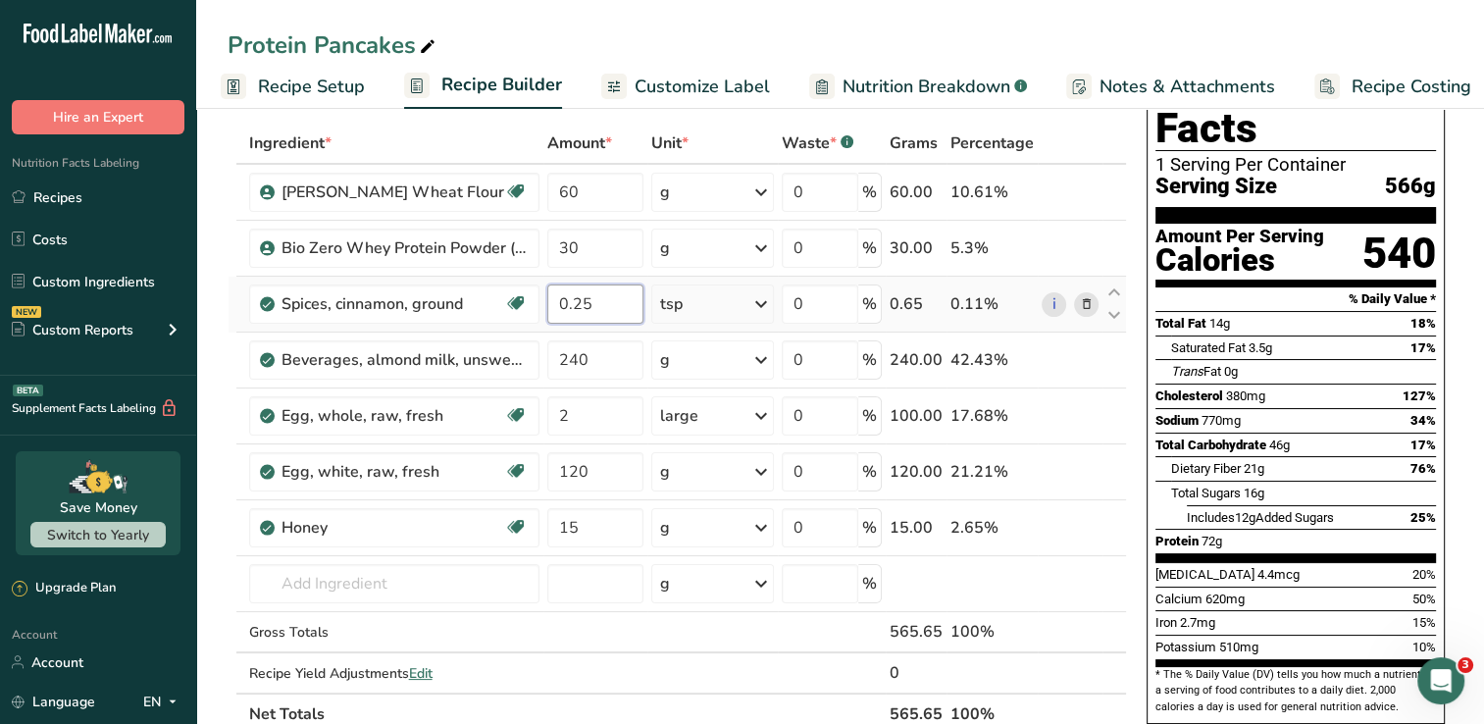
type input "0.25"
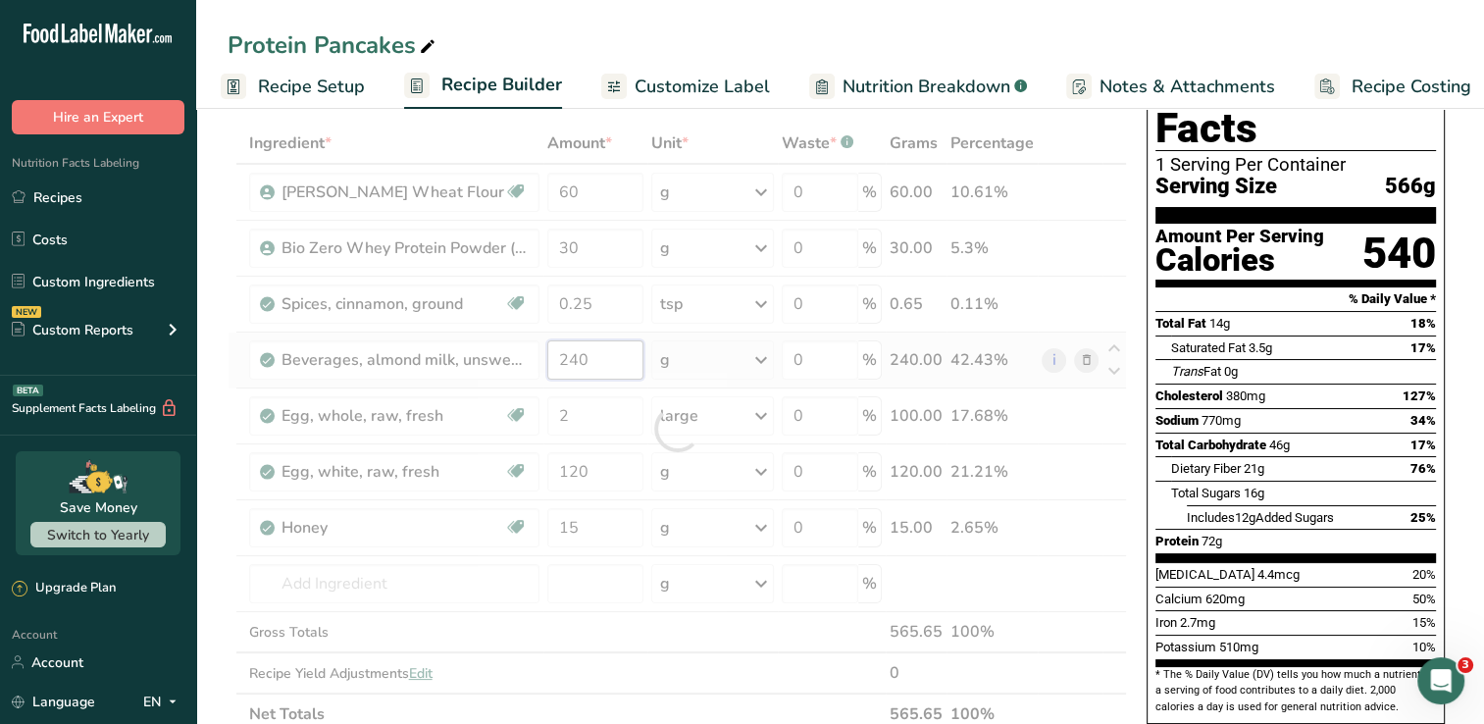
click at [598, 372] on div "Ingredient * Amount * Unit * Waste * .a-a{fill:#347362;}.b-a{fill:#fff;} Grams …" at bounding box center [677, 429] width 899 height 612
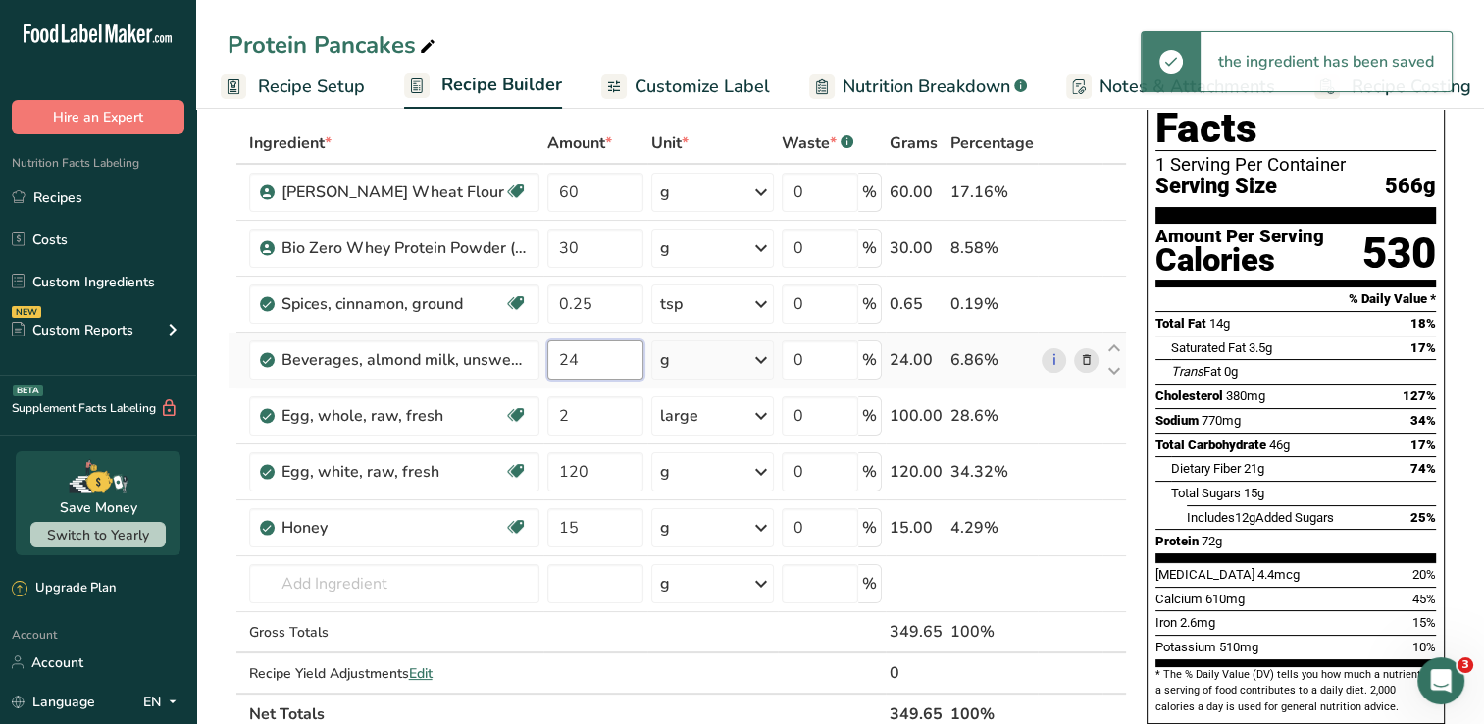
type input "2"
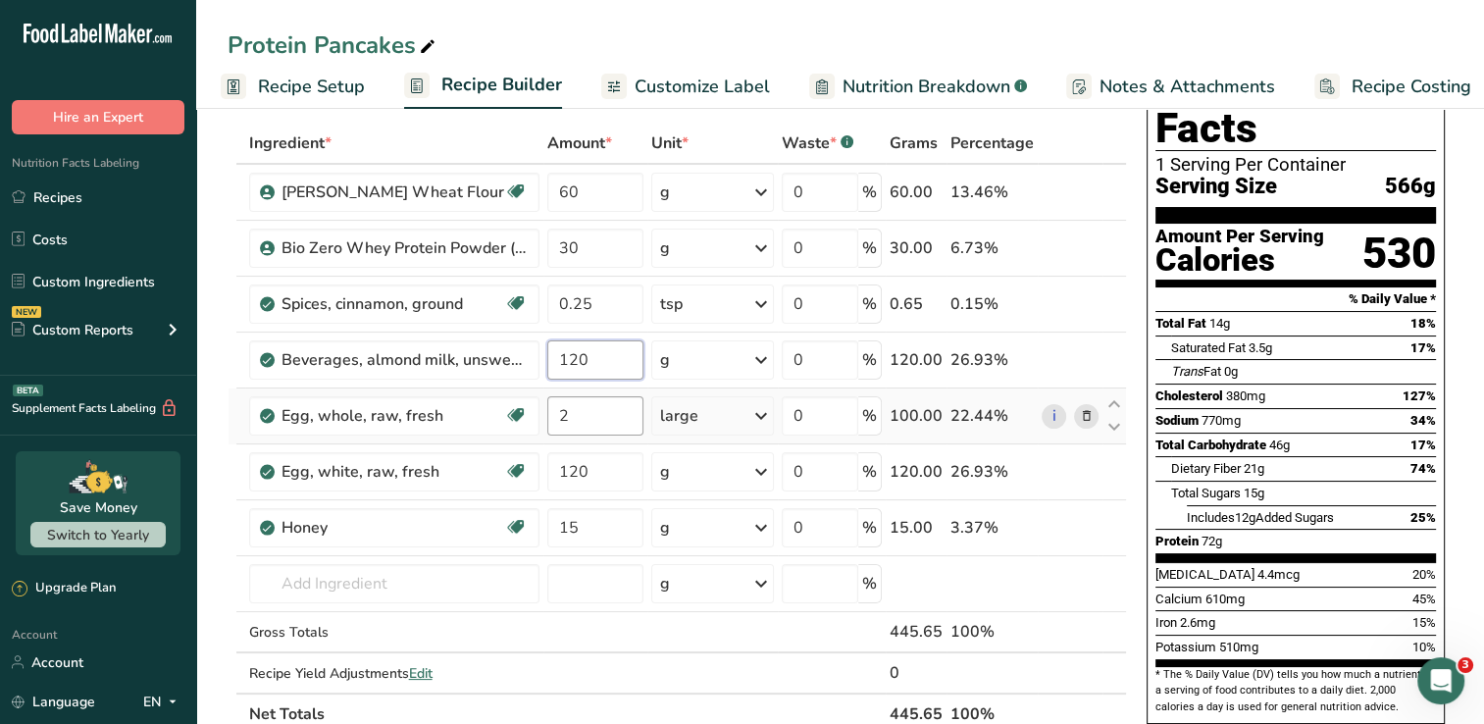
type input "120"
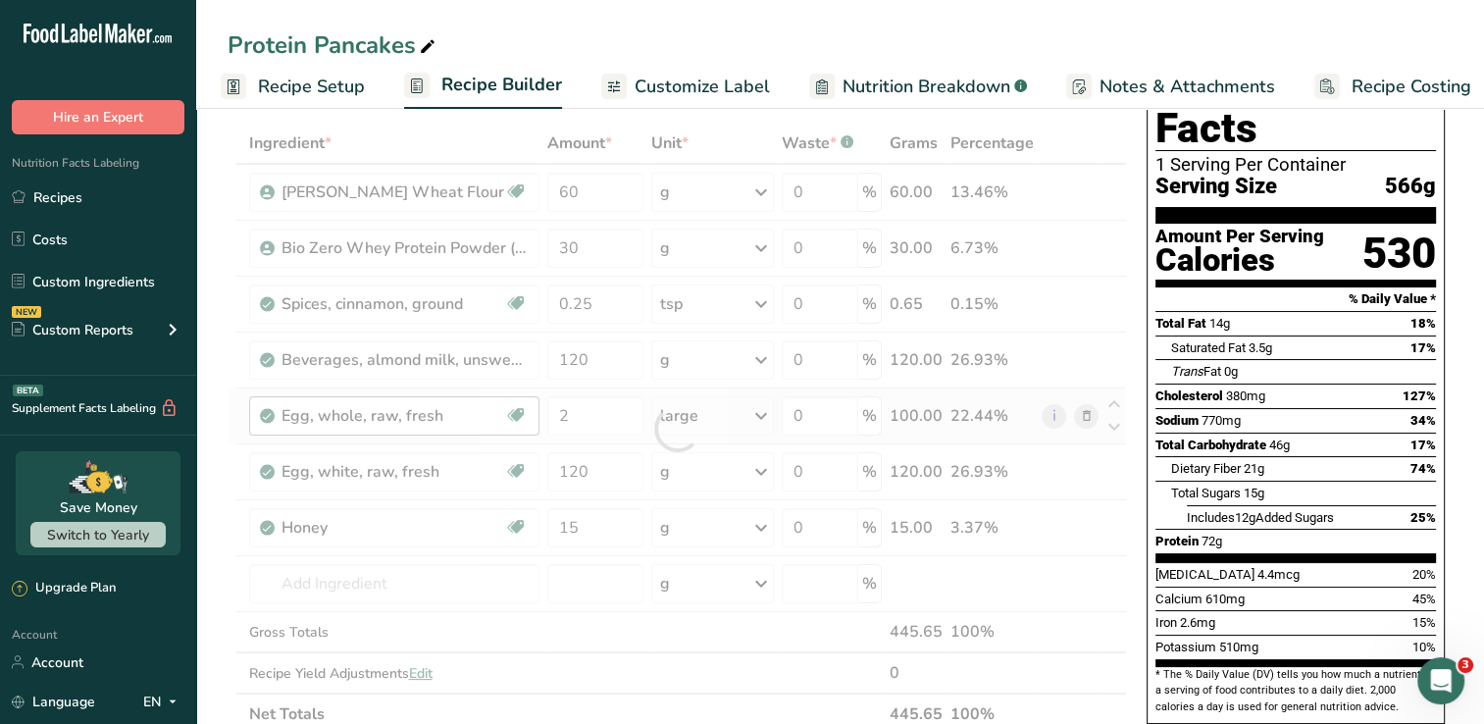
click at [532, 411] on div "Ingredient * Amount * Unit * Waste * .a-a{fill:#347362;}.b-a{fill:#fff;} Grams …" at bounding box center [677, 429] width 899 height 612
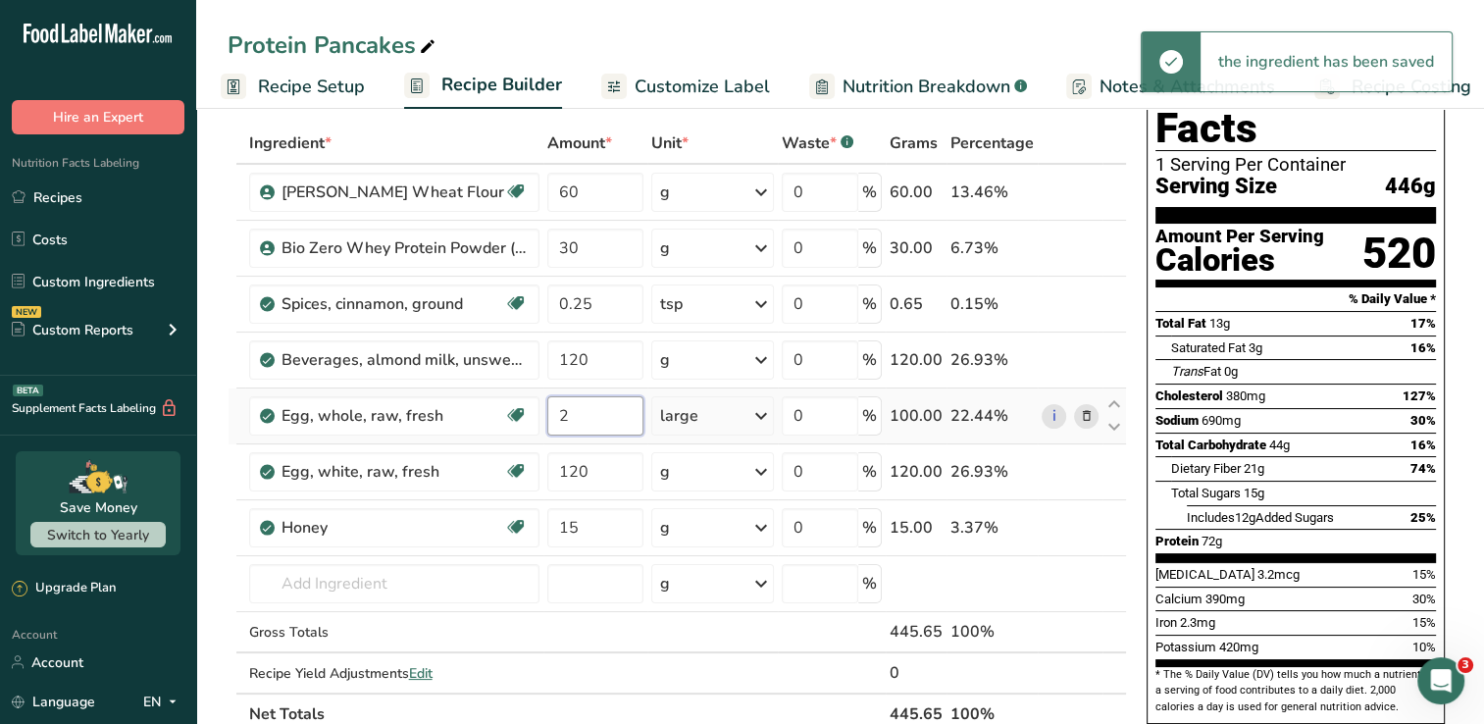
click at [576, 411] on input "2" at bounding box center [595, 415] width 96 height 39
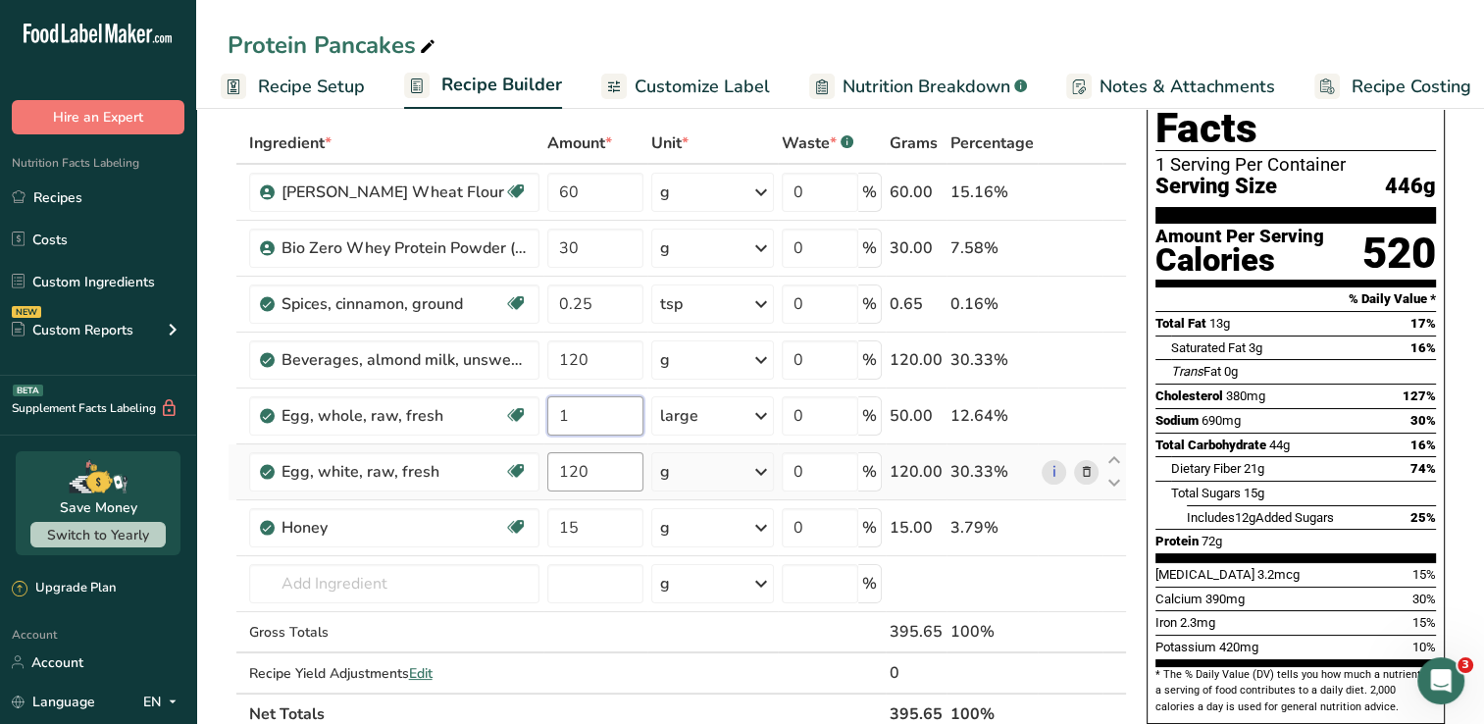
type input "1"
click at [592, 473] on div "Ingredient * Amount * Unit * Waste * .a-a{fill:#347362;}.b-a{fill:#fff;} Grams …" at bounding box center [677, 429] width 899 height 612
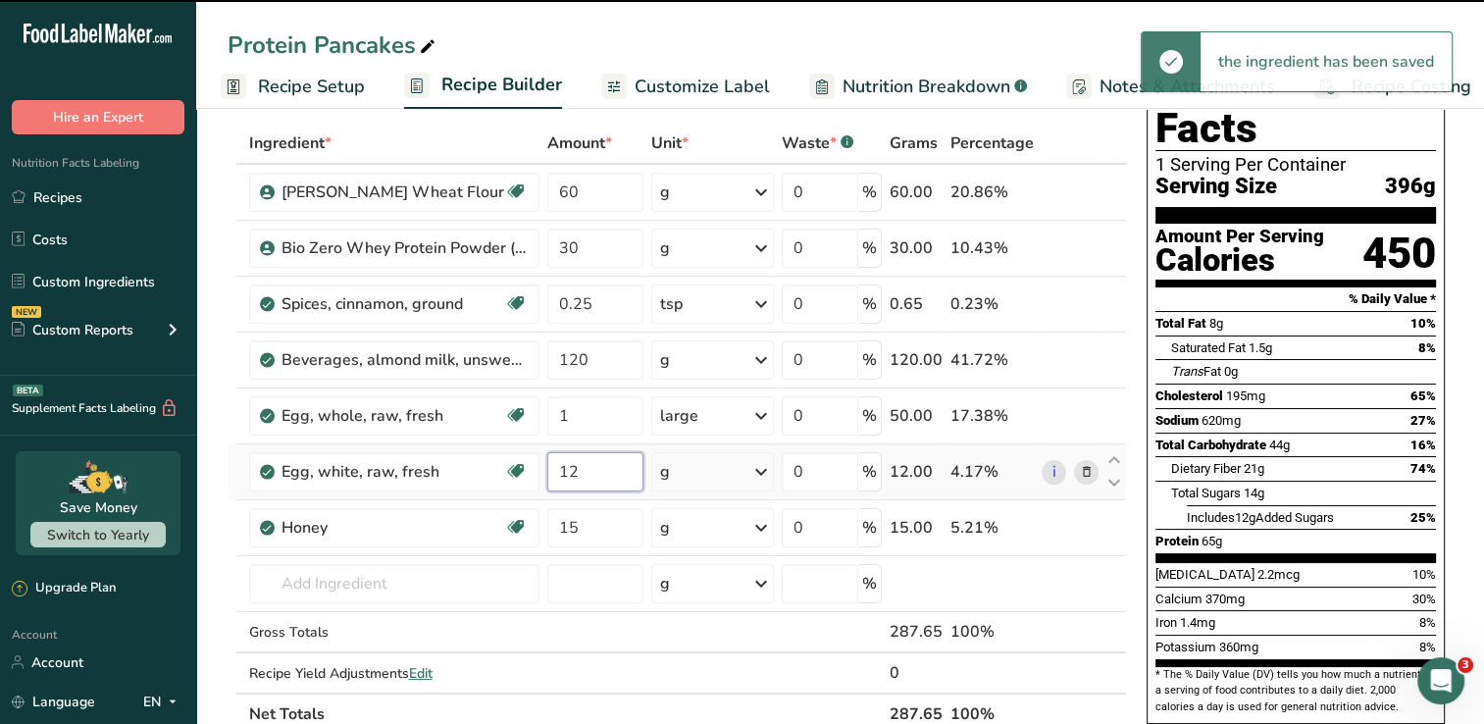
type input "1"
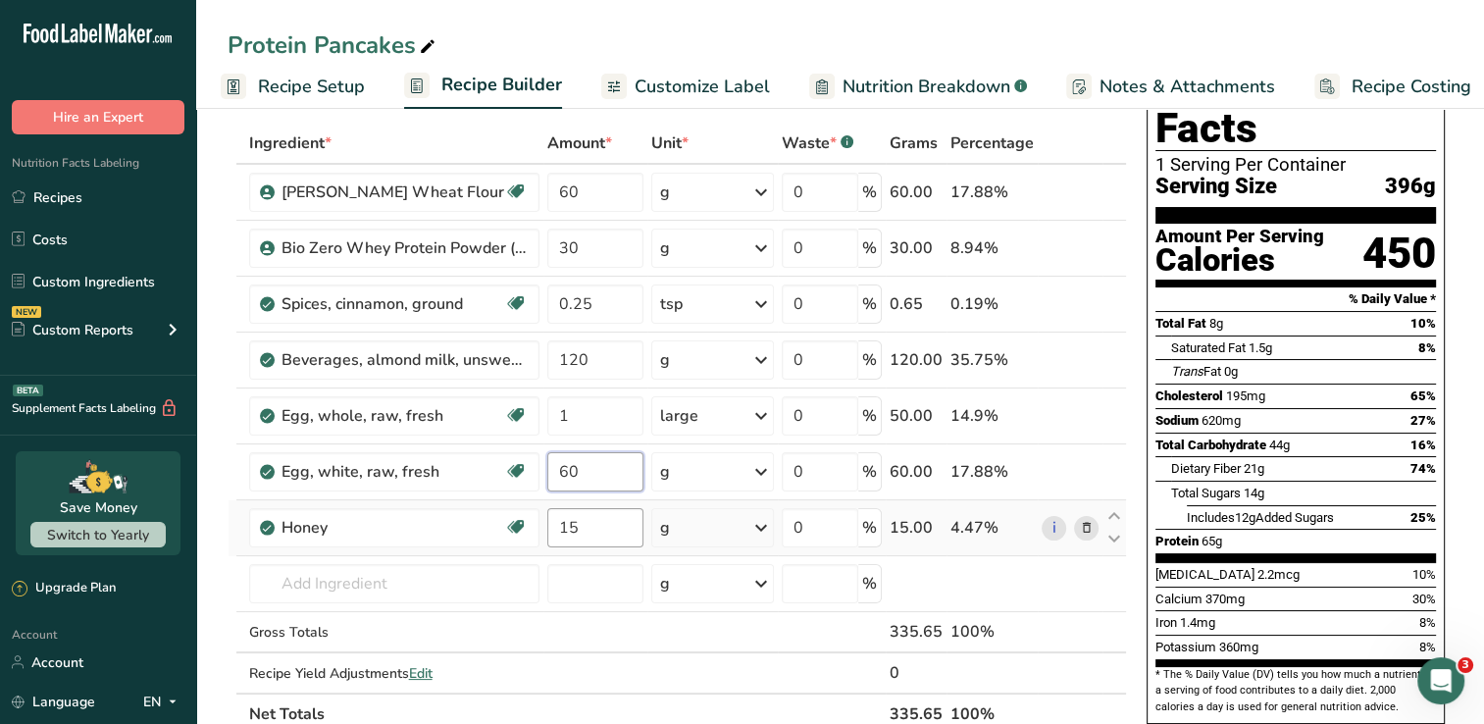
type input "60"
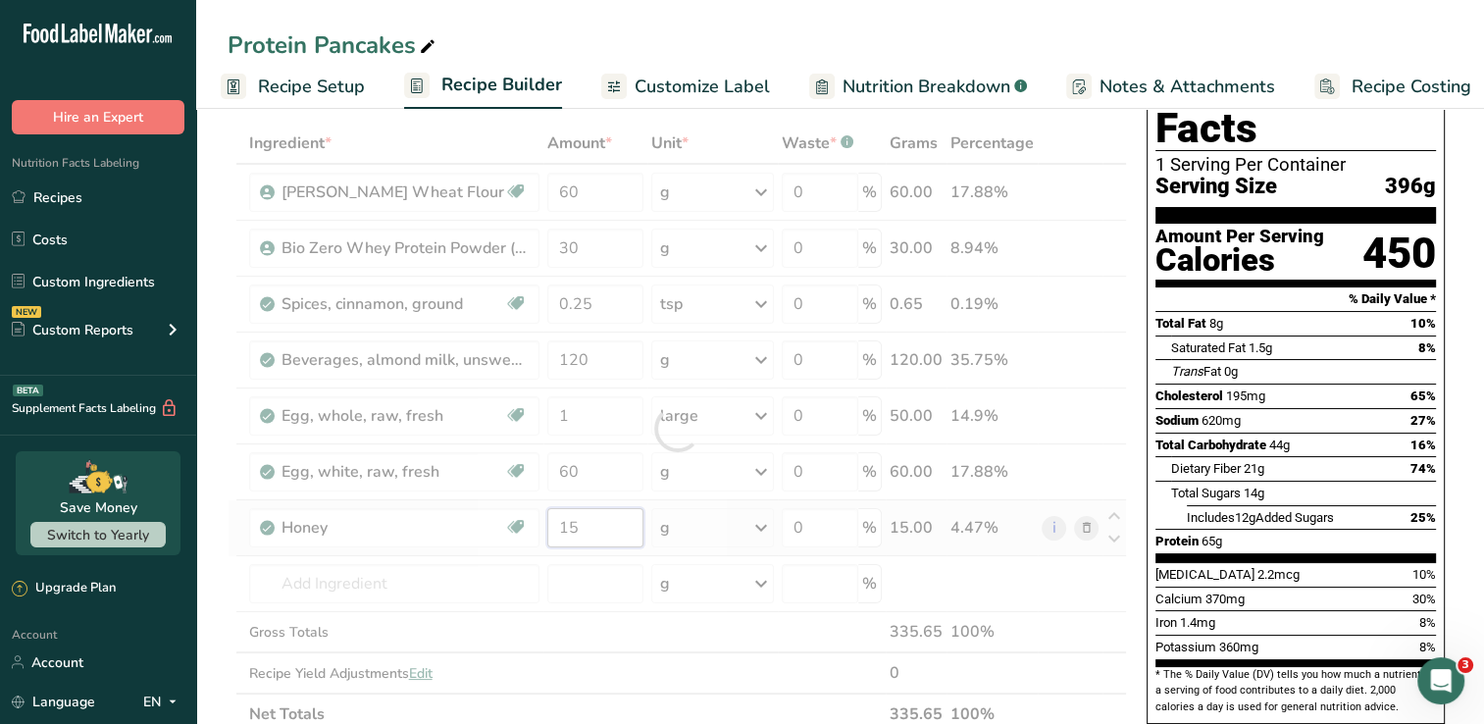
click at [588, 532] on div "Ingredient * Amount * Unit * Waste * .a-a{fill:#347362;}.b-a{fill:#fff;} Grams …" at bounding box center [677, 429] width 899 height 612
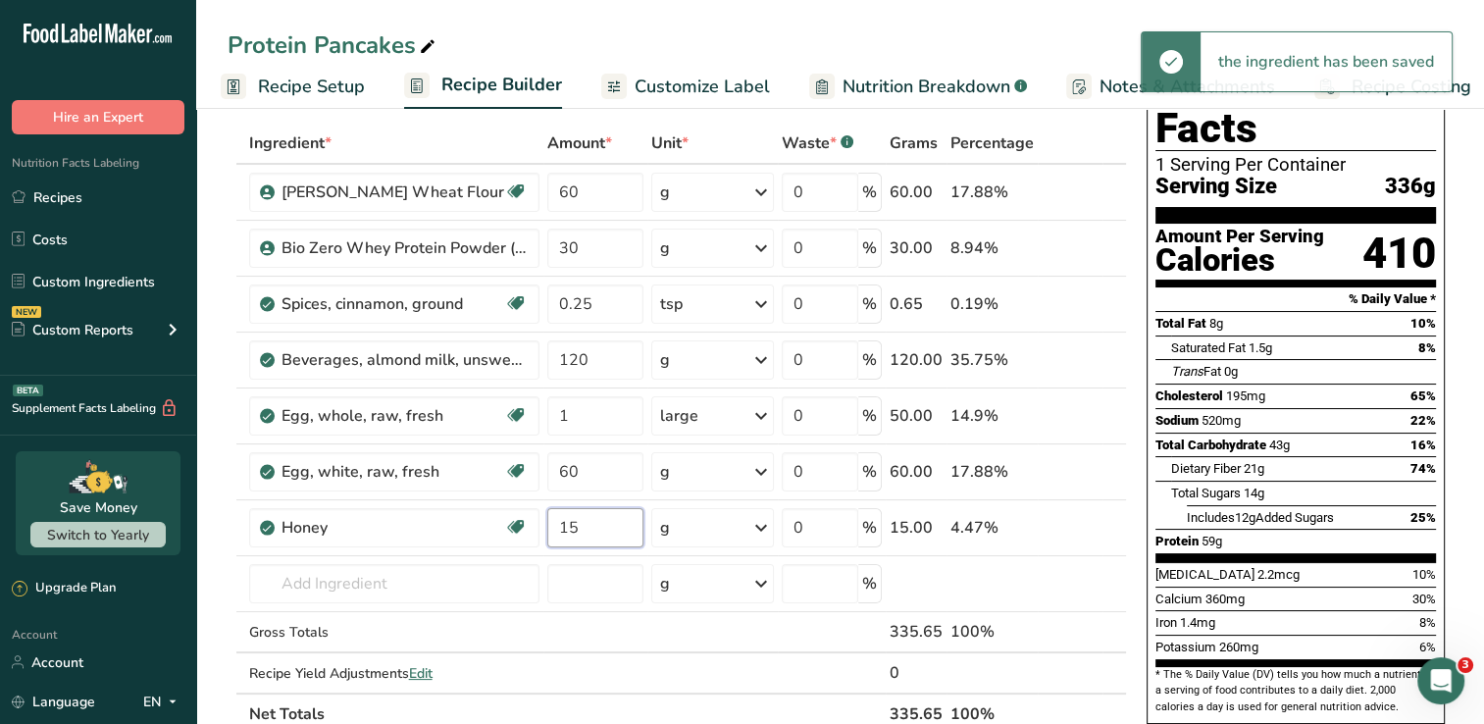
type input "1"
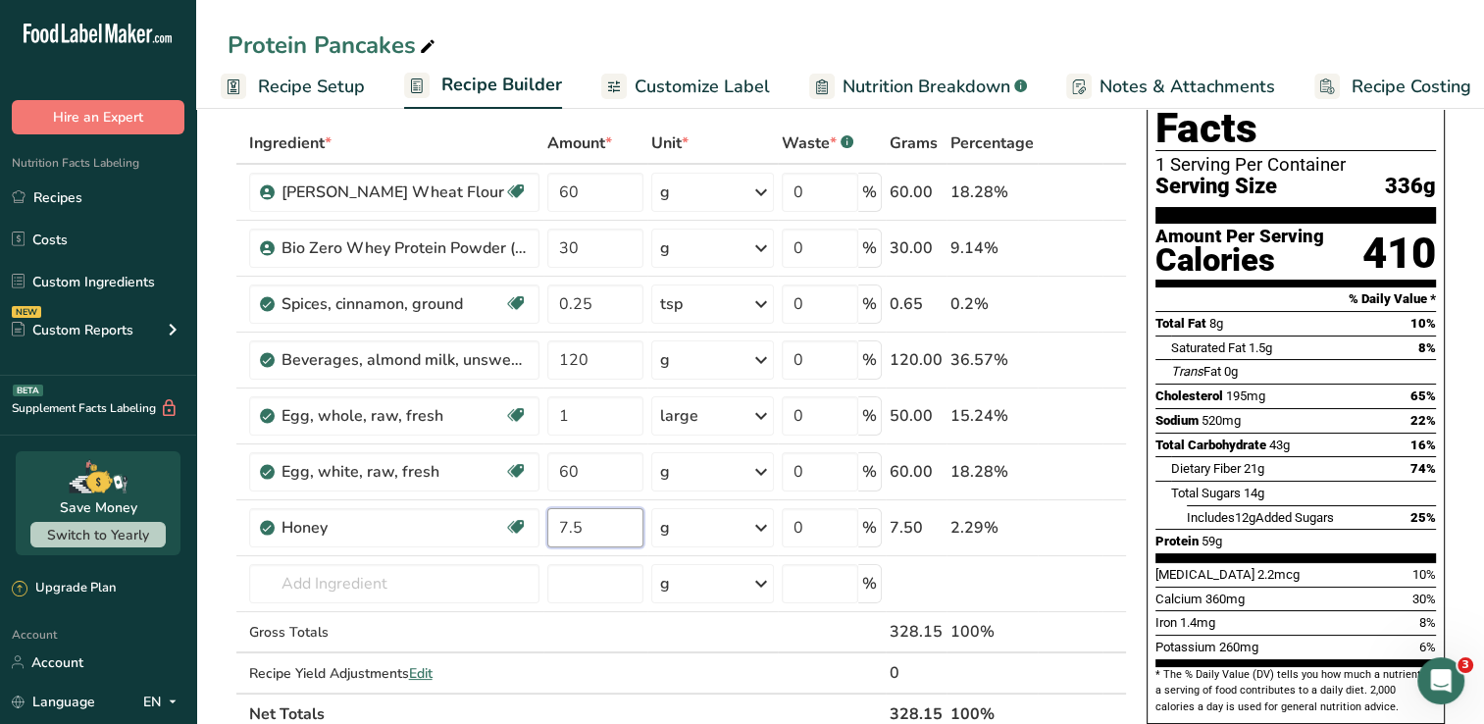
type input "7.5"
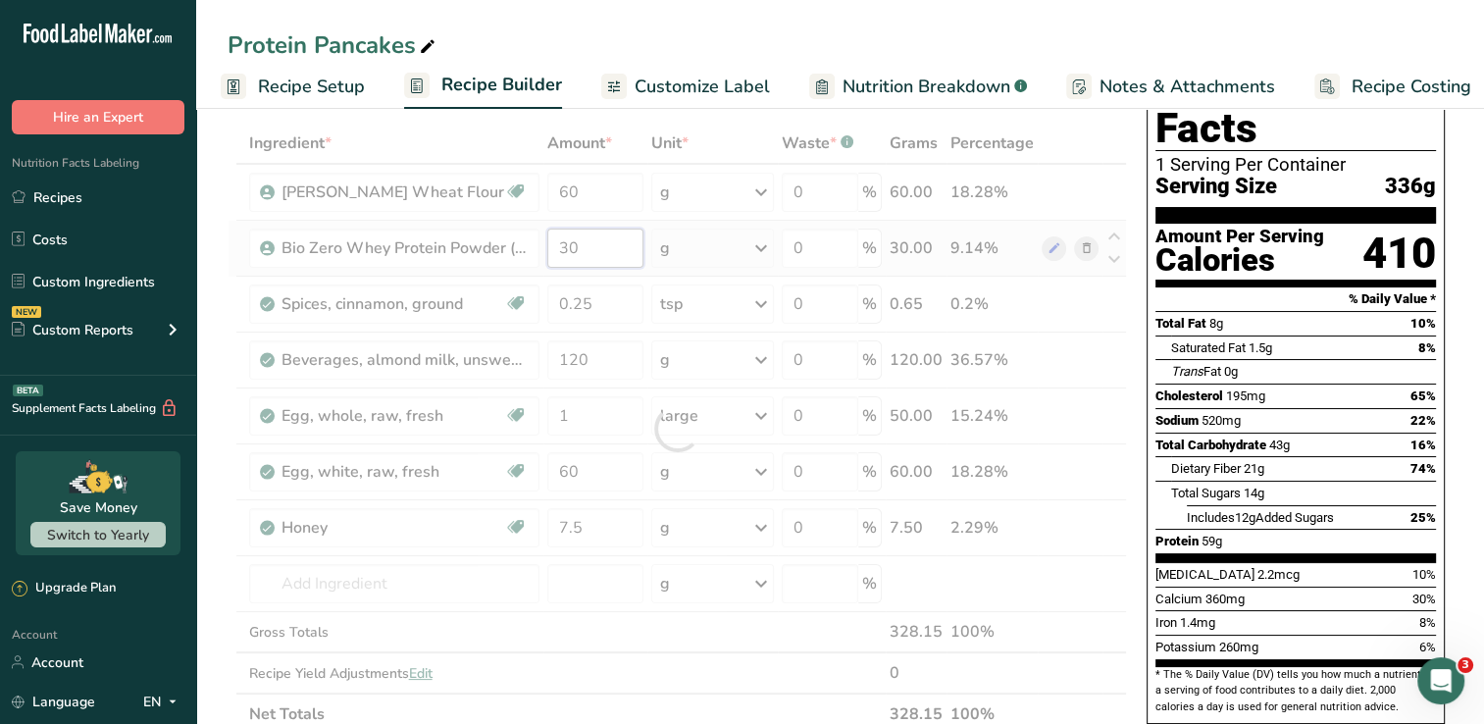
click at [604, 246] on div "Ingredient * Amount * Unit * Waste * .a-a{fill:#347362;}.b-a{fill:#fff;} Grams …" at bounding box center [677, 429] width 899 height 612
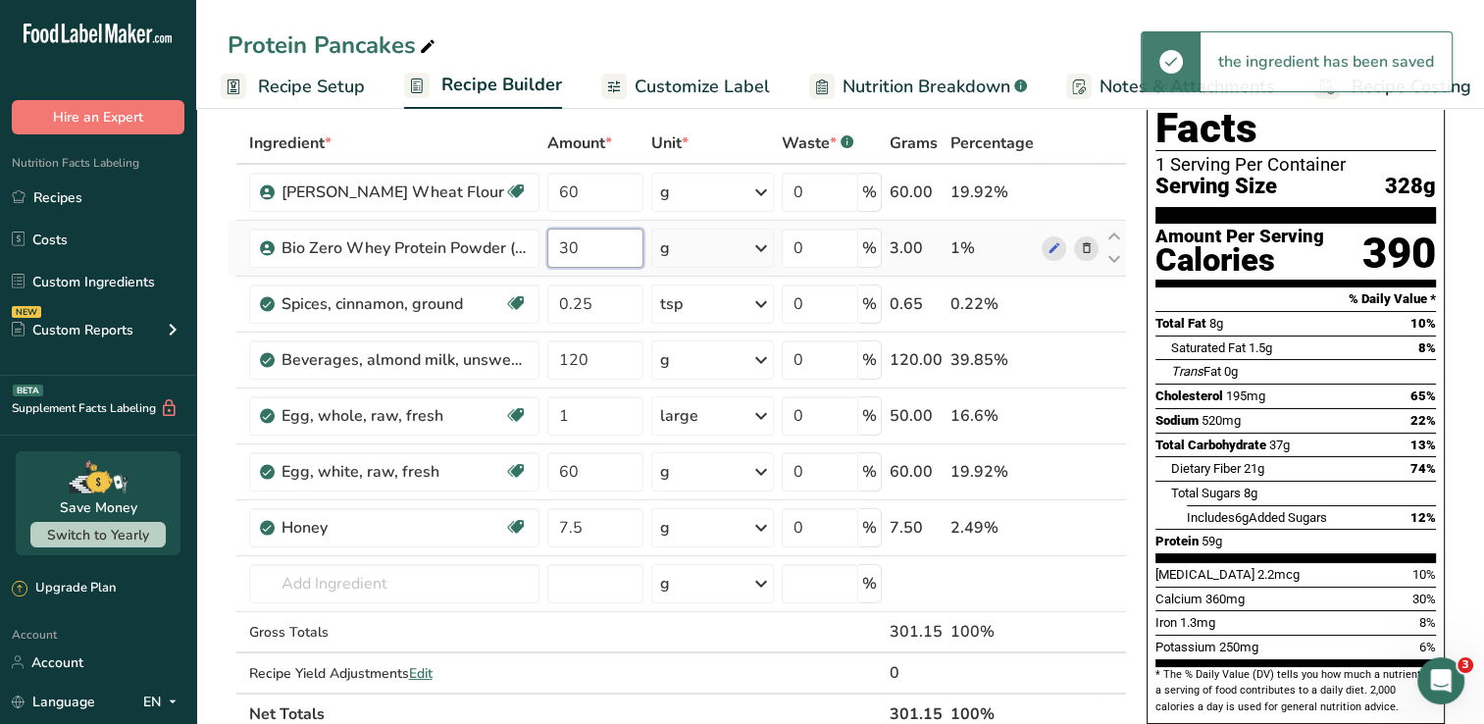
type input "3"
type input "30"
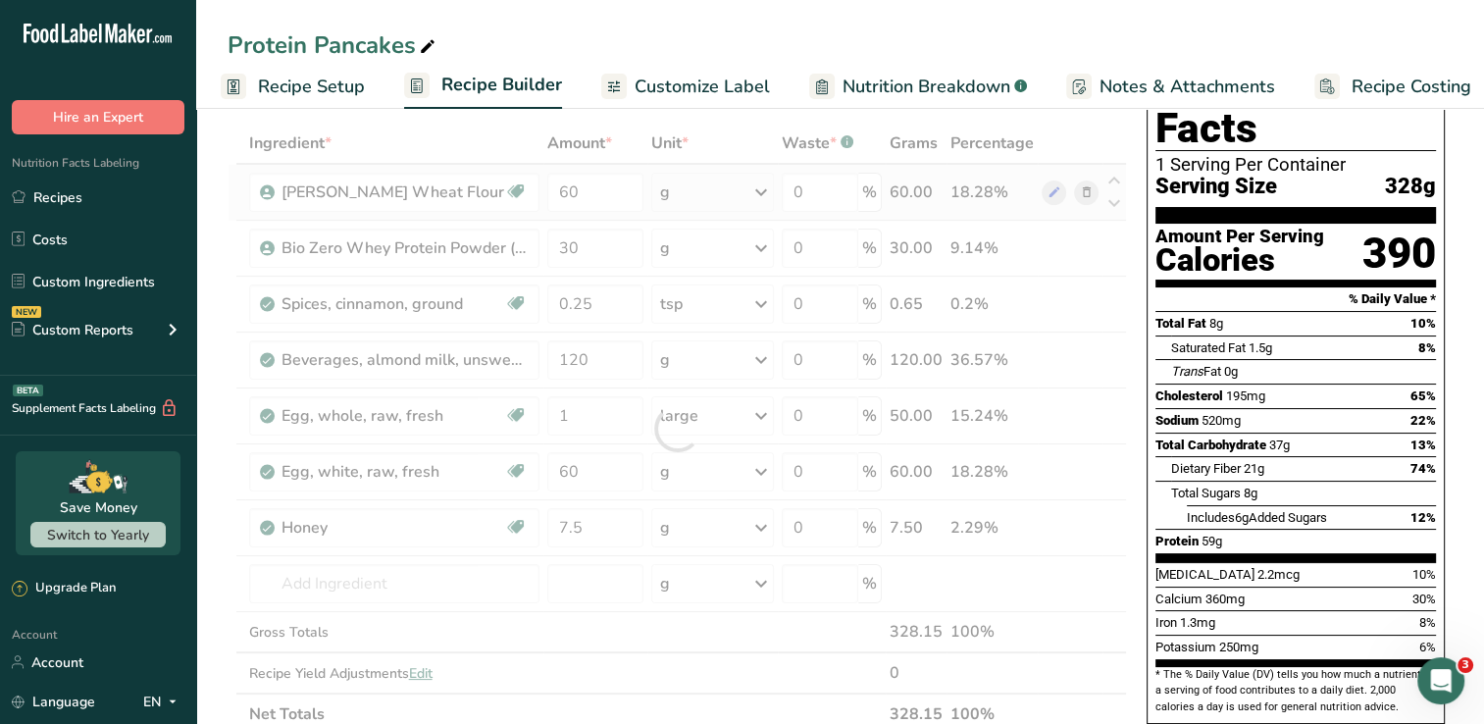
click at [1087, 213] on div "Ingredient * Amount * Unit * Waste * .a-a{fill:#347362;}.b-a{fill:#fff;} Grams …" at bounding box center [677, 429] width 899 height 612
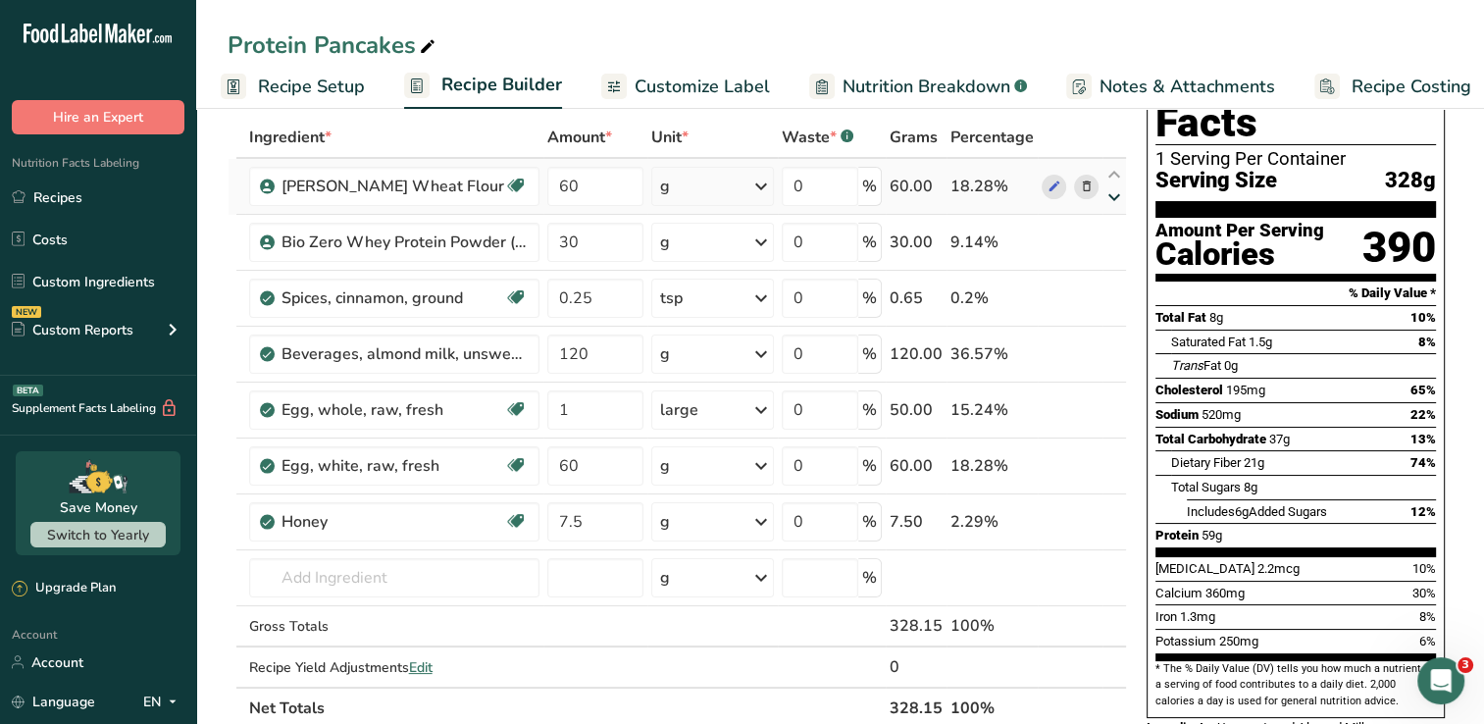
scroll to position [98, 0]
